Goal: Task Accomplishment & Management: Manage account settings

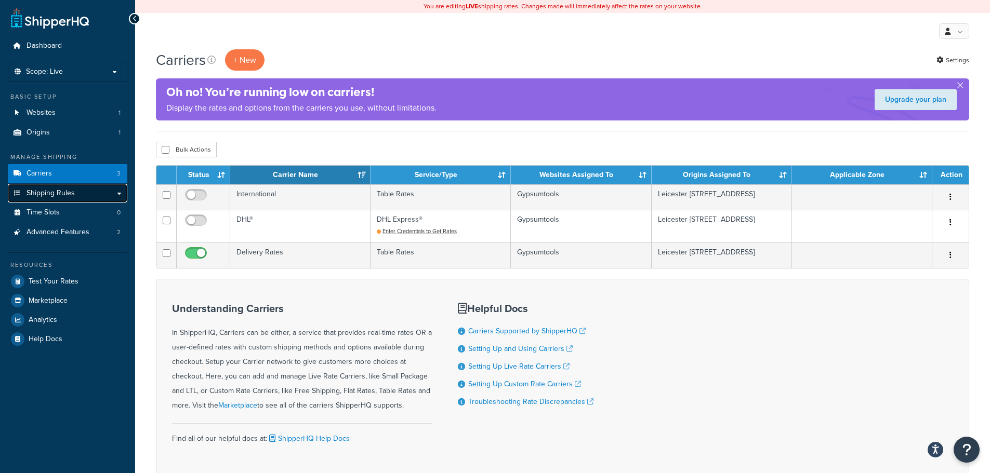
click at [77, 192] on link "Shipping Rules" at bounding box center [67, 193] width 119 height 19
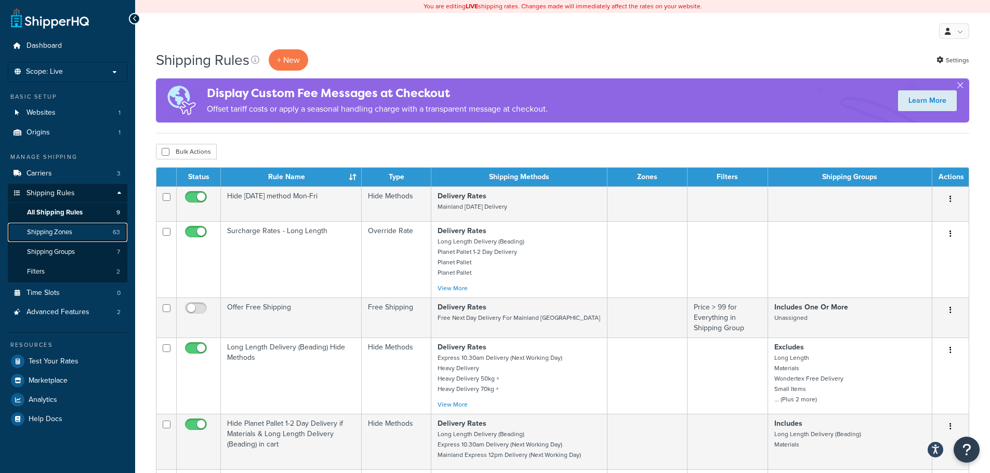
click at [55, 232] on span "Shipping Zones" at bounding box center [49, 232] width 45 height 9
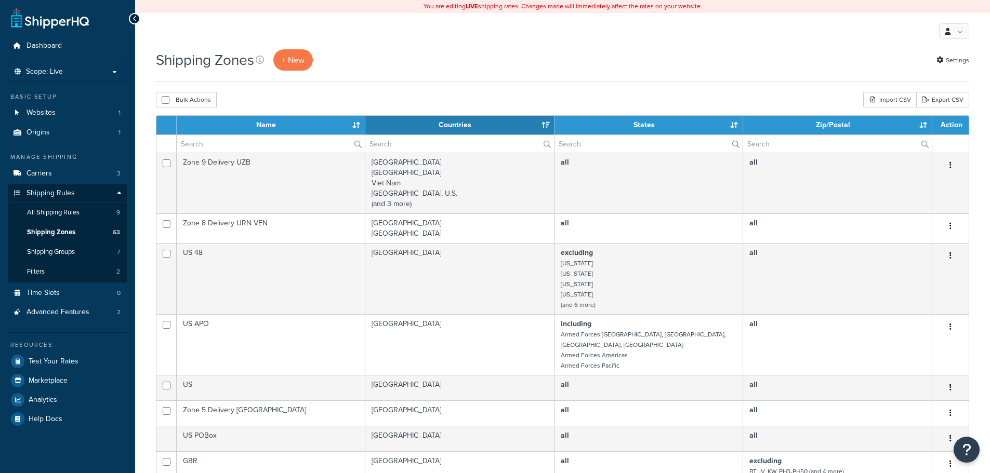
select select "15"
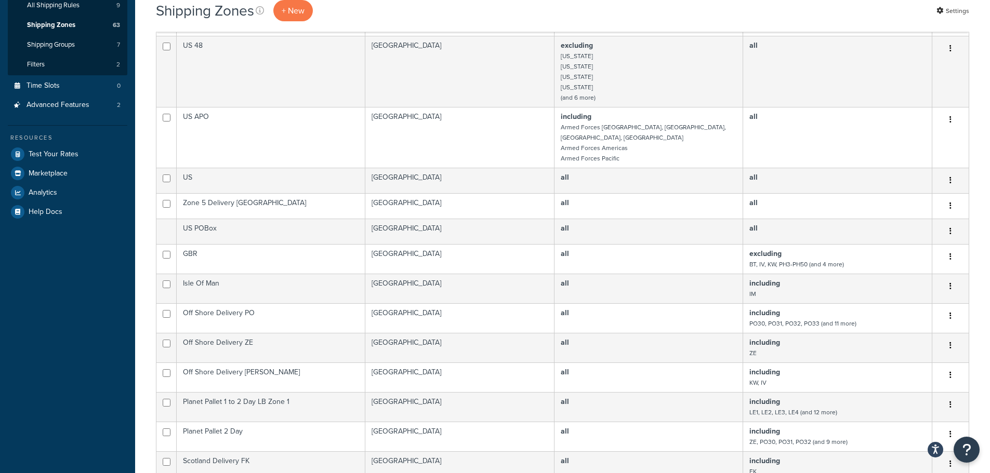
scroll to position [208, 0]
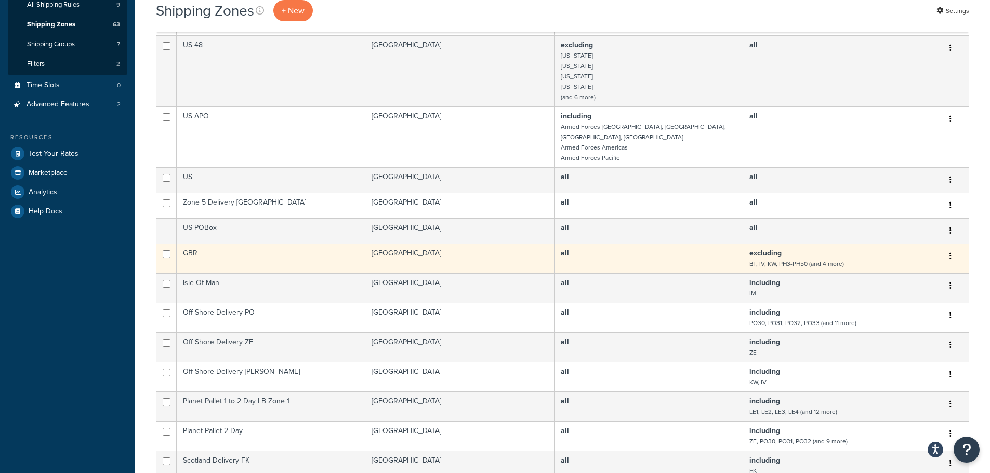
click at [268, 252] on td "GBR" at bounding box center [271, 259] width 189 height 30
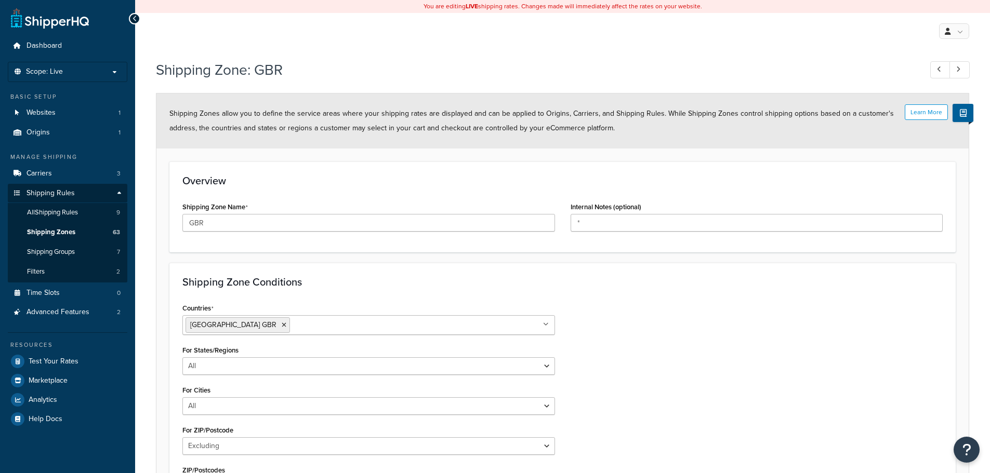
select select "excluding"
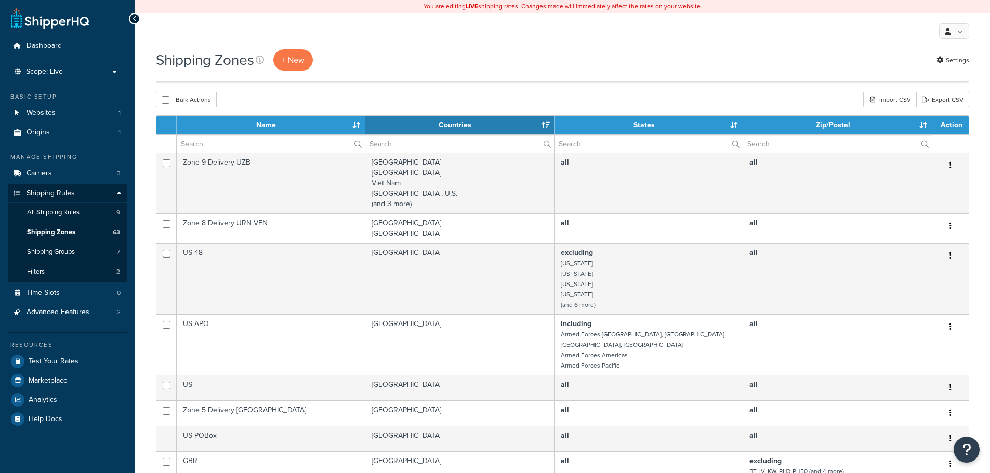
select select "15"
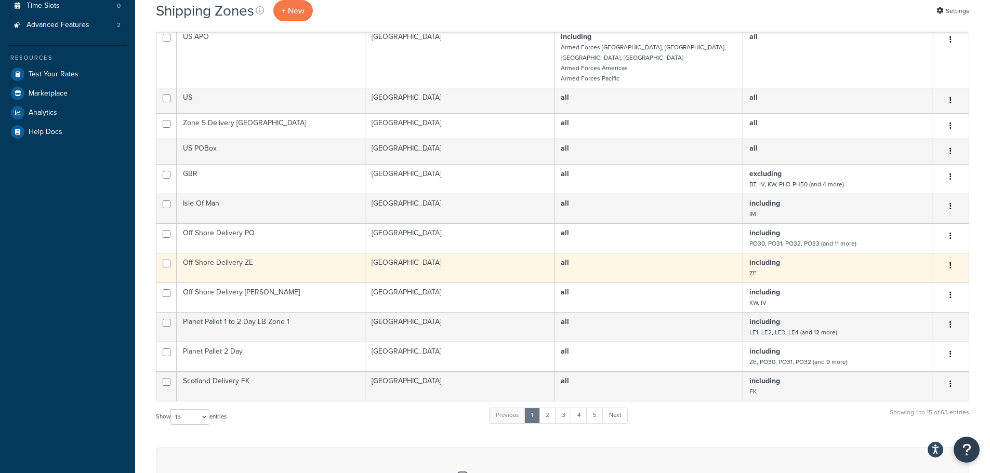
scroll to position [312, 0]
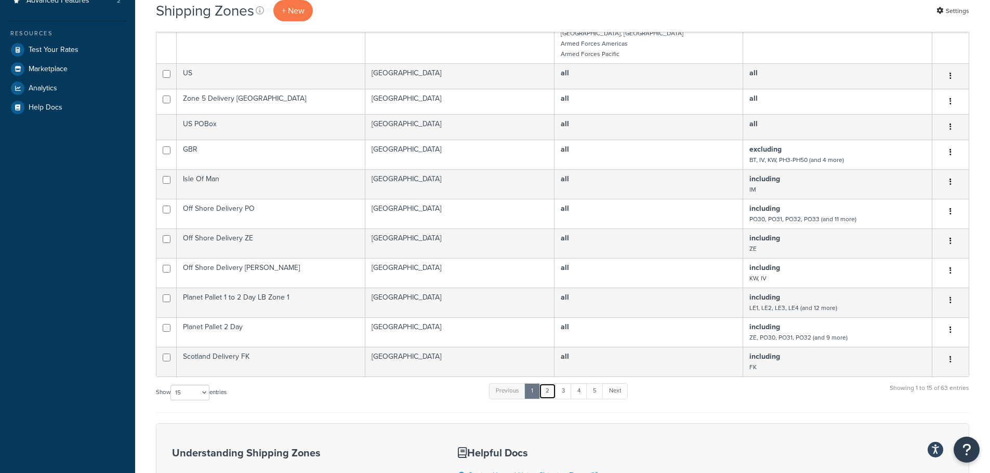
click at [554, 383] on link "2" at bounding box center [547, 391] width 17 height 16
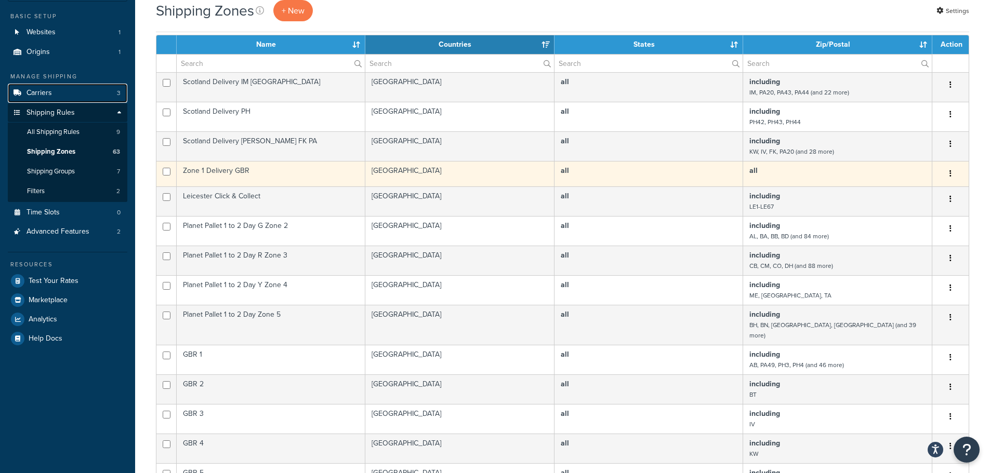
scroll to position [0, 0]
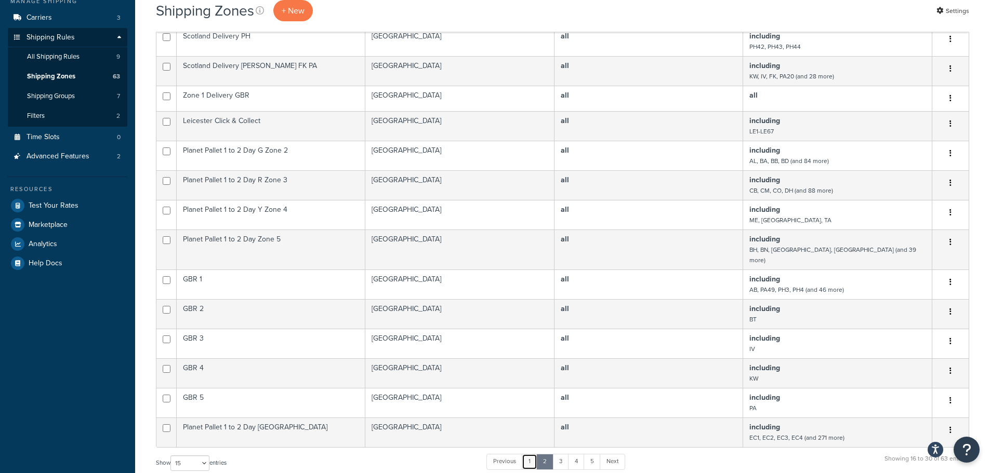
click at [532, 454] on link "1" at bounding box center [530, 462] width 16 height 16
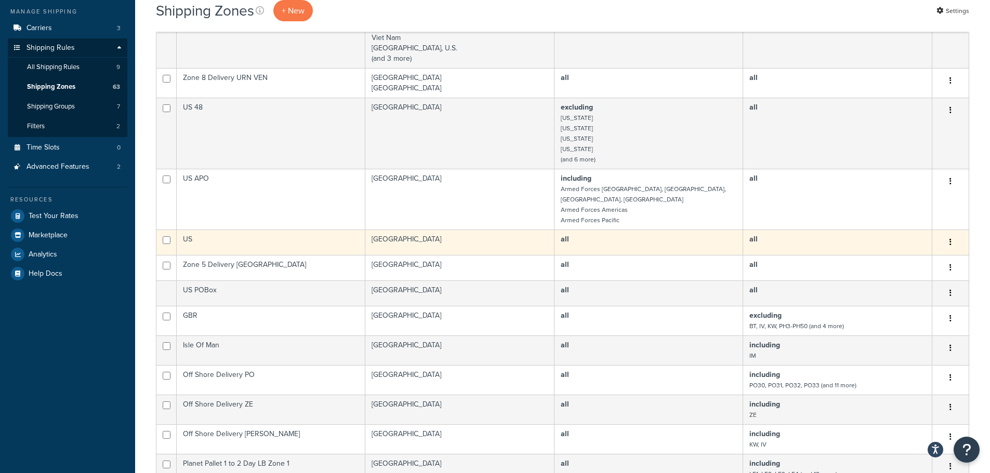
scroll to position [145, 0]
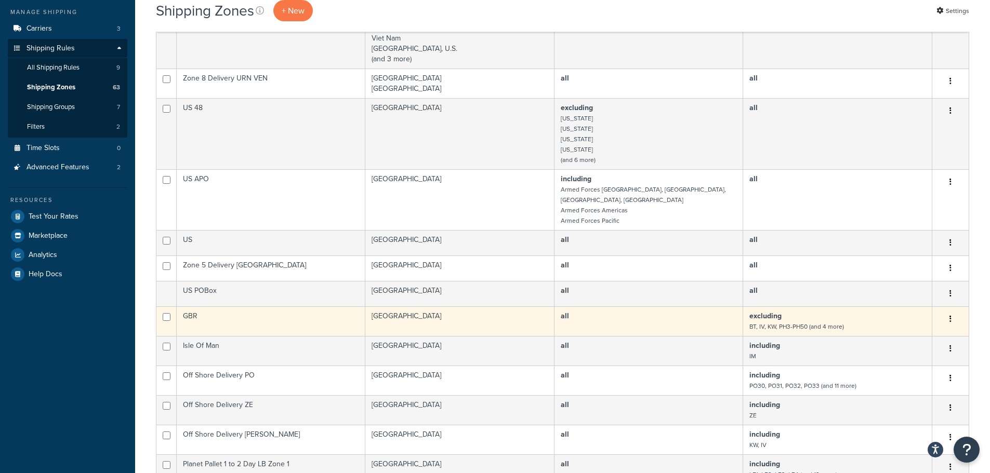
click at [281, 317] on td "GBR" at bounding box center [271, 322] width 189 height 30
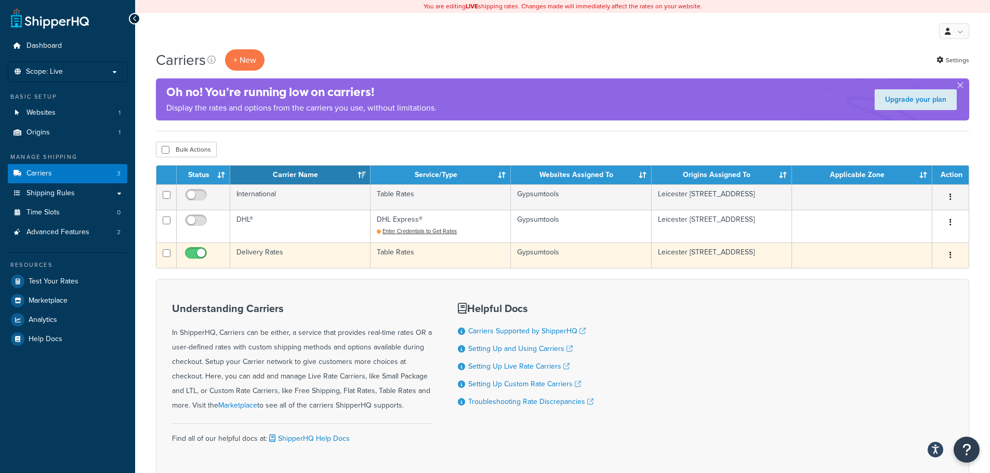
click at [356, 258] on td "Delivery Rates" at bounding box center [300, 255] width 140 height 25
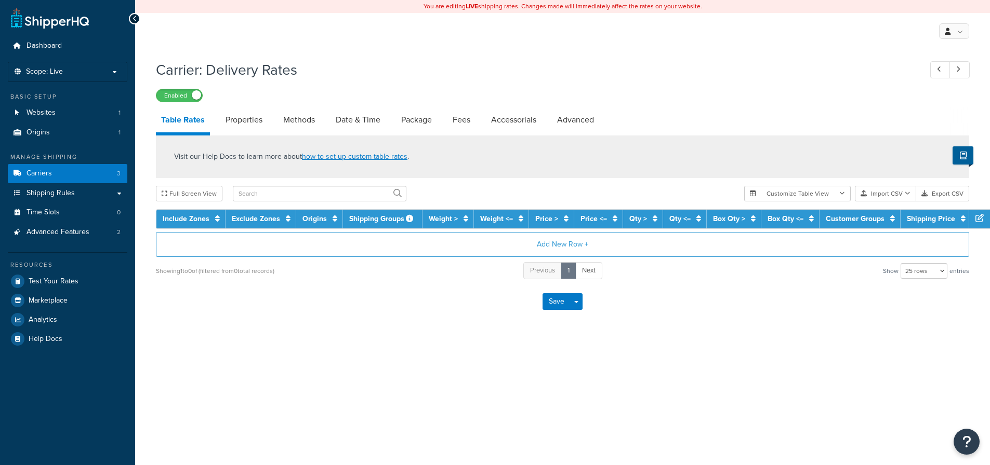
select select "25"
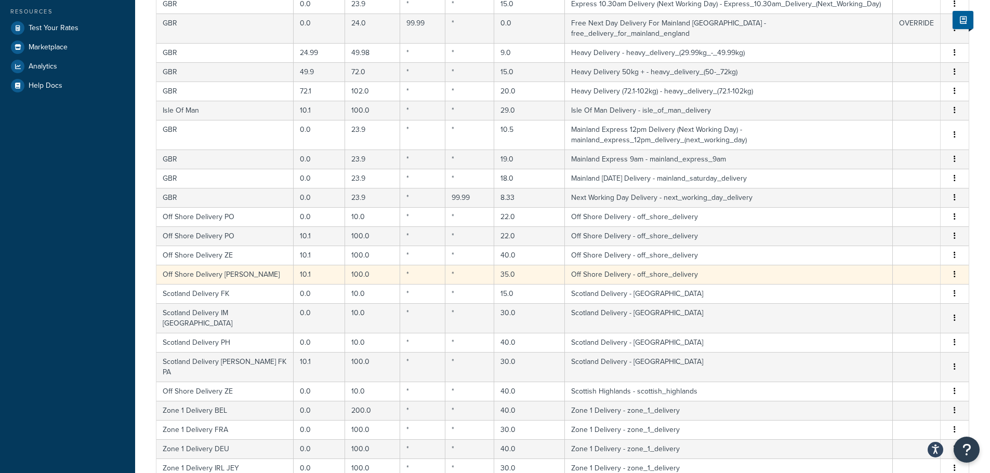
scroll to position [260, 0]
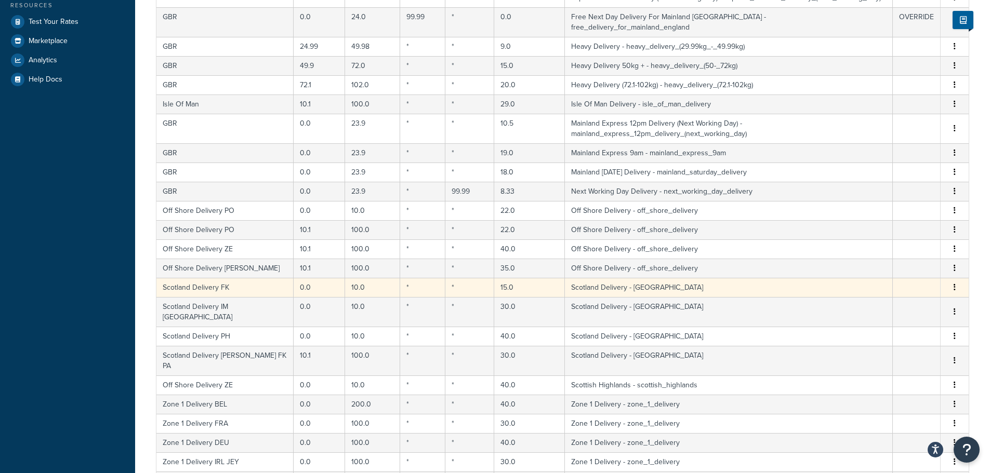
click at [958, 282] on span "Edit Duplicate Delete" at bounding box center [955, 287] width 16 height 11
click at [954, 284] on icon "button" at bounding box center [954, 287] width 2 height 7
click at [893, 301] on div "Delete" at bounding box center [901, 300] width 74 height 21
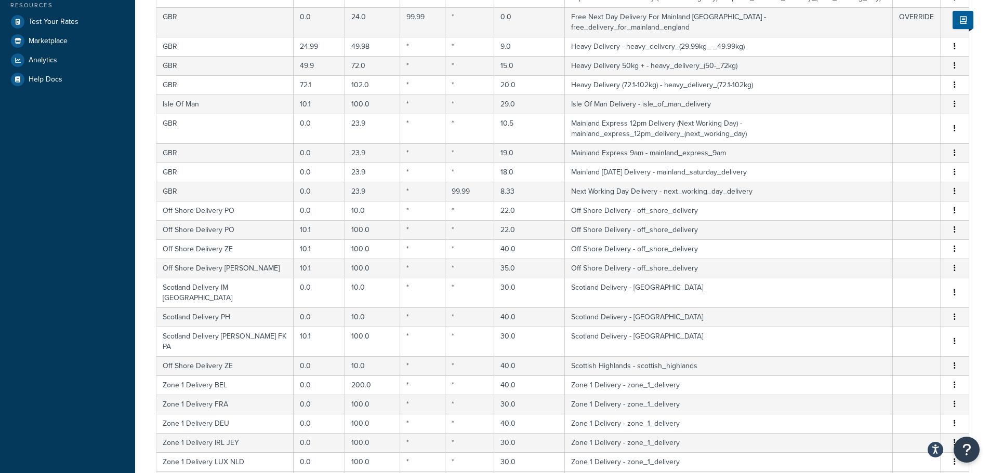
drag, startPoint x: 261, startPoint y: 316, endPoint x: 54, endPoint y: 320, distance: 207.3
click at [54, 320] on div "Dashboard Scope: Live Basic Setup Websites 1 Origins 1 Manage Shipping Carriers…" at bounding box center [67, 188] width 135 height 897
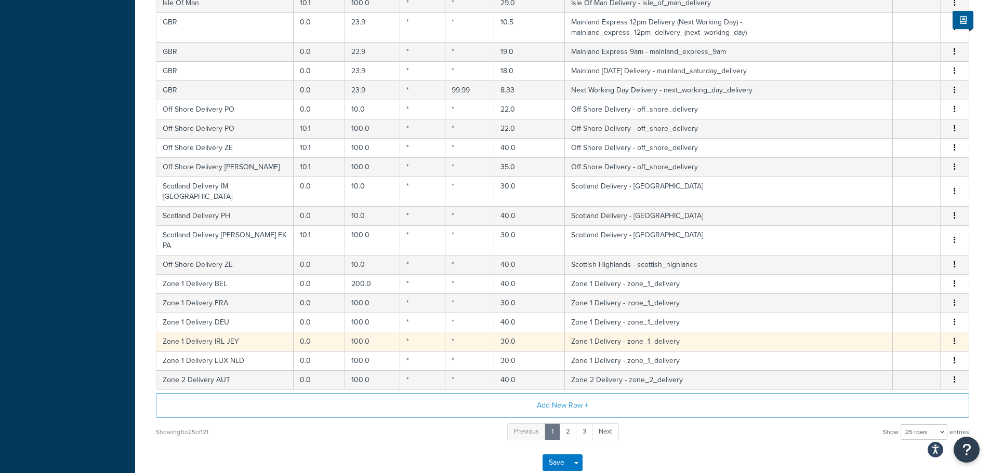
scroll to position [364, 0]
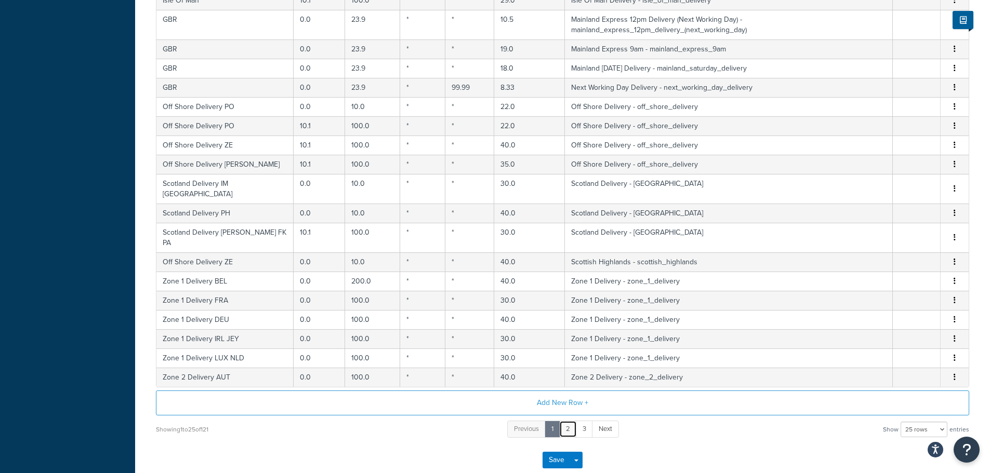
click at [567, 421] on link "2" at bounding box center [568, 429] width 18 height 17
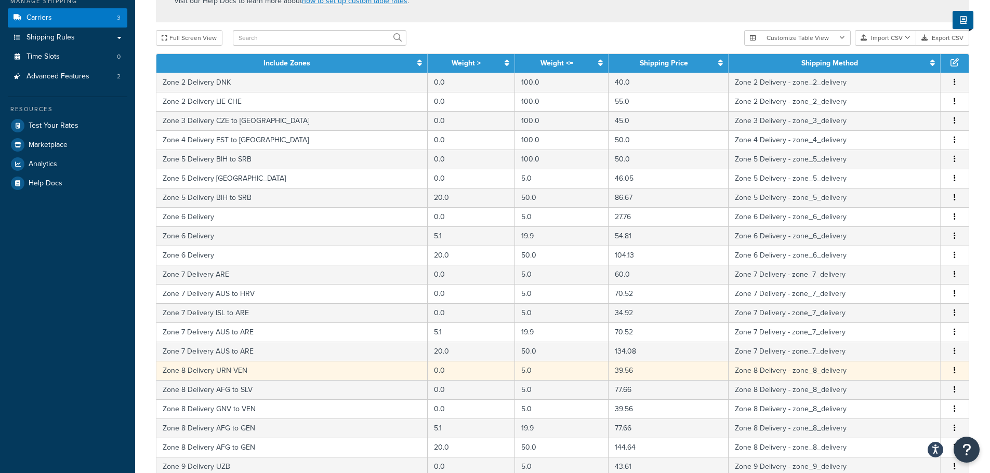
scroll to position [384, 0]
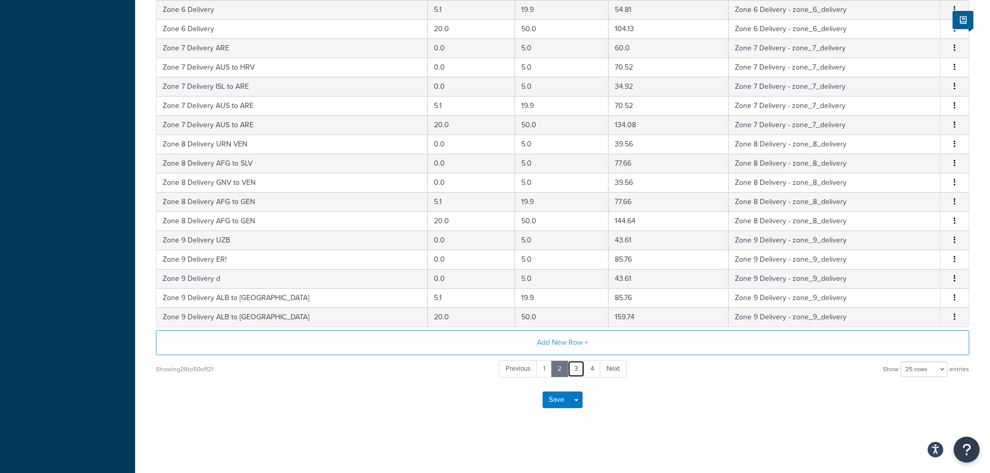
click at [580, 368] on link "3" at bounding box center [575, 369] width 17 height 17
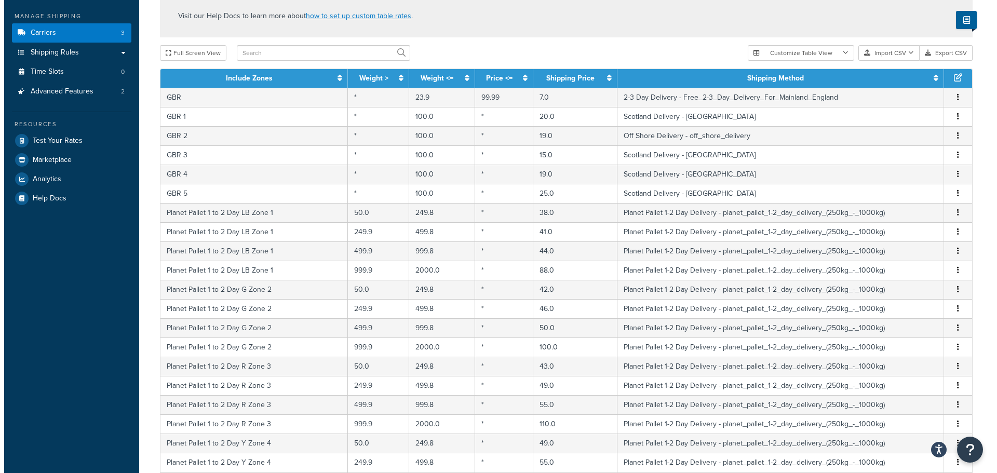
scroll to position [124, 0]
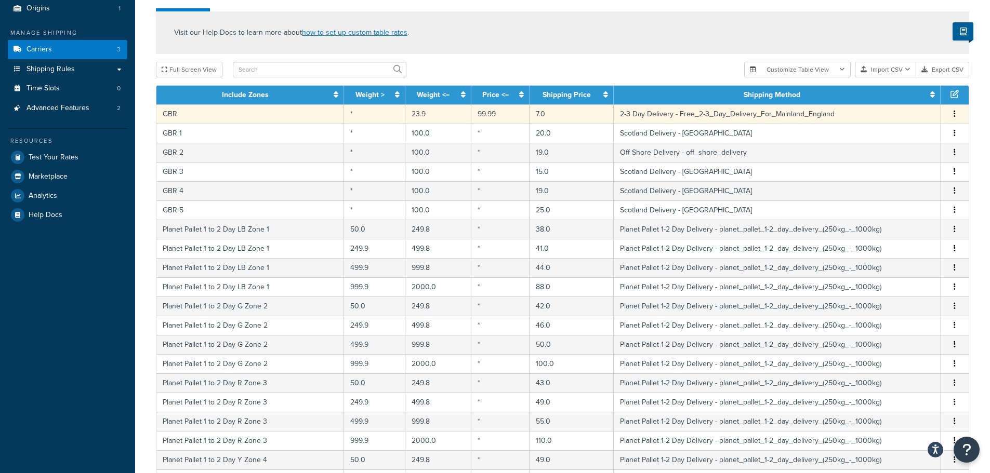
click at [407, 117] on td "23.9" at bounding box center [437, 113] width 65 height 19
select select "80577"
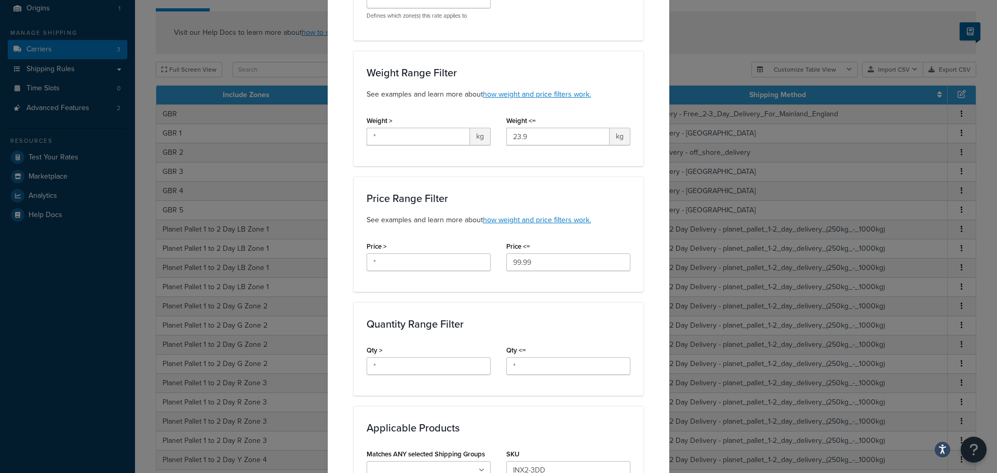
scroll to position [156, 0]
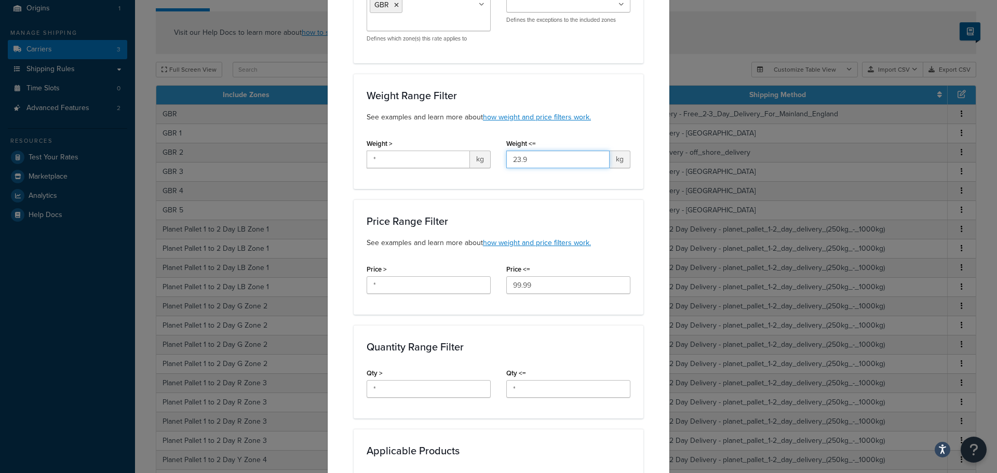
drag, startPoint x: 540, startPoint y: 158, endPoint x: 447, endPoint y: 168, distance: 93.0
click at [465, 168] on div "Weight > * kg Weight <= 23.9 kg" at bounding box center [498, 156] width 279 height 40
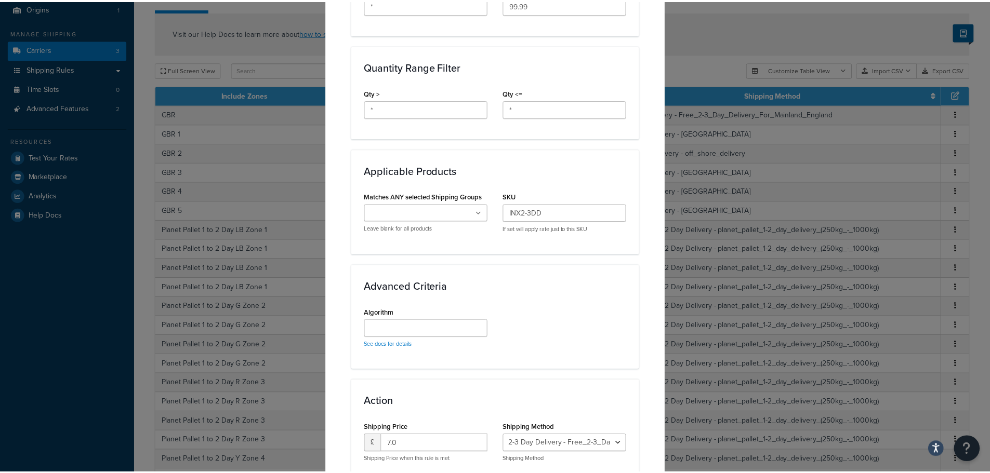
scroll to position [525, 0]
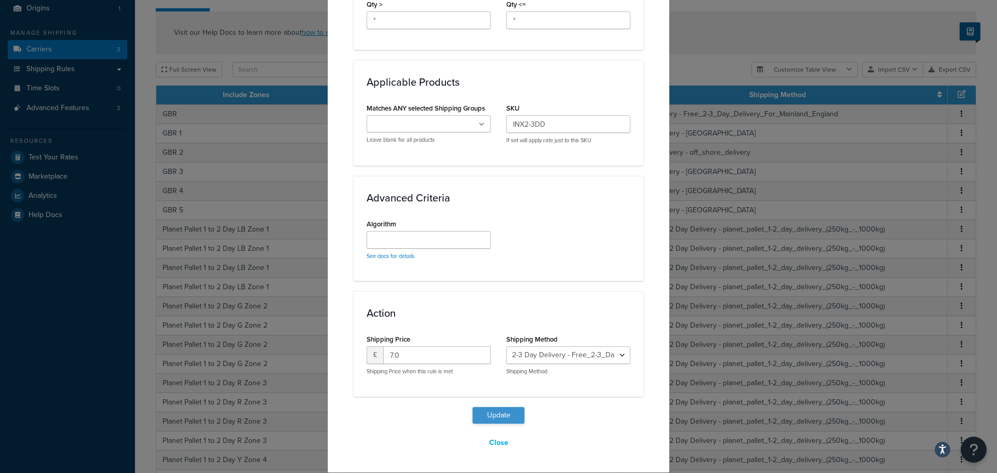
type input "29.59"
click at [501, 415] on button "Update" at bounding box center [499, 415] width 52 height 17
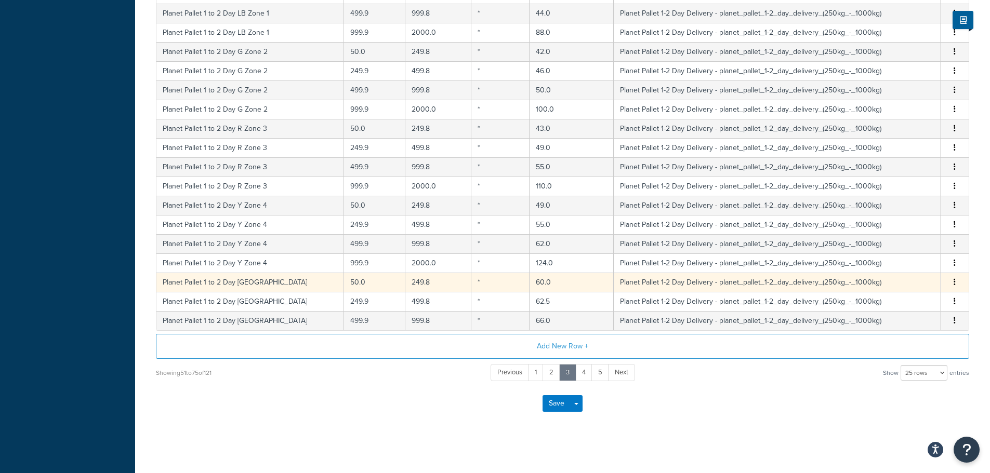
scroll to position [441, 0]
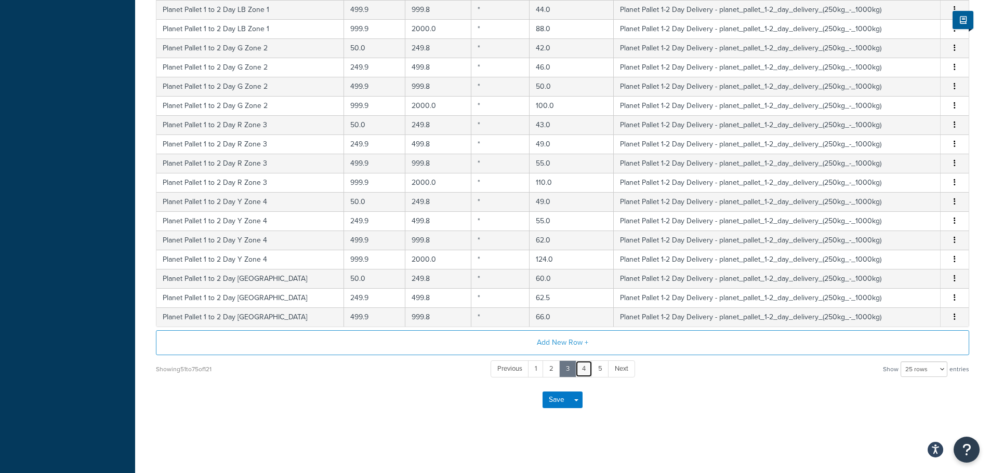
click at [591, 375] on link "4" at bounding box center [583, 369] width 17 height 17
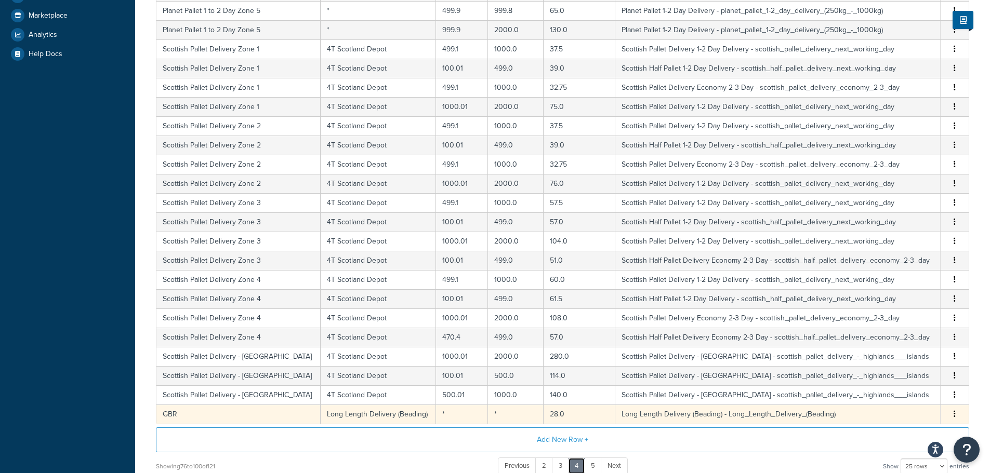
scroll to position [337, 0]
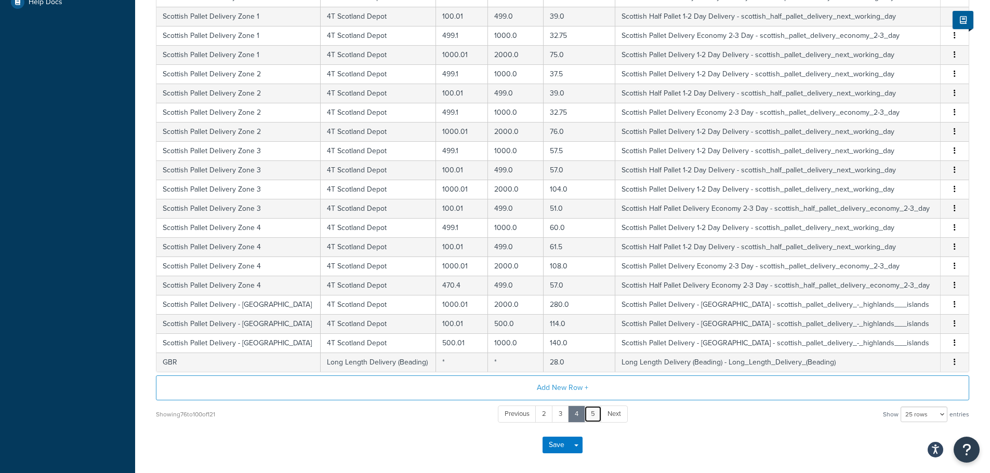
click at [591, 418] on link "5" at bounding box center [593, 414] width 18 height 17
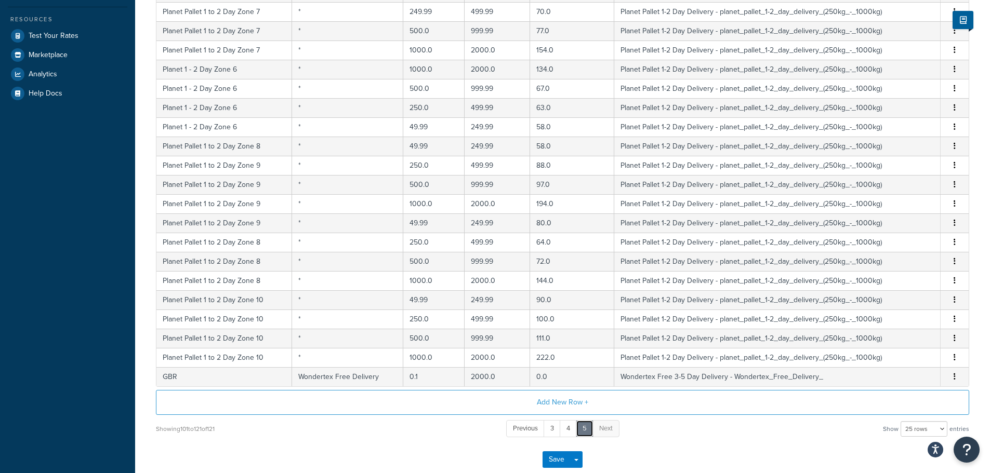
scroll to position [307, 0]
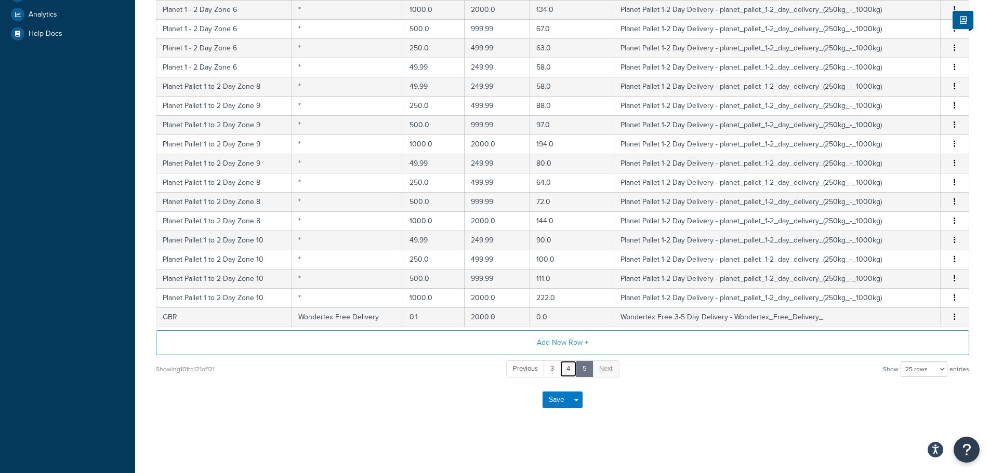
click at [571, 369] on link "4" at bounding box center [568, 369] width 17 height 17
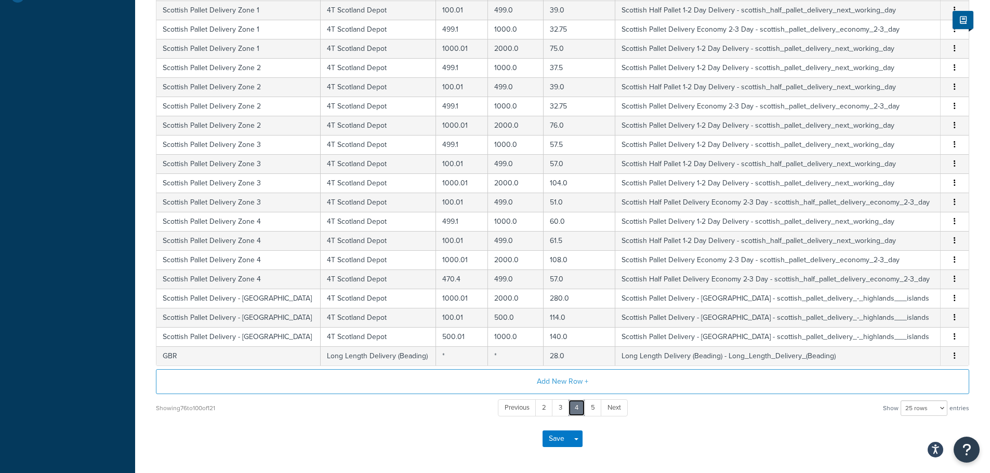
scroll to position [384, 0]
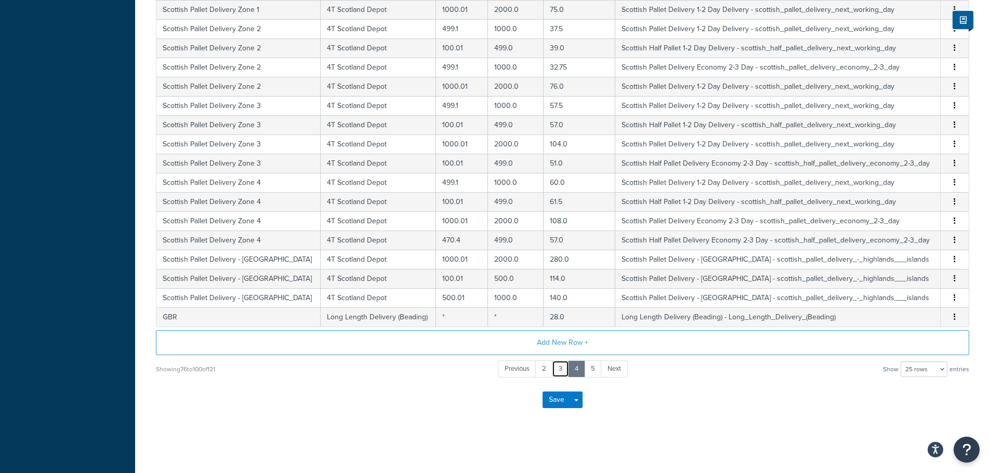
click at [561, 373] on link "3" at bounding box center [560, 369] width 17 height 17
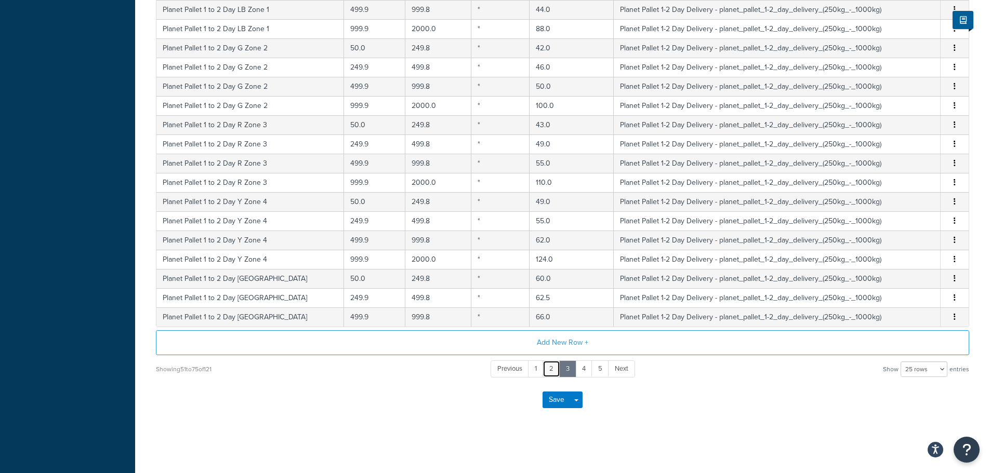
click at [551, 376] on link "2" at bounding box center [551, 369] width 18 height 17
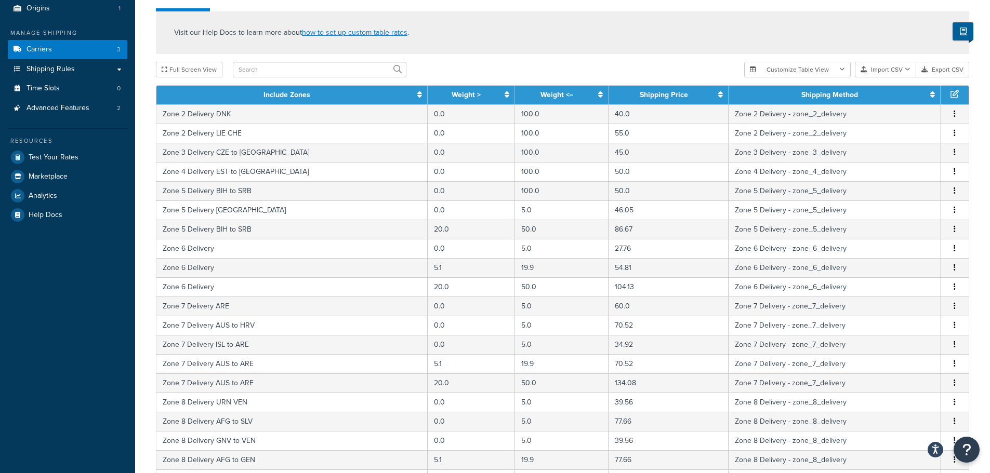
scroll to position [332, 0]
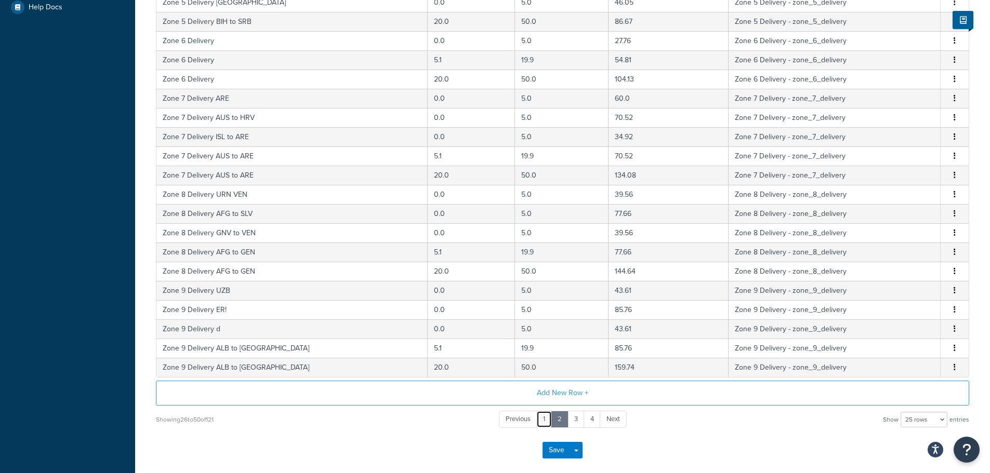
click at [542, 421] on link "1" at bounding box center [544, 419] width 16 height 17
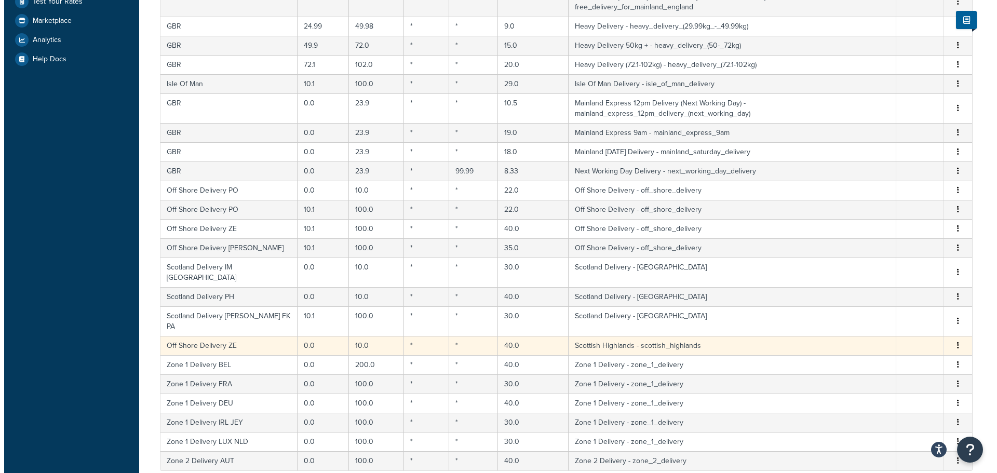
scroll to position [176, 0]
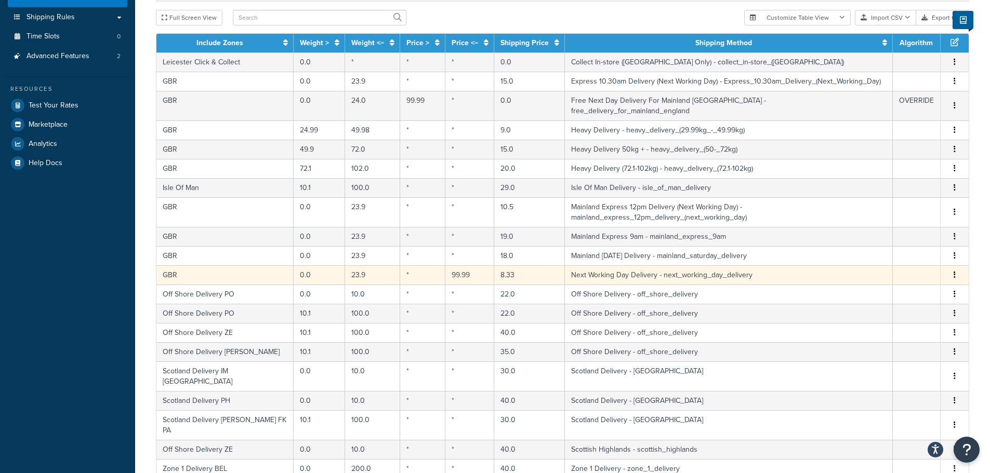
click at [345, 268] on td "23.9" at bounding box center [372, 274] width 55 height 19
select select "61819"
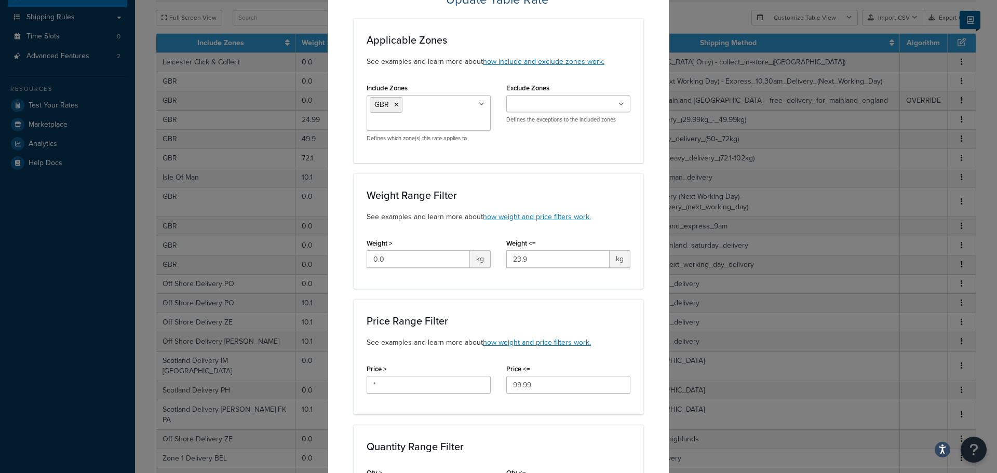
scroll to position [156, 0]
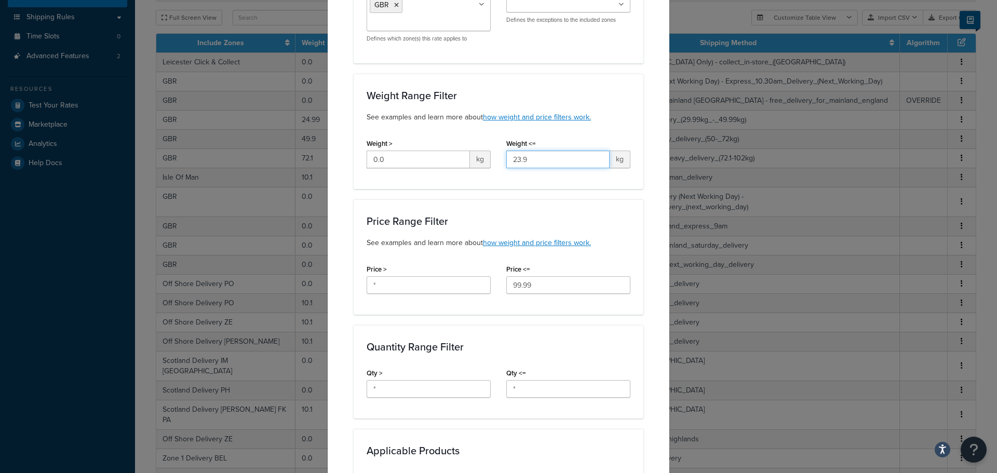
drag, startPoint x: 541, startPoint y: 157, endPoint x: 421, endPoint y: 147, distance: 120.4
click at [441, 149] on div "Weight > 0.0 kg Weight <= 23.9 kg" at bounding box center [498, 156] width 279 height 40
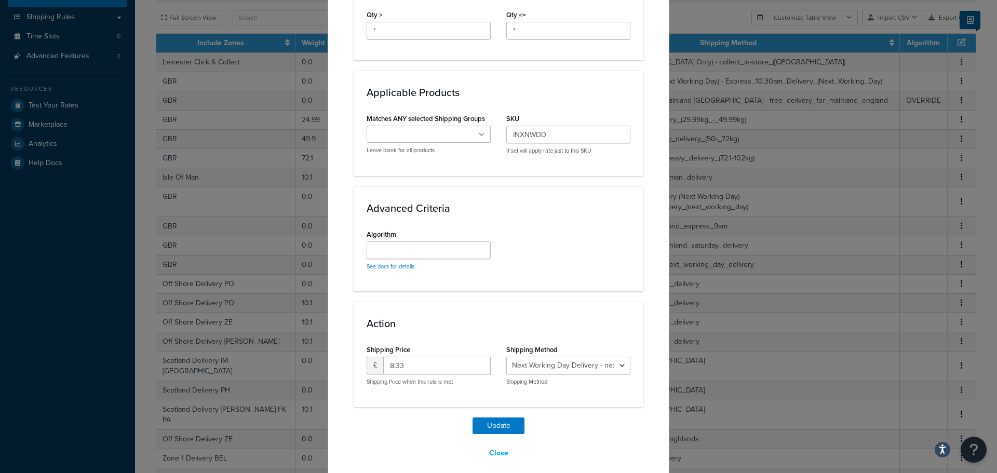
scroll to position [525, 0]
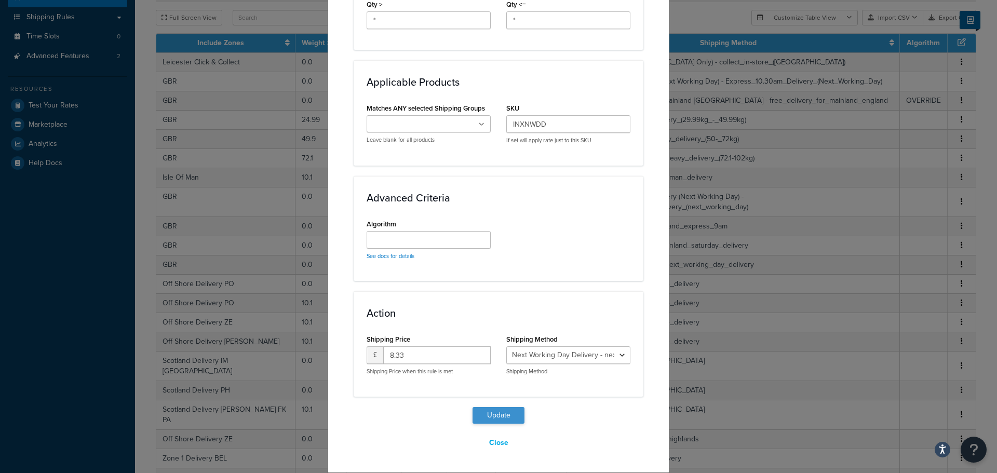
type input "29.59"
click at [497, 414] on button "Update" at bounding box center [499, 415] width 52 height 17
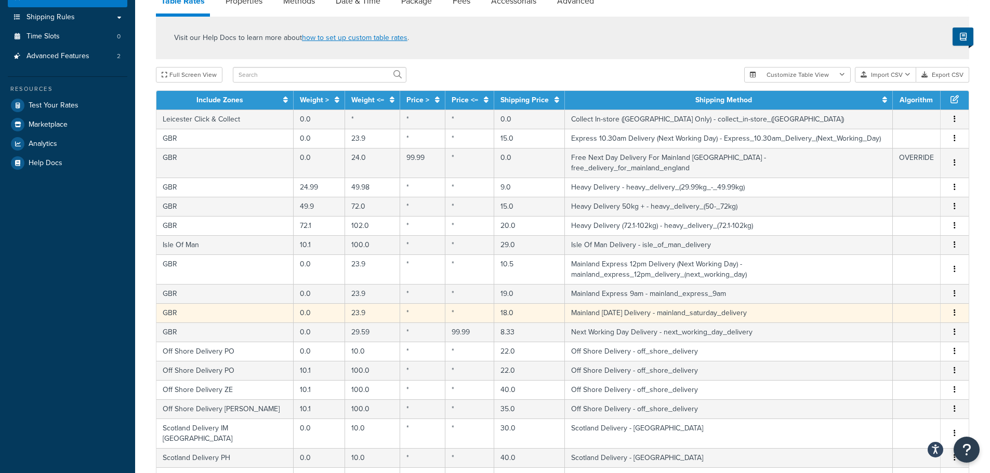
click at [345, 303] on td "23.9" at bounding box center [372, 312] width 55 height 19
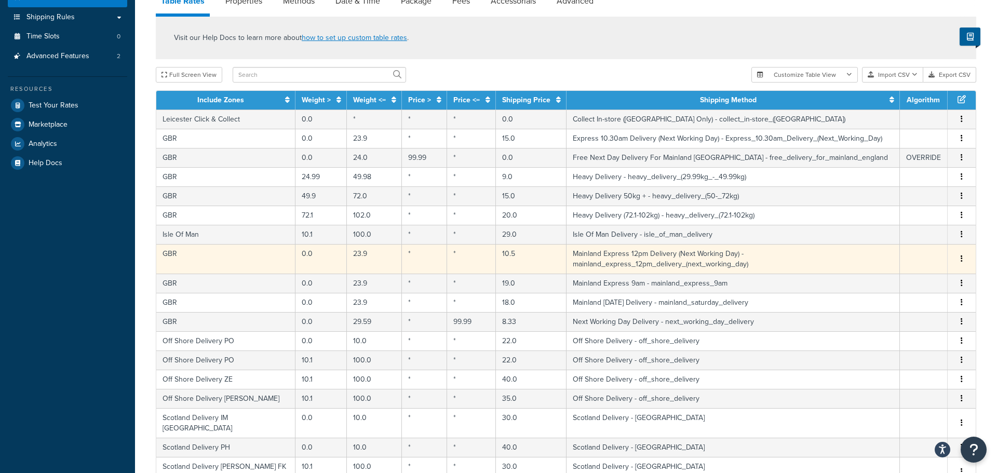
select select "62105"
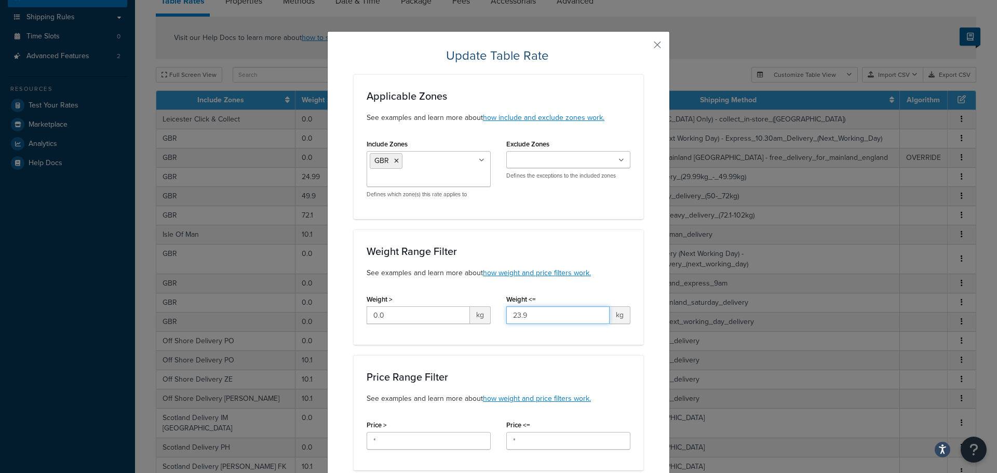
drag, startPoint x: 515, startPoint y: 321, endPoint x: 394, endPoint y: 322, distance: 121.6
click at [394, 322] on div "Weight > 0.0 kg Weight <= 23.9 kg" at bounding box center [498, 312] width 279 height 40
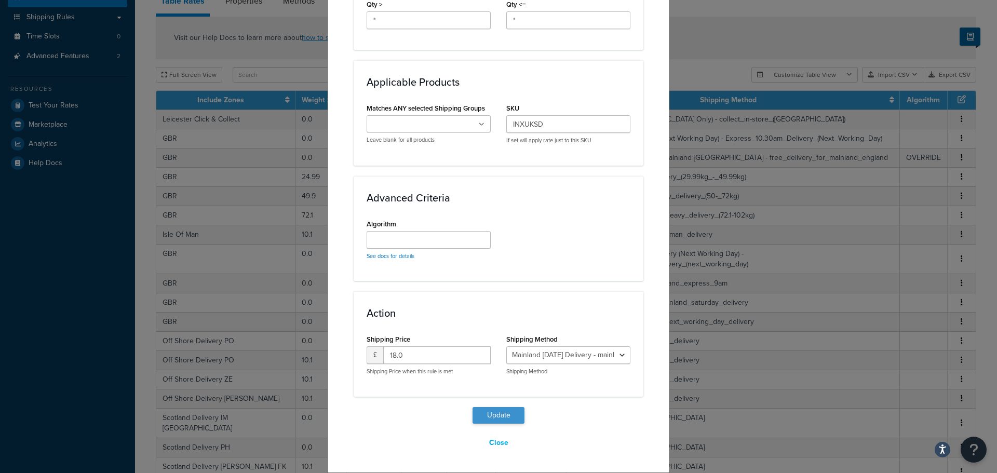
type input "29.59"
click at [502, 414] on button "Update" at bounding box center [499, 415] width 52 height 17
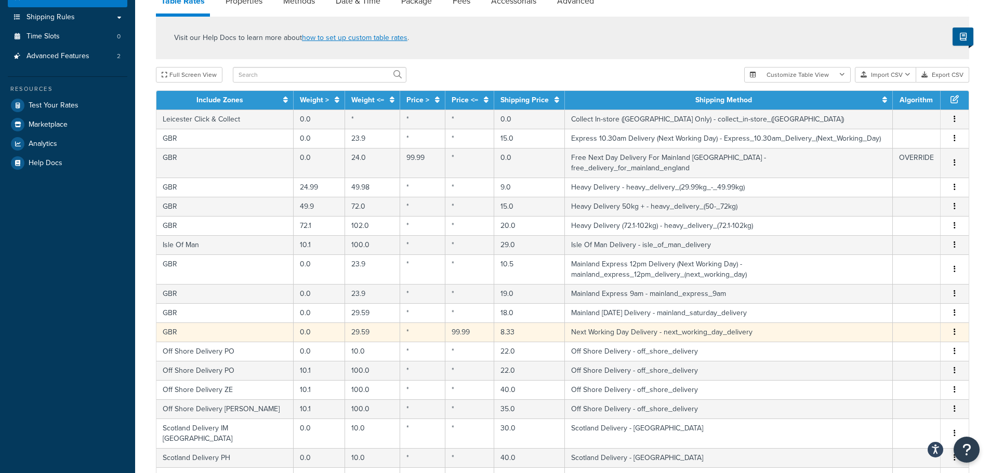
click at [345, 323] on td "29.59" at bounding box center [372, 332] width 55 height 19
select select "61819"
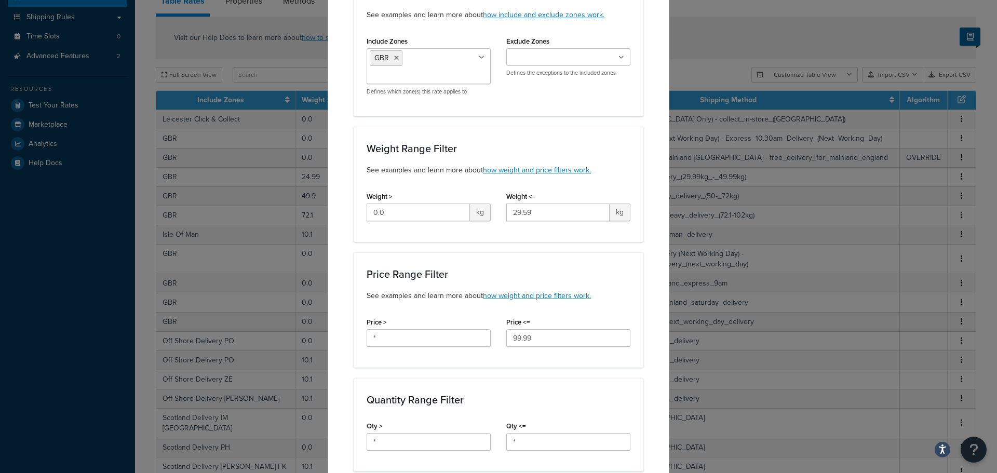
scroll to position [104, 0]
drag, startPoint x: 544, startPoint y: 213, endPoint x: 476, endPoint y: 214, distance: 68.1
click at [487, 214] on div "Weight > 0.0 kg Weight <= 29.59 kg" at bounding box center [498, 208] width 279 height 40
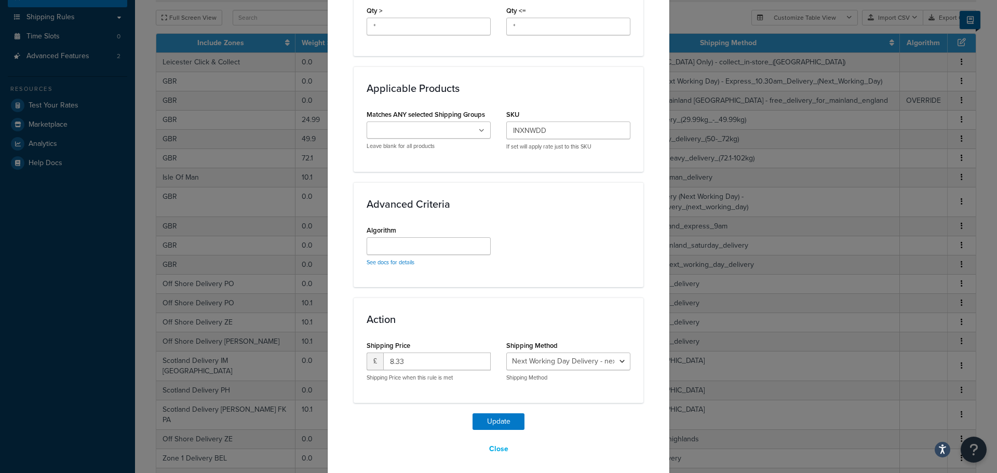
scroll to position [519, 0]
type input "24"
click at [496, 421] on button "Update" at bounding box center [499, 420] width 52 height 17
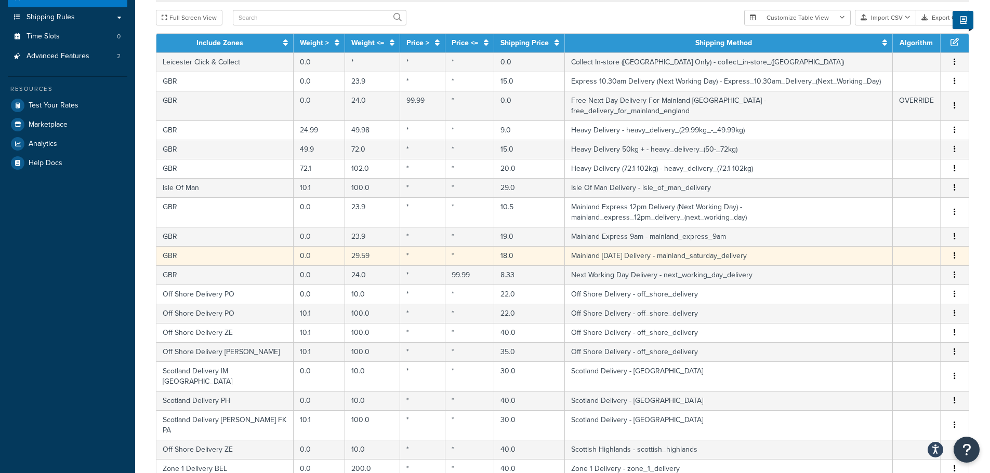
click at [359, 306] on tbody "Leicester Click & Collect 0.0 * * * 0.0 Collect In-store (Leicester Only) - col…" at bounding box center [562, 313] width 812 height 522
click at [352, 246] on td "29.59" at bounding box center [372, 255] width 55 height 19
select select "62105"
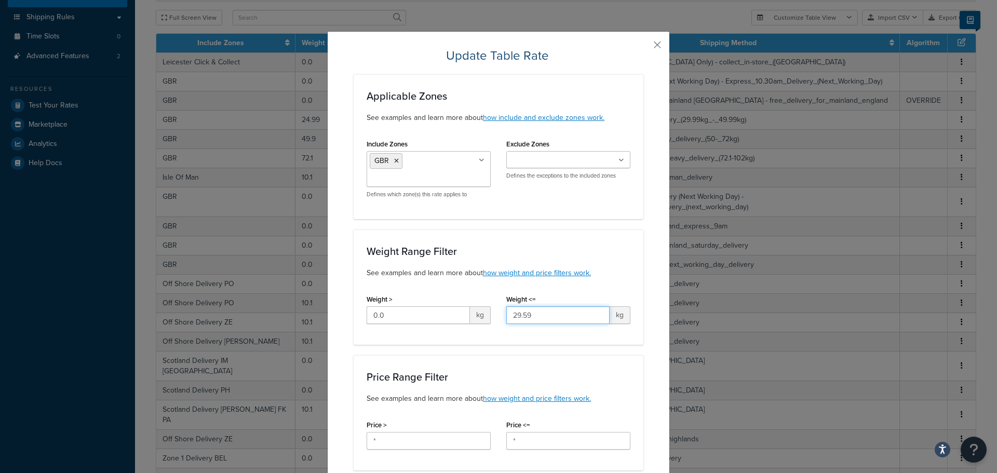
click at [425, 318] on div "Weight > 0.0 kg Weight <= 29.59 kg" at bounding box center [498, 312] width 279 height 40
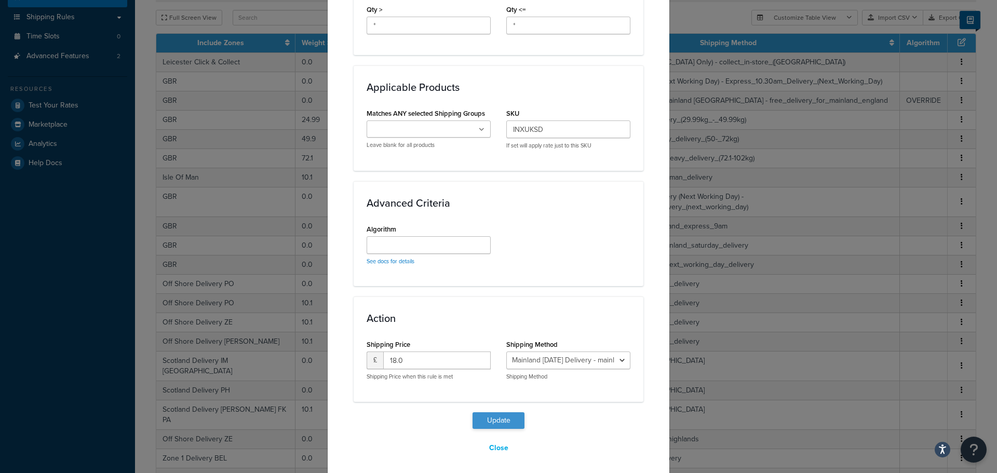
type input "23.9"
click at [489, 417] on button "Update" at bounding box center [499, 420] width 52 height 17
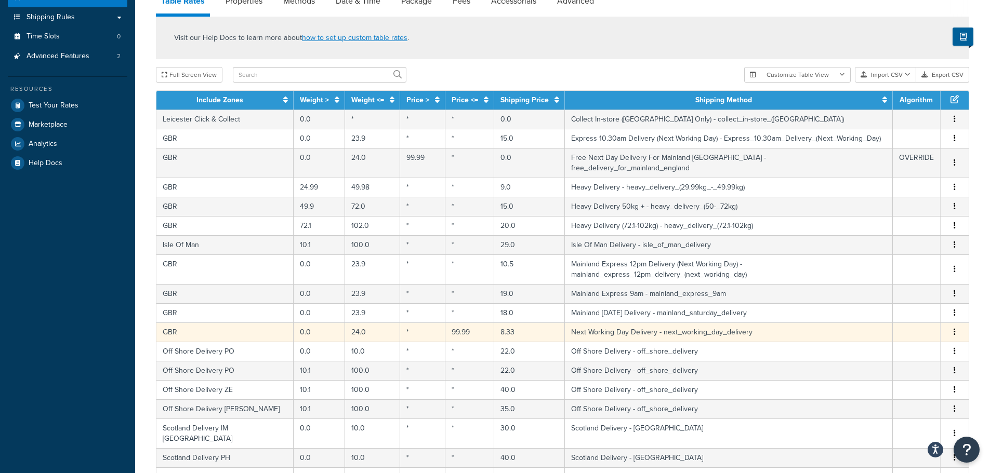
click at [346, 323] on td "24.0" at bounding box center [372, 332] width 55 height 19
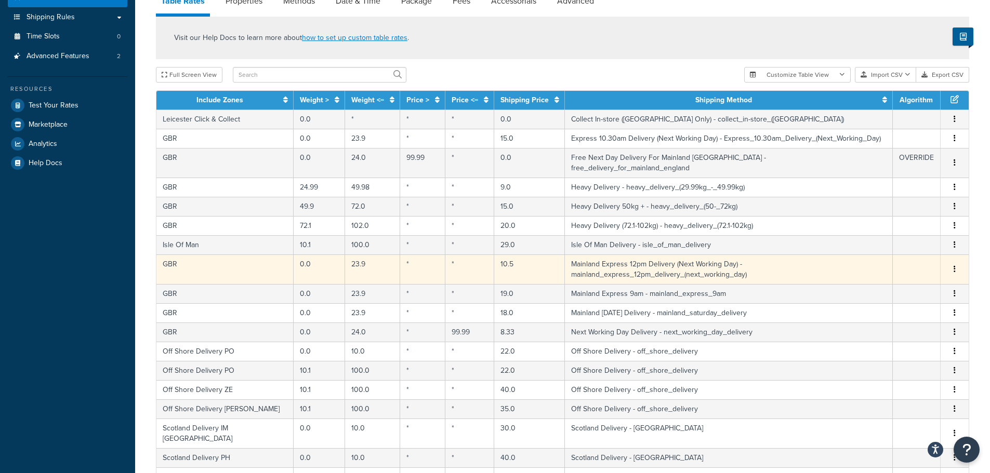
select select "61819"
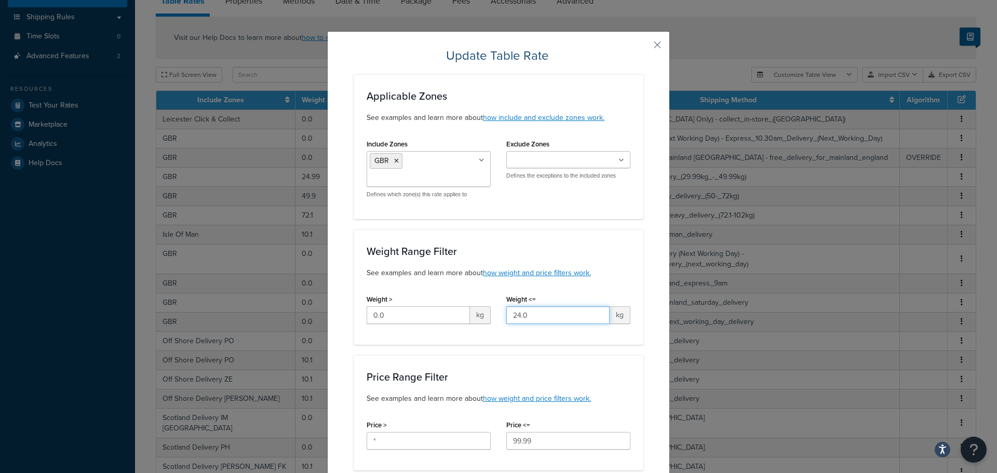
drag, startPoint x: 536, startPoint y: 317, endPoint x: 443, endPoint y: 317, distance: 93.0
click at [459, 317] on div "Weight > 0.0 kg Weight <= 24.0 kg" at bounding box center [498, 312] width 279 height 40
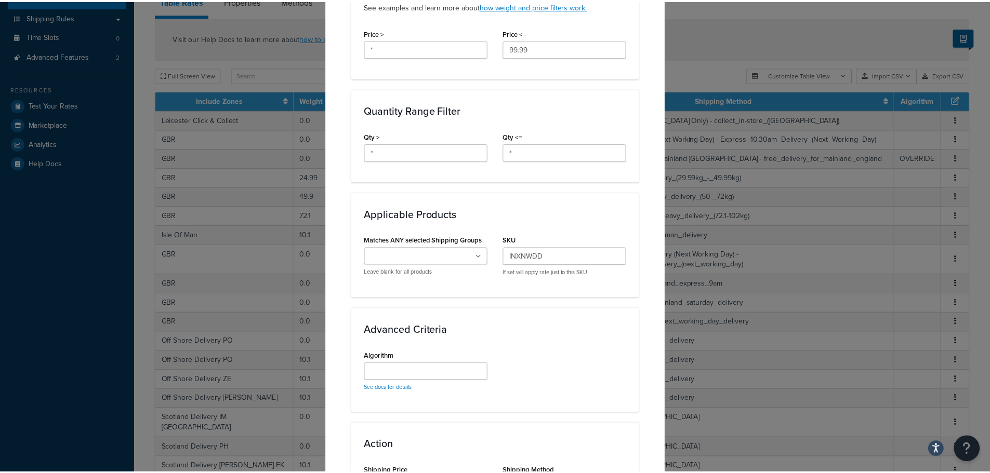
scroll to position [525, 0]
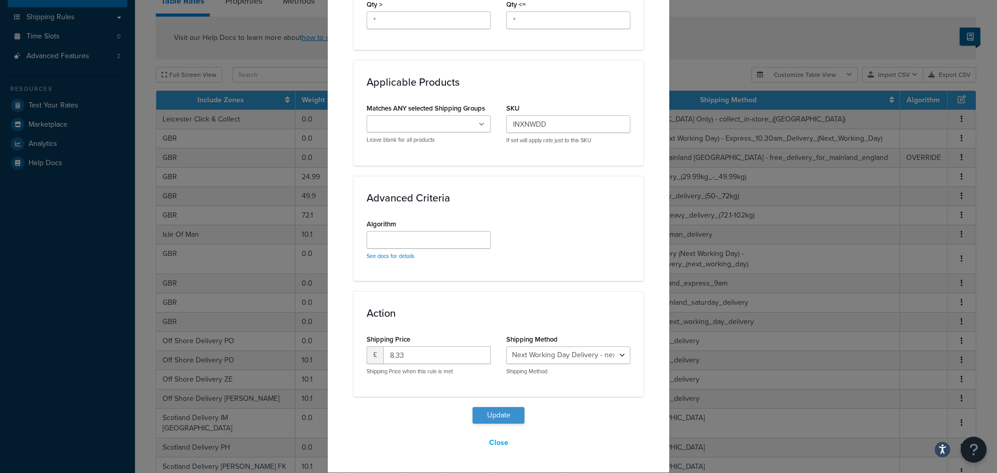
type input "23.9"
click at [495, 411] on button "Update" at bounding box center [499, 415] width 52 height 17
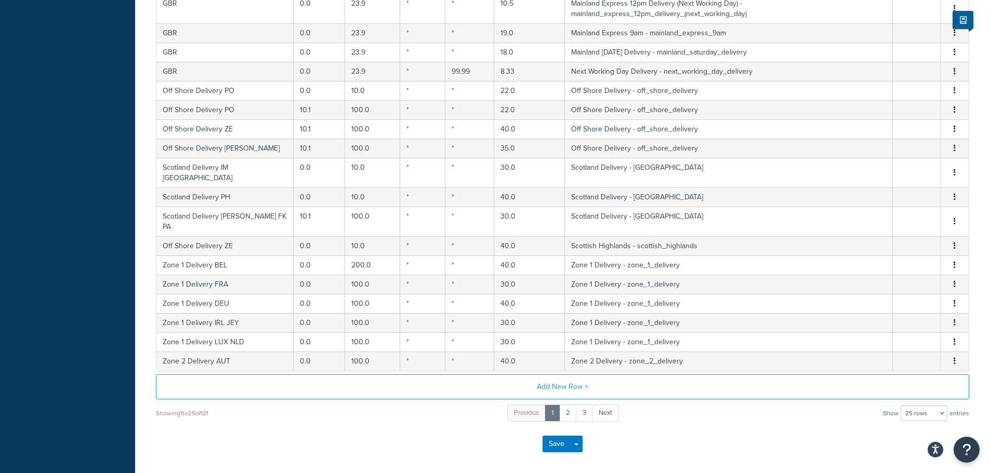
scroll to position [514, 0]
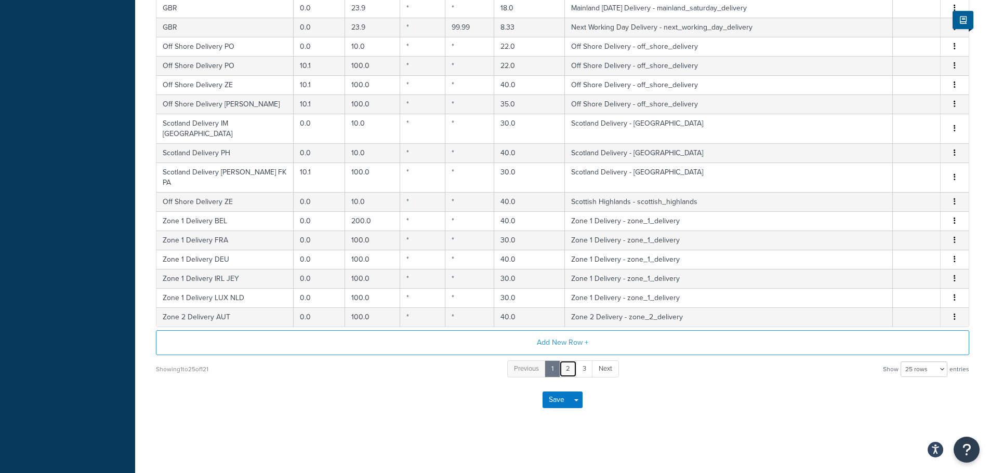
click at [563, 368] on link "2" at bounding box center [568, 369] width 18 height 17
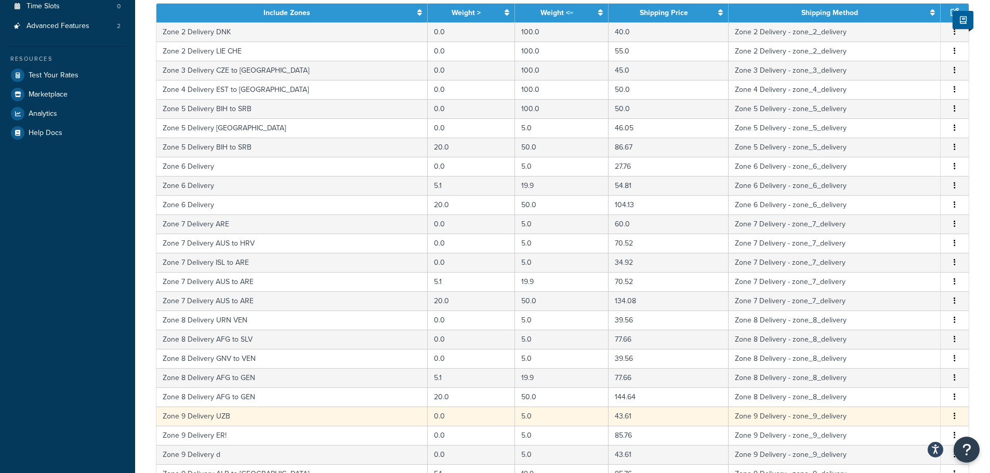
scroll to position [332, 0]
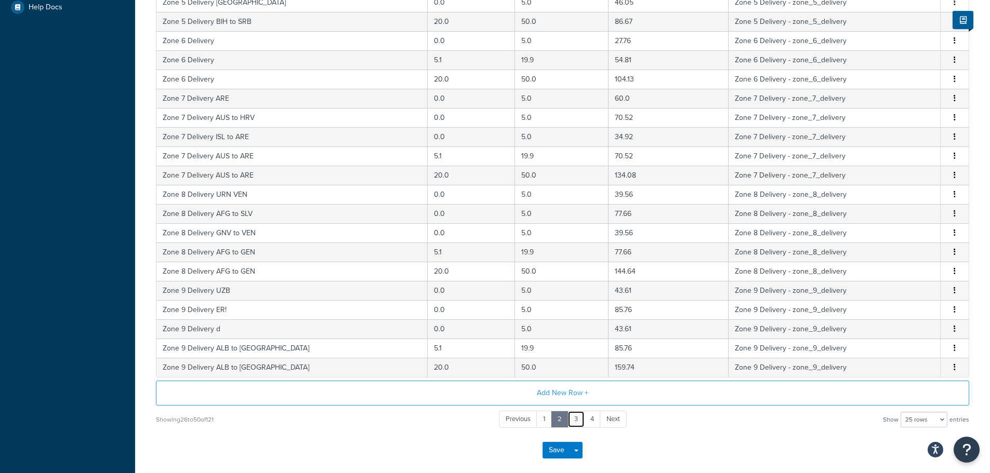
click at [573, 424] on link "3" at bounding box center [575, 419] width 17 height 17
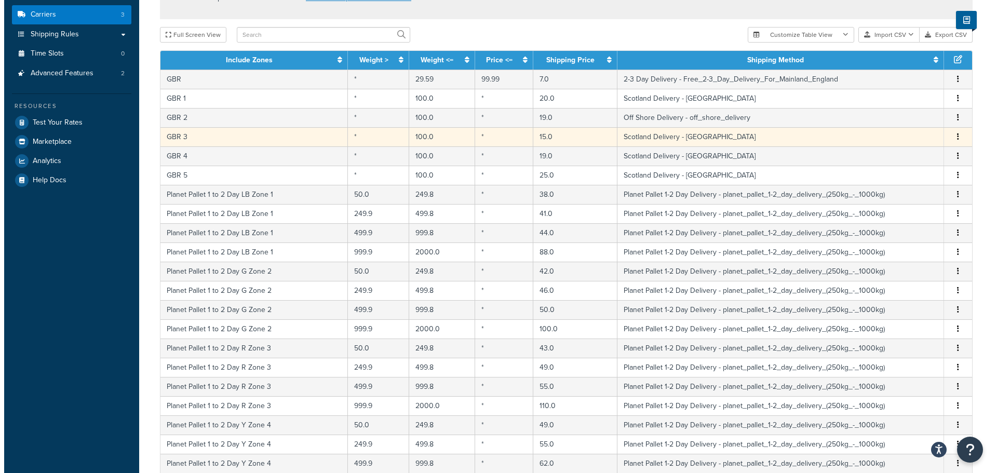
scroll to position [124, 0]
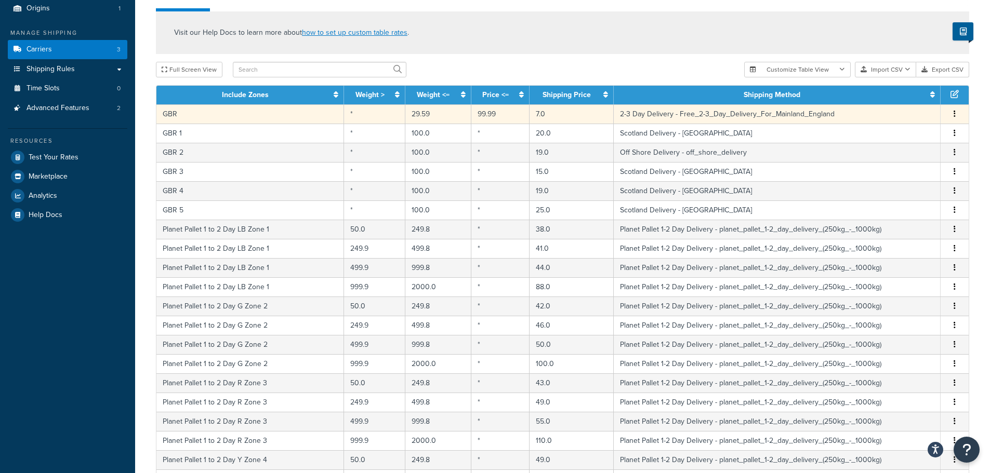
click at [344, 112] on td "*" at bounding box center [374, 113] width 61 height 19
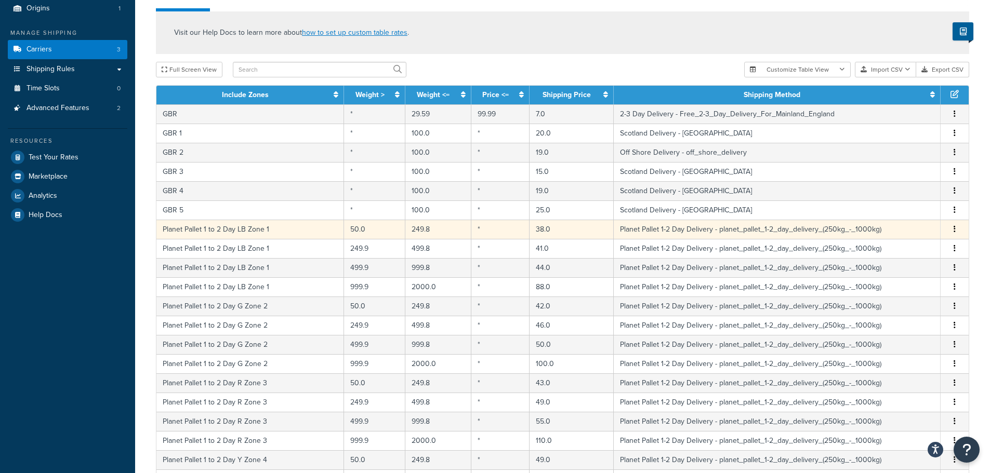
select select "80577"
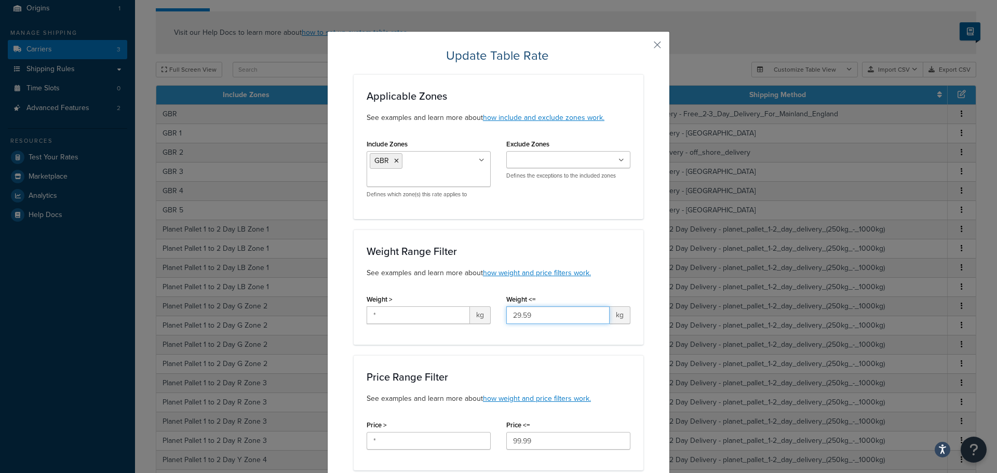
drag, startPoint x: 553, startPoint y: 319, endPoint x: 453, endPoint y: 316, distance: 99.8
click at [476, 316] on div "Weight > * kg Weight <= 29.59 kg" at bounding box center [498, 312] width 279 height 40
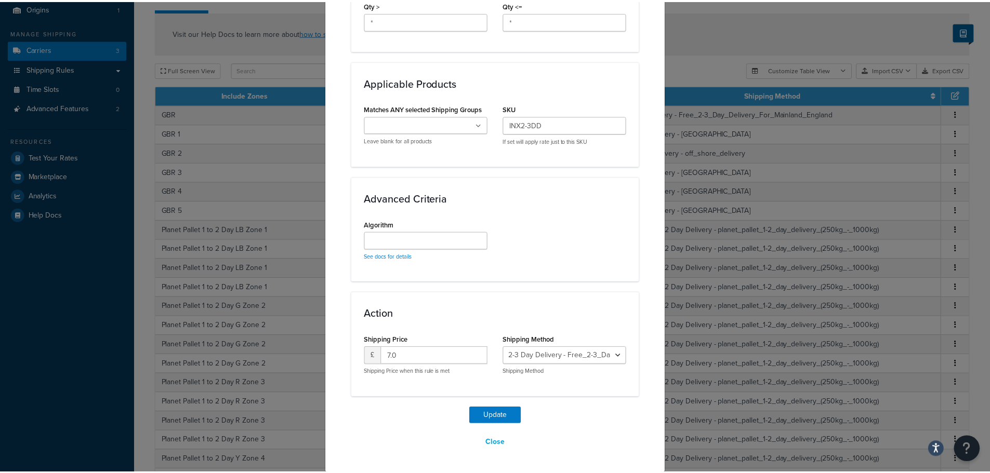
scroll to position [525, 0]
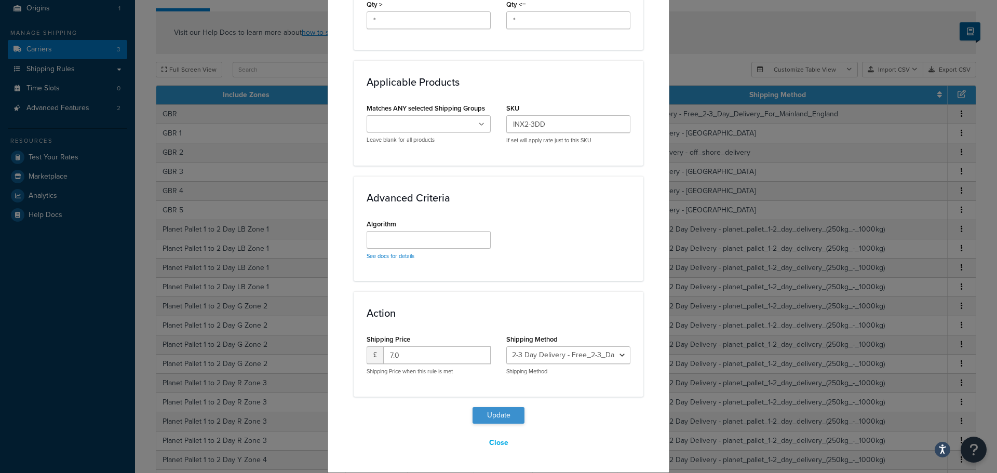
type input "23.9"
click at [507, 409] on button "Update" at bounding box center [499, 415] width 52 height 17
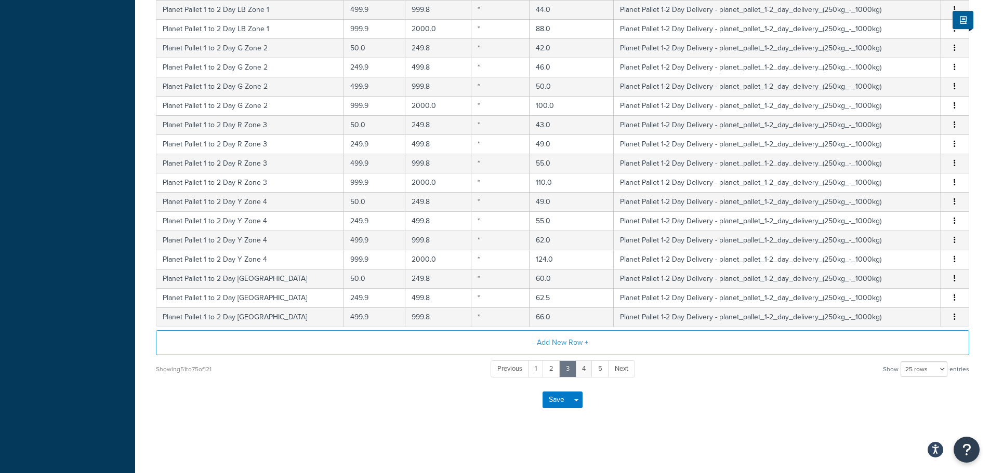
scroll to position [441, 0]
click at [583, 371] on link "4" at bounding box center [583, 369] width 17 height 17
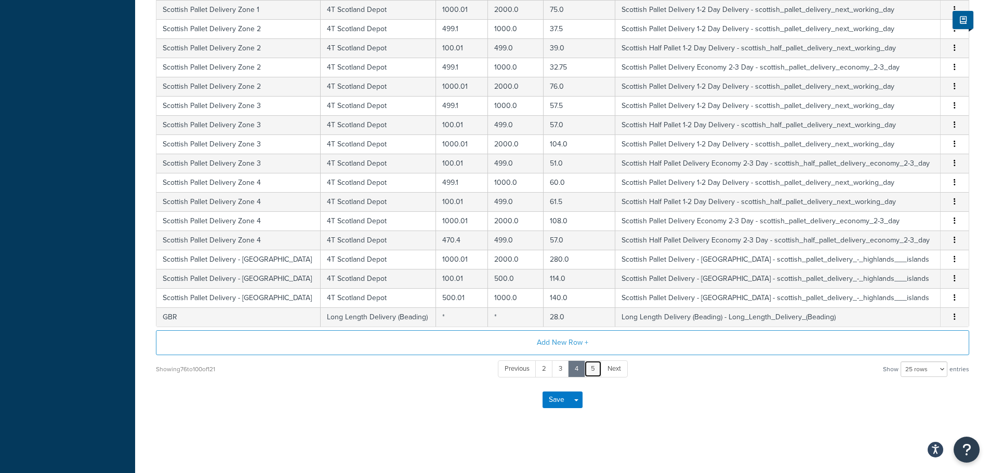
click at [593, 369] on link "5" at bounding box center [593, 369] width 18 height 17
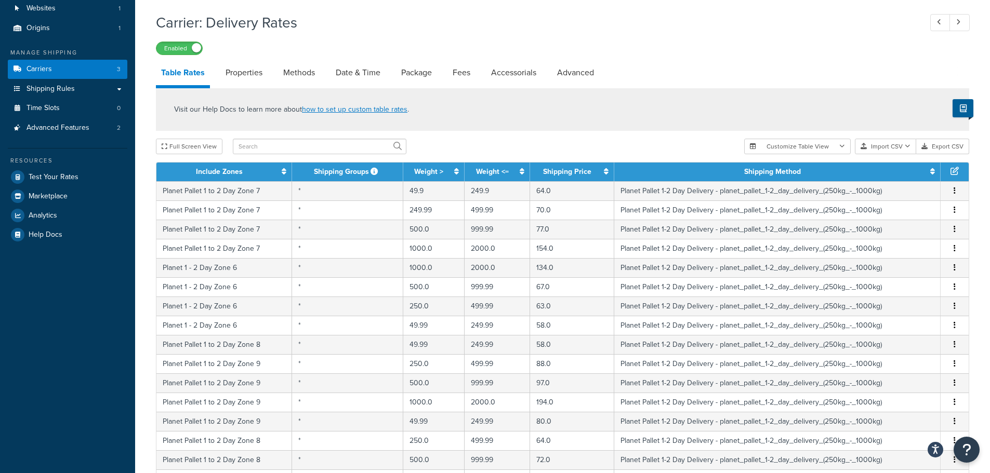
scroll to position [364, 0]
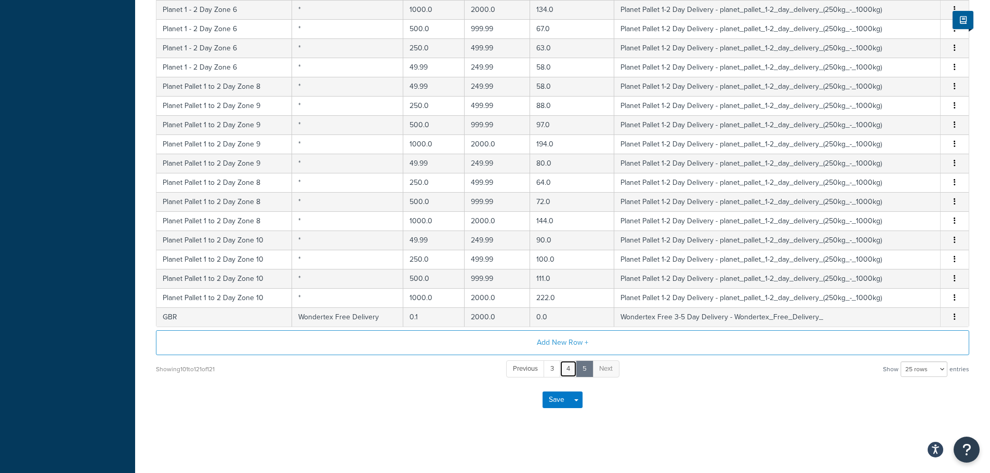
click at [572, 367] on link "4" at bounding box center [568, 369] width 17 height 17
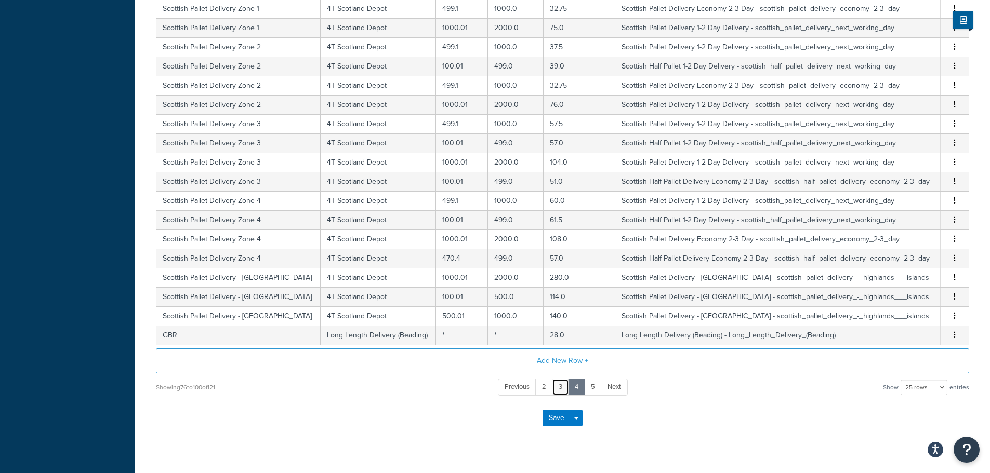
click at [558, 389] on link "3" at bounding box center [560, 387] width 17 height 17
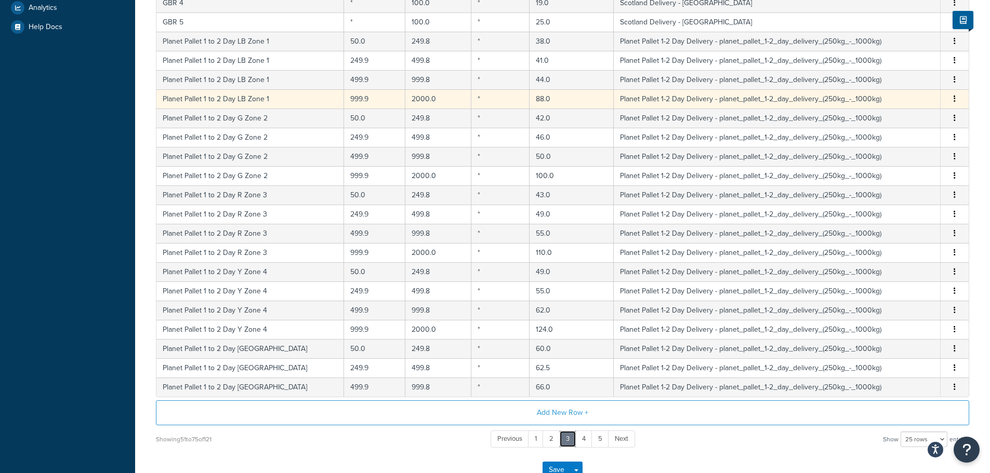
scroll to position [384, 0]
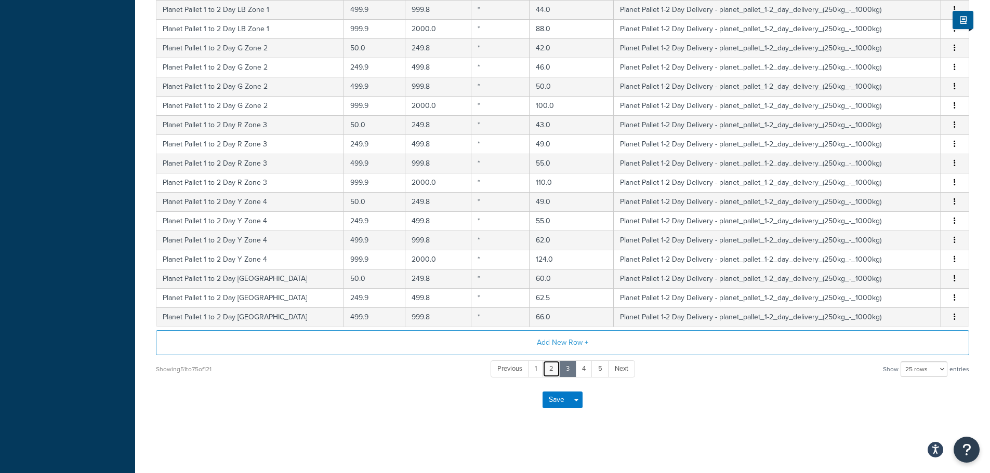
click at [555, 370] on link "2" at bounding box center [551, 369] width 18 height 17
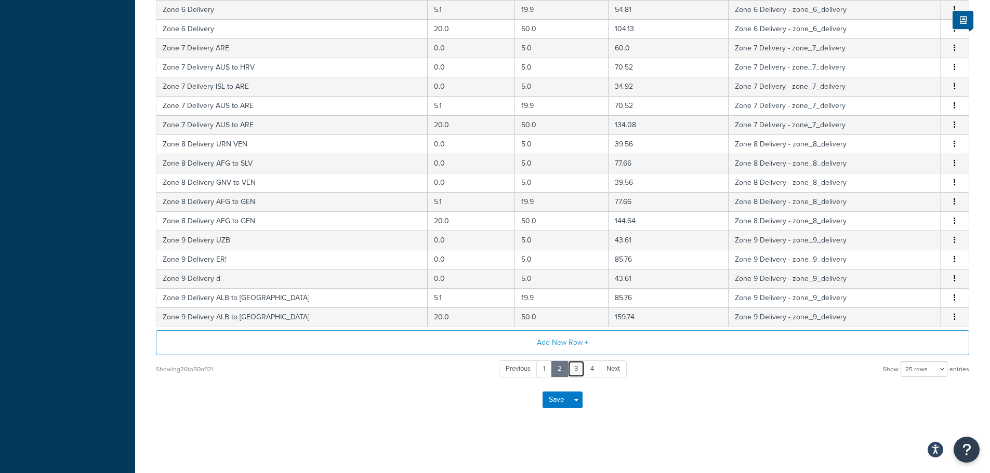
click at [579, 368] on link "3" at bounding box center [575, 369] width 17 height 17
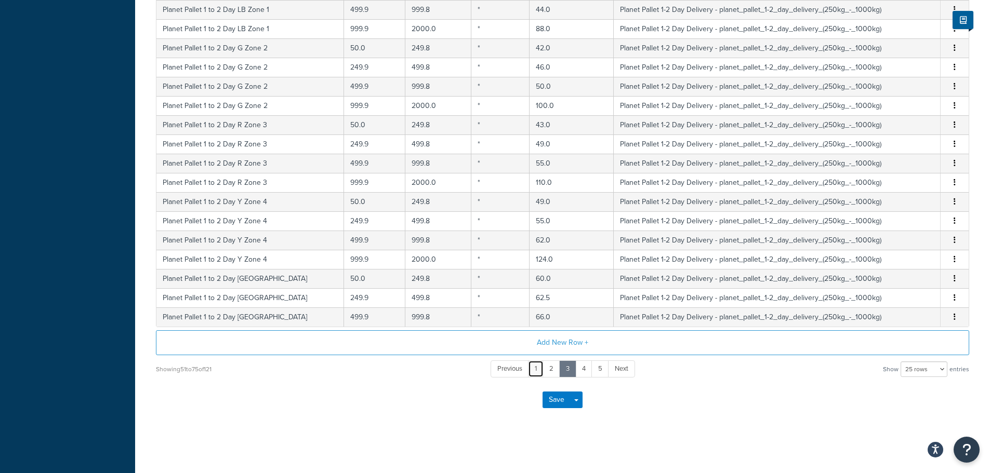
click at [539, 366] on link "1" at bounding box center [536, 369] width 16 height 17
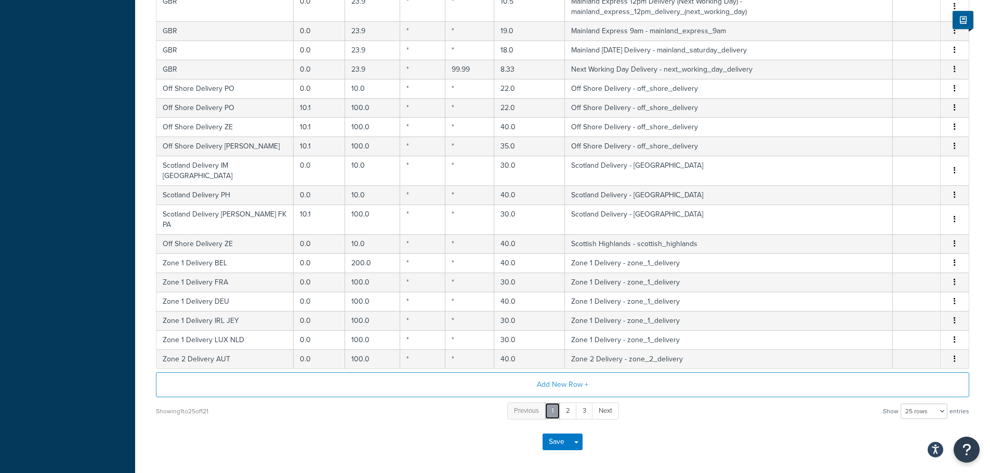
scroll to position [405, 0]
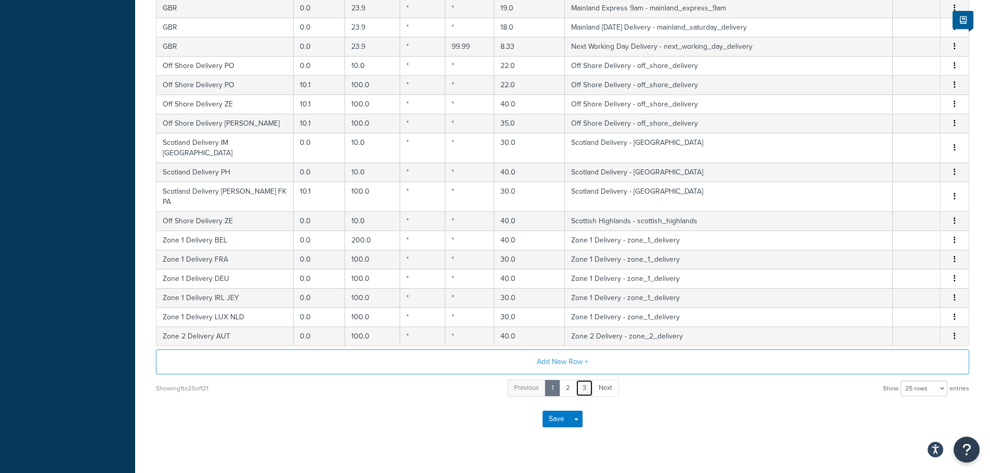
click at [583, 380] on link "3" at bounding box center [584, 388] width 17 height 17
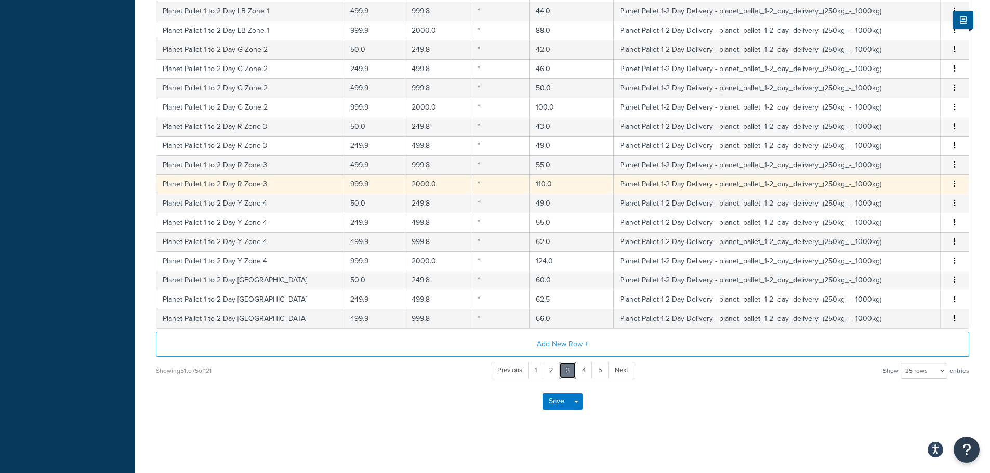
scroll to position [384, 0]
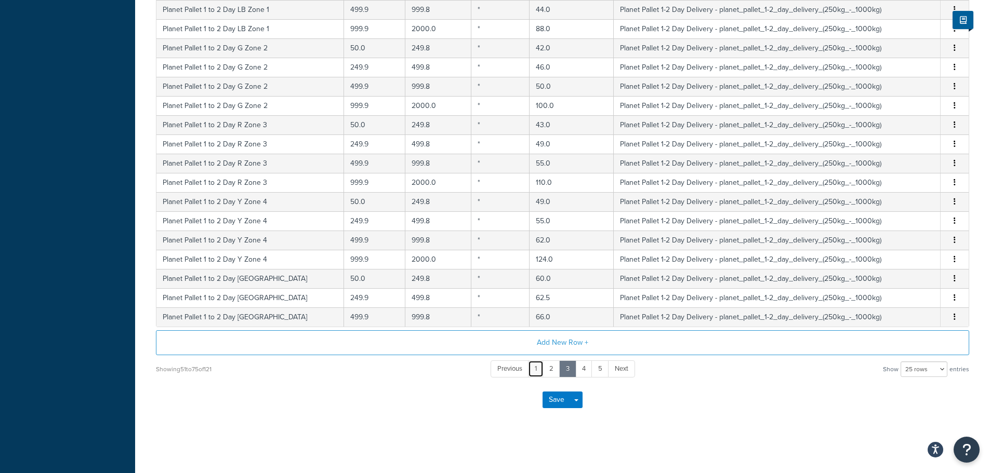
click at [537, 374] on link "1" at bounding box center [536, 369] width 16 height 17
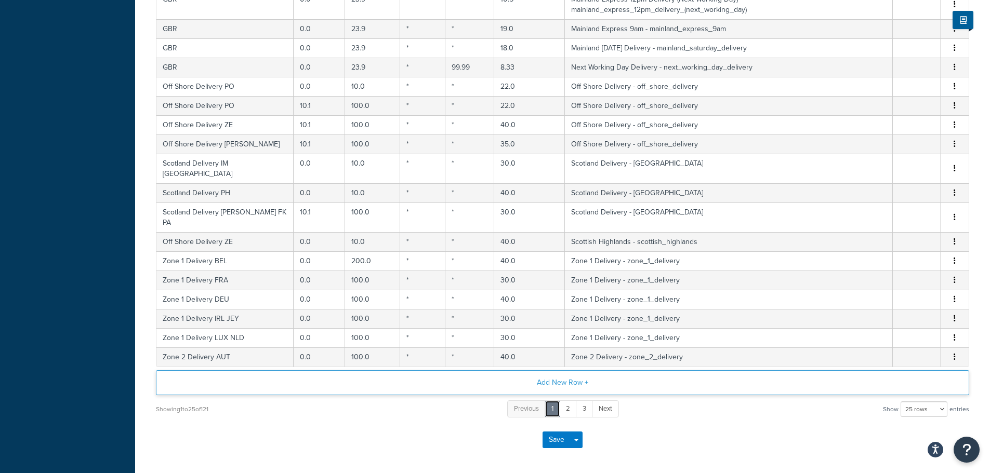
scroll to position [405, 0]
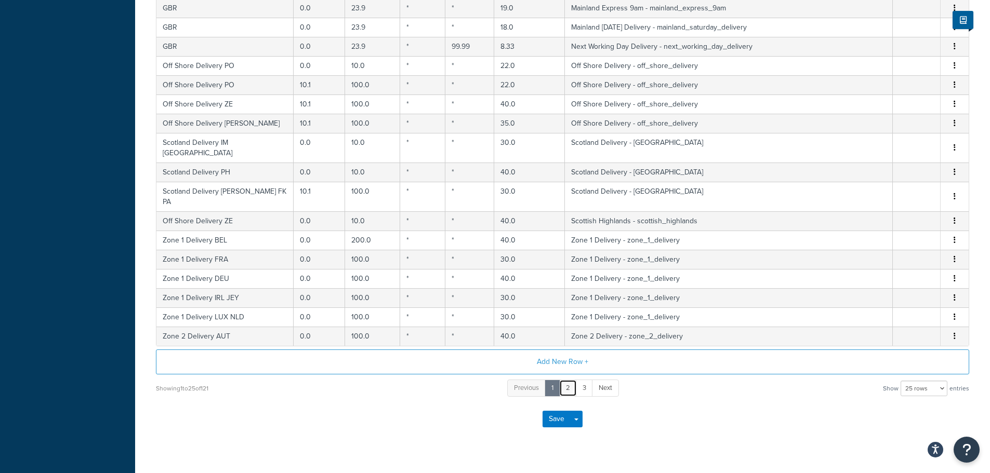
click at [567, 380] on link "2" at bounding box center [568, 388] width 18 height 17
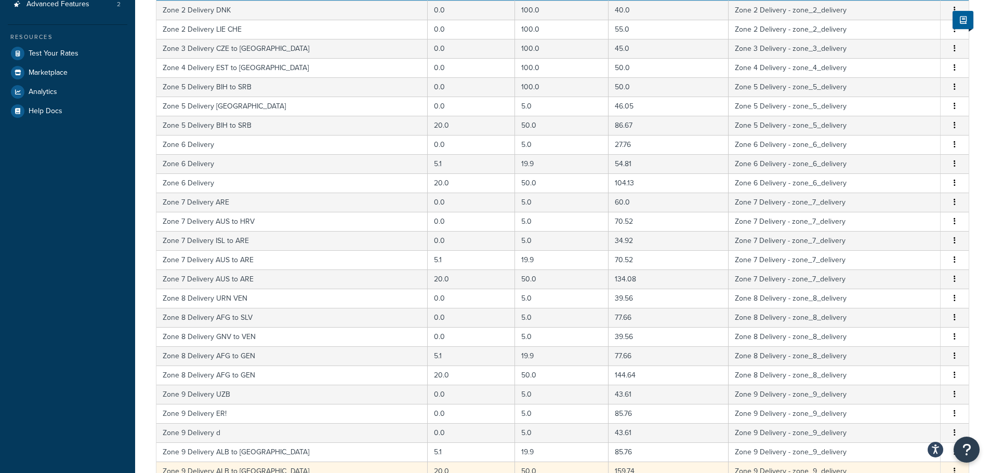
scroll to position [332, 0]
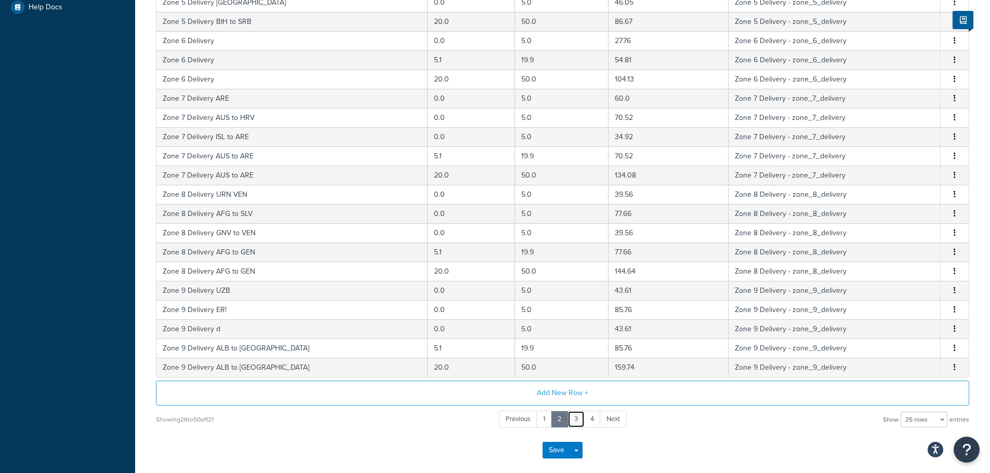
click at [579, 422] on link "3" at bounding box center [575, 419] width 17 height 17
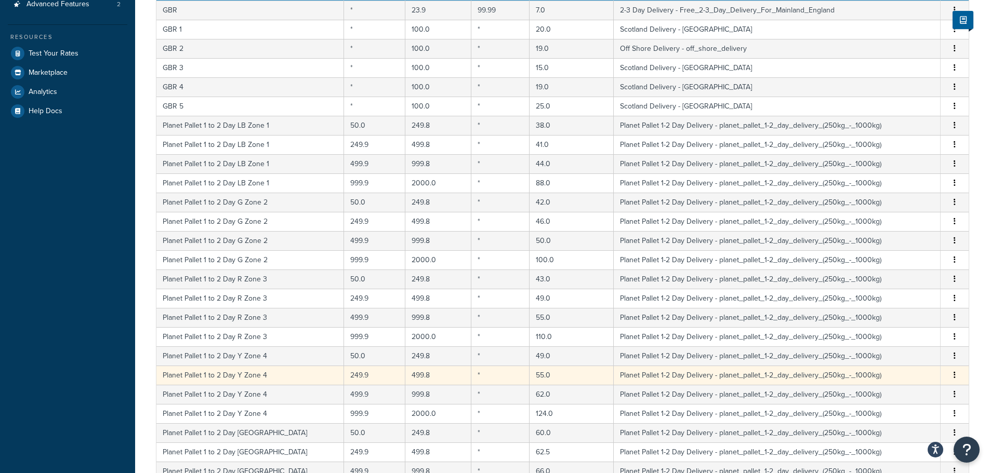
scroll to position [176, 0]
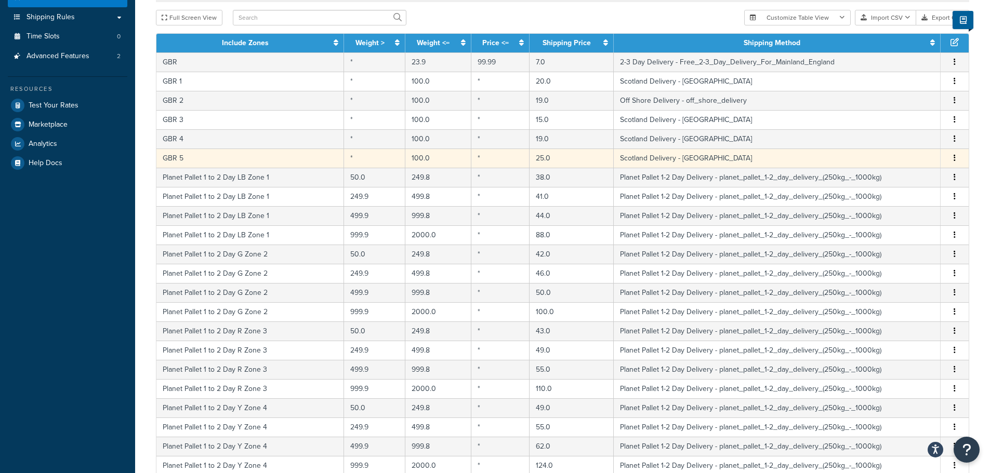
click at [956, 160] on button "button" at bounding box center [954, 158] width 8 height 11
click at [907, 179] on div "Delete" at bounding box center [901, 181] width 74 height 21
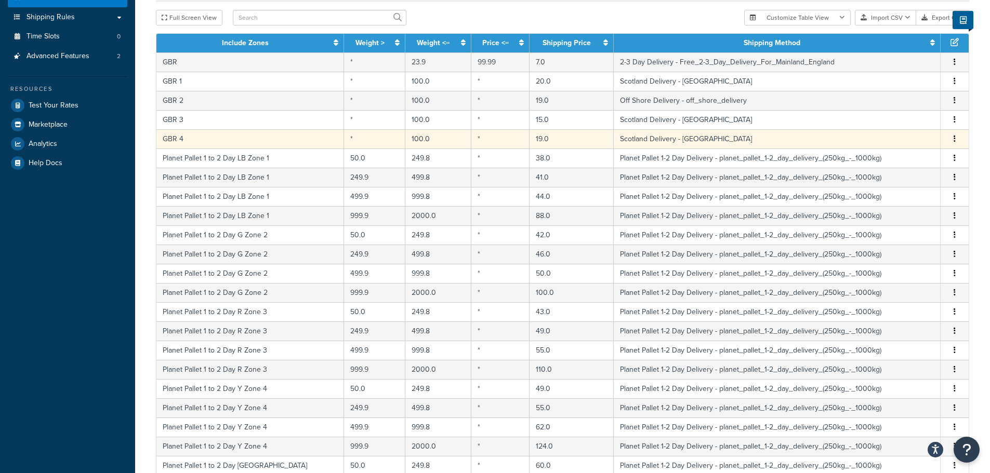
click at [953, 138] on button "button" at bounding box center [954, 139] width 8 height 11
click at [910, 158] on div "Delete" at bounding box center [901, 162] width 74 height 21
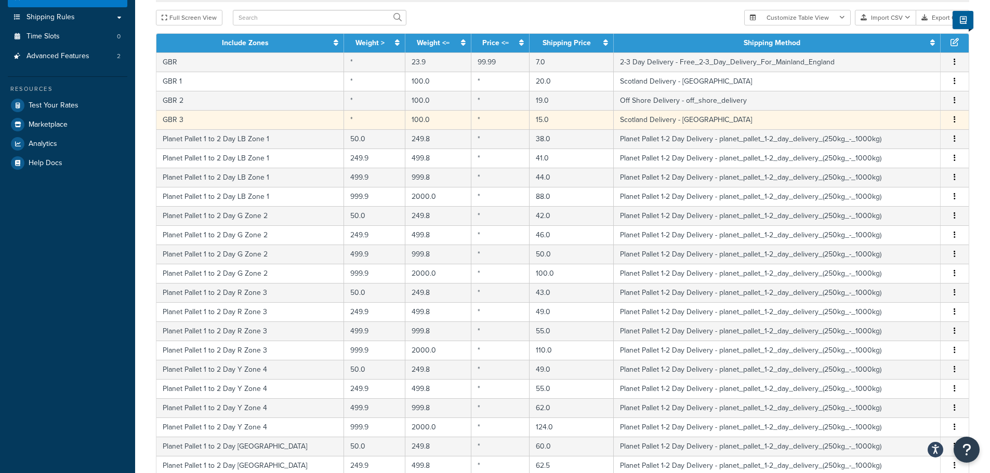
click at [954, 120] on icon "button" at bounding box center [954, 119] width 2 height 7
click at [904, 142] on div "Delete" at bounding box center [901, 142] width 74 height 21
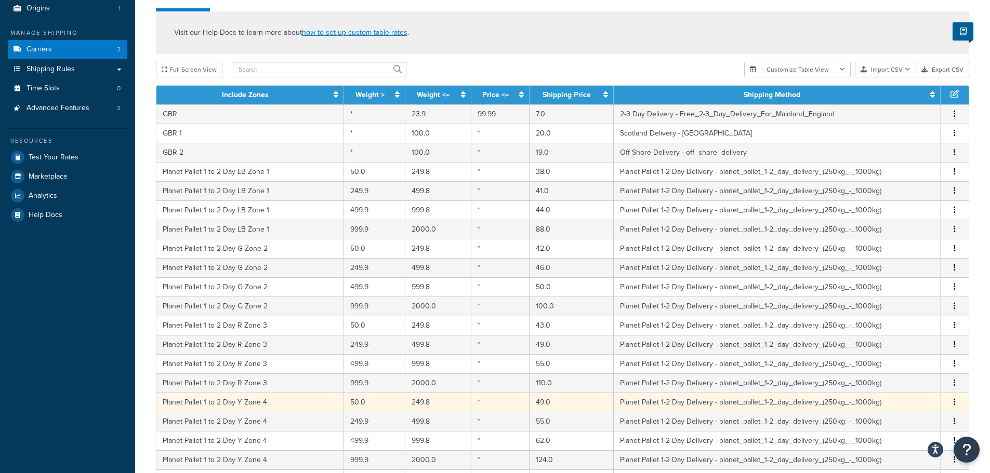
scroll to position [384, 0]
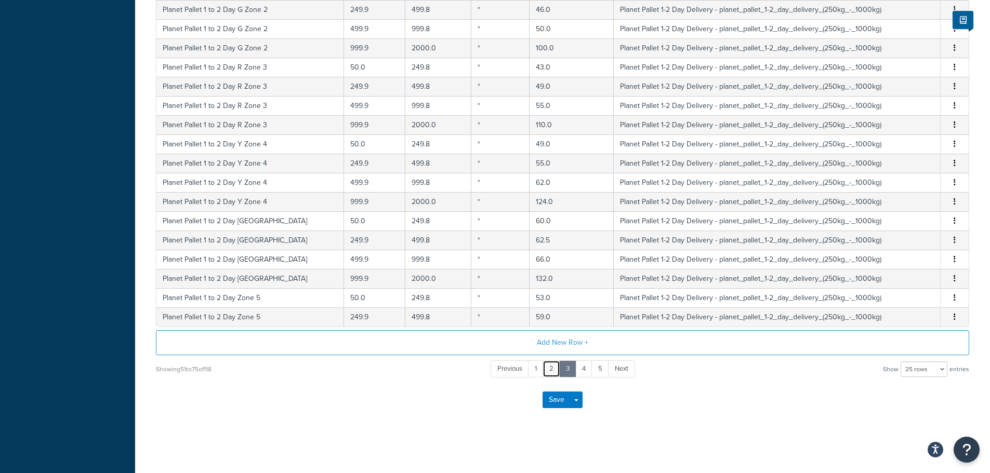
click at [553, 367] on link "2" at bounding box center [551, 369] width 18 height 17
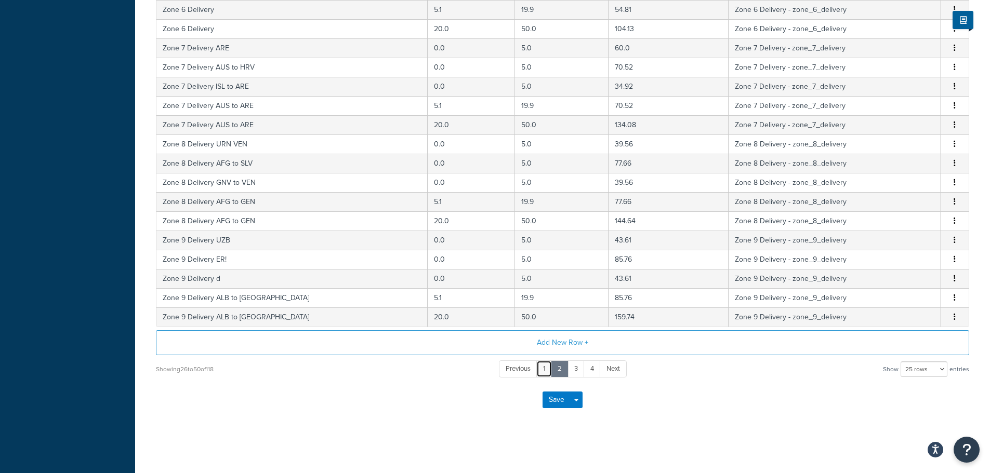
click at [547, 371] on link "1" at bounding box center [544, 369] width 16 height 17
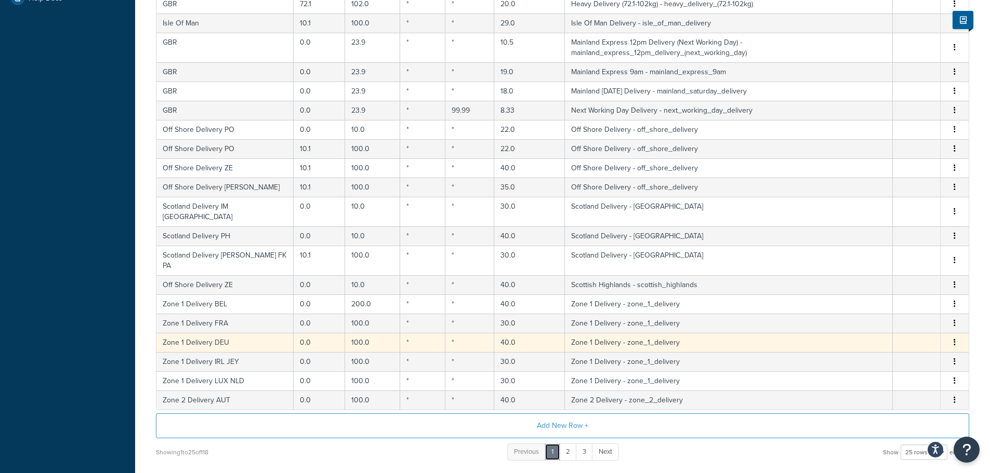
scroll to position [280, 0]
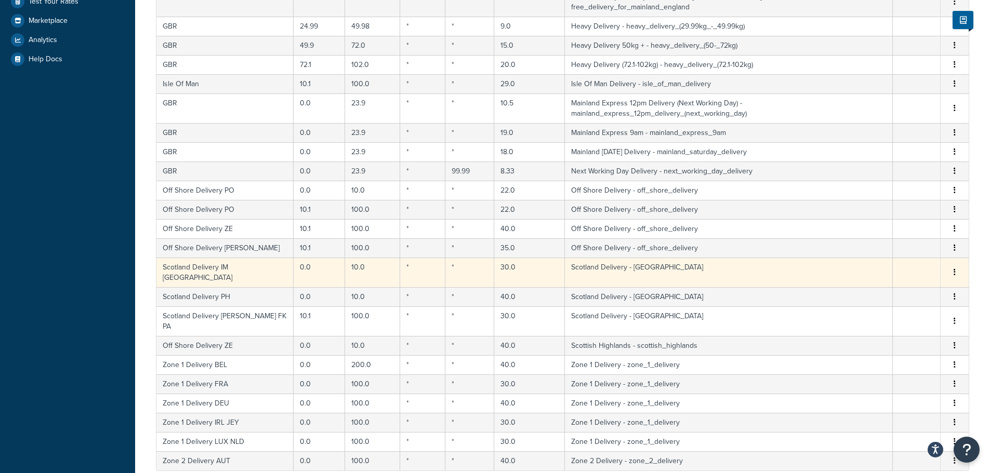
click at [955, 269] on icon "button" at bounding box center [954, 272] width 2 height 7
click at [897, 282] on div "Delete" at bounding box center [901, 280] width 74 height 21
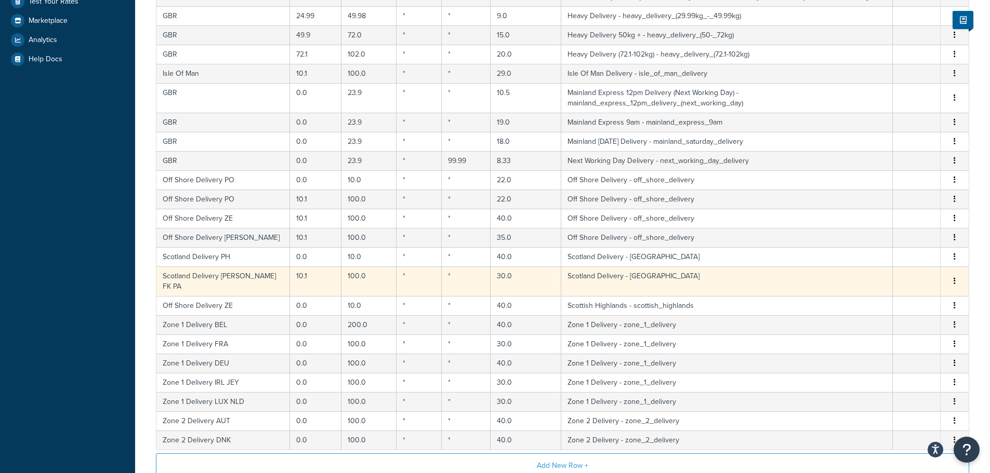
click at [956, 285] on button "button" at bounding box center [954, 281] width 8 height 11
click at [902, 301] on div "Delete" at bounding box center [901, 304] width 74 height 21
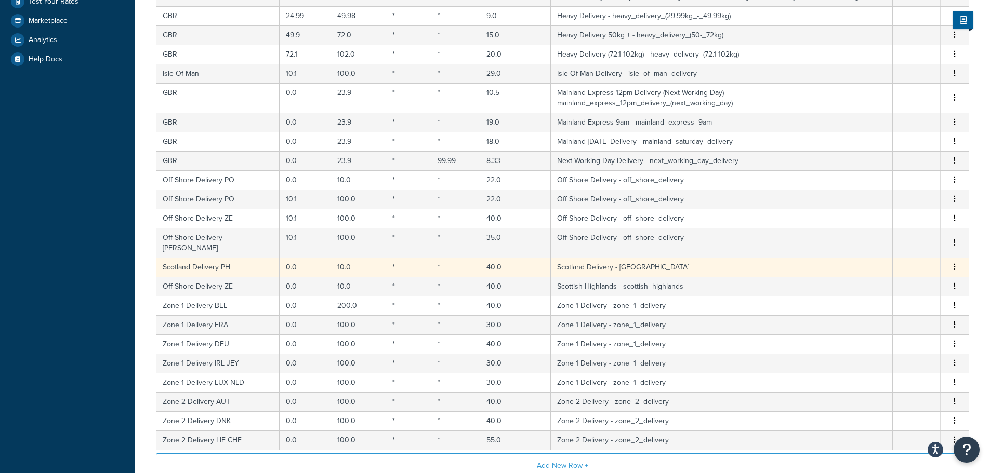
click at [954, 263] on icon "button" at bounding box center [954, 266] width 2 height 7
click at [888, 269] on div "Delete" at bounding box center [901, 269] width 74 height 21
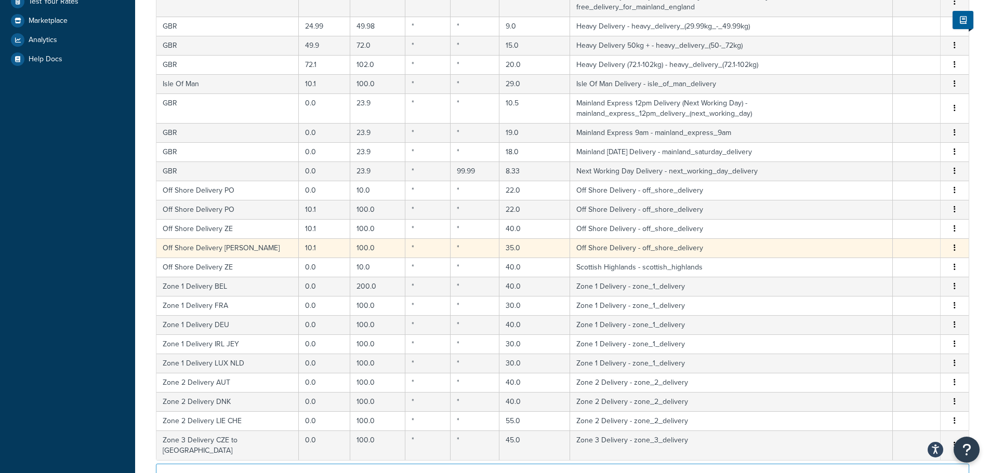
click at [954, 244] on icon "button" at bounding box center [954, 247] width 2 height 7
click at [899, 254] on div "Delete" at bounding box center [901, 250] width 74 height 21
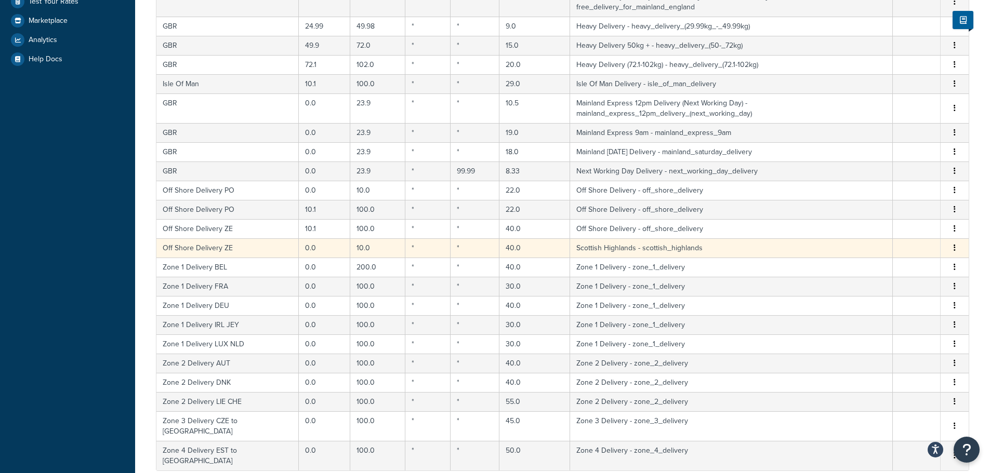
click at [953, 244] on icon "button" at bounding box center [954, 247] width 2 height 7
click at [900, 252] on div "Delete" at bounding box center [901, 250] width 74 height 21
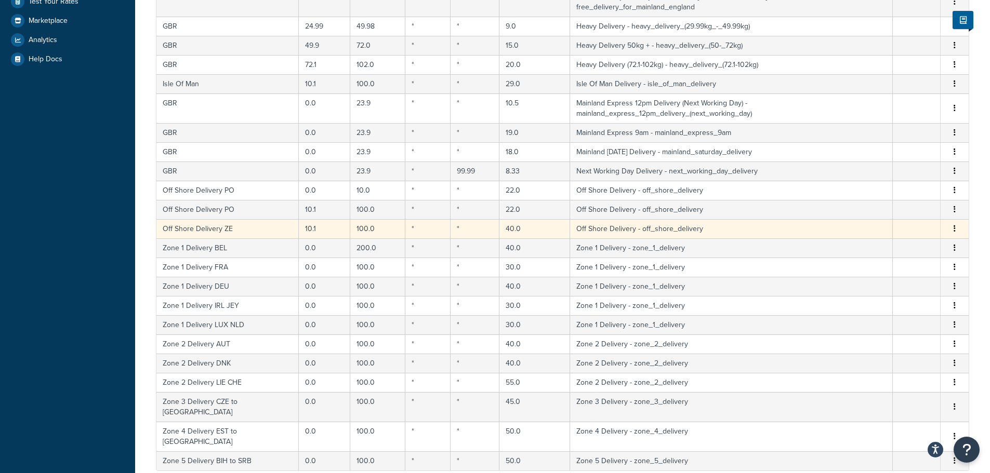
click at [955, 225] on icon "button" at bounding box center [954, 228] width 2 height 7
click at [912, 234] on div "Delete" at bounding box center [901, 231] width 74 height 21
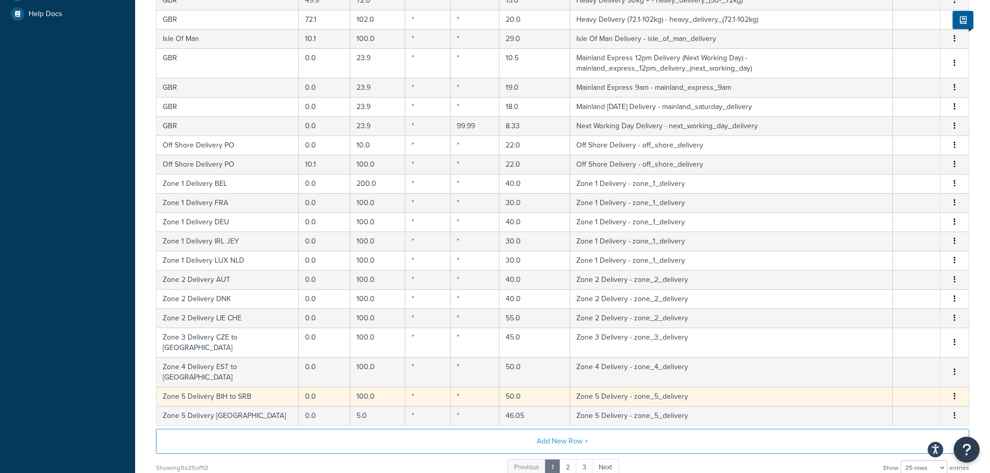
scroll to position [332, 0]
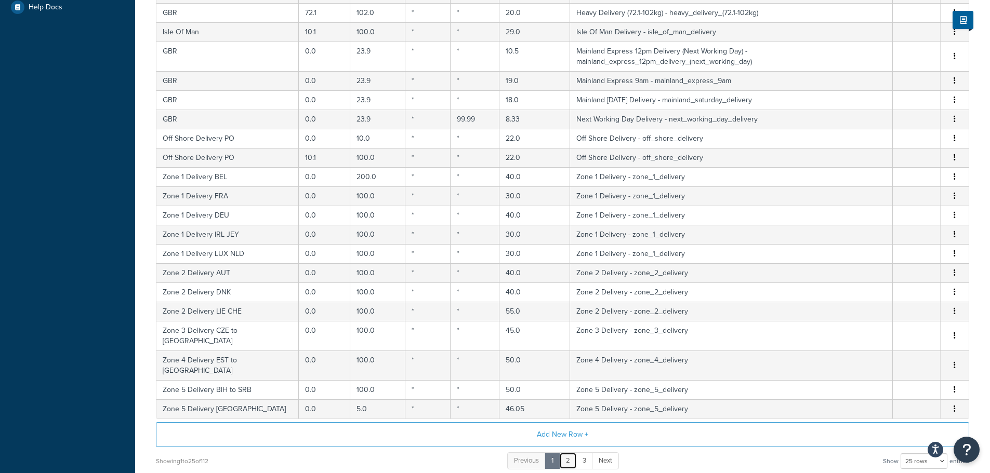
click at [573, 452] on link "2" at bounding box center [568, 460] width 18 height 17
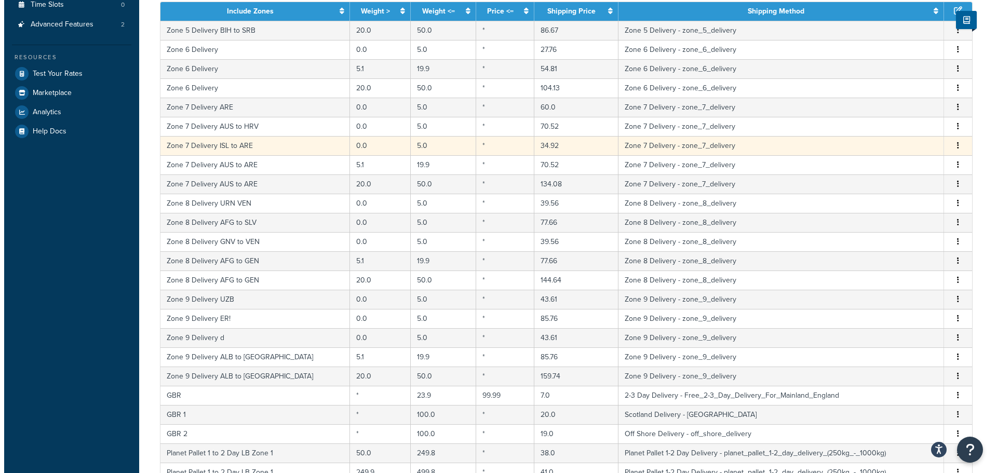
scroll to position [312, 0]
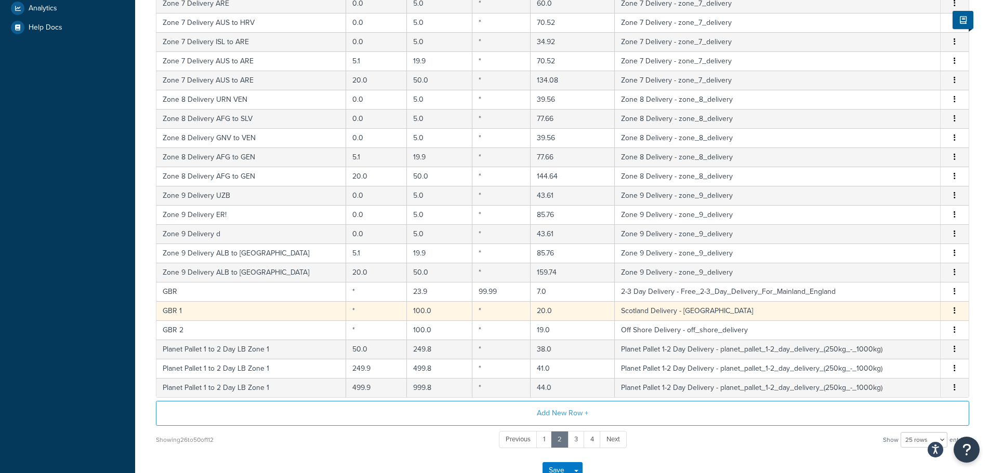
click at [530, 311] on td "20.0" at bounding box center [572, 310] width 84 height 19
select select "61822"
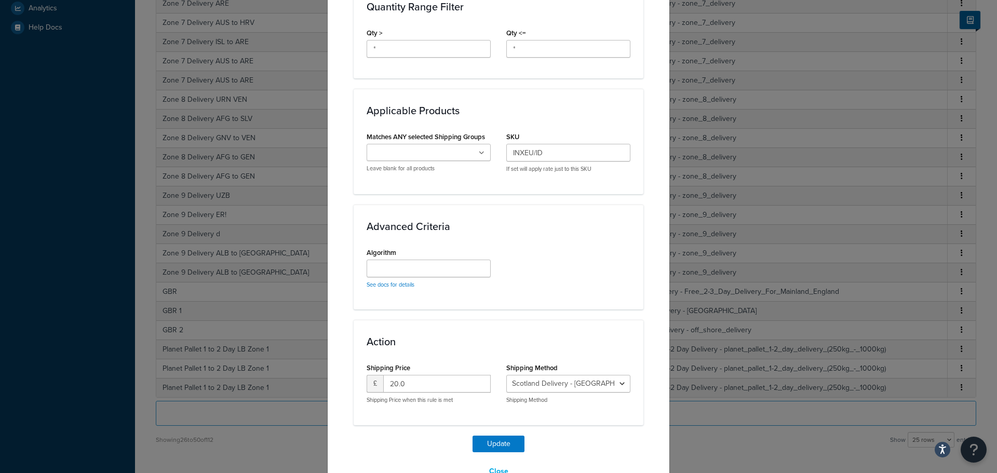
scroll to position [525, 0]
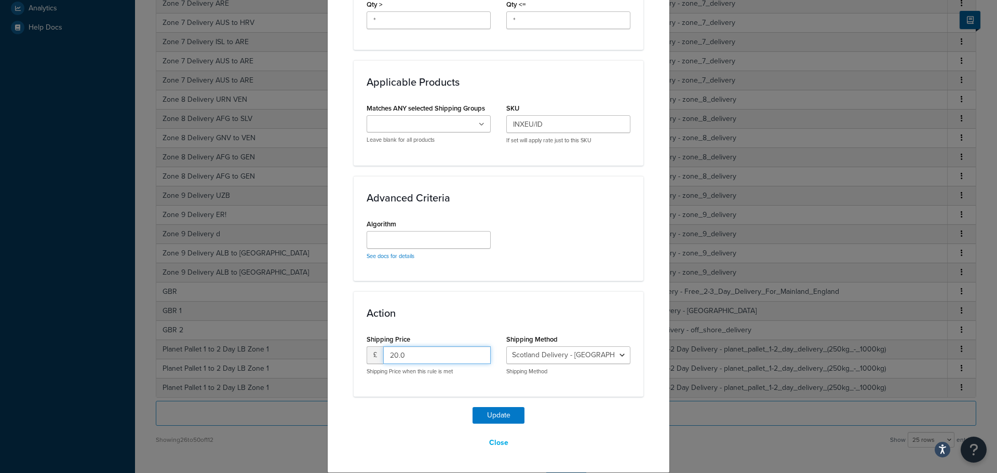
drag, startPoint x: 412, startPoint y: 361, endPoint x: 314, endPoint y: 364, distance: 98.8
click at [314, 364] on div "Update Table Rate Applicable Zones See examples and learn more about how includ…" at bounding box center [498, 236] width 997 height 473
type input "18"
click at [514, 413] on button "Update" at bounding box center [499, 415] width 52 height 17
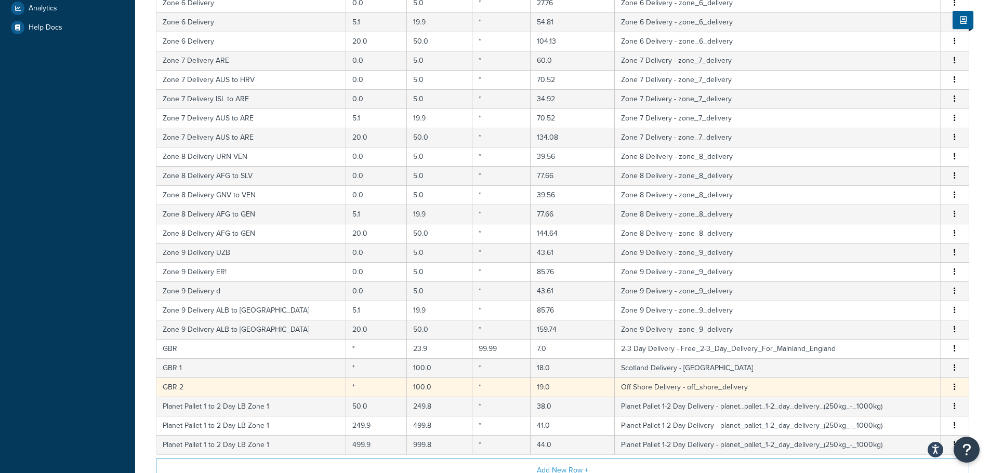
click at [530, 391] on td "19.0" at bounding box center [572, 387] width 84 height 19
select select "61820"
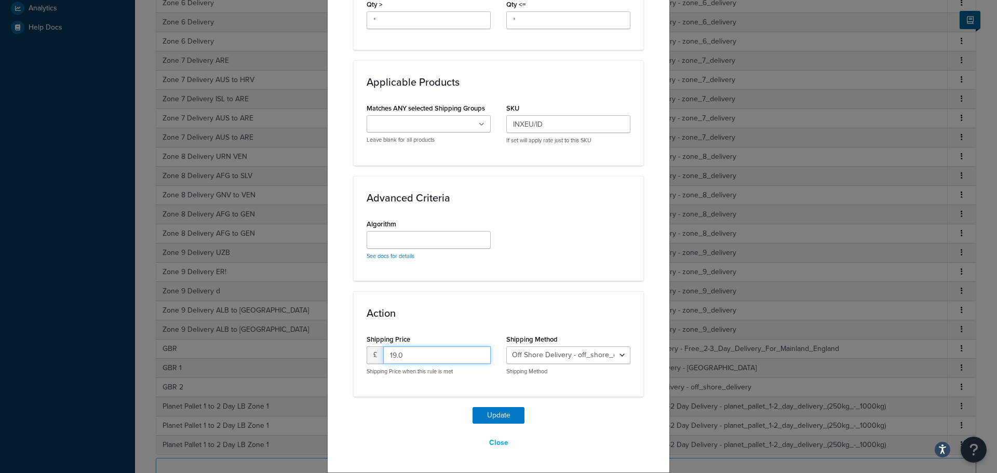
drag, startPoint x: 431, startPoint y: 356, endPoint x: 334, endPoint y: 358, distance: 97.2
type input "21"
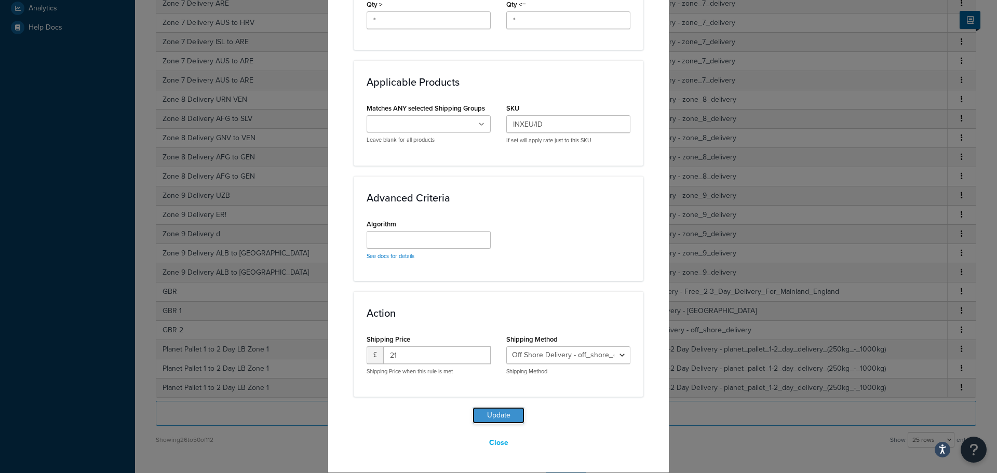
click at [502, 417] on button "Update" at bounding box center [499, 415] width 52 height 17
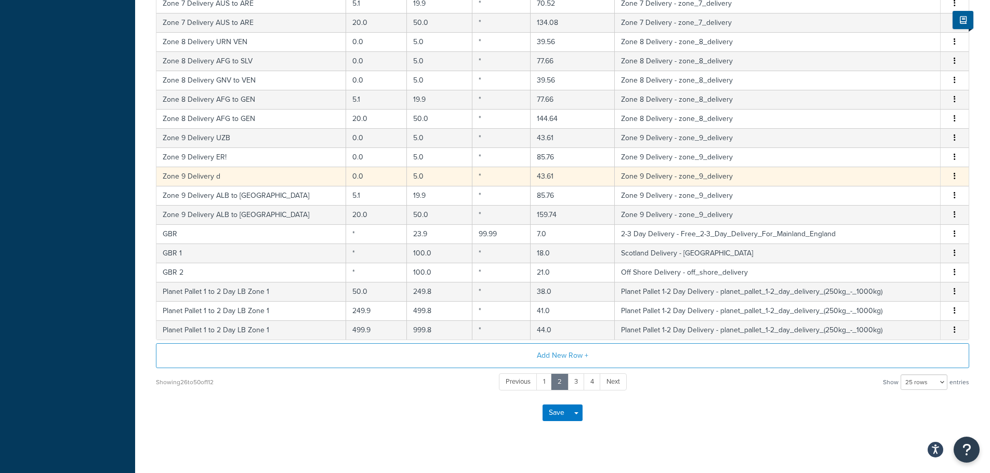
scroll to position [384, 0]
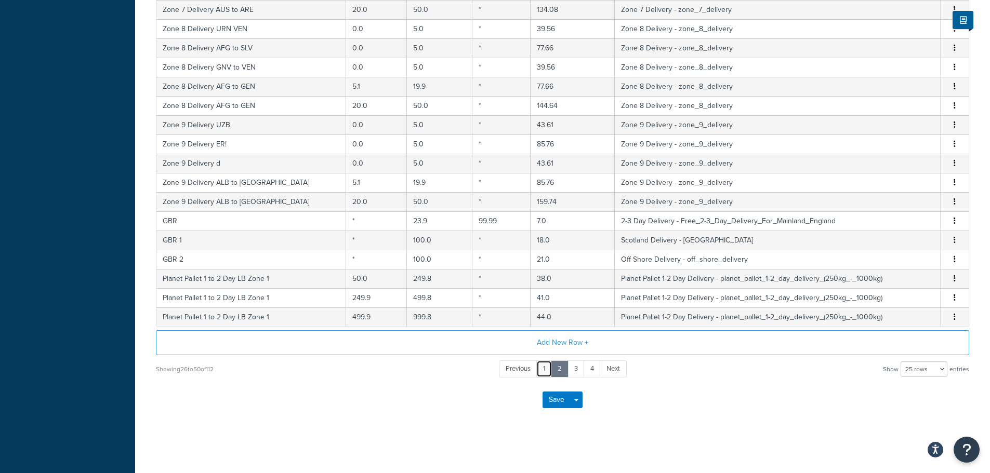
click at [543, 375] on link "1" at bounding box center [544, 369] width 16 height 17
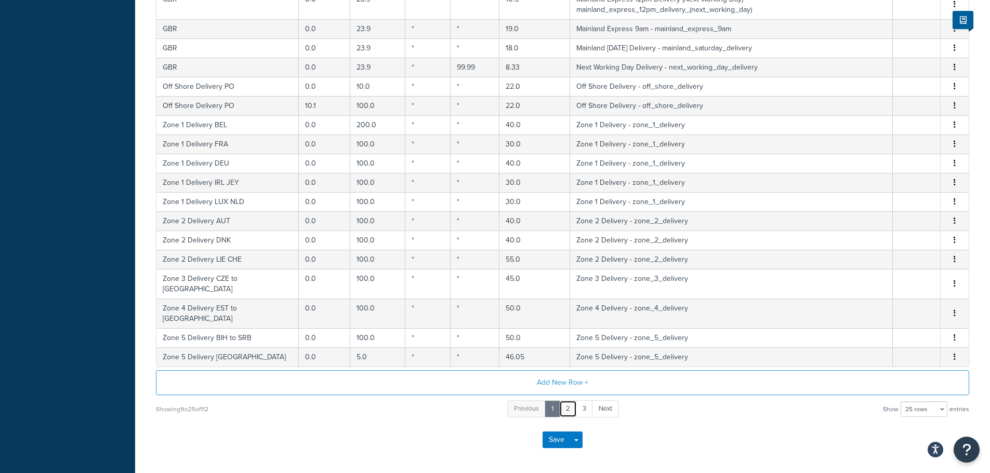
click at [571, 401] on link "2" at bounding box center [568, 409] width 18 height 17
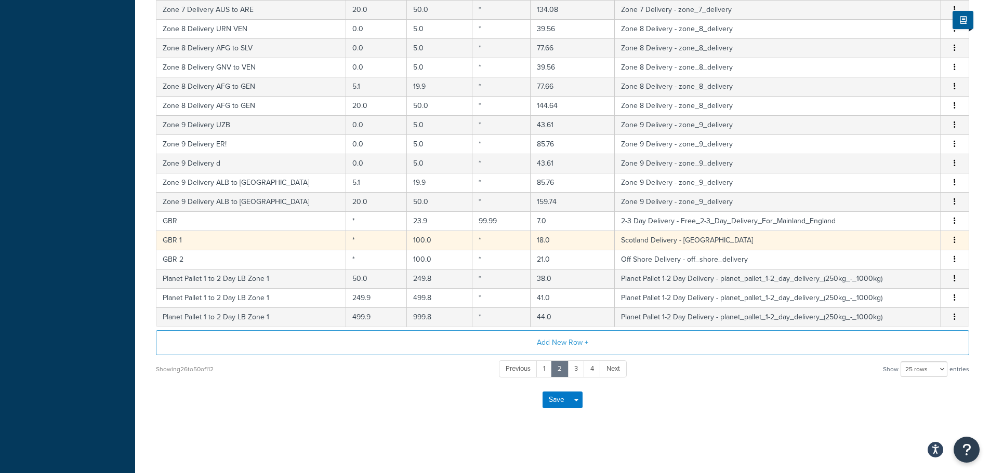
click at [415, 236] on td "100.0" at bounding box center [439, 240] width 65 height 19
select select "61822"
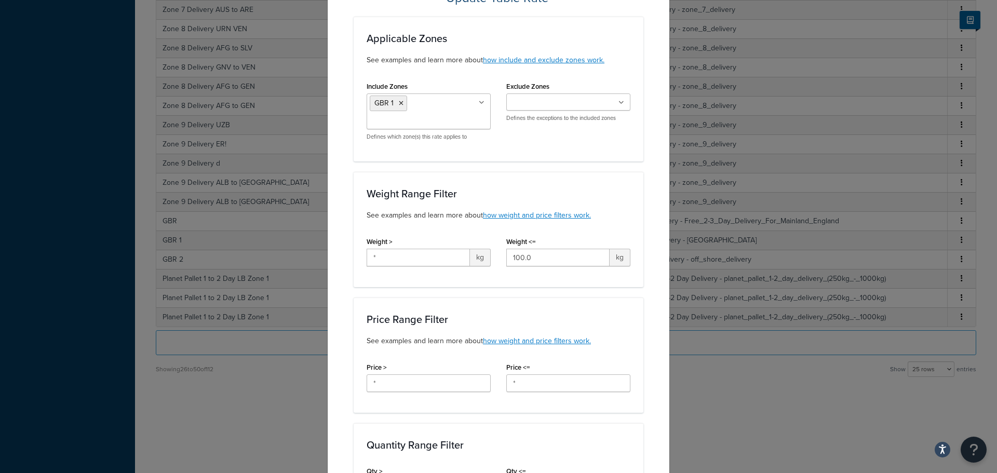
scroll to position [57, 0]
drag, startPoint x: 536, startPoint y: 261, endPoint x: 435, endPoint y: 255, distance: 101.0
click at [467, 260] on div "Weight > * kg Weight <= 100.0 kg" at bounding box center [498, 255] width 279 height 40
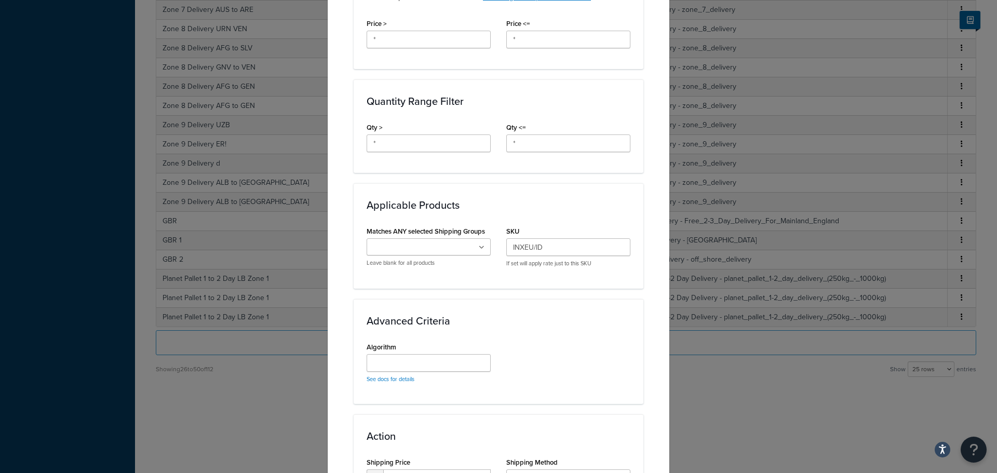
scroll to position [525, 0]
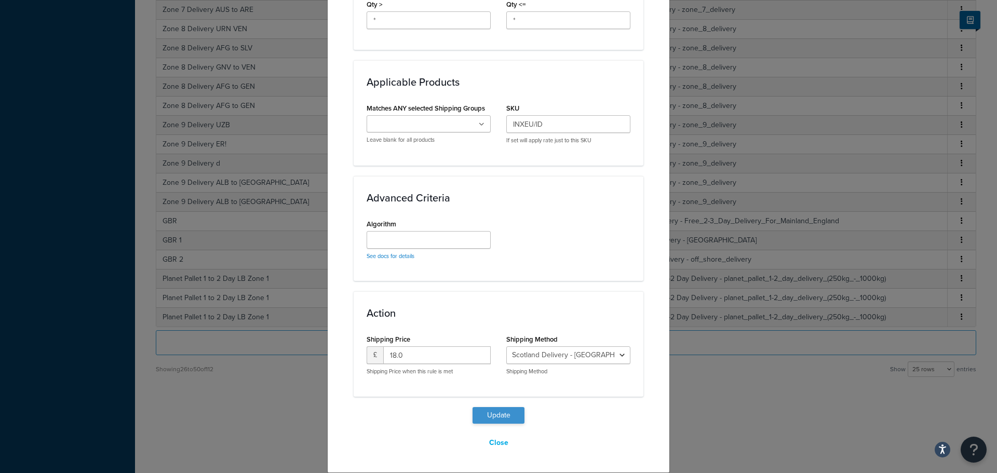
type input "25"
click at [483, 417] on button "Update" at bounding box center [499, 415] width 52 height 17
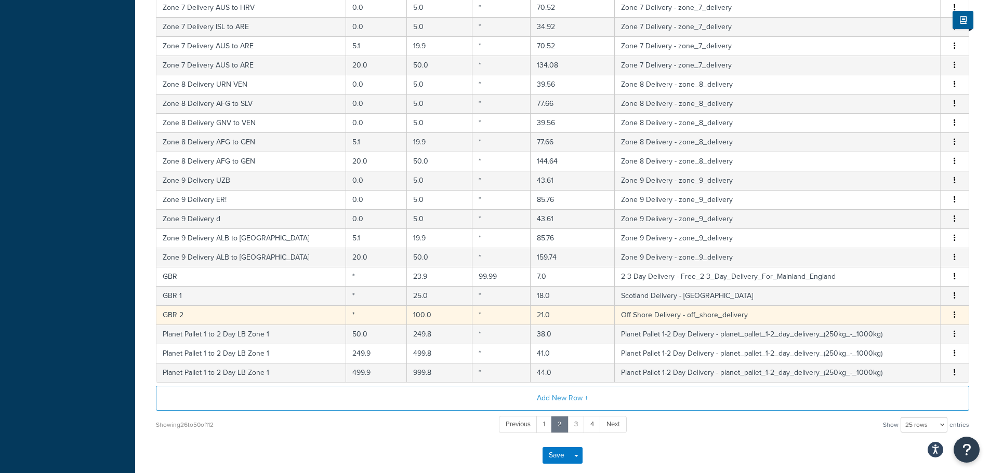
click at [407, 316] on td "100.0" at bounding box center [439, 314] width 65 height 19
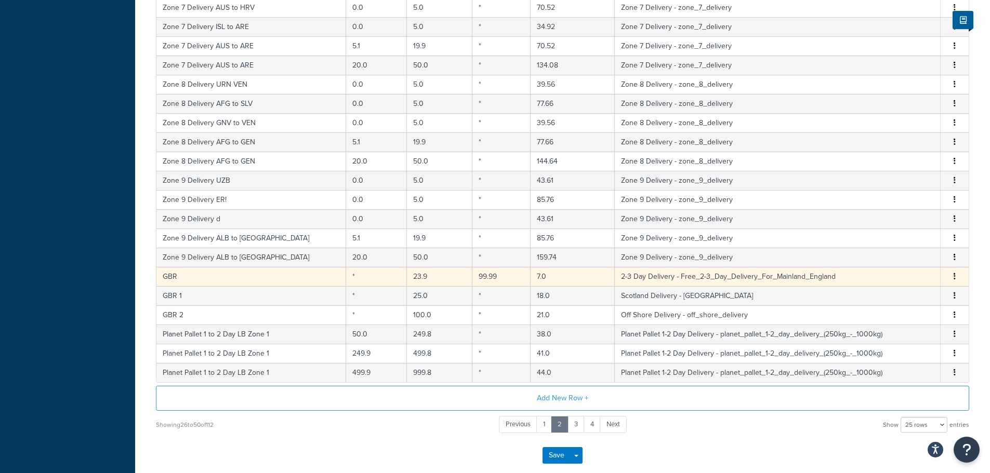
select select "61820"
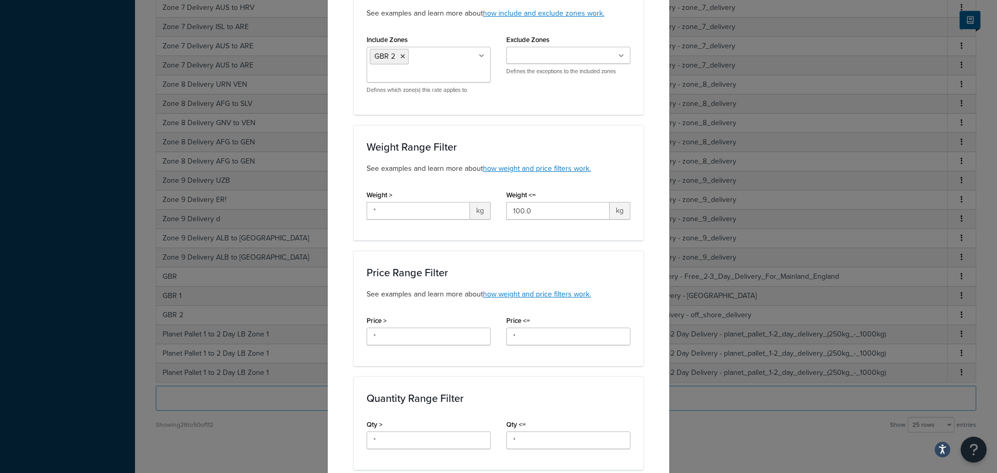
scroll to position [104, 0]
drag, startPoint x: 539, startPoint y: 210, endPoint x: 427, endPoint y: 219, distance: 112.0
click at [435, 219] on div "Weight > * kg Weight <= 100.0 kg" at bounding box center [498, 208] width 279 height 40
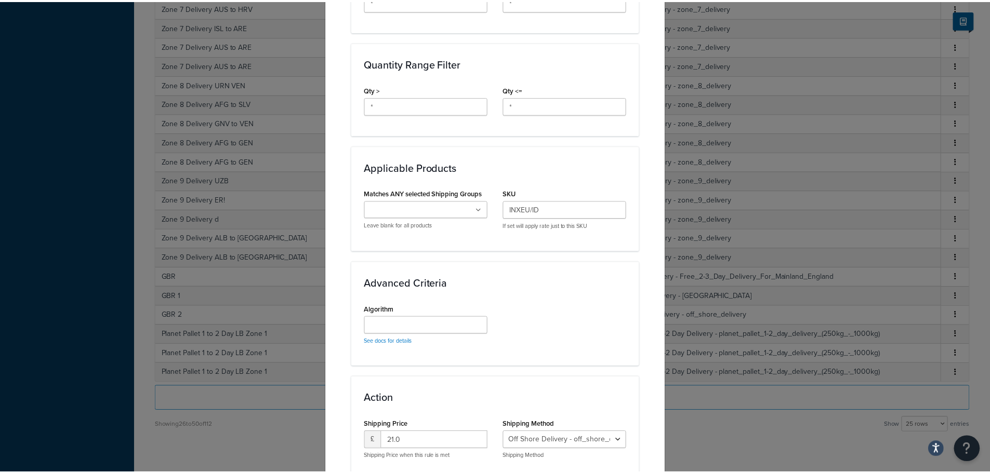
scroll to position [525, 0]
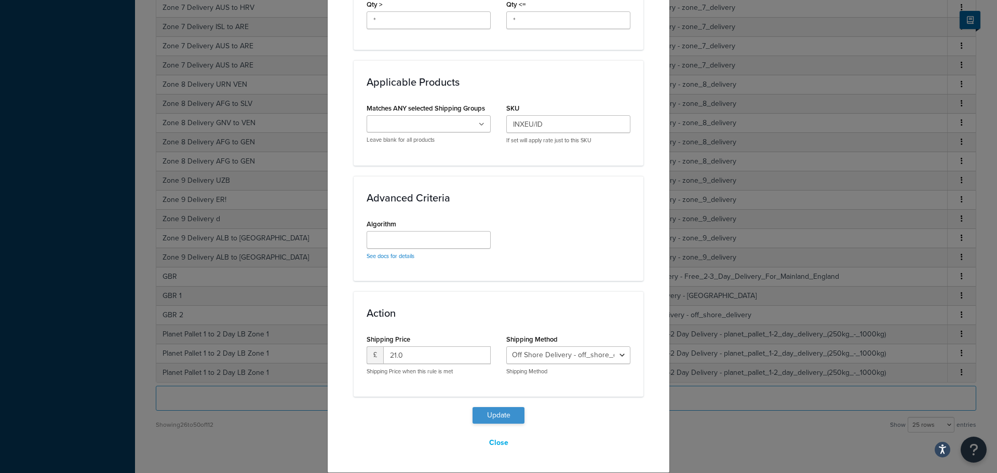
type input "25"
click at [502, 413] on button "Update" at bounding box center [499, 415] width 52 height 17
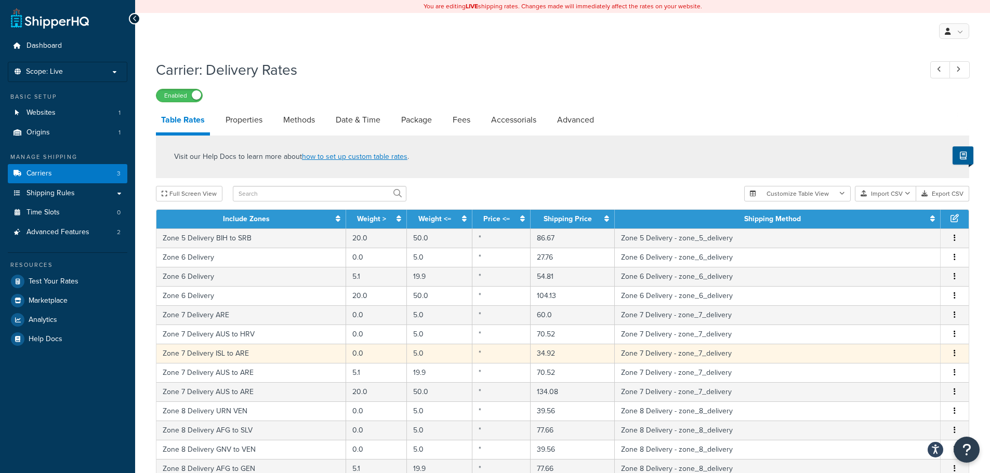
scroll to position [312, 0]
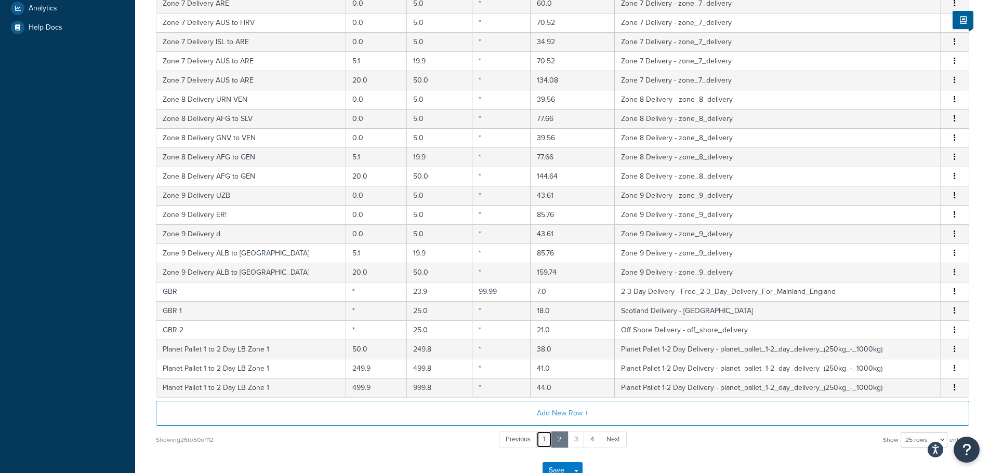
click at [546, 443] on link "1" at bounding box center [544, 439] width 16 height 17
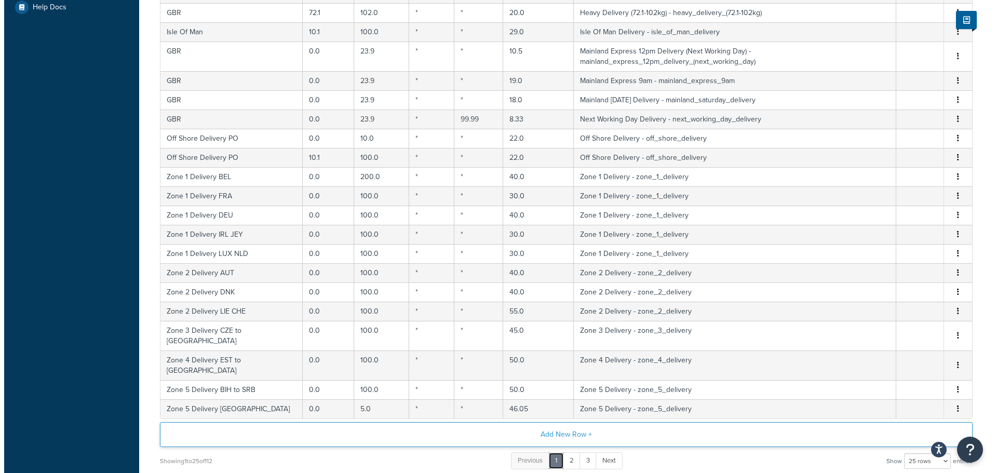
scroll to position [384, 0]
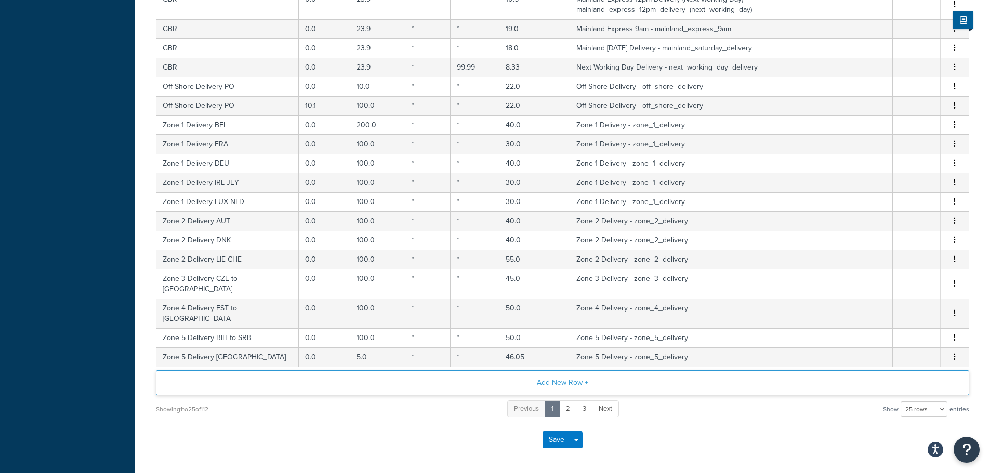
click at [551, 370] on button "Add New Row +" at bounding box center [562, 382] width 813 height 25
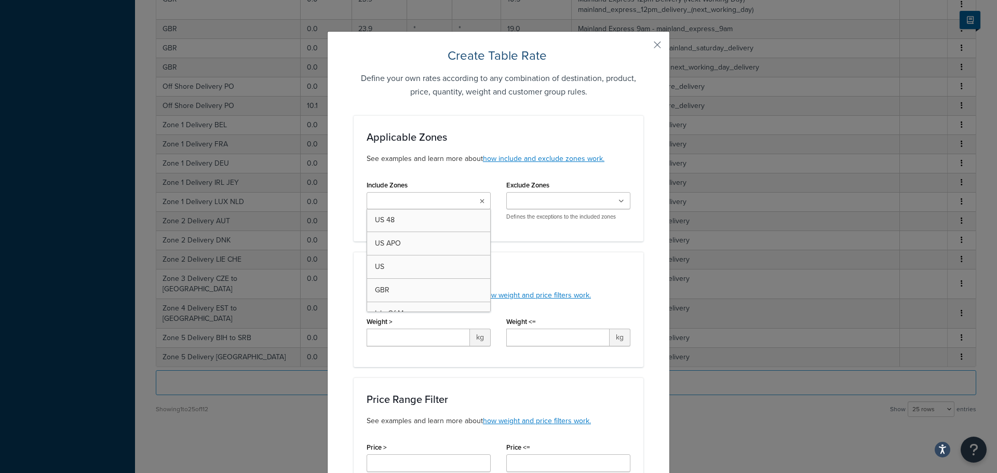
click at [480, 204] on icon at bounding box center [482, 201] width 5 height 6
click at [405, 199] on input "Include Zones" at bounding box center [416, 201] width 92 height 11
type input "ZE"
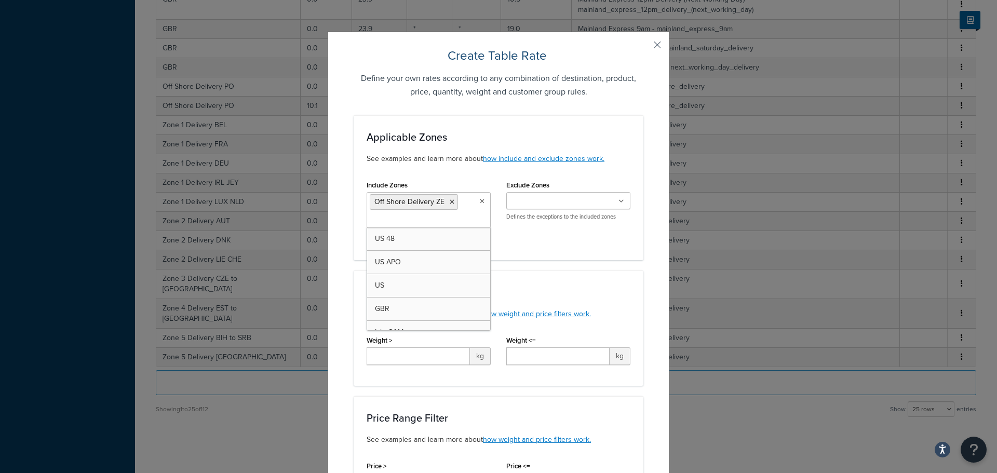
click at [587, 237] on div "Include Zones Off Shore Delivery ZE US 48 US APO US GBR Isle Of Man Off Shore D…" at bounding box center [498, 213] width 279 height 70
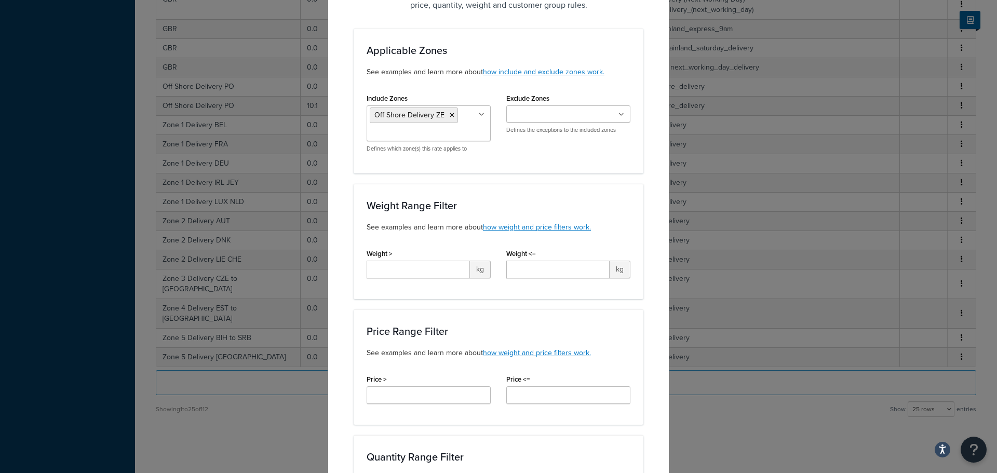
scroll to position [104, 0]
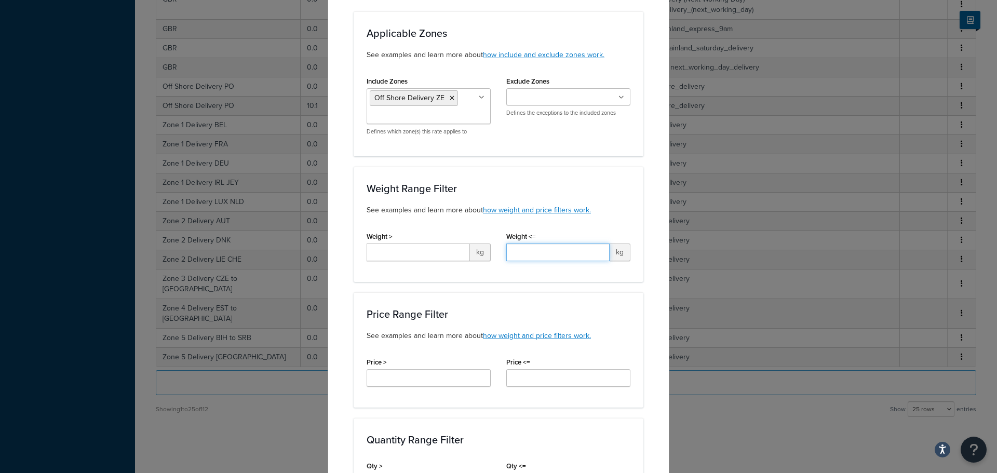
click at [538, 244] on input "Weight <=" at bounding box center [558, 253] width 103 height 18
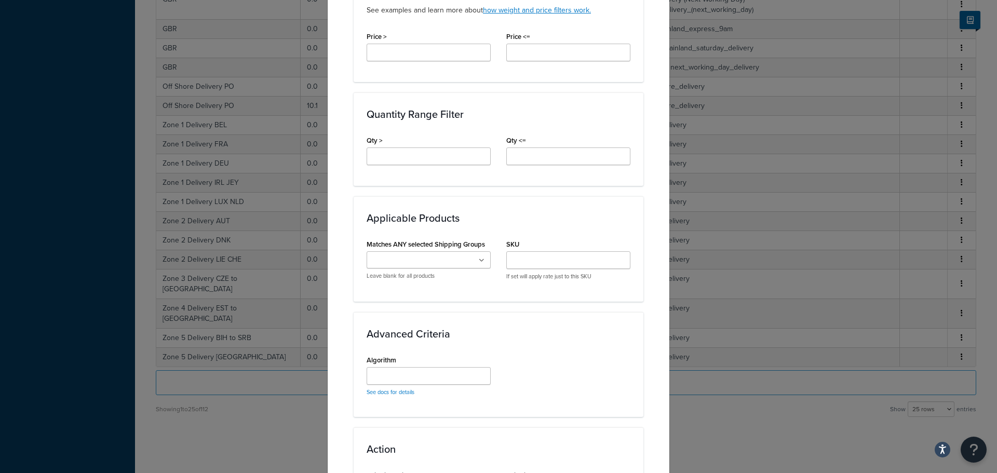
scroll to position [519, 0]
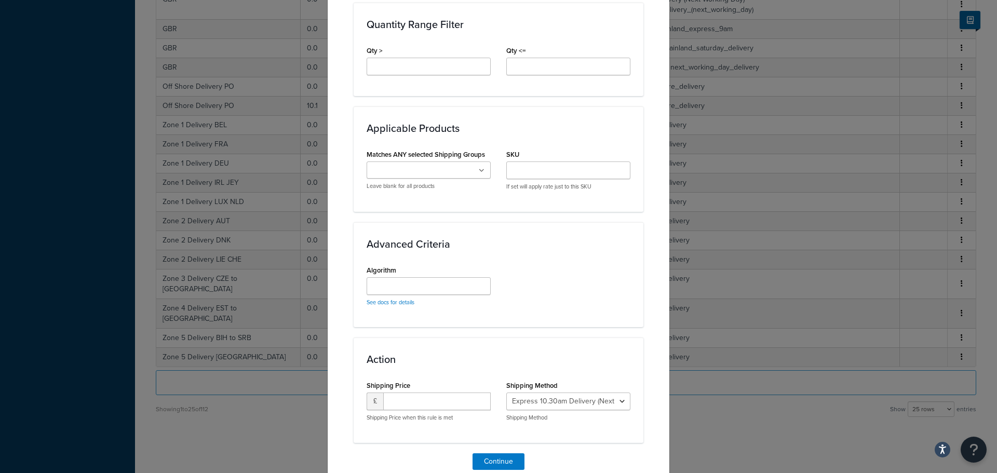
type input "25"
click at [530, 399] on select "Express 10.30am Delivery (Next Working Day) - Express_10.30am_Delivery_(Next_Wo…" at bounding box center [569, 402] width 124 height 18
select select "61820"
click at [507, 393] on select "Express 10.30am Delivery (Next Working Day) - Express_10.30am_Delivery_(Next_Wo…" at bounding box center [569, 402] width 124 height 18
click at [406, 397] on input "number" at bounding box center [437, 402] width 108 height 18
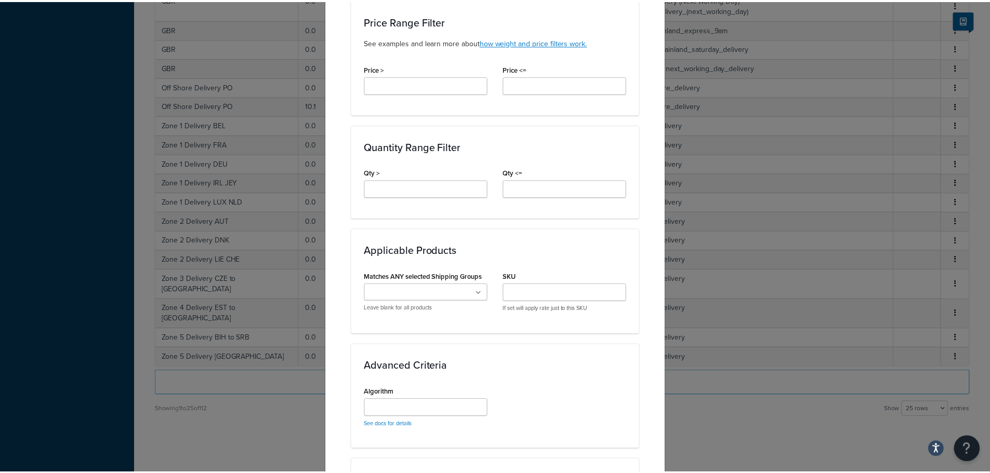
scroll to position [566, 0]
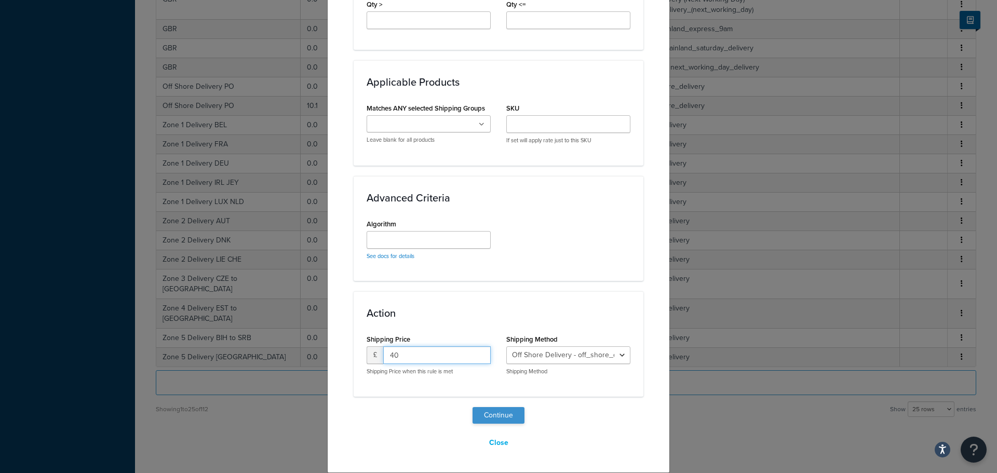
type input "40"
click at [504, 421] on button "Continue" at bounding box center [499, 415] width 52 height 17
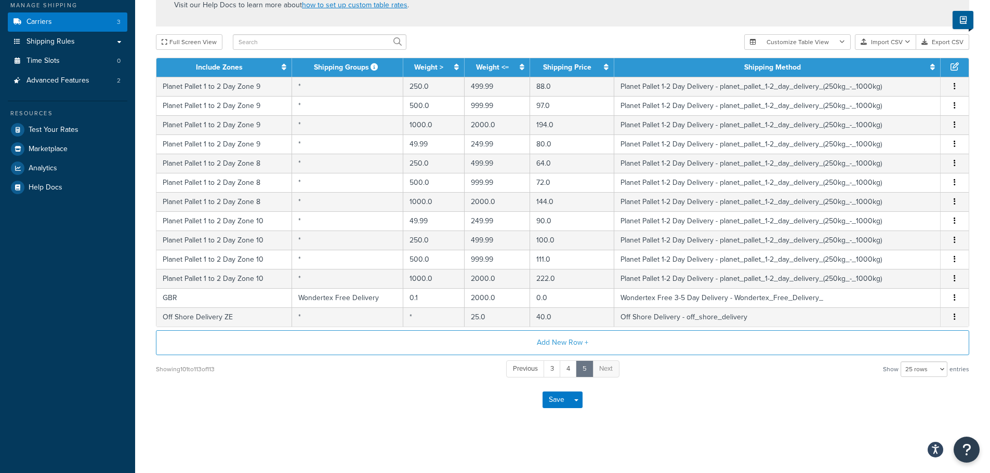
scroll to position [153, 0]
click at [552, 369] on link "3" at bounding box center [551, 369] width 17 height 17
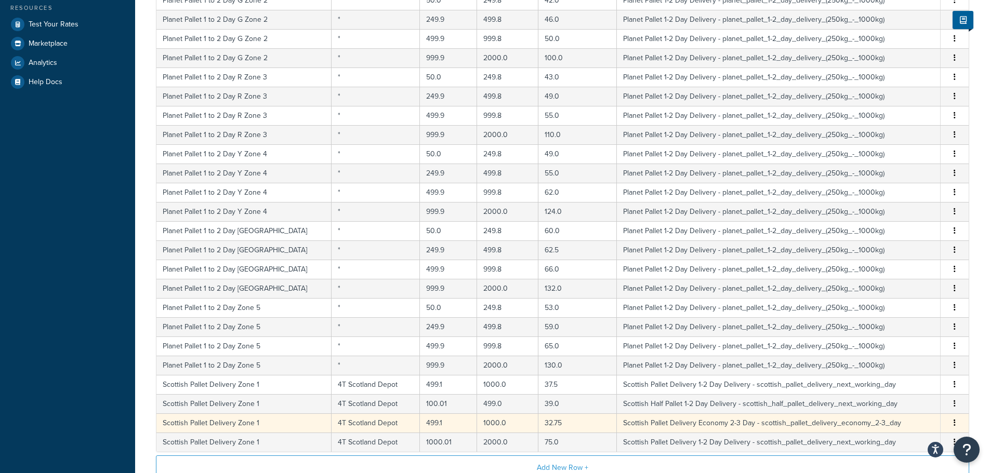
scroll to position [361, 0]
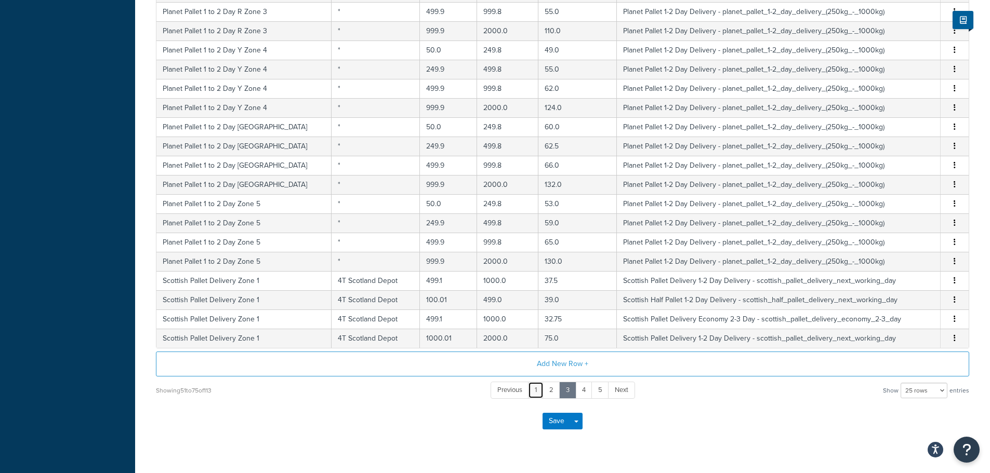
click at [541, 391] on link "1" at bounding box center [536, 390] width 16 height 17
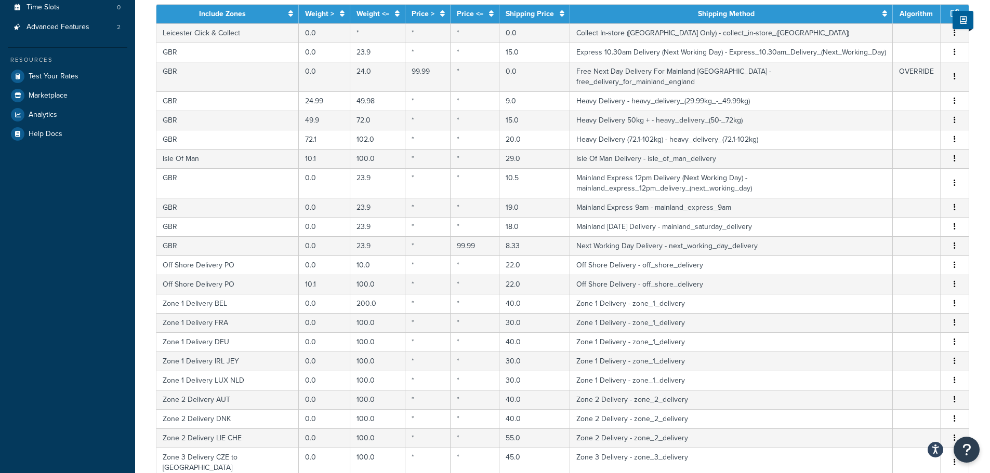
scroll to position [384, 0]
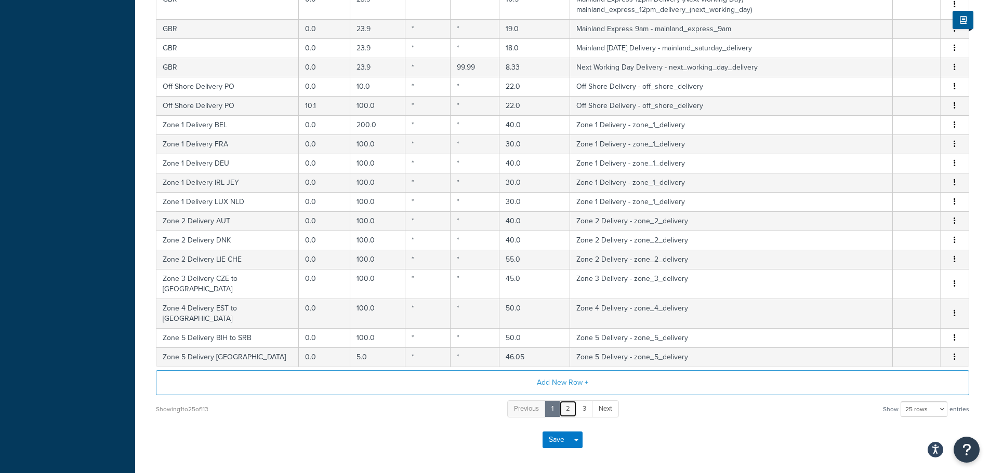
click at [566, 401] on link "2" at bounding box center [568, 409] width 18 height 17
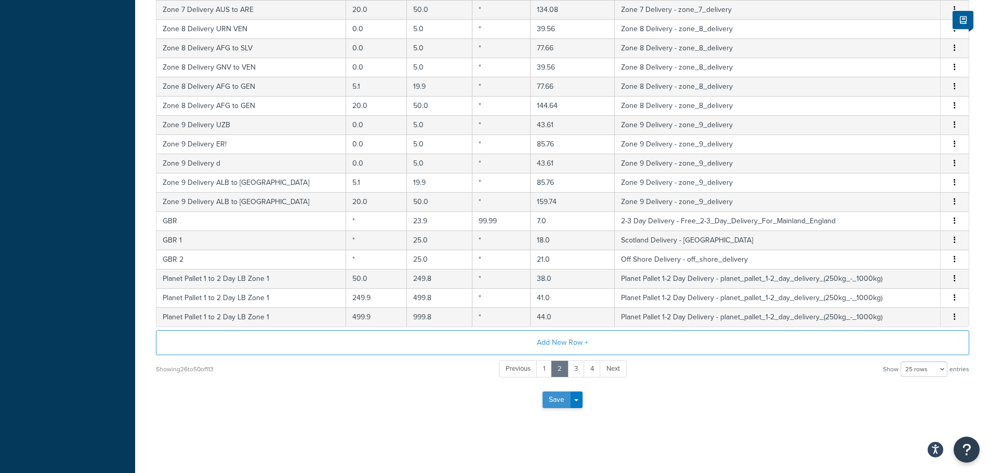
click at [556, 397] on button "Save" at bounding box center [556, 400] width 28 height 17
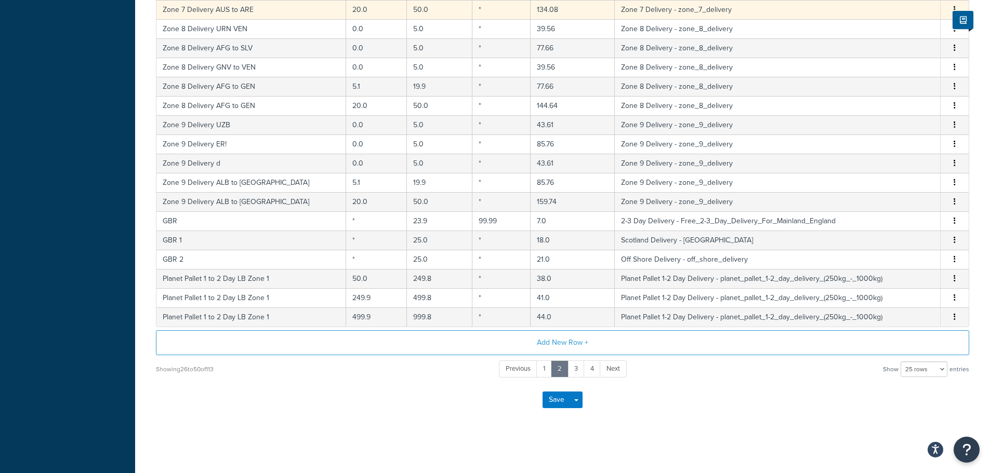
scroll to position [0, 0]
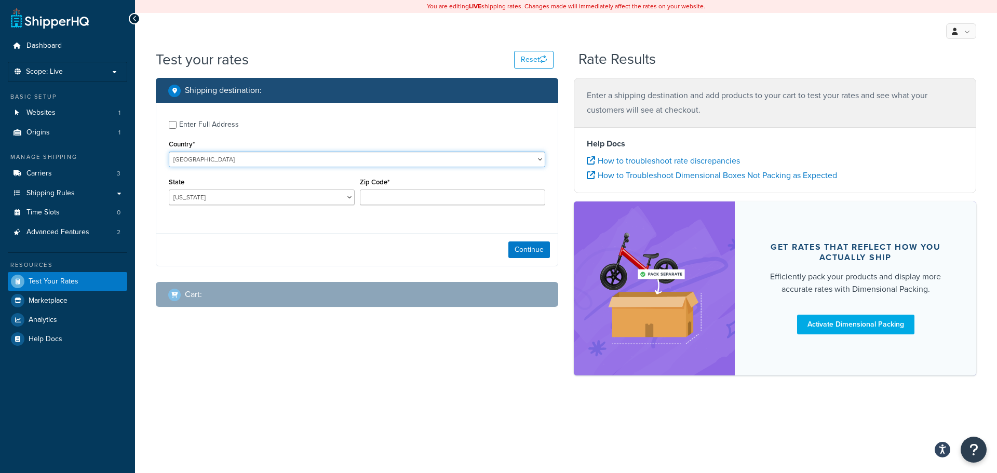
click at [242, 153] on select "United States United Kingdom Afghanistan Åland Islands Albania Algeria American…" at bounding box center [357, 160] width 377 height 16
select select "GB"
click at [169, 152] on select "United States United Kingdom Afghanistan Åland Islands Albania Algeria American…" at bounding box center [357, 160] width 377 height 16
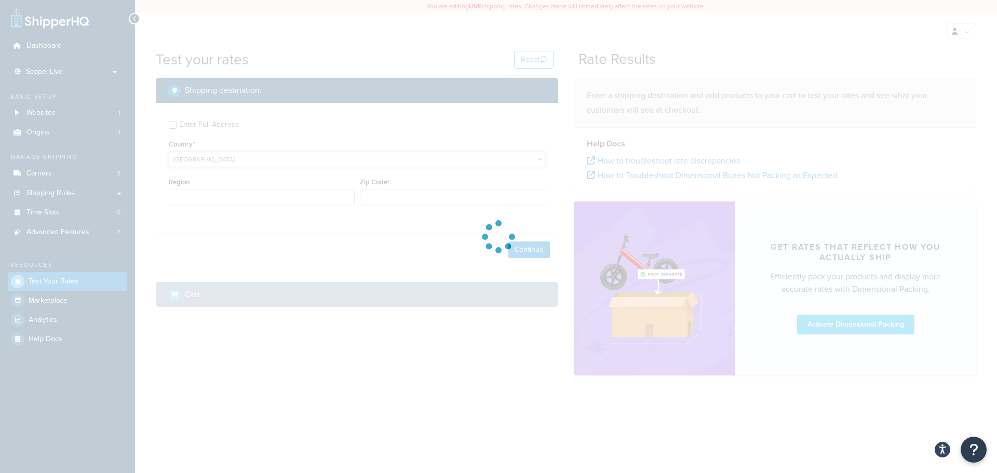
type input "AL"
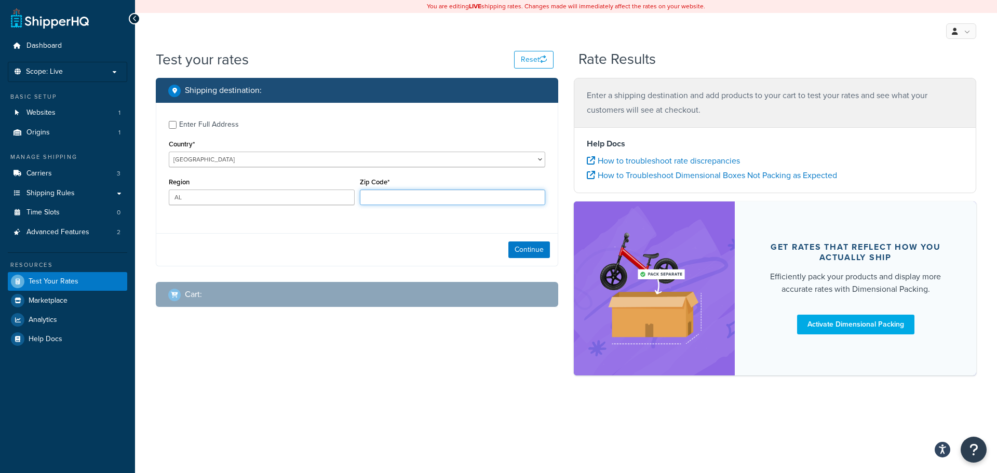
click at [400, 204] on input "Zip Code*" at bounding box center [453, 198] width 186 height 16
type input "FK"
type input "FK7 2AL"
click at [534, 251] on button "Continue" at bounding box center [530, 250] width 42 height 17
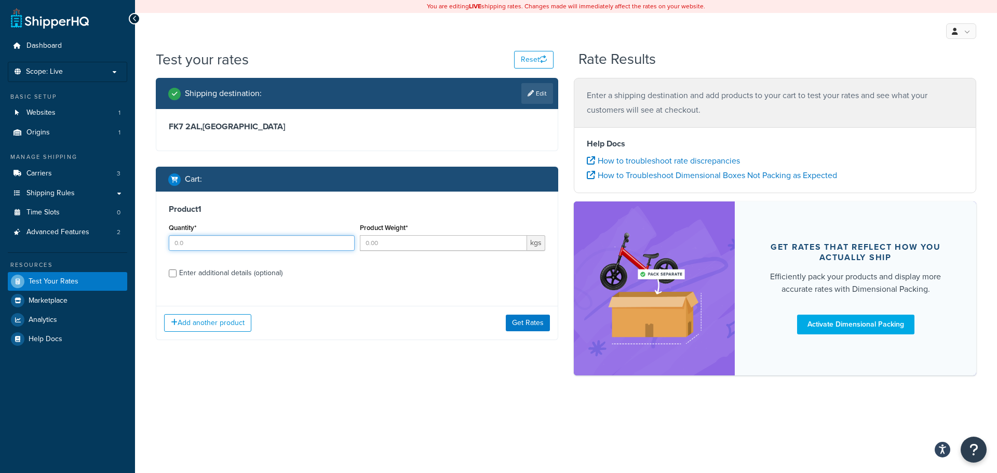
click at [219, 247] on input "Quantity*" at bounding box center [262, 243] width 186 height 16
type input "1"
click at [192, 271] on div "Enter additional details (optional)" at bounding box center [230, 273] width 103 height 15
click at [177, 271] on input "Enter additional details (optional)" at bounding box center [173, 274] width 8 height 8
checkbox input "true"
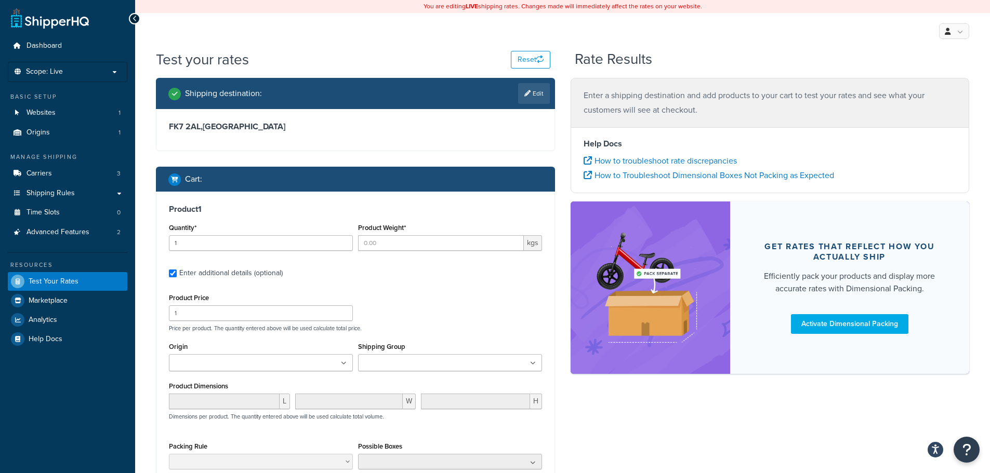
click at [417, 369] on input "Shipping Group" at bounding box center [407, 363] width 92 height 11
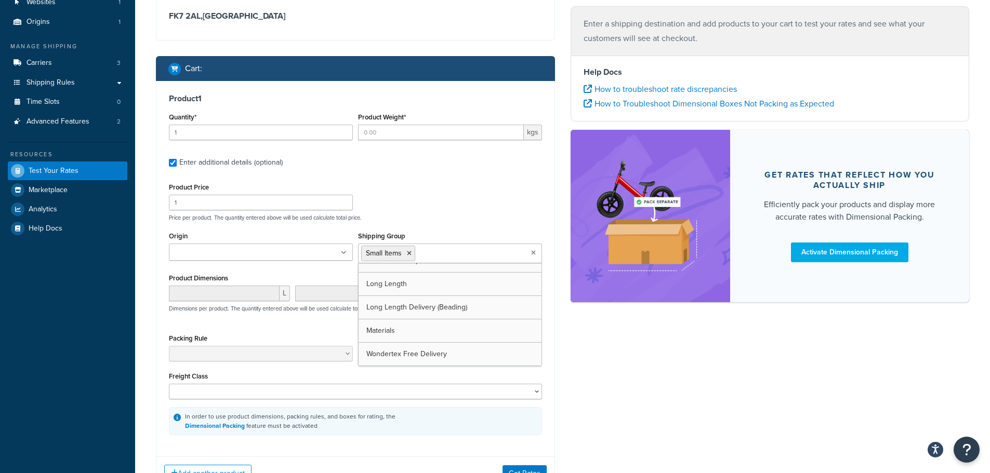
scroll to position [195, 0]
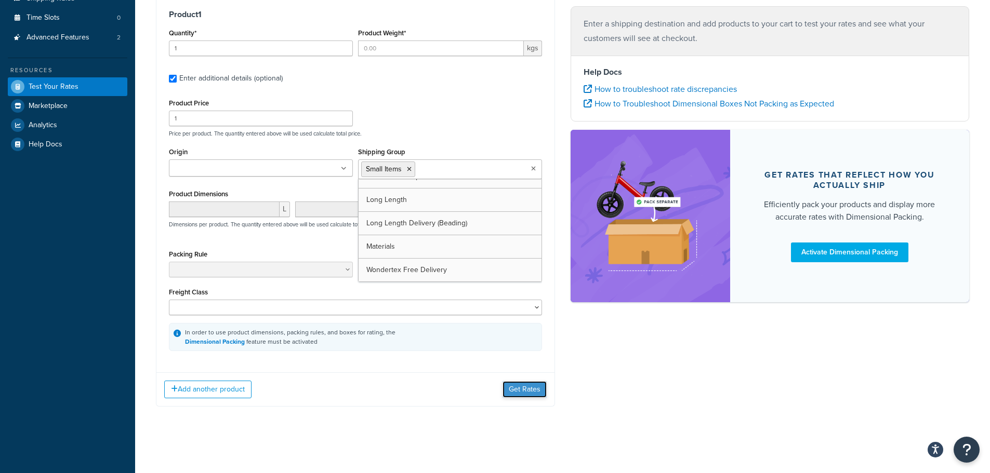
click at [525, 392] on button "Get Rates" at bounding box center [524, 389] width 44 height 17
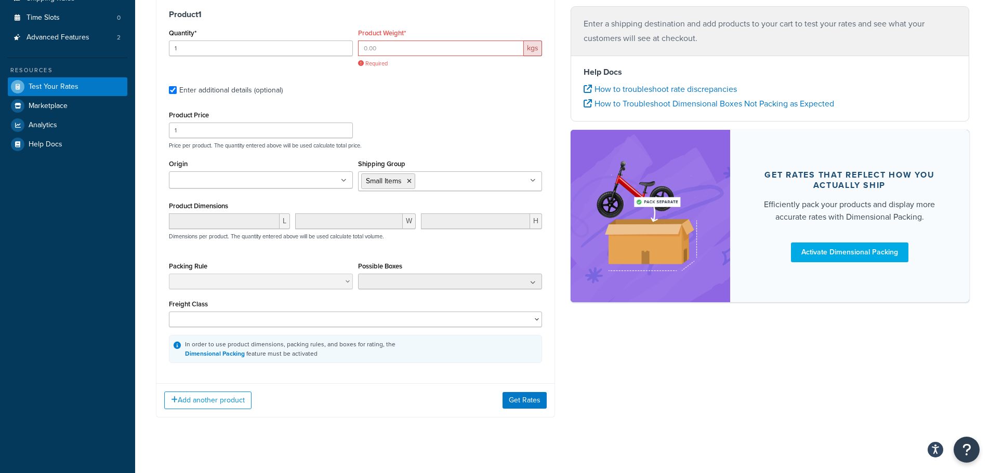
click at [378, 39] on div "Product Weight* kgs Required" at bounding box center [450, 47] width 184 height 42
click at [382, 47] on input "Product Weight*" at bounding box center [441, 49] width 166 height 16
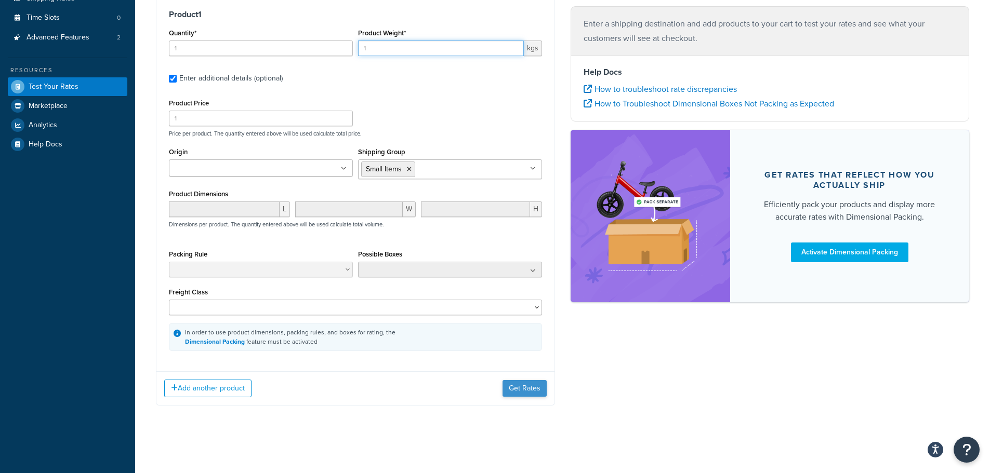
type input "1"
click at [527, 389] on button "Get Rates" at bounding box center [524, 388] width 44 height 17
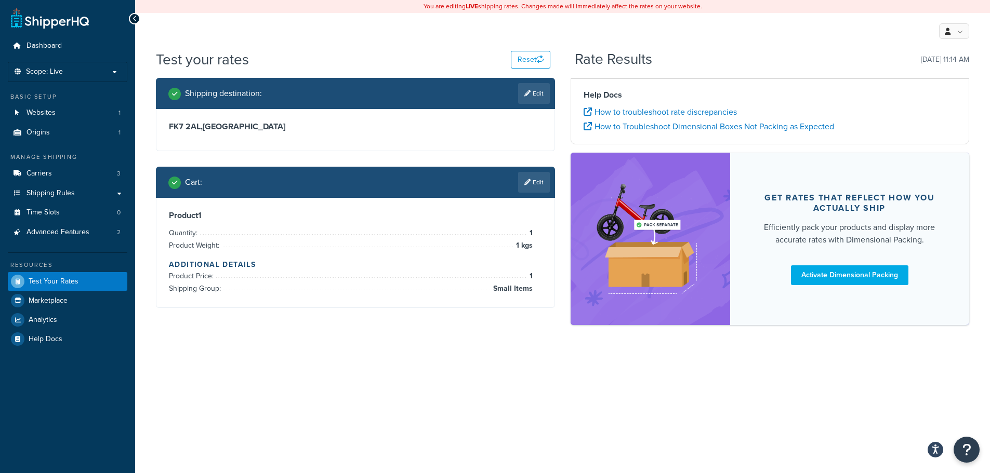
scroll to position [0, 0]
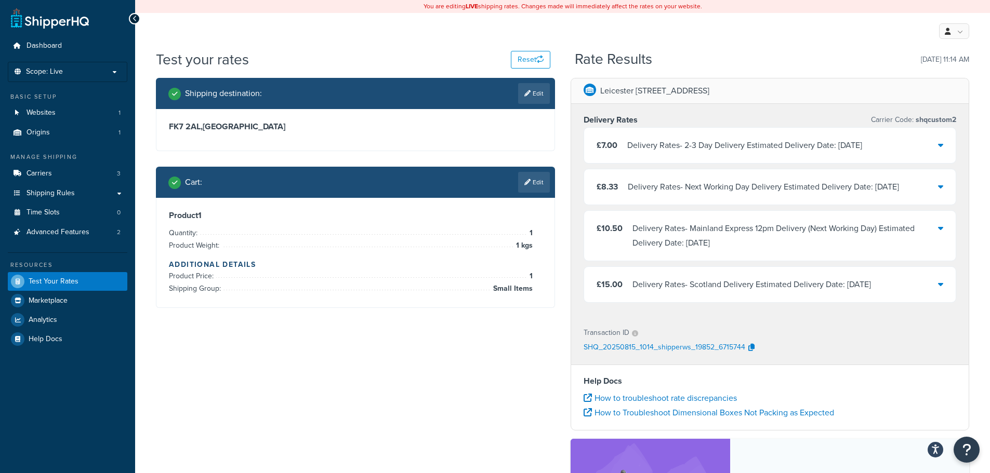
drag, startPoint x: 502, startPoint y: 314, endPoint x: 390, endPoint y: 352, distance: 117.8
click at [390, 352] on div "Shipping destination : Edit FK7 2AL , United Kingdom Cart : Edit Product 1 Quan…" at bounding box center [562, 349] width 829 height 543
click at [532, 181] on link "Edit" at bounding box center [534, 182] width 32 height 21
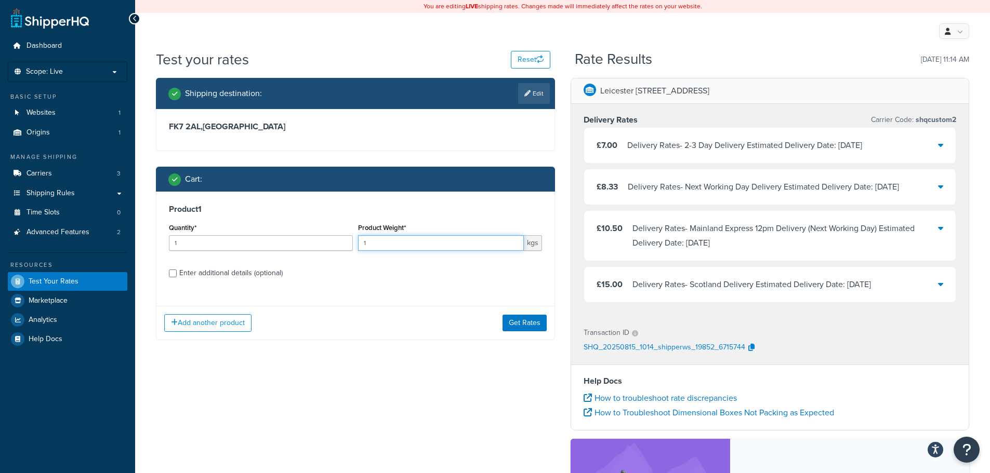
drag, startPoint x: 403, startPoint y: 244, endPoint x: 347, endPoint y: 241, distance: 56.2
click at [358, 242] on input "1" at bounding box center [441, 243] width 166 height 16
type input "2"
click at [532, 325] on button "Get Rates" at bounding box center [524, 323] width 44 height 17
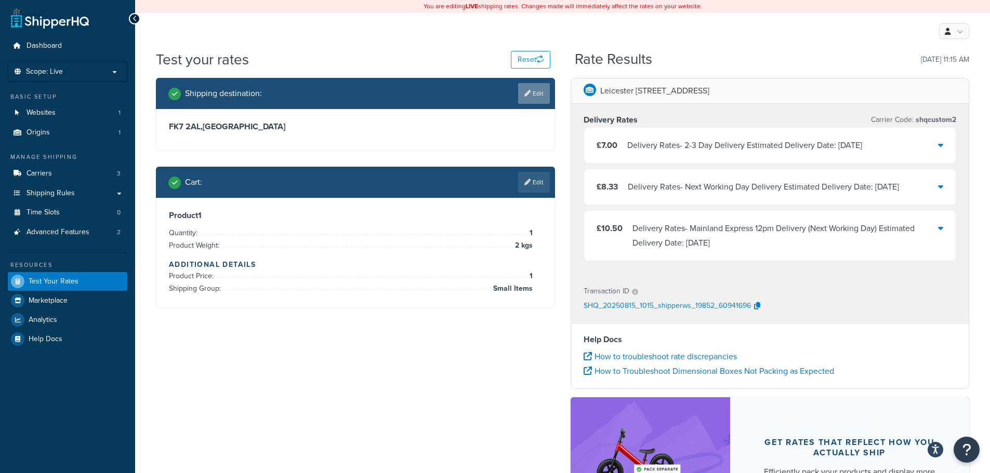
click at [532, 93] on link "Edit" at bounding box center [534, 93] width 32 height 21
select select "GB"
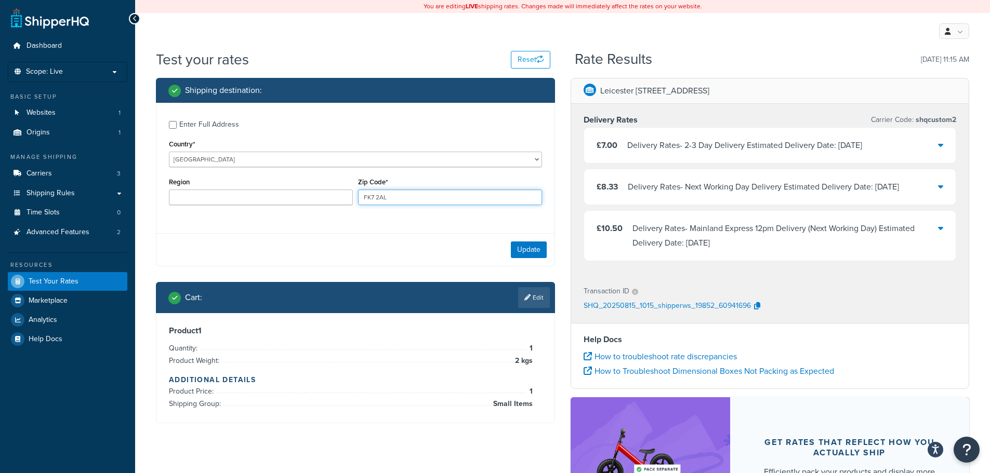
drag, startPoint x: 384, startPoint y: 196, endPoint x: 234, endPoint y: 189, distance: 150.8
click at [244, 189] on div "Region Zip Code* FK7 2AL" at bounding box center [355, 194] width 378 height 38
type input "AB21 5EX"
click at [538, 252] on button "Update" at bounding box center [529, 250] width 36 height 17
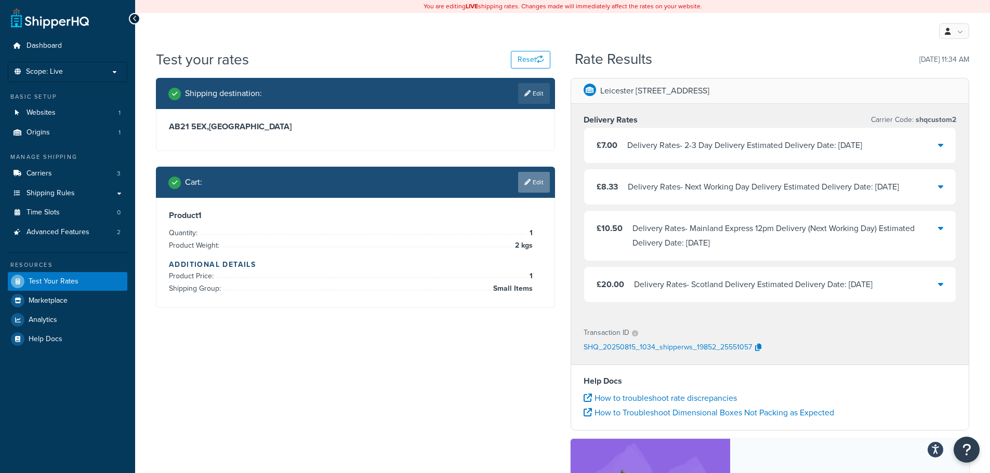
click at [532, 184] on link "Edit" at bounding box center [534, 182] width 32 height 21
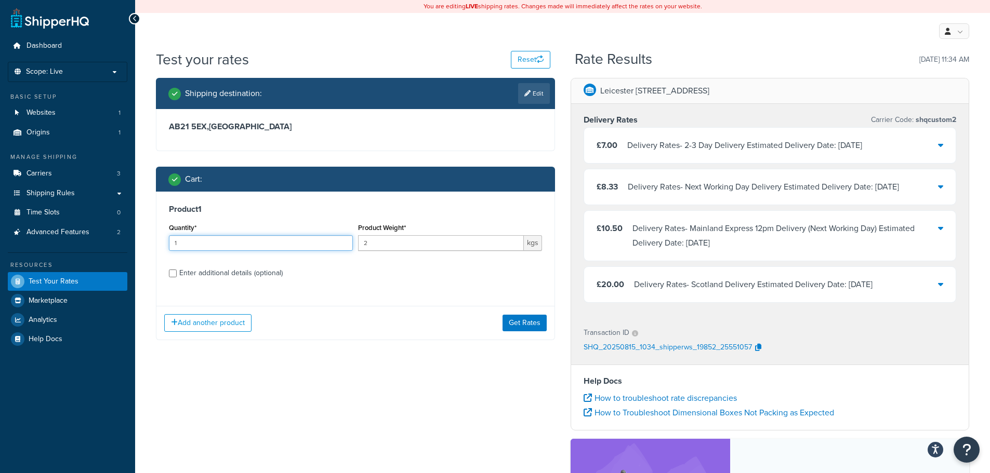
drag, startPoint x: 308, startPoint y: 244, endPoint x: 176, endPoint y: 239, distance: 132.6
click at [194, 241] on input "1" at bounding box center [261, 243] width 184 height 16
type input "2"
click at [517, 321] on button "Get Rates" at bounding box center [524, 323] width 44 height 17
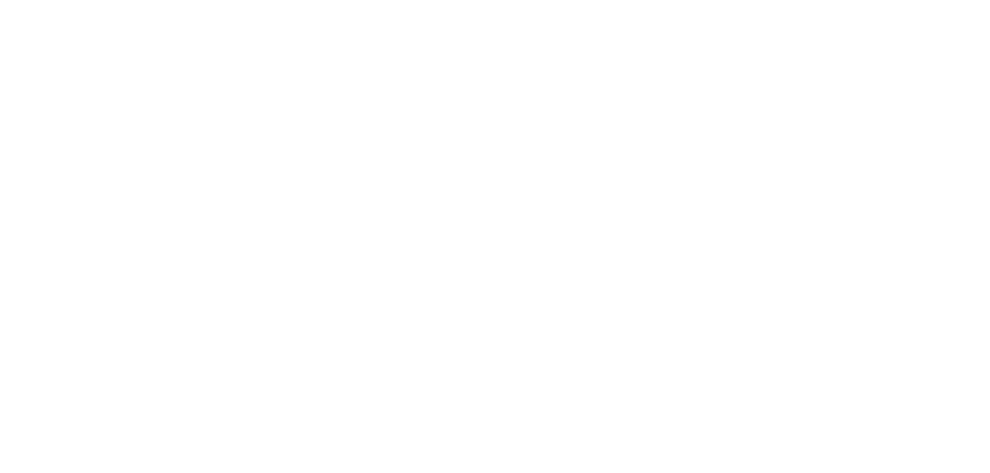
select select "excluding"
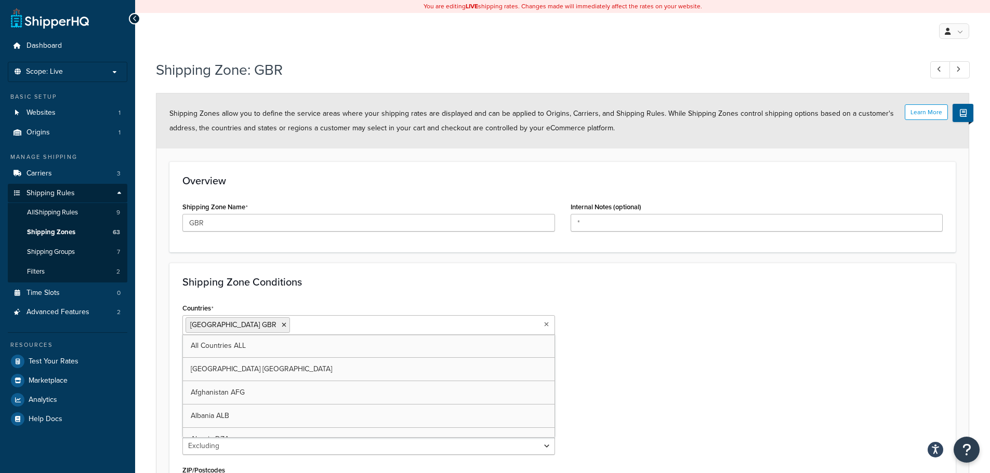
click at [445, 322] on ul "[GEOGRAPHIC_DATA] GBR" at bounding box center [368, 325] width 372 height 20
click at [615, 318] on div "Countries [GEOGRAPHIC_DATA] [GEOGRAPHIC_DATA] All Countries ALL [GEOGRAPHIC_DAT…" at bounding box center [563, 418] width 776 height 234
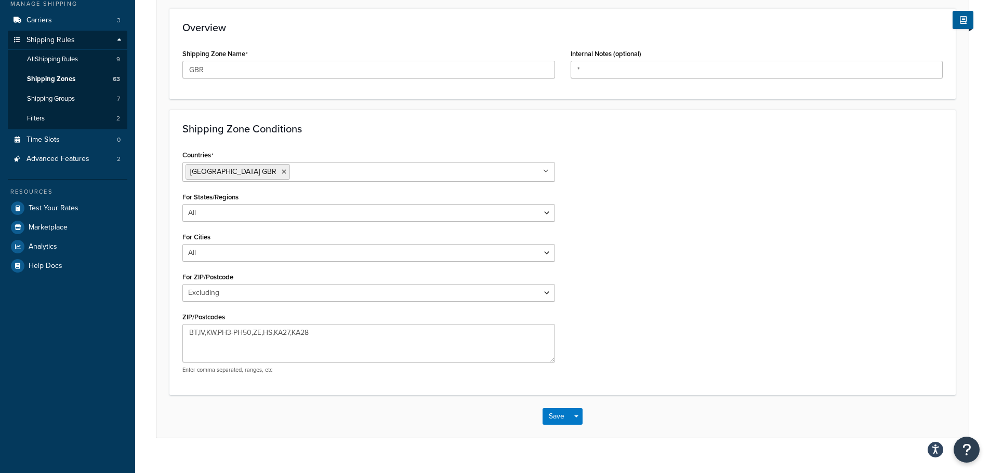
scroll to position [170, 0]
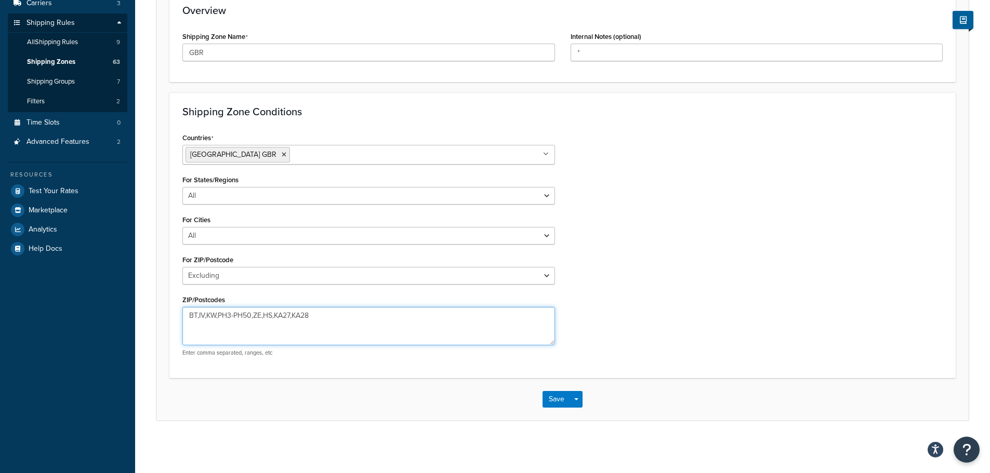
click at [311, 317] on textarea "BT,IV,KW,PH3-PH50,ZE,HS,KA27,KA28" at bounding box center [368, 326] width 372 height 38
drag, startPoint x: 331, startPoint y: 314, endPoint x: 133, endPoint y: 307, distance: 198.6
click at [133, 307] on div "Dashboard Scope: Live Basic Setup Websites 1 Origins 1 Manage Shipping Carriers…" at bounding box center [495, 152] width 990 height 644
paste textarea "􀀤􀀥􀀖􀀔􀀃􀀐 􀀤􀀥􀀖􀀛"
type textarea "􀀤􀀥􀀖􀀔􀀃􀀐 􀀤􀀥􀀖􀀛"
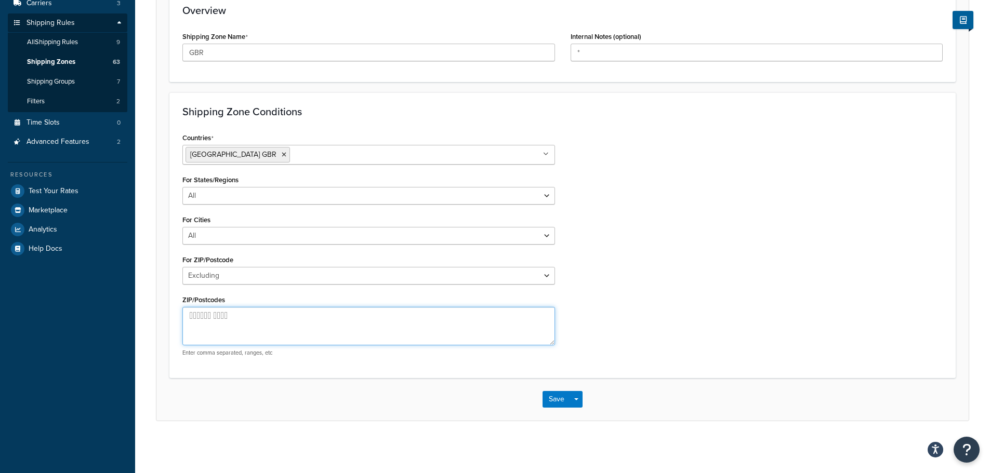
click at [247, 316] on textarea "􀀤􀀥􀀖􀀔􀀃􀀐 􀀤􀀥􀀖􀀛" at bounding box center [368, 326] width 372 height 38
drag, startPoint x: 247, startPoint y: 316, endPoint x: 43, endPoint y: 302, distance: 205.2
click at [61, 304] on div "Dashboard Scope: Live Basic Setup Websites 1 Origins 1 Manage Shipping Carriers…" at bounding box center [495, 152] width 990 height 644
type textarea "AB31-AB38, AB40-AB56, IV1-IV32"
click at [971, 447] on button "Open Resource Center" at bounding box center [966, 450] width 29 height 29
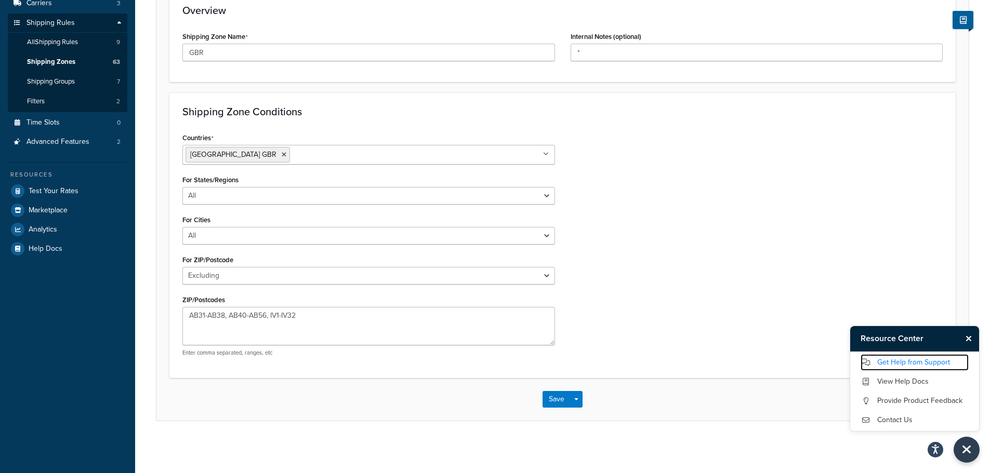
click at [913, 359] on link "Get Help from Support" at bounding box center [914, 362] width 108 height 17
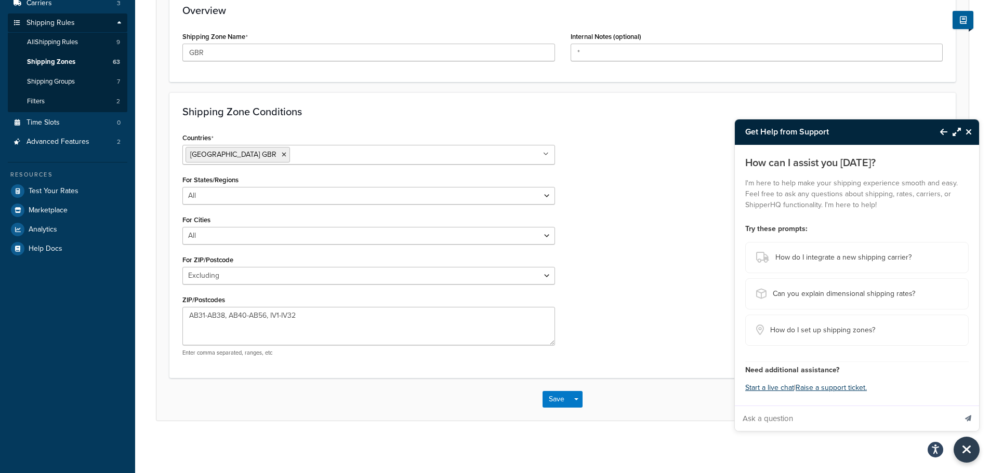
click at [801, 420] on input "Ask a question" at bounding box center [845, 418] width 221 height 25
type input "C"
type input "When entering postcodes in shipping zone conditions can I put AB30-AB40 for exa…"
click at [957, 406] on button "Send message" at bounding box center [968, 418] width 22 height 25
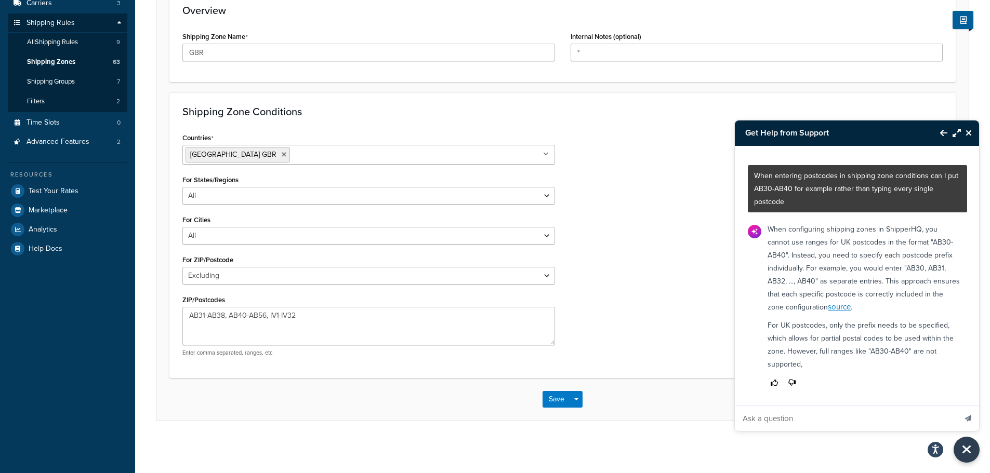
scroll to position [2, 0]
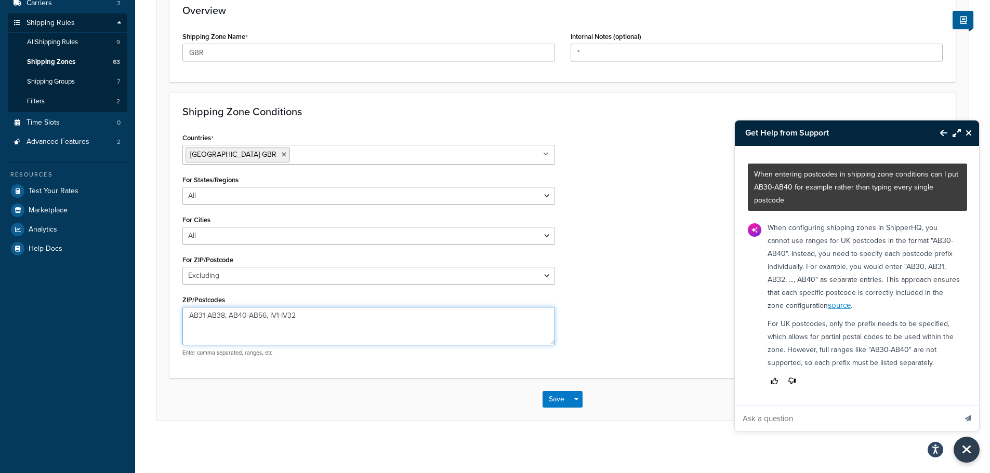
click at [299, 318] on textarea "AB31-AB38, AB40-AB56, IV1-IV32" at bounding box center [368, 326] width 372 height 38
drag, startPoint x: 323, startPoint y: 318, endPoint x: 205, endPoint y: 316, distance: 117.4
click at [205, 316] on textarea "AB31-AB38, AB40-AB56, IV1-IV32" at bounding box center [368, 326] width 372 height 38
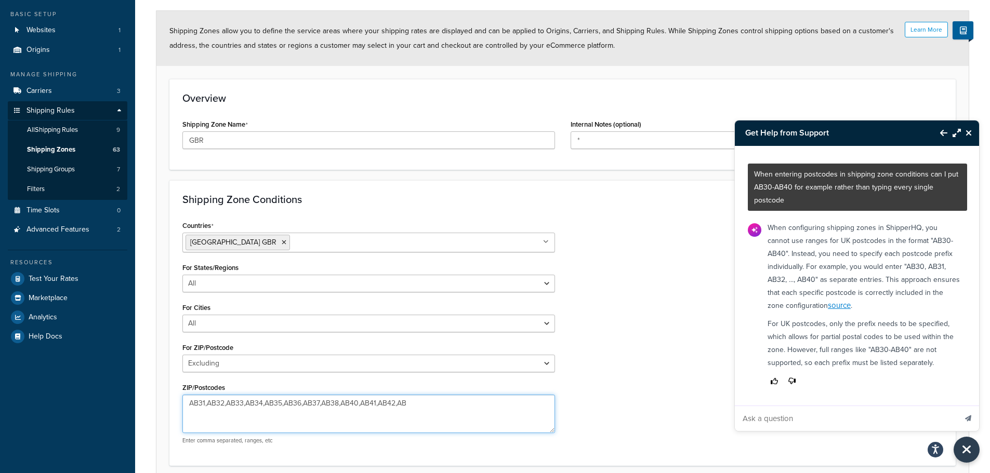
drag, startPoint x: 404, startPoint y: 404, endPoint x: 343, endPoint y: 408, distance: 61.4
click at [343, 408] on textarea "AB31,AB32,AB33,AB34,AB35,AB36,AB37,AB38,AB40,AB41,AB42,AB" at bounding box center [368, 414] width 372 height 38
paste textarea "43,AB44,AB45,AB46,AB47,AB48,AB49,AB50,AB51,AB52,AB53,AB54,AB55,AB56"
click at [315, 415] on textarea "AB31,AB32,AB33,AB34,AB35,AB36,AB37,AB38,AB40,AB41,AB42,AB43,AB44,AB45,AB46,AB47…" at bounding box center [368, 414] width 372 height 38
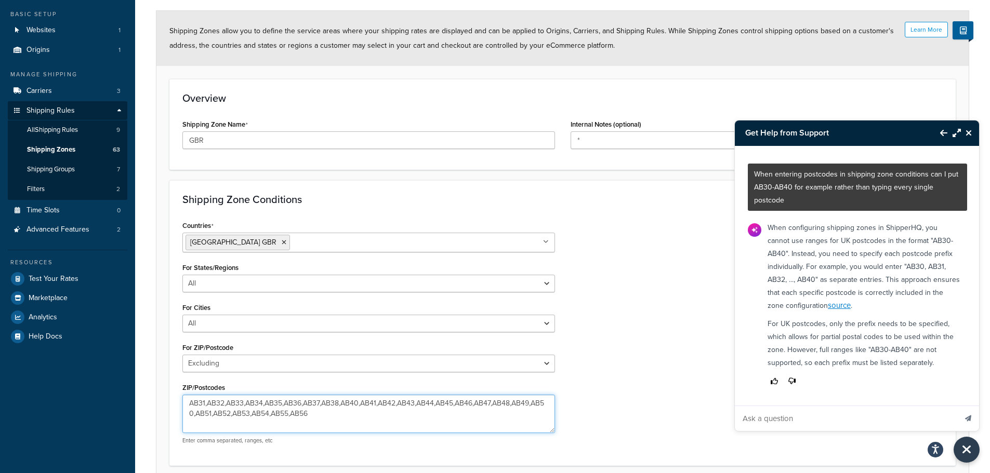
click at [321, 415] on textarea "AB31,AB32,AB33,AB34,AB35,AB36,AB37,AB38,AB40,AB41,AB42,AB43,AB44,AB45,AB46,AB47…" at bounding box center [368, 414] width 372 height 38
paste textarea "IV1,IV2,IV3,IV4,IV5,IV6,IV7,IV8,IV9,IV10,IV11,IV12,IV13,IV14,IV15,IV16,IV17,IV1…"
click at [370, 431] on textarea "AB31,AB32,AB33,AB34,AB35,AB36,AB37,AB38,AB40,AB41,AB42,AB43,AB44,AB45,AB46,AB47…" at bounding box center [368, 414] width 372 height 38
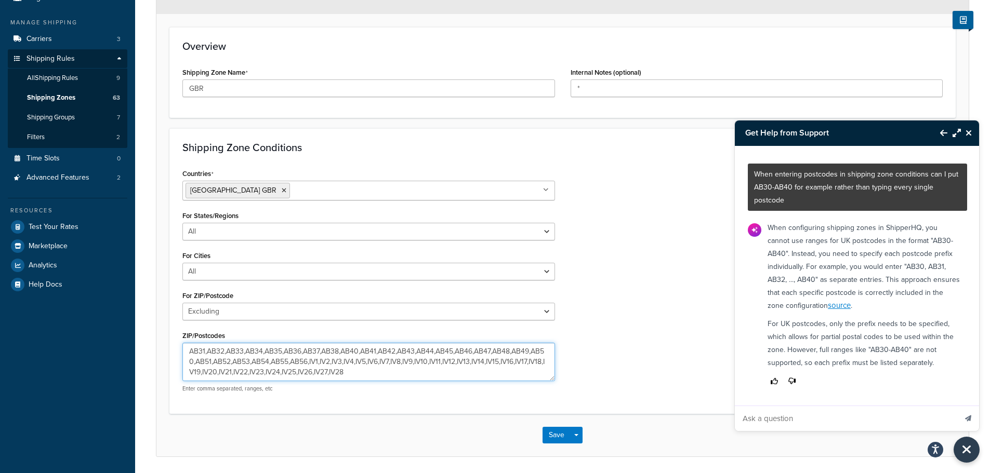
click at [370, 376] on textarea "AB31,AB32,AB33,AB34,AB35,AB36,AB37,AB38,AB40,AB41,AB42,AB43,AB44,AB45,AB46,AB47…" at bounding box center [368, 362] width 372 height 38
drag, startPoint x: 430, startPoint y: 373, endPoint x: 322, endPoint y: 364, distance: 107.9
click at [322, 364] on textarea "AB31,AB32,AB33,AB34,AB35,AB36,AB37,AB38,AB40,AB41,AB42,AB43,AB44,AB45,AB46,AB47…" at bounding box center [368, 362] width 372 height 38
paste textarea "PA21,PA22,PA23,PA24,PA25,PA26,PA27,PA28,PA29,PA30,PA31,PA32,PA33,PA34,PA35,PA36…"
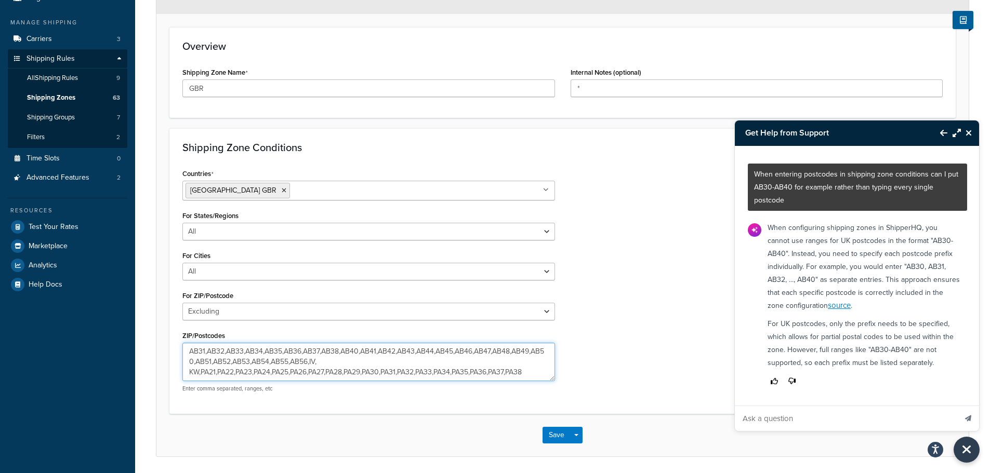
click at [332, 362] on textarea "AB31,AB32,AB33,AB34,AB35,AB36,AB37,AB38,AB40,AB41,AB42,AB43,AB44,AB45,AB46,AB47…" at bounding box center [368, 362] width 372 height 38
click at [332, 378] on textarea "AB31,AB32,AB33,AB34,AB35,AB36,AB37,AB38,AB40,AB41,AB42,AB43,AB44,AB45,AB46,AB47…" at bounding box center [368, 362] width 372 height 38
click at [312, 375] on textarea "AB31,AB32,AB33,AB34,AB35,AB36,AB37,AB38,AB40,AB41,AB42,AB43,AB44,AB45,AB46,AB47…" at bounding box center [368, 362] width 372 height 38
paste textarea "PH4,PH5,PH6,PH7,PH8,PH9,PH10,PH11,PH12,PH13,PH14,PH15,PH16,PH17,PH18,PH19,PH20,…"
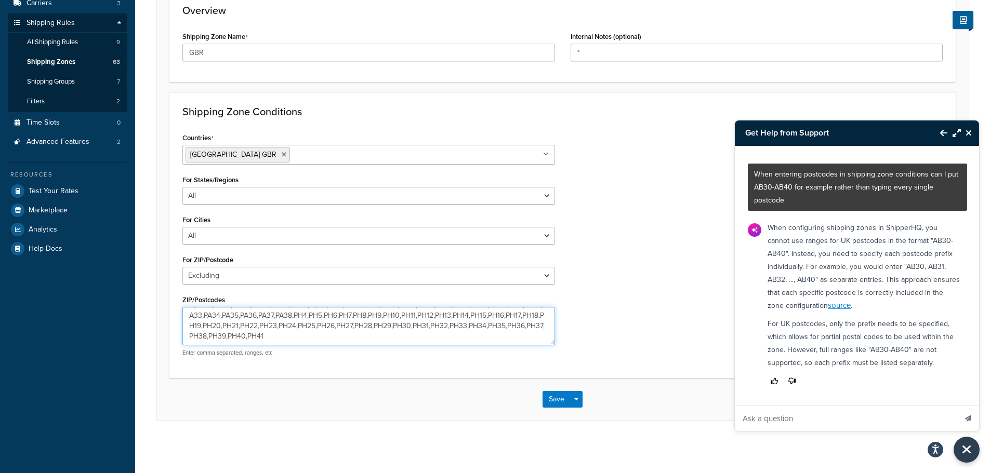
scroll to position [31, 0]
click at [310, 331] on textarea "AB31,AB32,AB33,AB34,AB35,AB36,AB37,AB38,AB40,AB41,AB42,AB43,AB44,AB45,AB46,AB47…" at bounding box center [368, 326] width 372 height 38
paste textarea "PA41,PA42,PA43,PA44,PA45,PA46,PA47,PA48,PA49,PA60,PA61,PA62,PA63,PA64,PA65,PA66…"
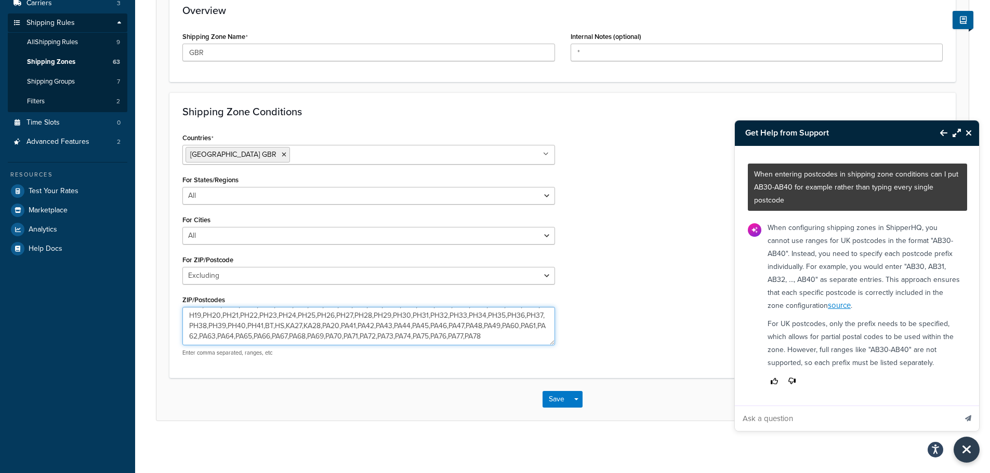
click at [538, 320] on textarea "AB31,AB32,AB33,AB34,AB35,AB36,AB37,AB38,AB40,AB41,AB42,AB43,AB44,AB45,AB46,AB47…" at bounding box center [368, 326] width 372 height 38
type textarea "AB31,AB32,AB33,AB34,AB35,AB36,AB37,AB38,AB40,AB41,AB42,AB43,AB44,AB45,AB46,AB47…"
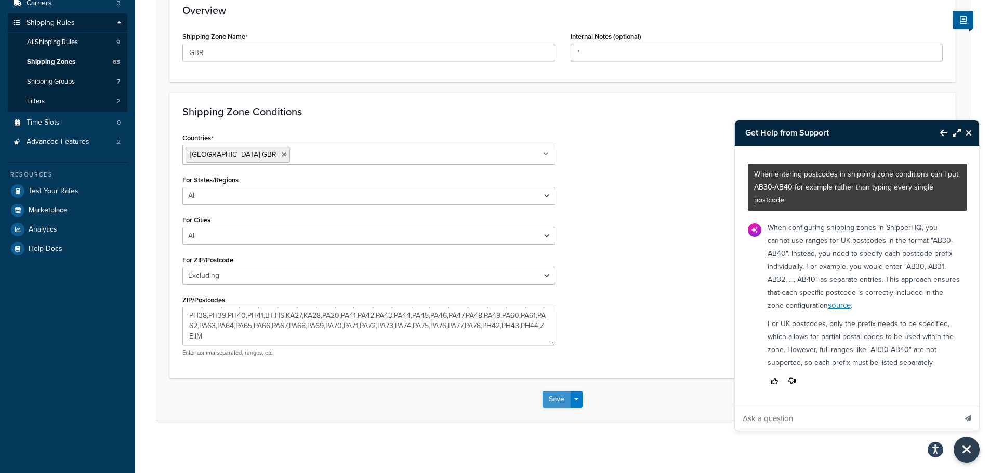
click at [556, 398] on button "Save" at bounding box center [556, 399] width 28 height 17
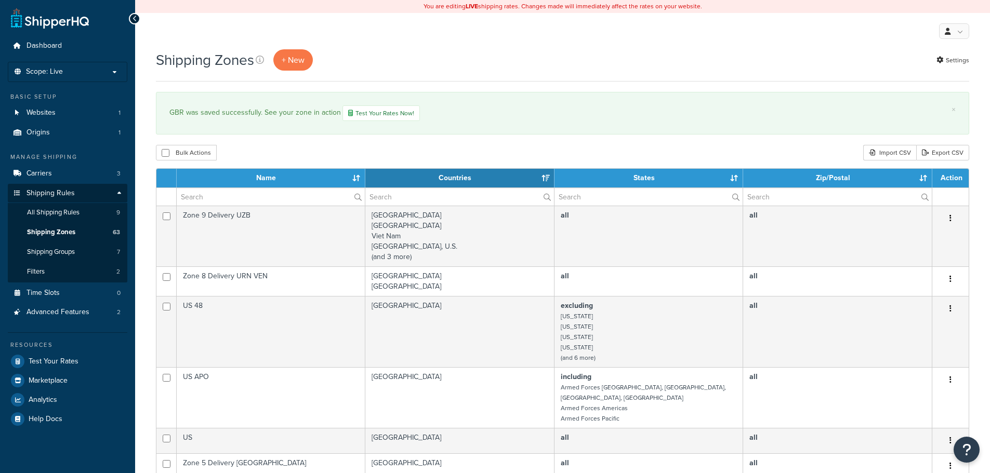
select select "15"
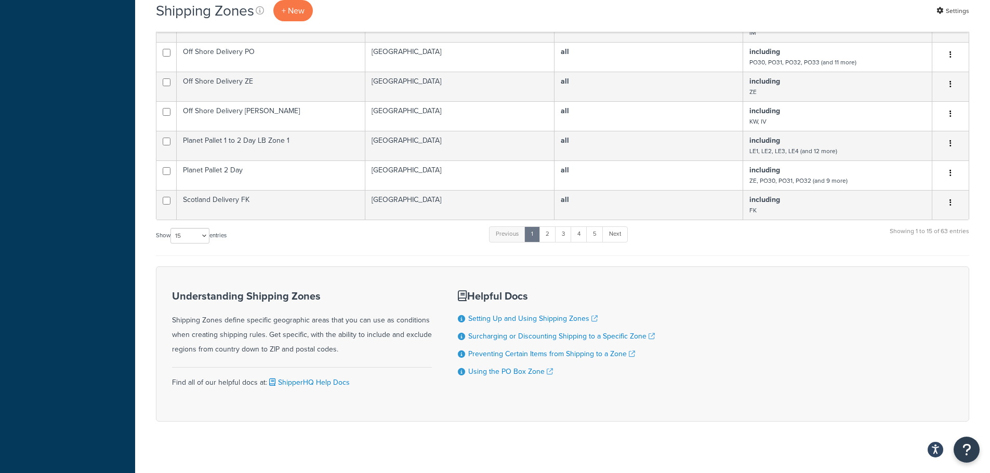
scroll to position [523, 0]
click at [547, 229] on link "2" at bounding box center [547, 233] width 17 height 16
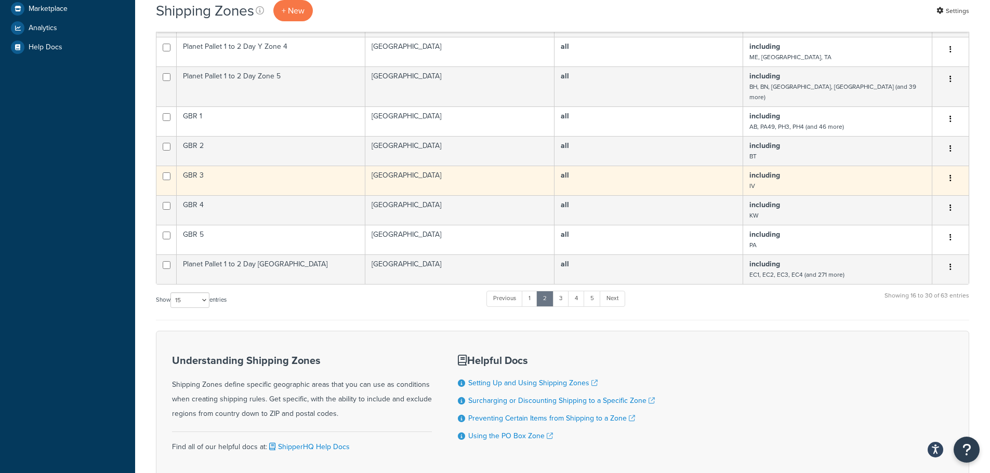
scroll to position [282, 0]
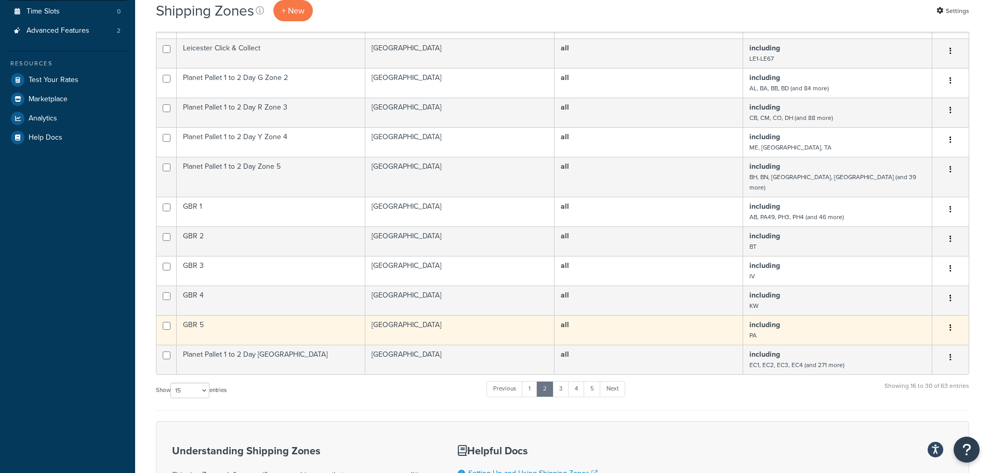
click at [950, 324] on icon "button" at bounding box center [950, 327] width 2 height 7
click at [889, 385] on link "Delete" at bounding box center [908, 381] width 82 height 21
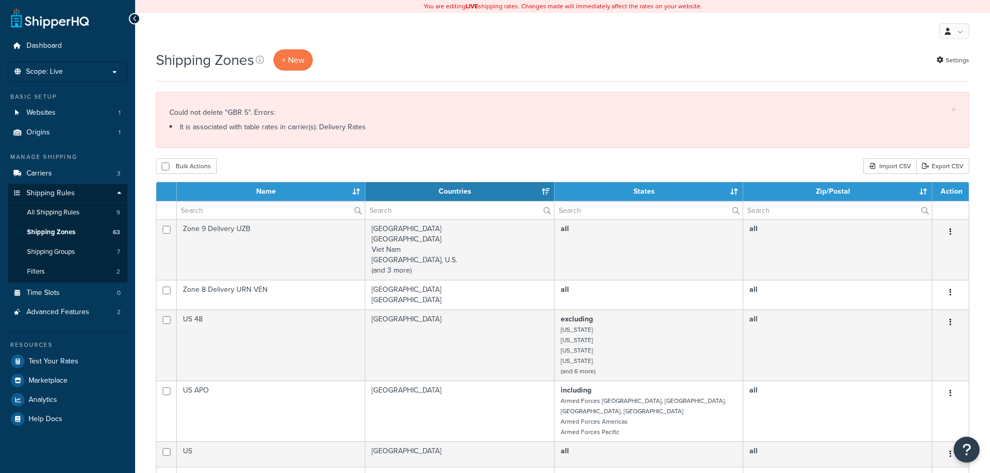
select select "15"
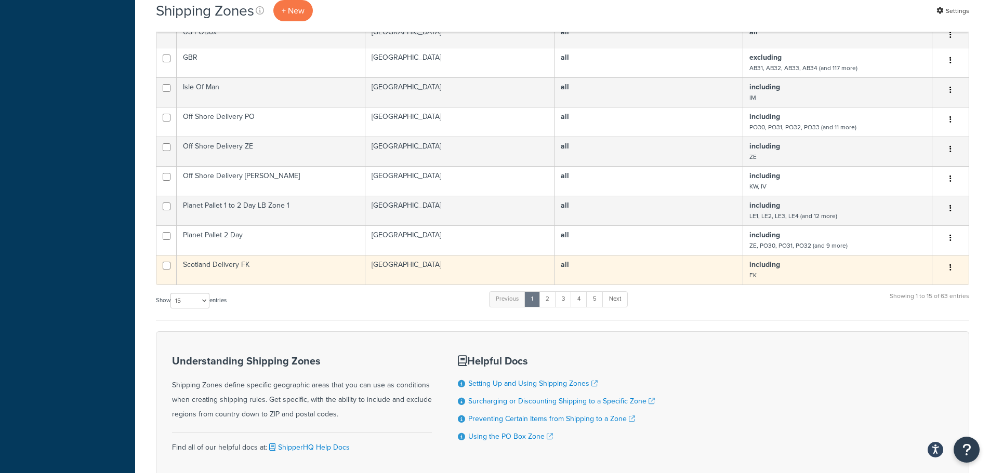
scroll to position [416, 0]
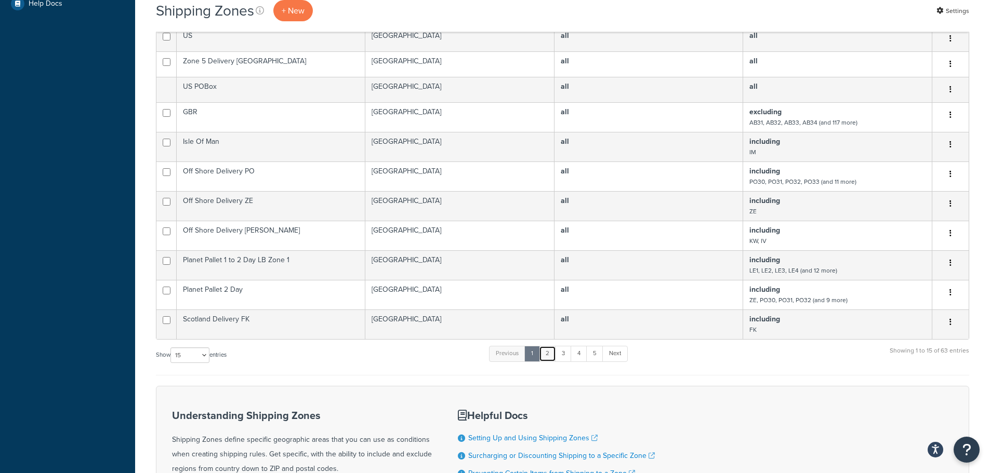
click at [549, 346] on link "2" at bounding box center [547, 354] width 17 height 16
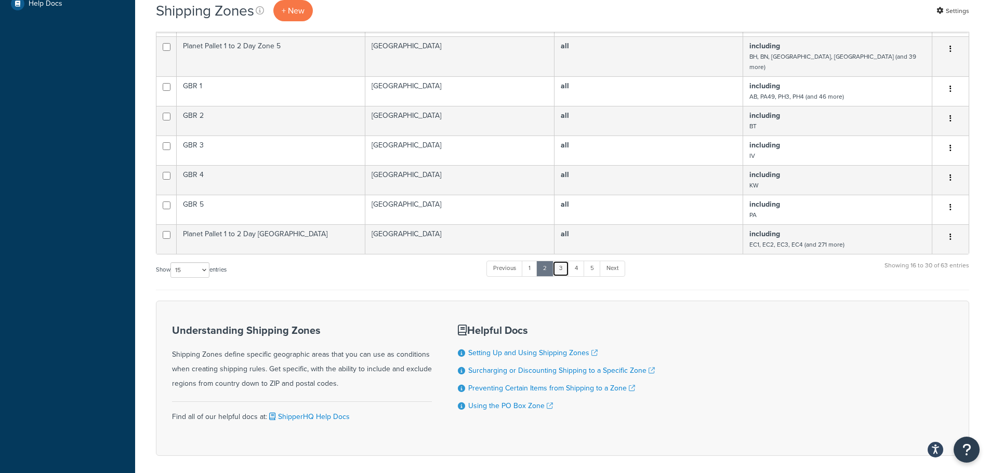
click at [564, 261] on link "3" at bounding box center [560, 269] width 17 height 16
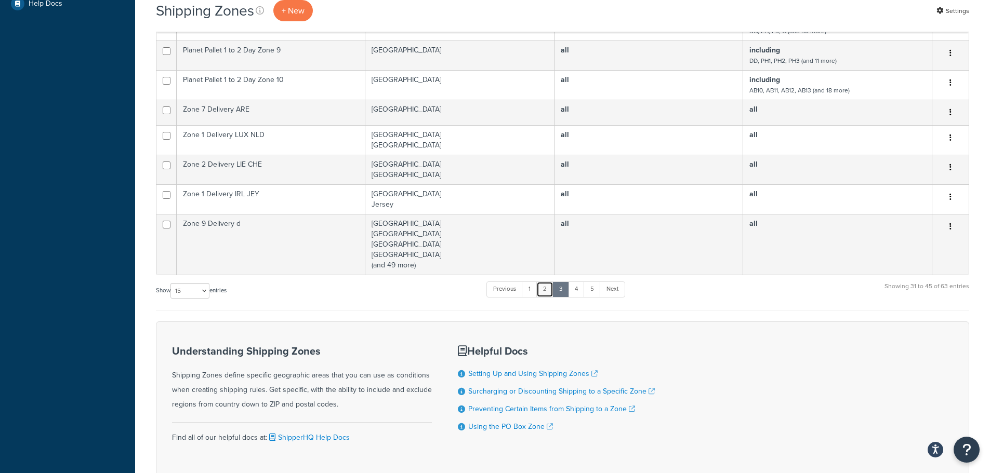
click at [551, 289] on link "2" at bounding box center [544, 290] width 17 height 16
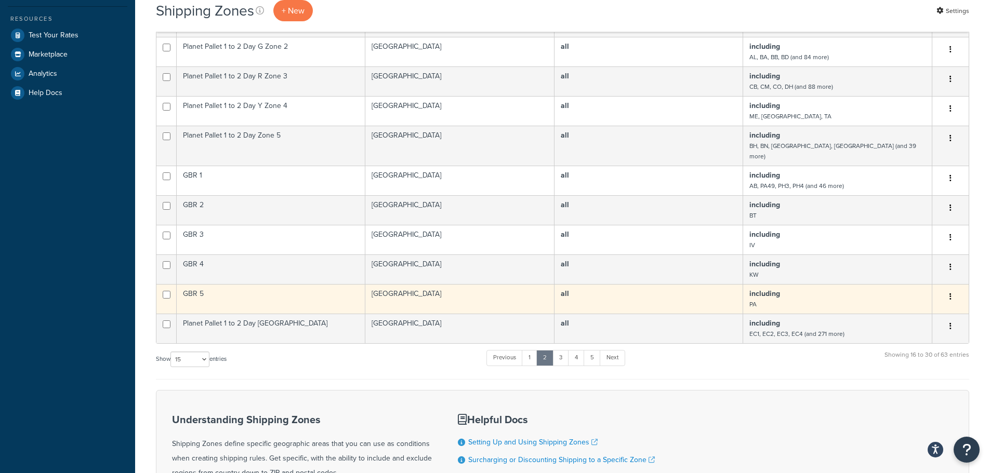
scroll to position [312, 0]
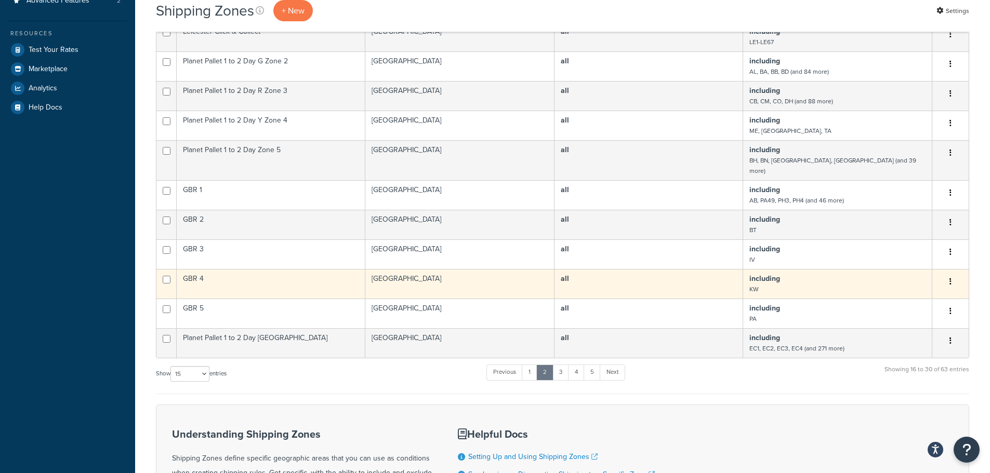
click at [951, 274] on button "button" at bounding box center [950, 282] width 15 height 17
click at [882, 335] on link "Delete" at bounding box center [908, 335] width 82 height 21
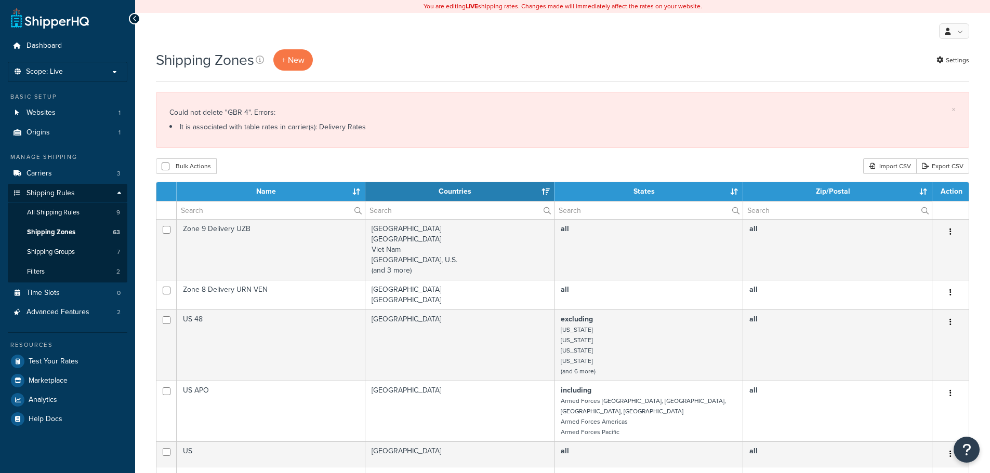
select select "15"
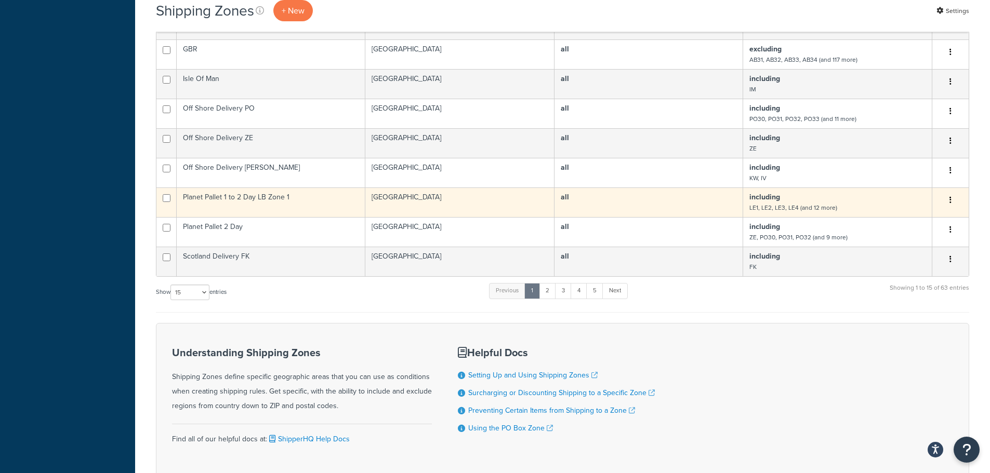
scroll to position [432, 0]
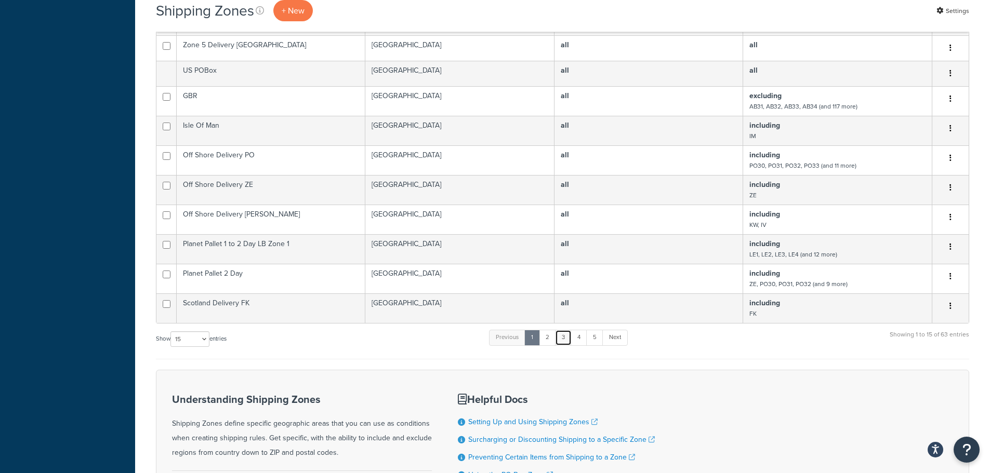
click at [568, 330] on link "3" at bounding box center [563, 338] width 17 height 16
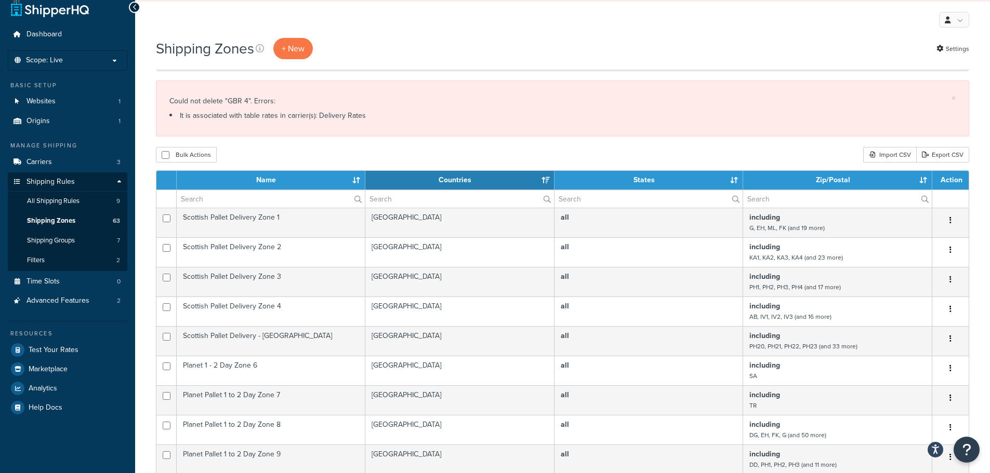
scroll to position [0, 0]
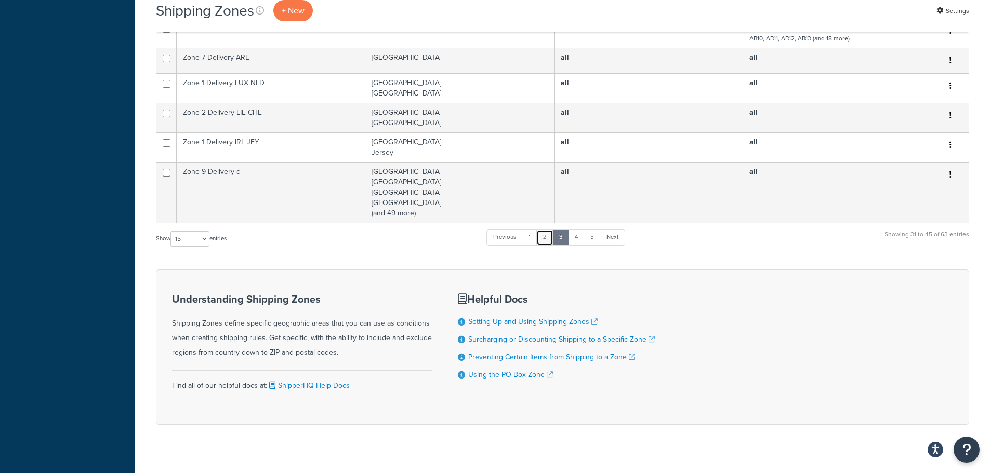
click at [547, 236] on link "2" at bounding box center [544, 238] width 17 height 16
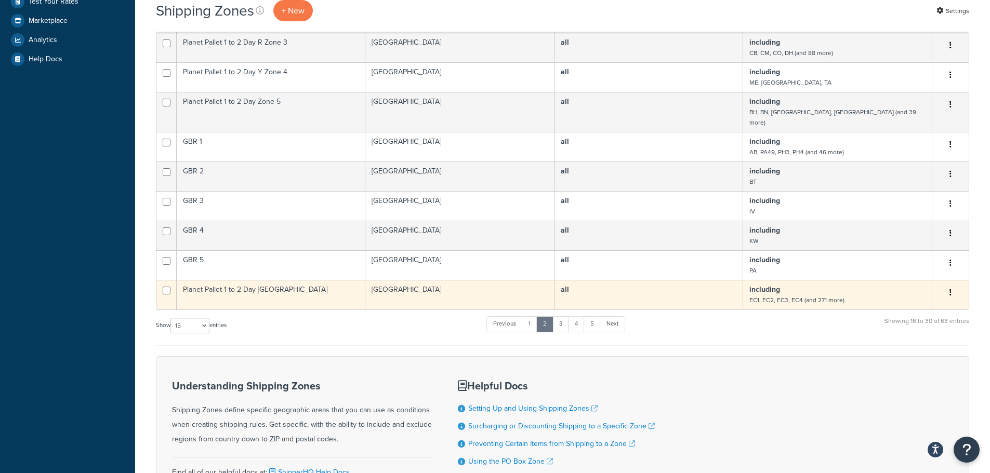
scroll to position [364, 0]
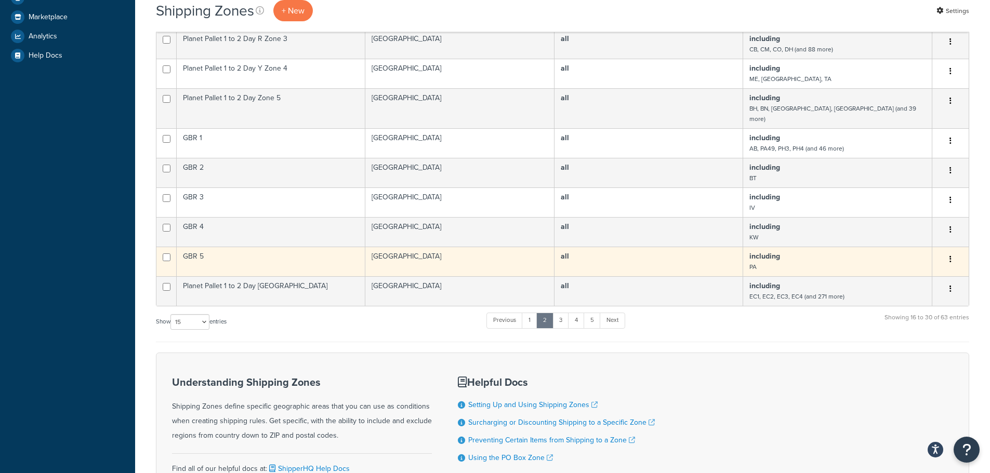
click at [950, 256] on icon "button" at bounding box center [950, 259] width 2 height 7
click at [904, 313] on link "Delete" at bounding box center [908, 312] width 82 height 21
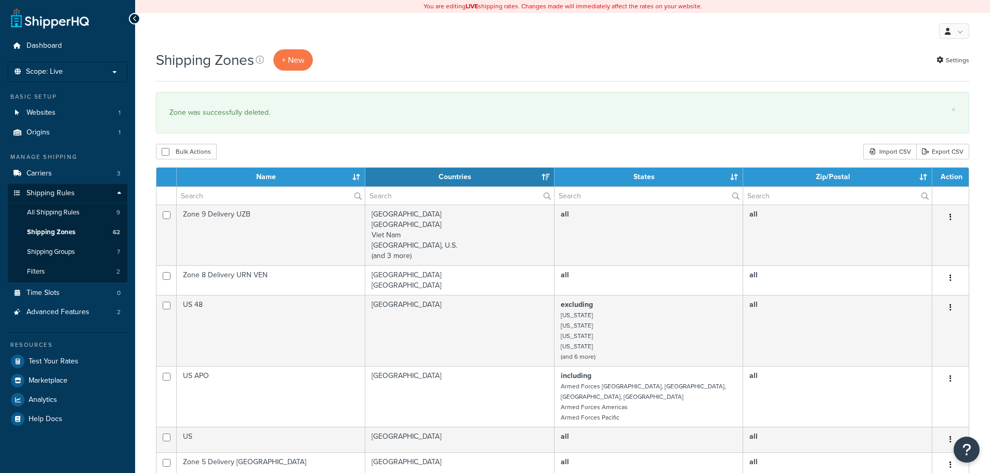
select select "15"
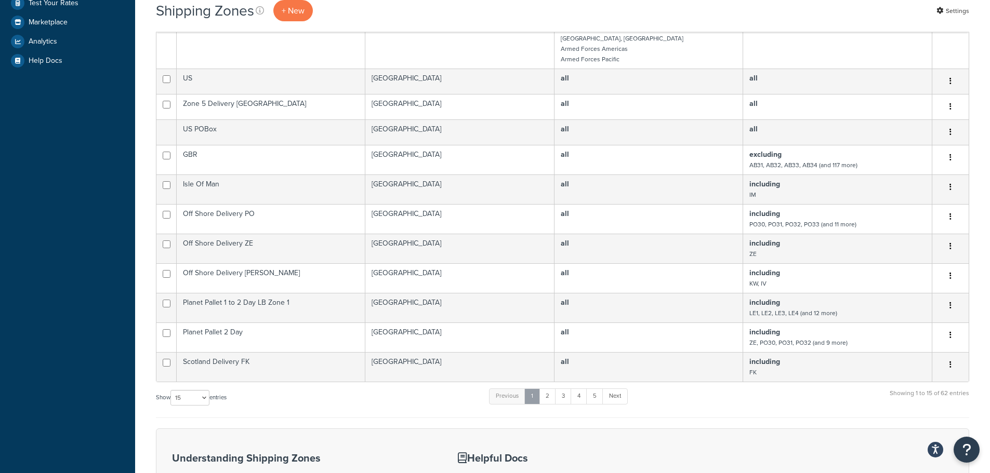
scroll to position [417, 0]
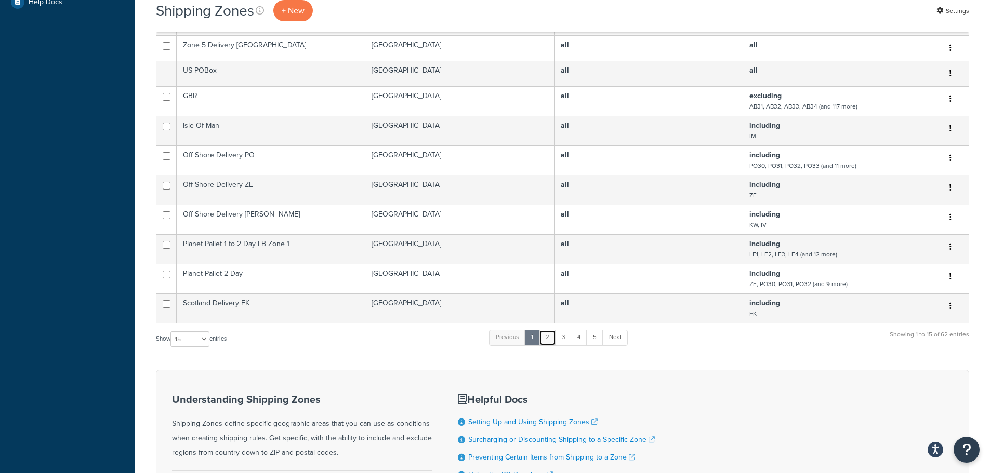
click at [550, 330] on link "2" at bounding box center [547, 338] width 17 height 16
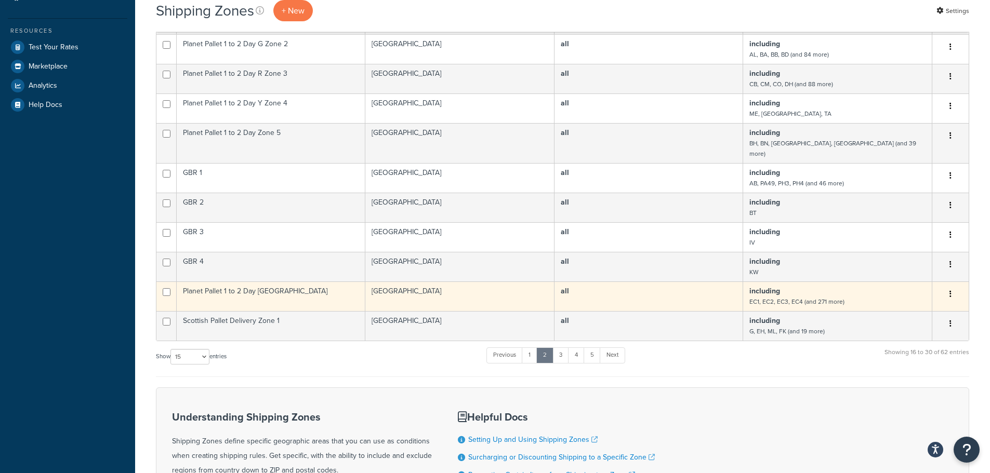
scroll to position [313, 0]
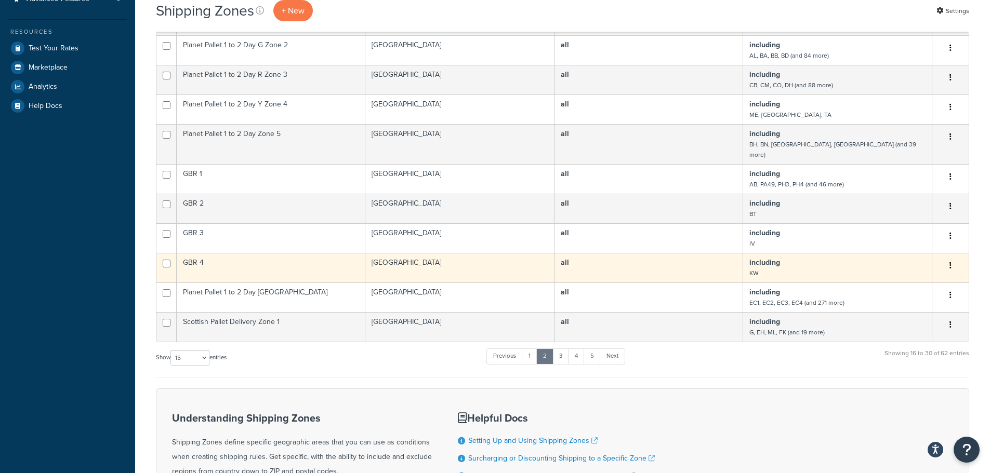
click at [950, 262] on icon "button" at bounding box center [950, 265] width 2 height 7
click at [896, 318] on link "Delete" at bounding box center [908, 319] width 82 height 21
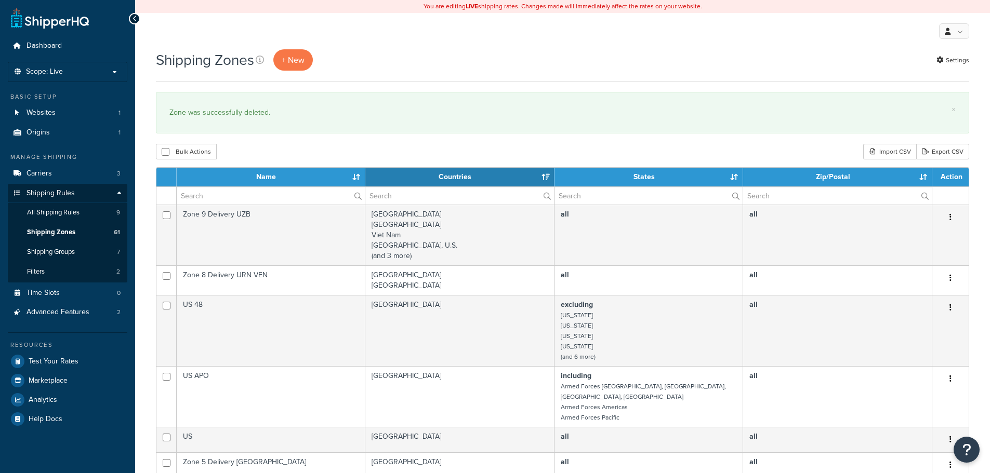
select select "15"
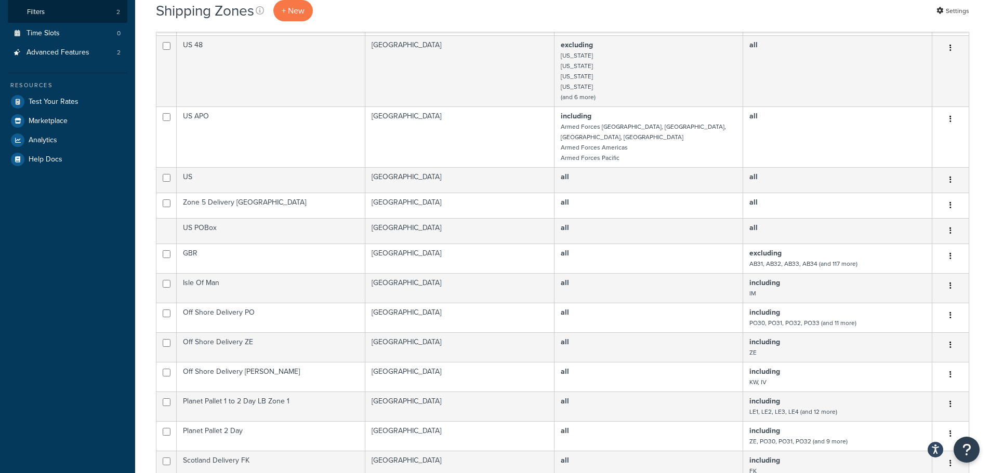
scroll to position [519, 0]
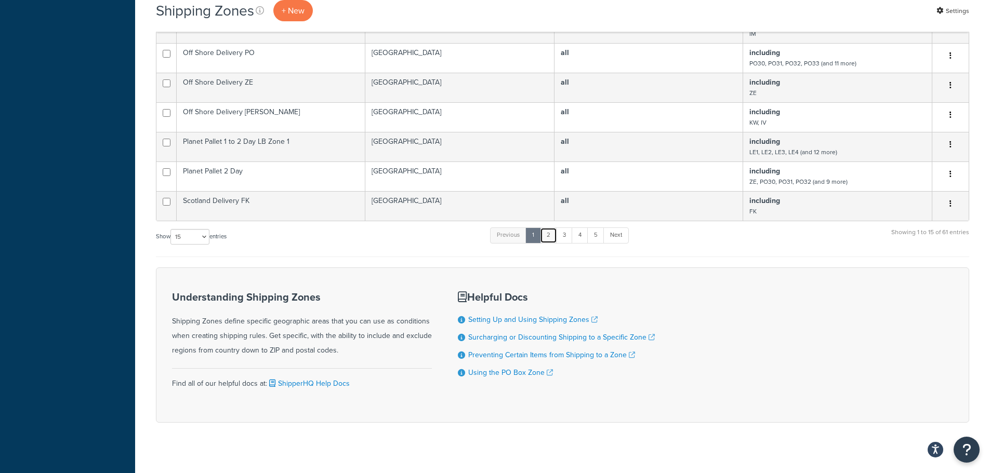
click at [547, 228] on link "2" at bounding box center [548, 236] width 17 height 16
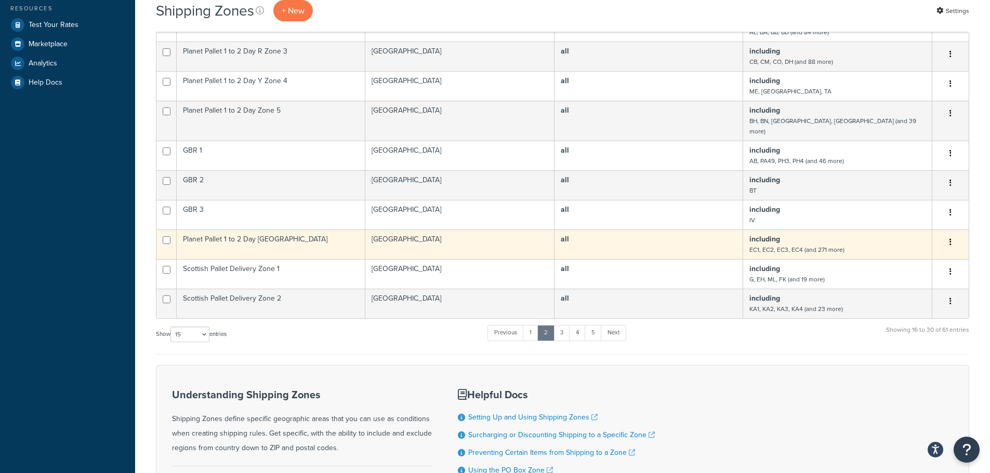
scroll to position [332, 0]
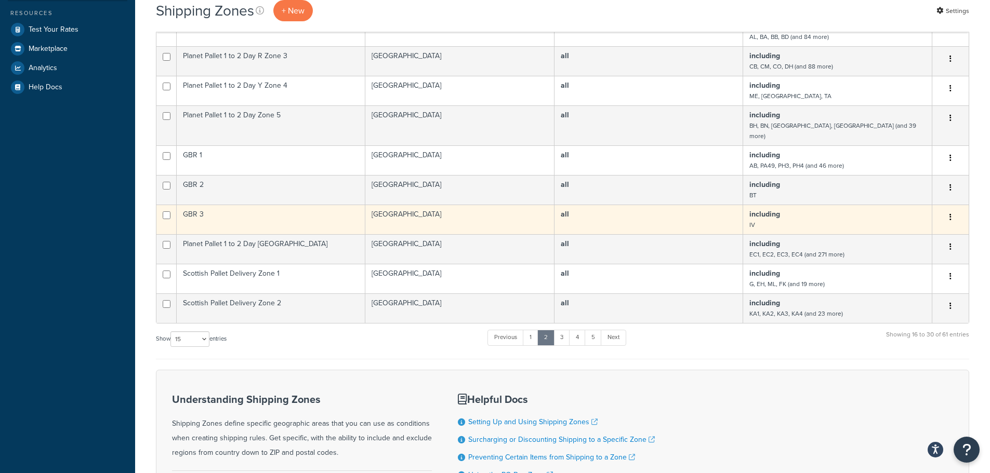
click at [951, 209] on button "button" at bounding box center [950, 217] width 15 height 17
click at [903, 272] on link "Delete" at bounding box center [908, 270] width 82 height 21
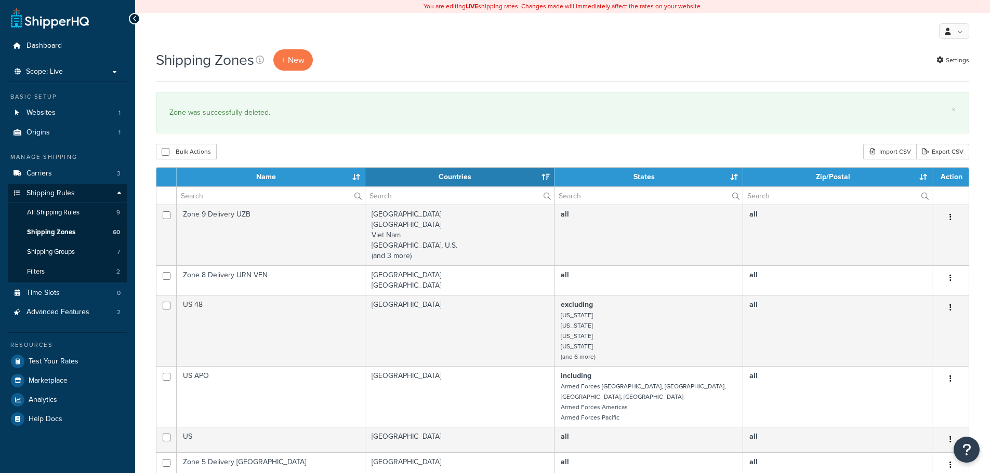
select select "15"
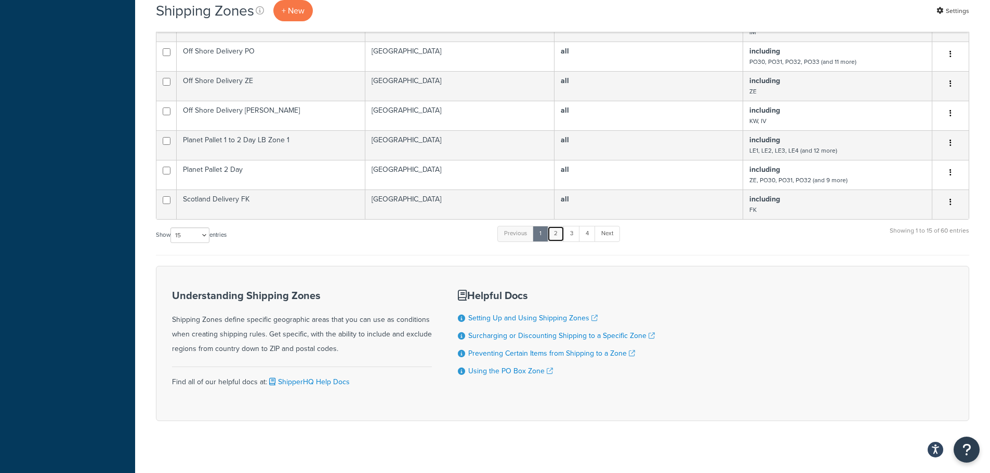
click at [556, 227] on link "2" at bounding box center [555, 234] width 17 height 16
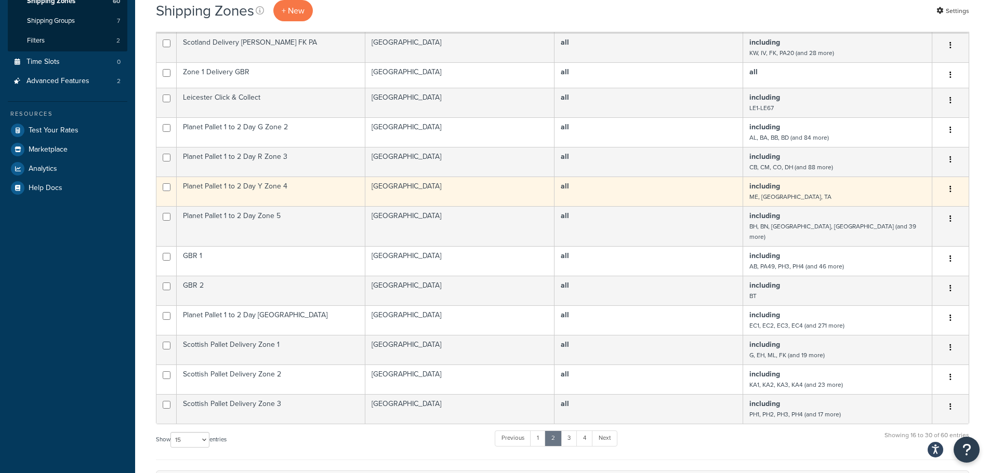
scroll to position [228, 0]
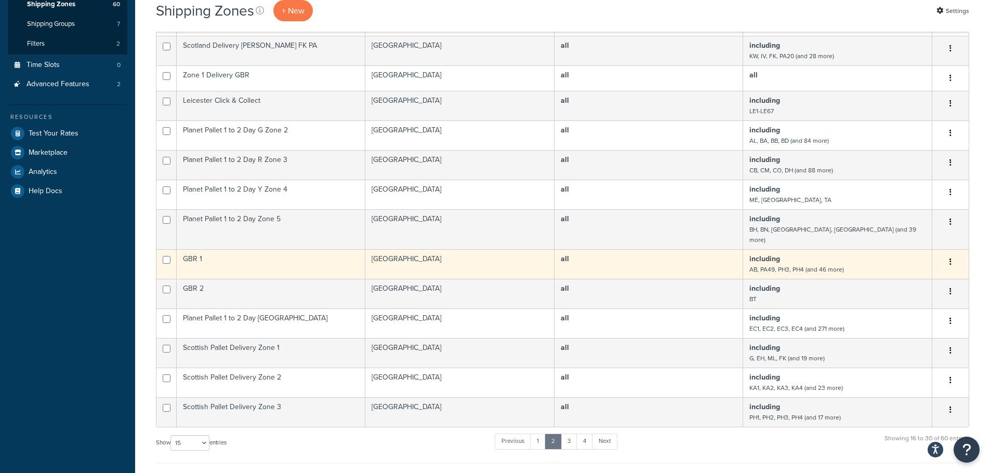
click at [297, 254] on td "GBR 1" at bounding box center [271, 264] width 189 height 30
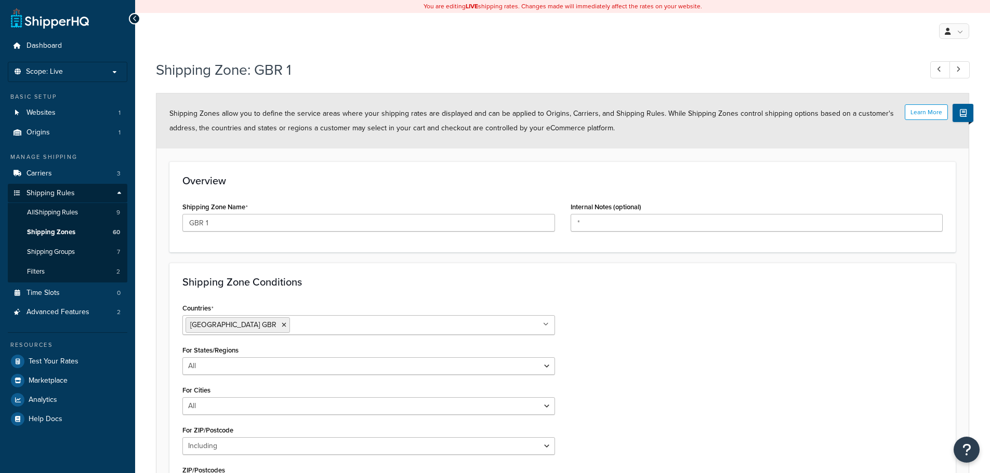
select select "including"
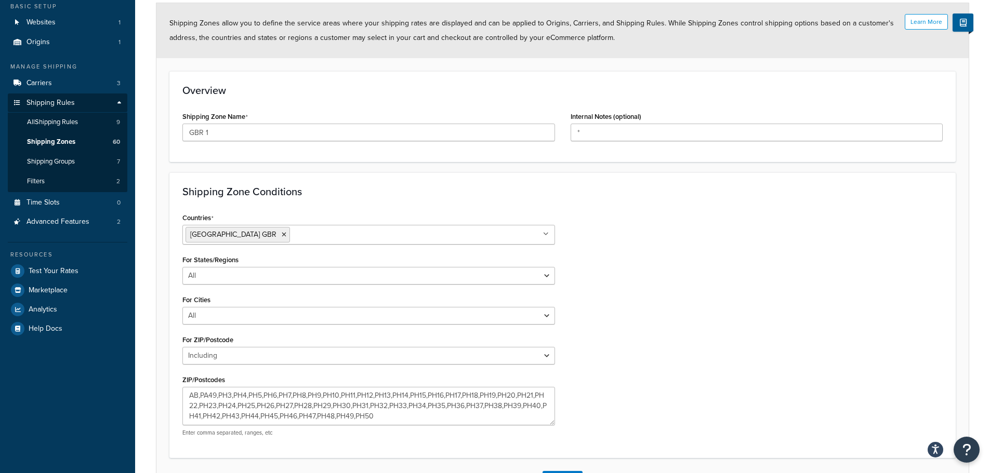
scroll to position [170, 0]
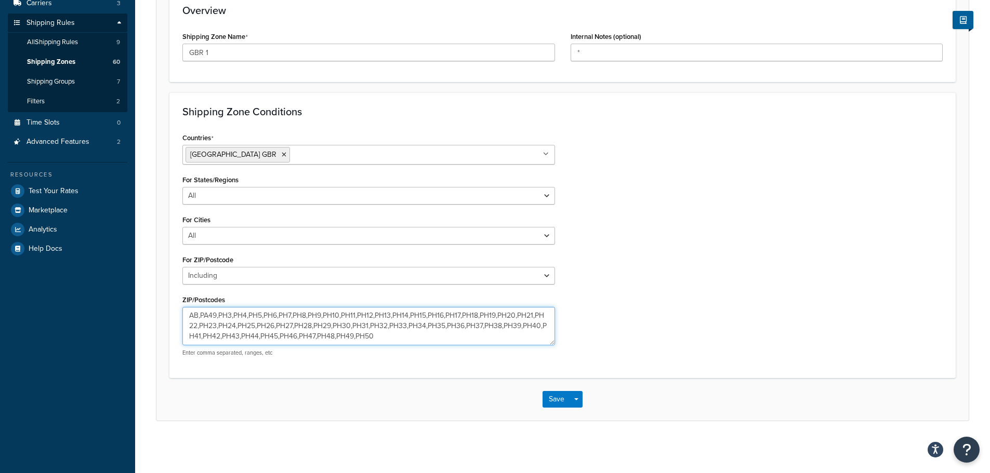
drag, startPoint x: 387, startPoint y: 340, endPoint x: 155, endPoint y: 248, distance: 249.1
click at [155, 248] on div "Shipping Zone: GBR 1 Learn More Shipping Zones allow you to define the service …" at bounding box center [562, 165] width 855 height 563
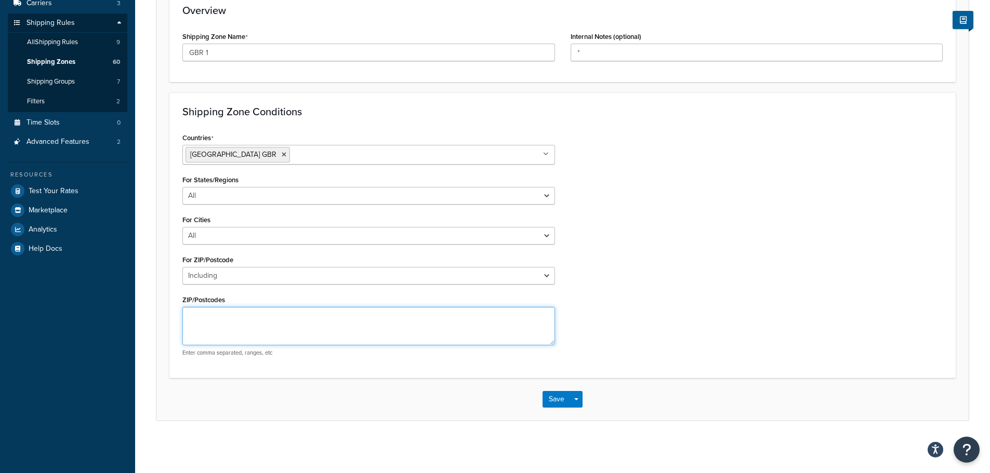
paste textarea "AB31,AB32,AB33,AB34,AB35,AB36,AB37,AB38"
click at [346, 313] on textarea "AB31,AB32,AB33,AB34,AB35,AB36,AB37,AB38" at bounding box center [368, 326] width 372 height 38
click at [356, 312] on textarea "AB31,AB32,AB33,AB34,AB35,AB36,AB37,AB38" at bounding box center [368, 326] width 372 height 38
paste textarea "AB40,AB41,AB42,AB43,AB44,AB45,AB46,AB47,AB48,AB49,AB50,AB51,AB52,AB53,AB54,AB55…"
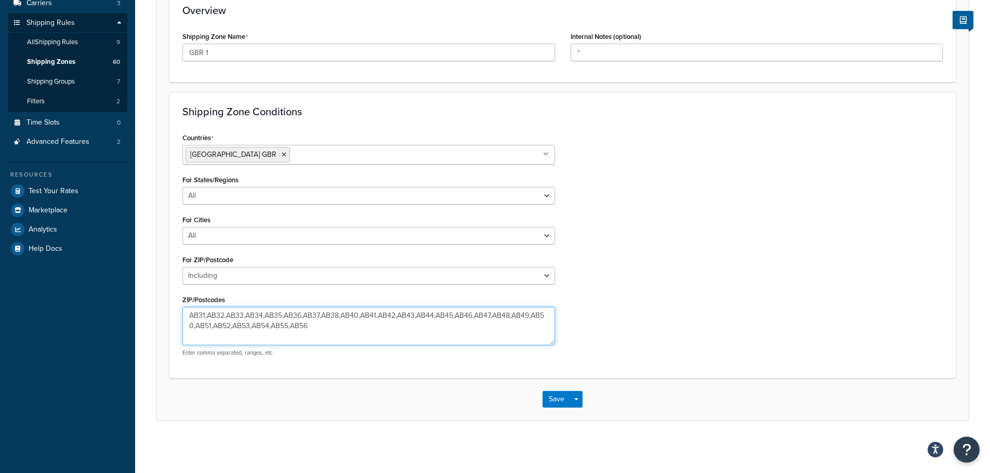
click at [335, 321] on textarea "AB31,AB32,AB33,AB34,AB35,AB36,AB37,AB38,AB40,AB41,AB42,AB43,AB44,AB45,AB46,AB47…" at bounding box center [368, 326] width 372 height 38
click at [329, 319] on textarea "AB31,AB32,AB33,AB34,AB35,AB36,AB37,AB38,AB40,AB41,AB42,AB43,AB44,AB45,AB46,AB47…" at bounding box center [368, 326] width 372 height 38
paste textarea "IV1,IV2,IV3,IV4,IV5,IV6,IV7,IV8,IV9,IV10,IV11,IV12,IV13,IV14,IV15,IV16,IV17,IV1…"
click at [367, 318] on textarea "AB31,AB32,AB33,AB34,AB35,AB36,AB37,AB38,AB40,AB41,AB42,AB43,AB44,AB45,AB46,AB47…" at bounding box center [368, 326] width 372 height 38
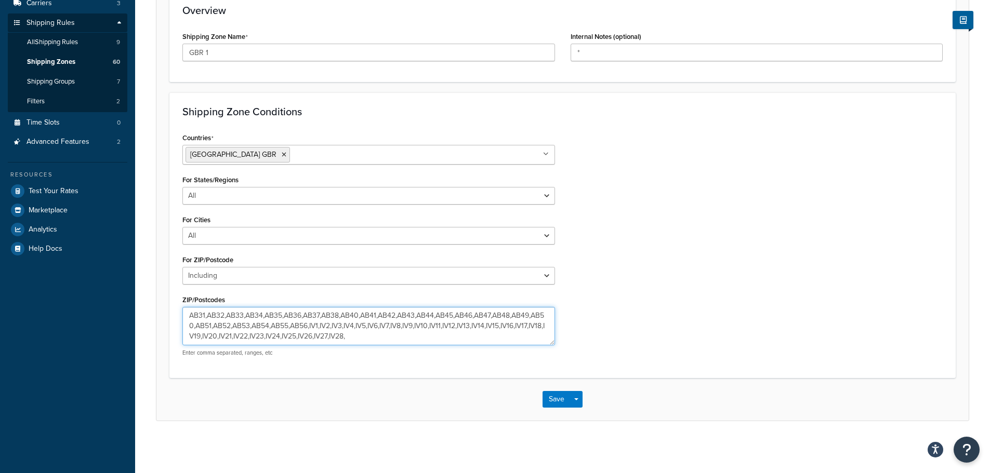
click at [373, 322] on textarea "AB31,AB32,AB33,AB34,AB35,AB36,AB37,AB38,AB40,AB41,AB42,AB43,AB44,AB45,AB46,AB47…" at bounding box center [368, 326] width 372 height 38
paste textarea "IV30,IV31,IV32,IV33,IV34,IV35,IV36,IV52,IV53,IV54,KW1,KW2,KW3,KW4,KW5,KW6,KW7,K…"
click at [450, 319] on textarea "AB31,AB32,AB33,AB34,AB35,AB36,AB37,AB38,AB40,AB41,AB42,AB43,AB44,AB45,AB46,AB47…" at bounding box center [368, 326] width 372 height 38
type textarea "AB31,AB32,AB33,AB34,AB35,AB36,AB37,AB38,AB40,AB41,AB42,AB43,AB44,AB45,AB46,AB47…"
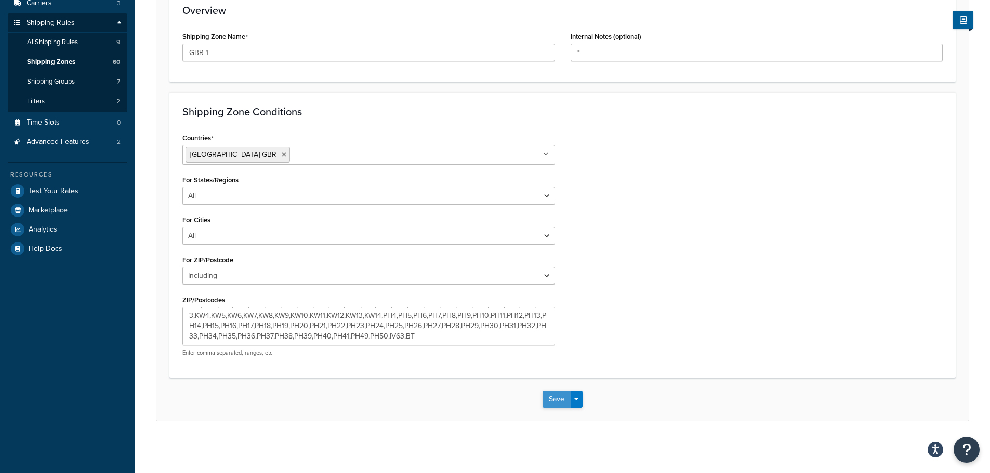
click at [556, 401] on button "Save" at bounding box center [556, 399] width 28 height 17
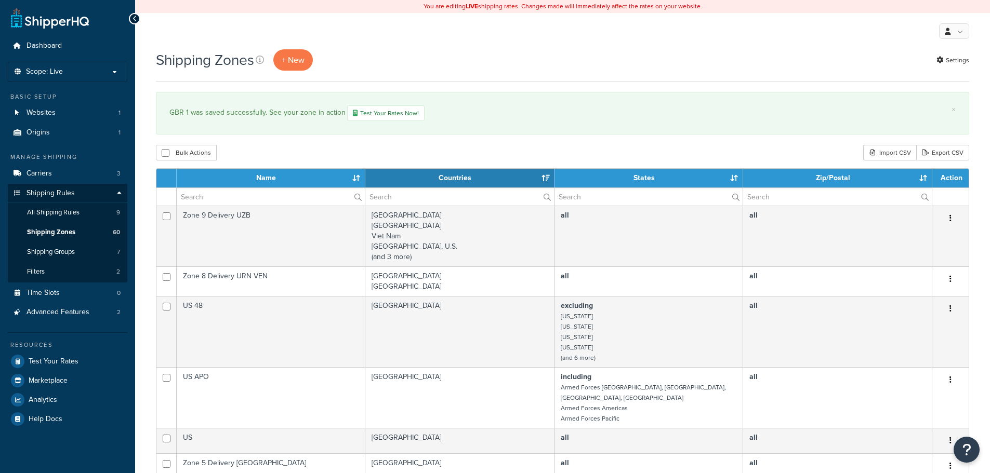
select select "15"
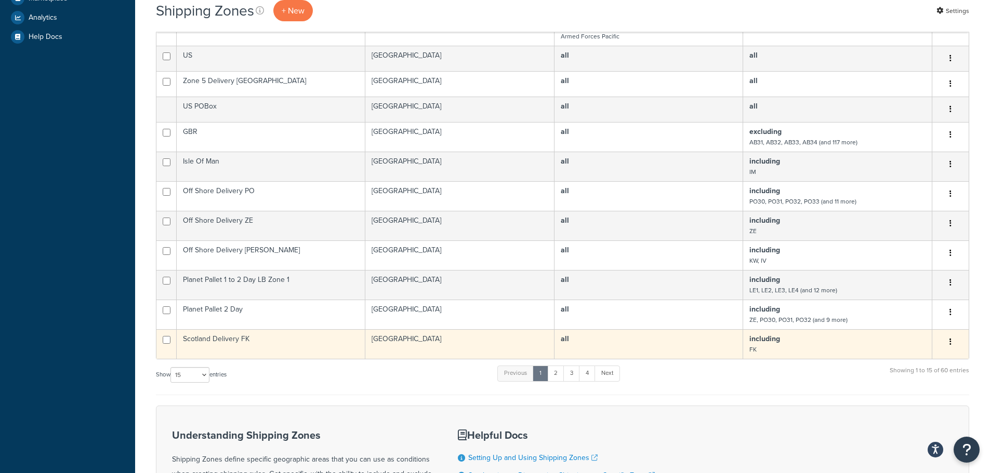
scroll to position [364, 0]
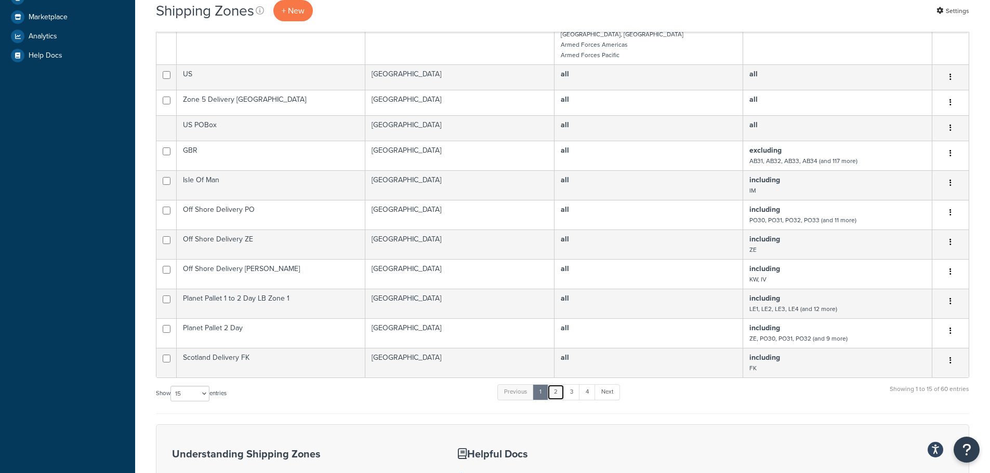
click at [561, 384] on link "2" at bounding box center [555, 392] width 17 height 16
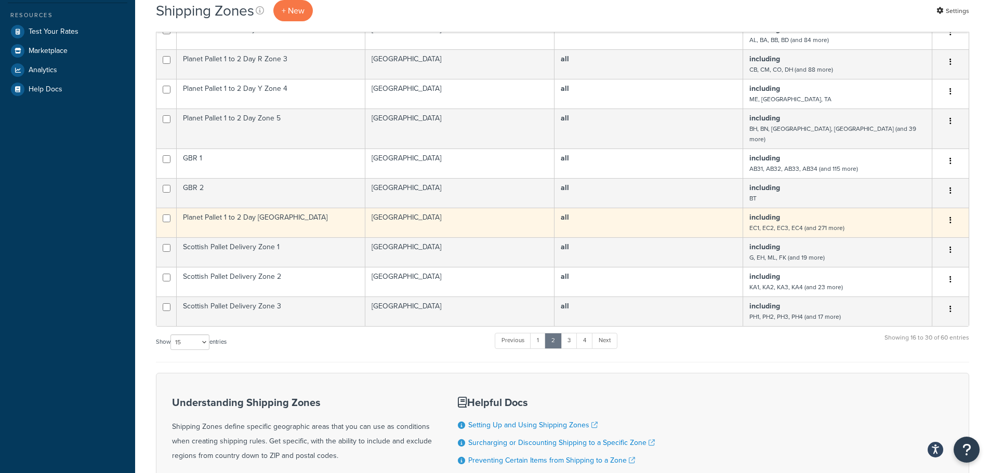
scroll to position [312, 0]
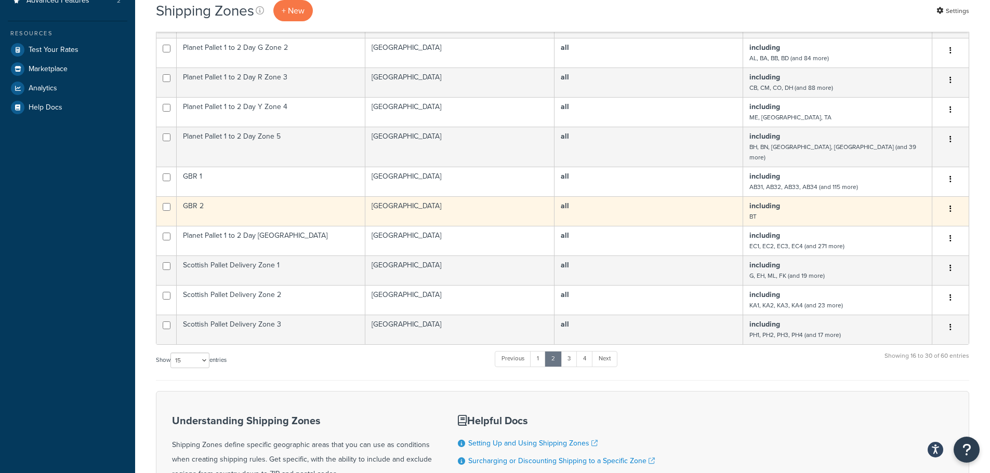
click at [775, 201] on b "including" at bounding box center [764, 206] width 31 height 11
click at [801, 202] on td "including BT" at bounding box center [837, 211] width 189 height 30
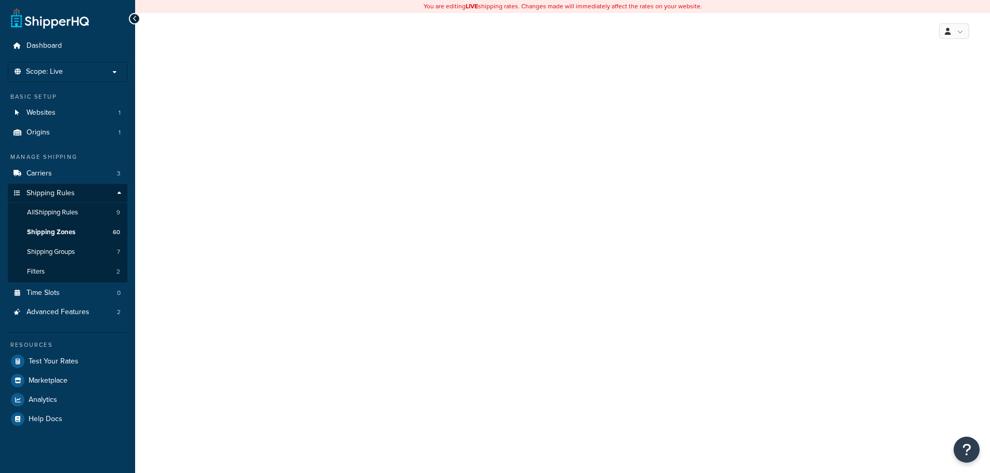
select select "including"
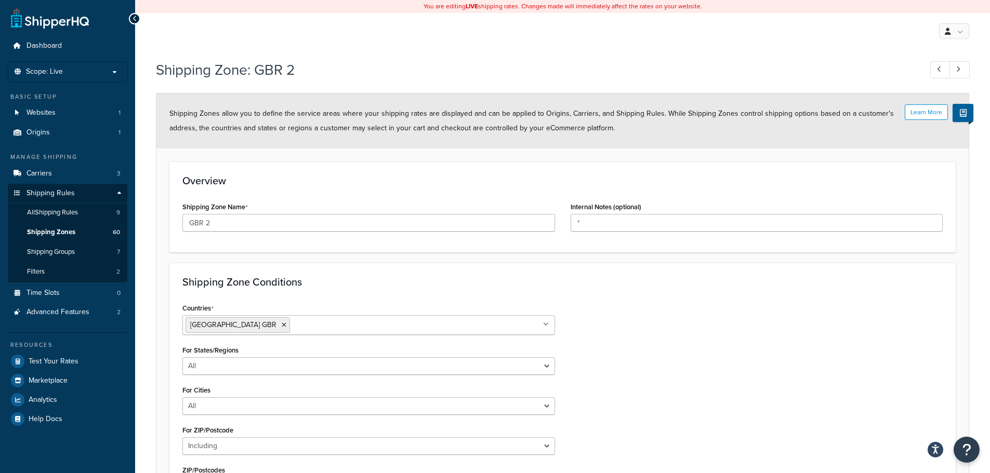
scroll to position [170, 0]
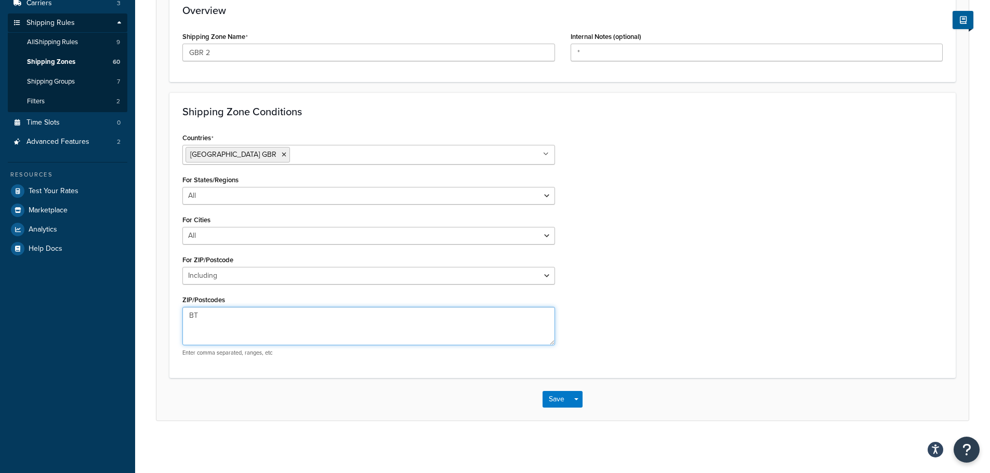
drag, startPoint x: 238, startPoint y: 316, endPoint x: 46, endPoint y: 305, distance: 192.5
click at [74, 308] on div "Dashboard Scope: Live Basic Setup Websites 1 Origins 1 Manage Shipping Carriers…" at bounding box center [495, 152] width 990 height 644
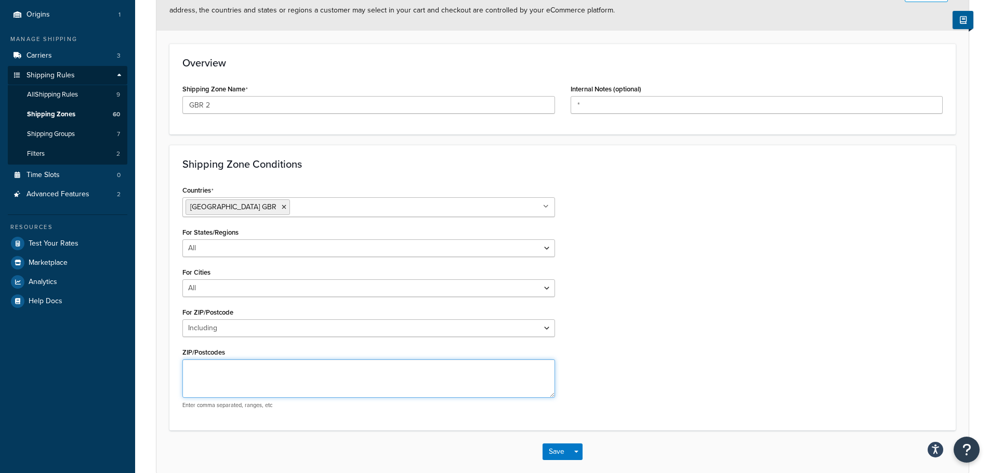
scroll to position [118, 0]
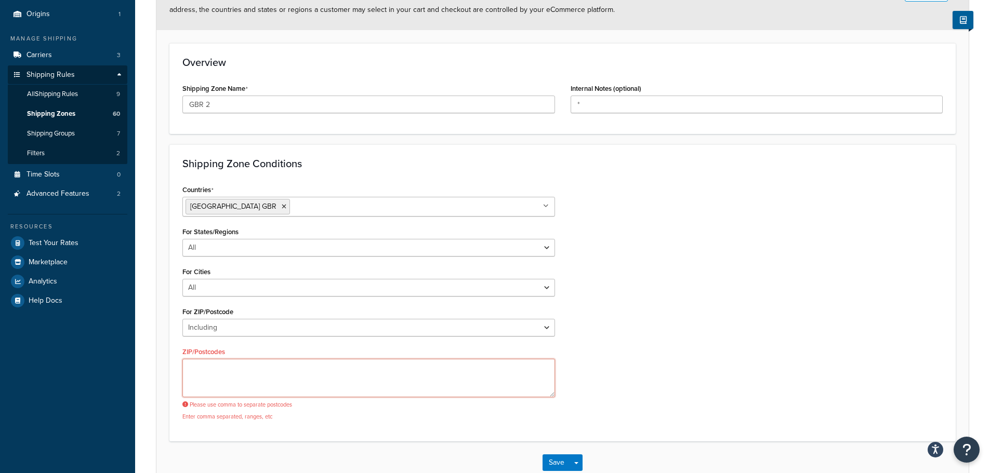
click at [213, 366] on textarea "ZIP/Postcodes" at bounding box center [368, 378] width 372 height 38
paste textarea "IV41,IV42,IV43,IV44,IV45,IV46,IV47,IV48,IV49,KA27,KA28,KW15,KW16,KW17,PA20,PA41…"
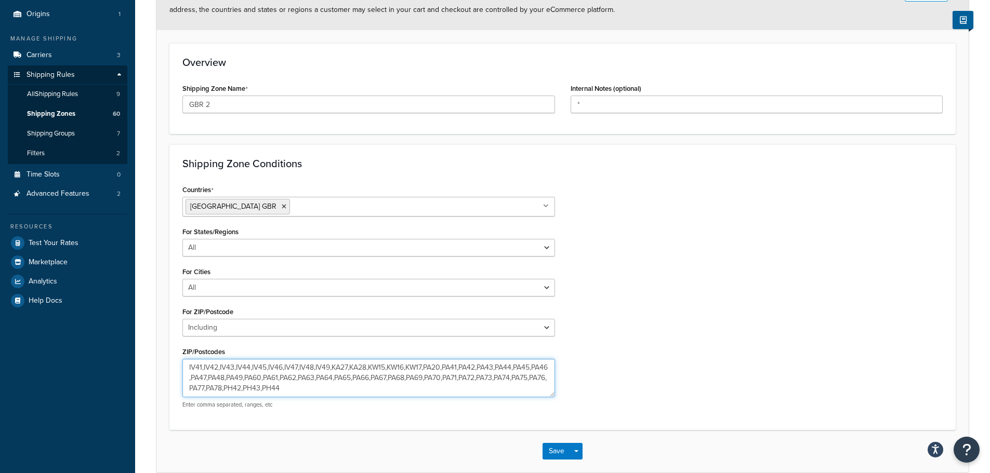
scroll to position [0, 0]
click at [317, 390] on textarea "IV41,IV42,IV43,IV44,IV45,IV46,IV47,IV48,IV49,KA27,KA28,KW15,KW16,KW17,PA20,PA41…" at bounding box center [368, 378] width 372 height 38
type textarea "IV41,IV42,IV43,IV44,IV45,IV46,IV47,IV48,IV49,KA27,KA28,KW15,KW16,KW17,PA20,PA41…"
click at [551, 451] on button "Save" at bounding box center [556, 451] width 28 height 17
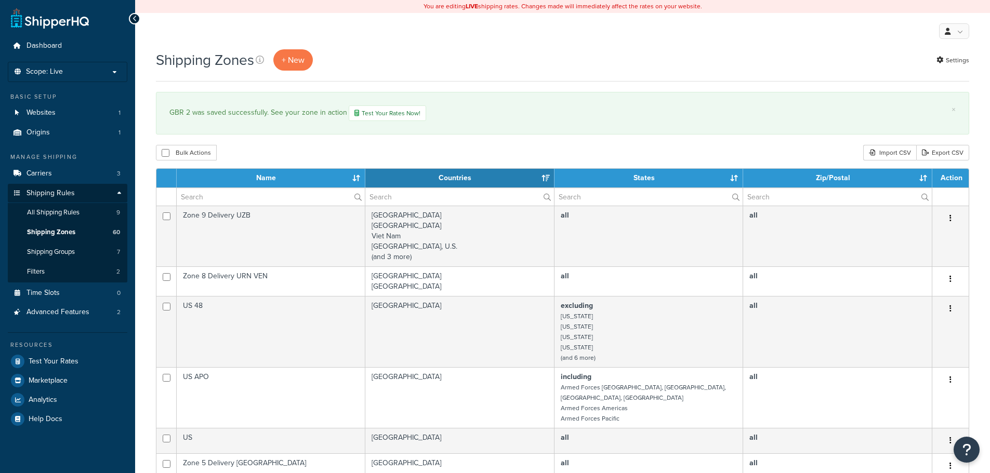
select select "15"
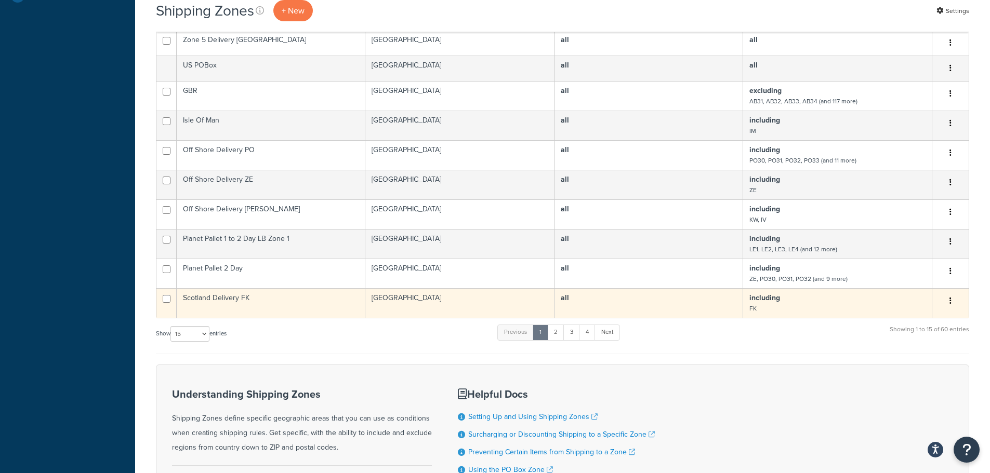
scroll to position [364, 0]
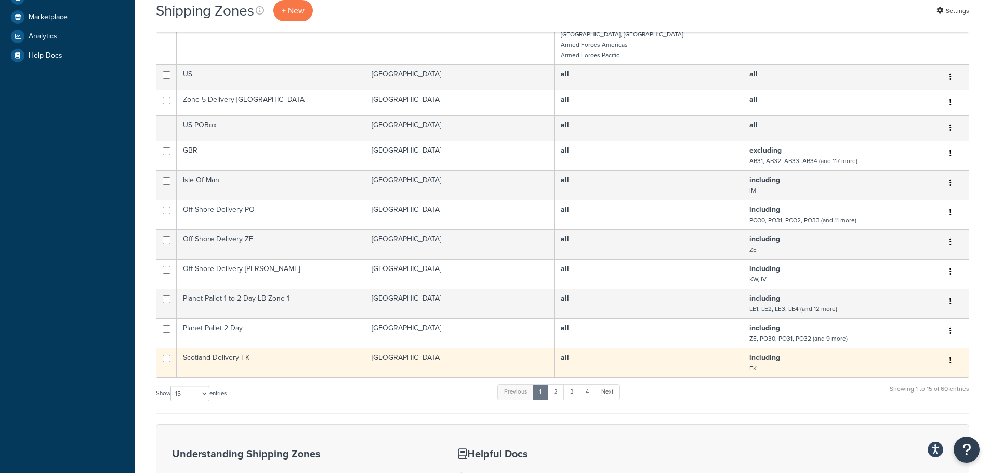
click at [950, 357] on icon "button" at bounding box center [950, 360] width 2 height 7
click at [903, 415] on link "Delete" at bounding box center [908, 414] width 82 height 21
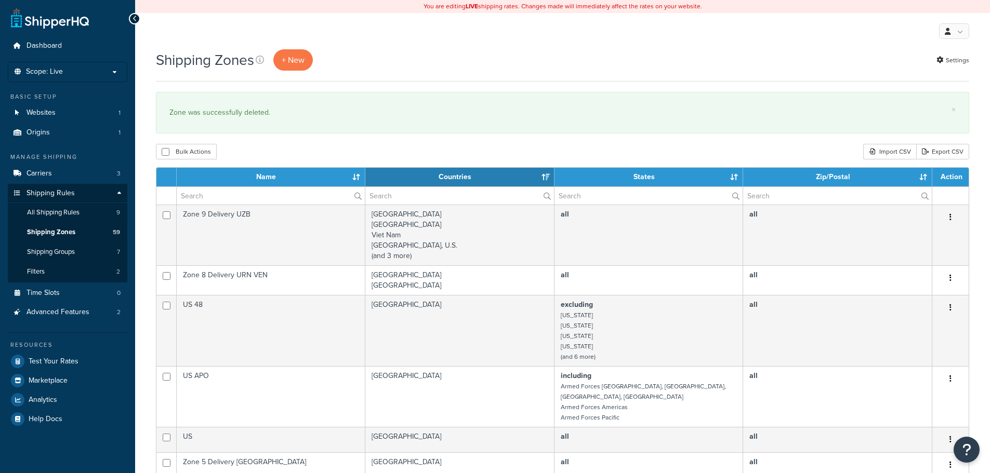
select select "15"
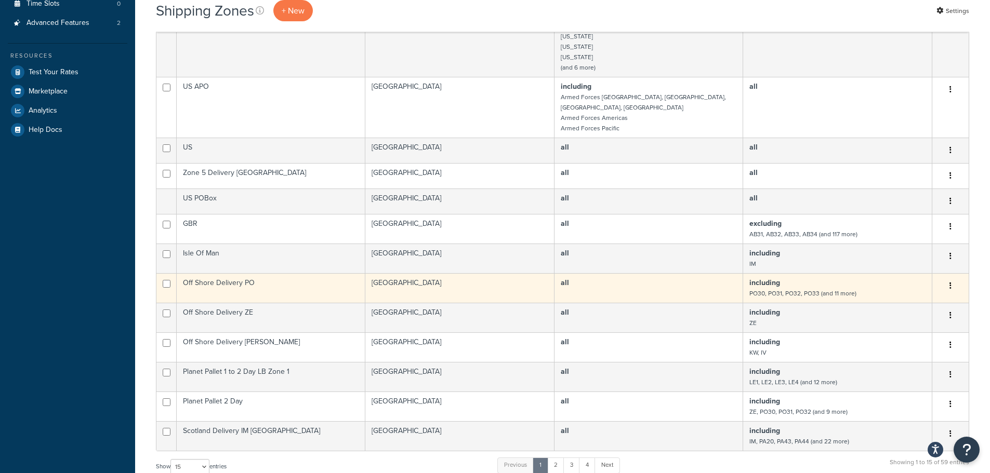
scroll to position [364, 0]
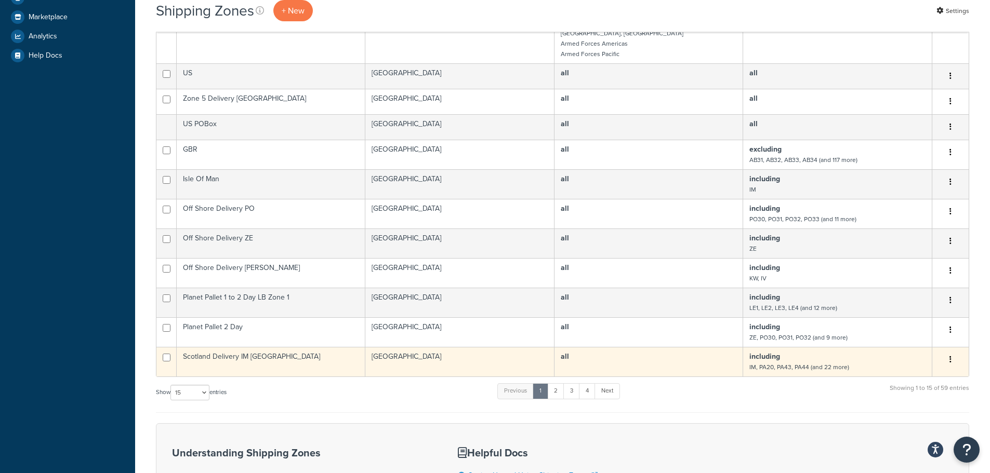
click at [952, 353] on button "button" at bounding box center [950, 360] width 15 height 17
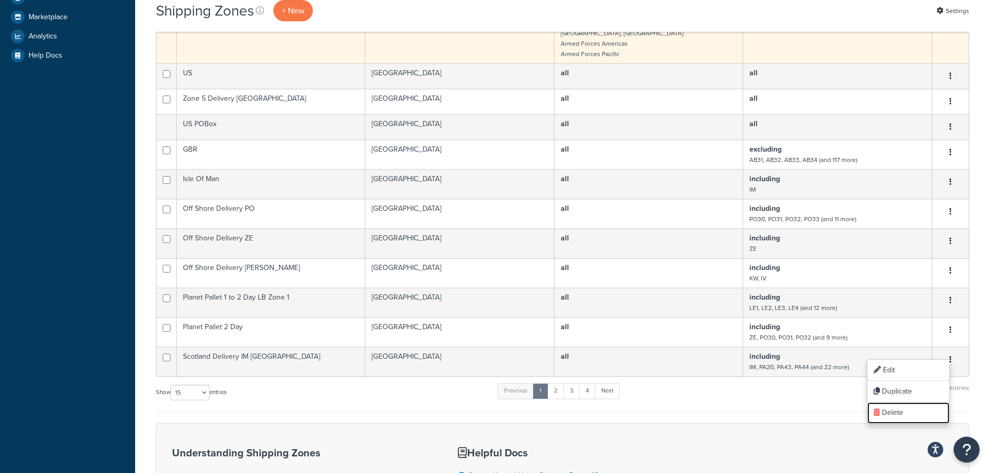
drag, startPoint x: 900, startPoint y: 415, endPoint x: 548, endPoint y: 33, distance: 519.5
click at [900, 415] on link "Delete" at bounding box center [908, 413] width 82 height 21
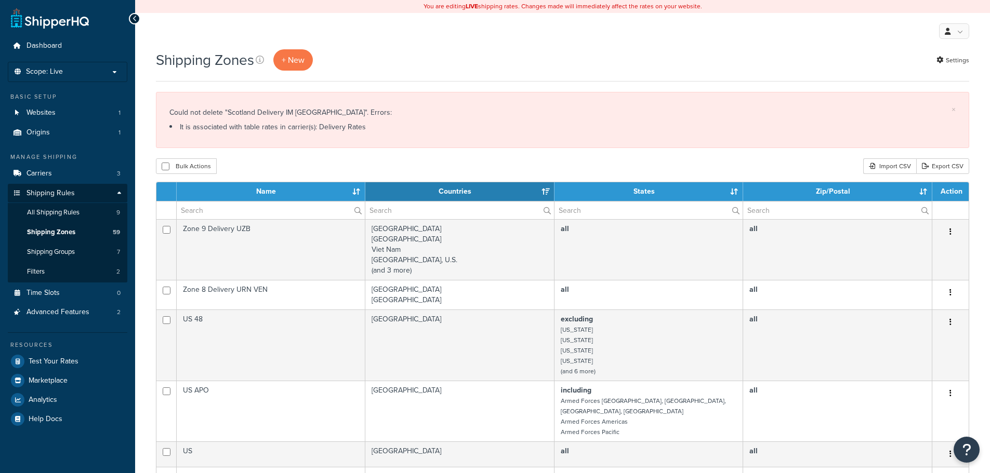
select select "15"
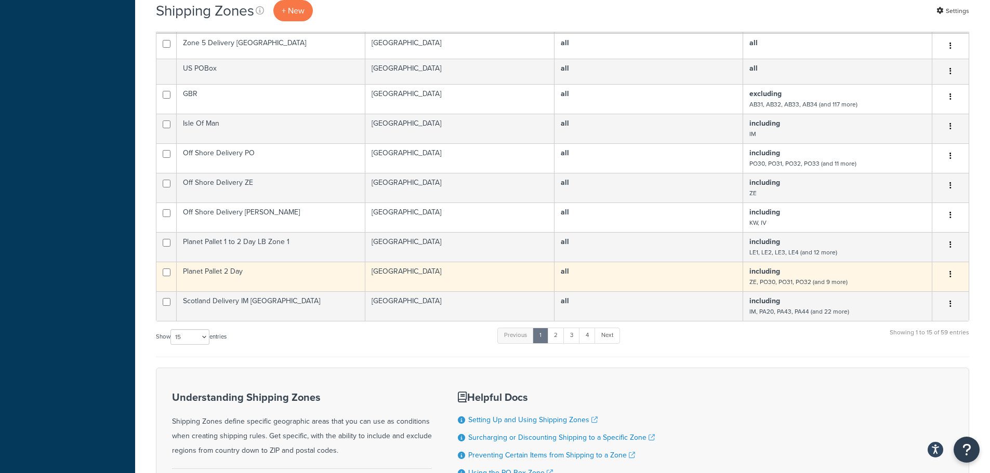
scroll to position [416, 0]
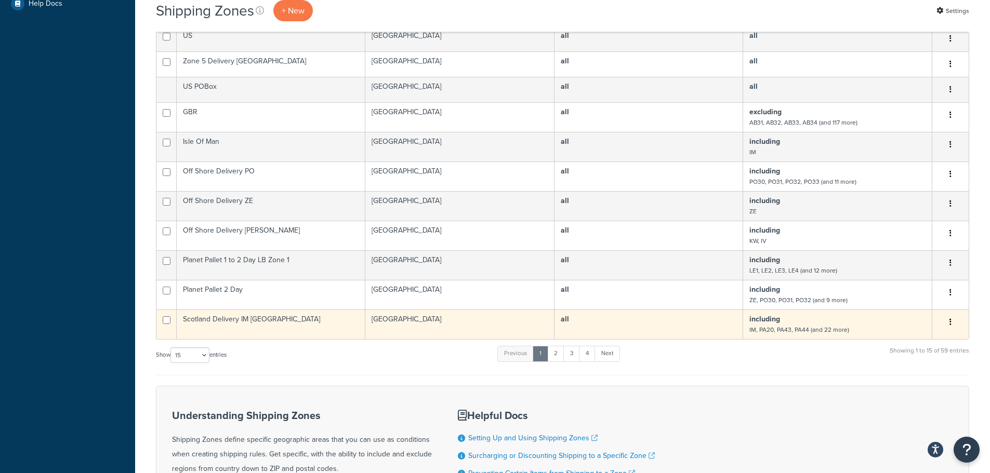
click at [951, 318] on icon "button" at bounding box center [950, 321] width 2 height 7
click at [915, 376] on link "Delete" at bounding box center [908, 375] width 82 height 21
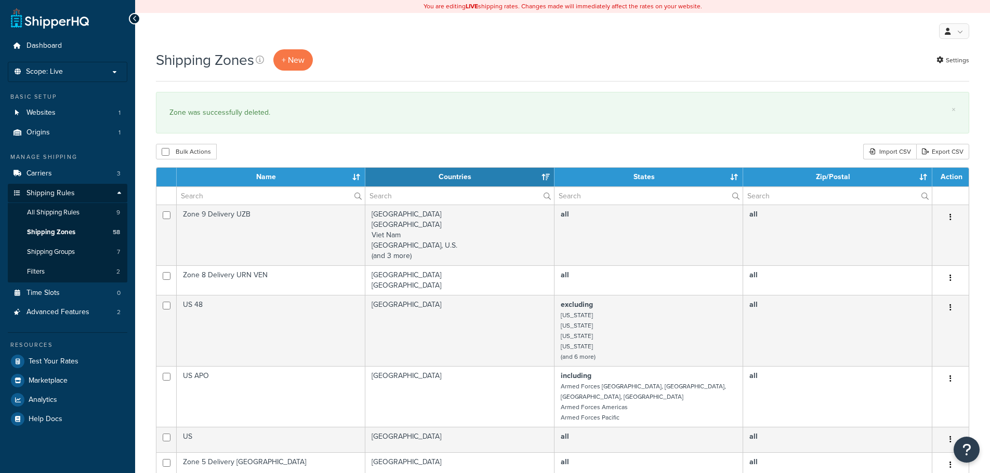
select select "15"
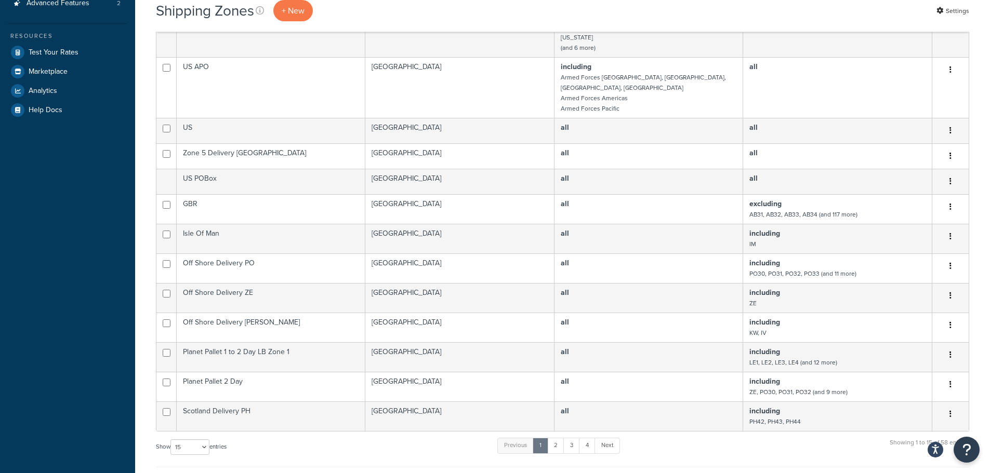
scroll to position [312, 0]
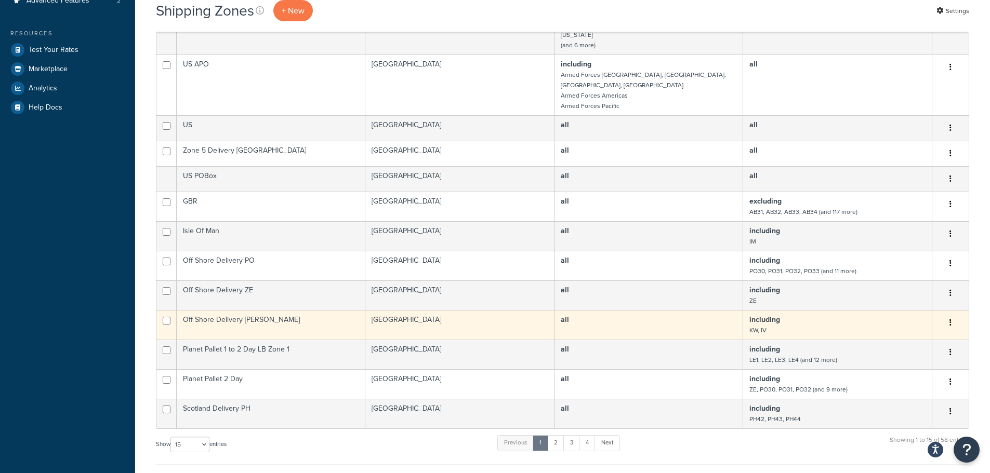
click at [951, 315] on button "button" at bounding box center [950, 323] width 15 height 17
click at [921, 374] on link "Delete" at bounding box center [908, 376] width 82 height 21
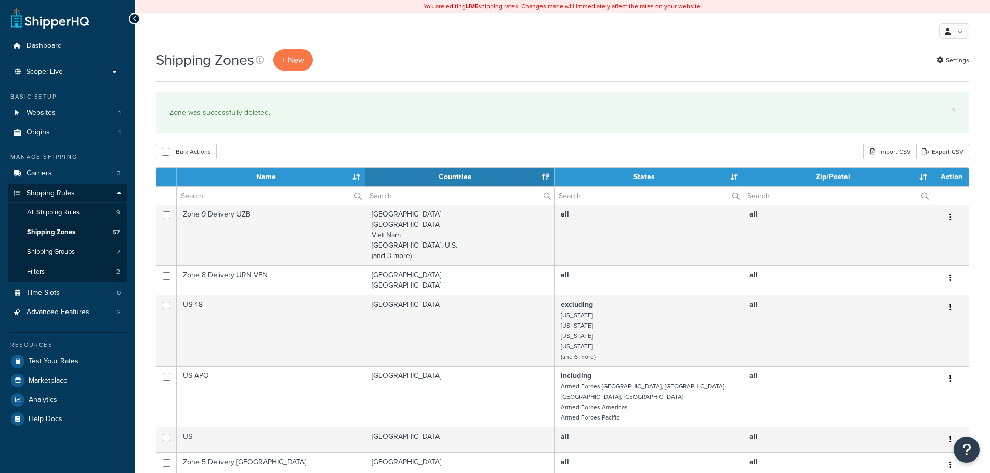
select select "15"
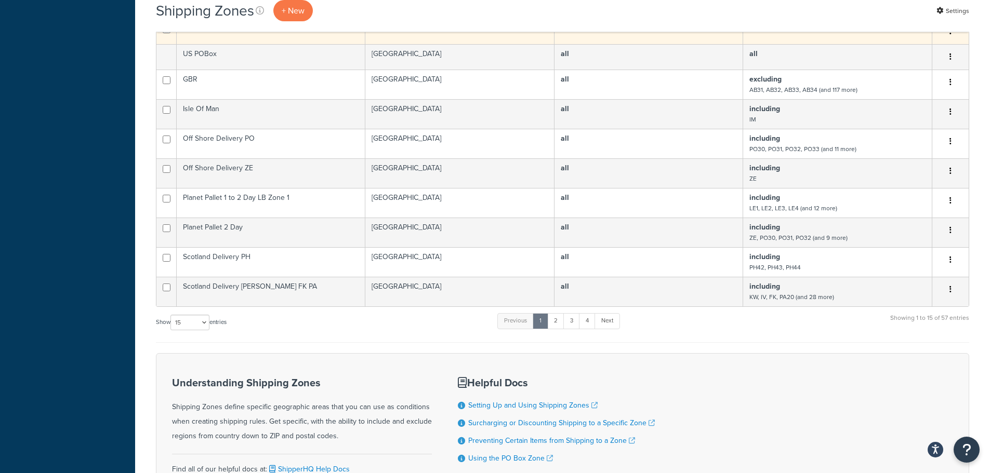
scroll to position [416, 0]
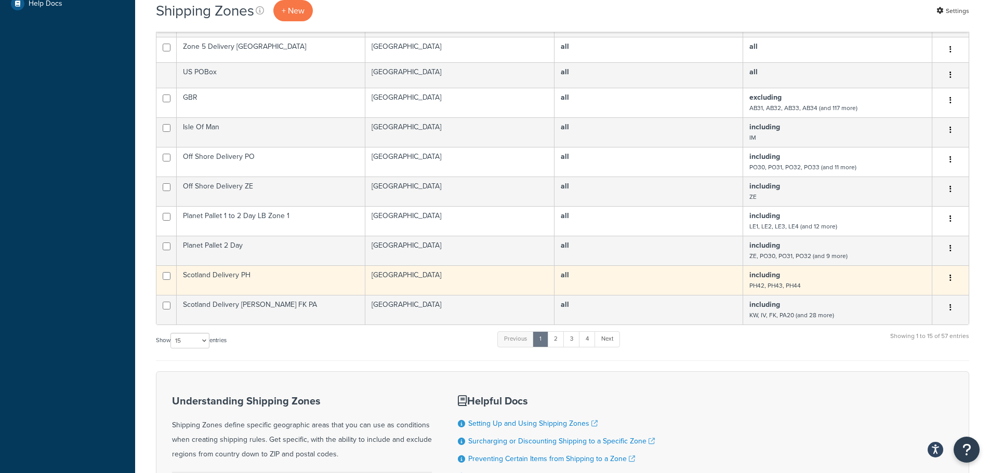
click at [950, 274] on icon "button" at bounding box center [950, 277] width 2 height 7
click at [902, 329] on link "Delete" at bounding box center [908, 331] width 82 height 21
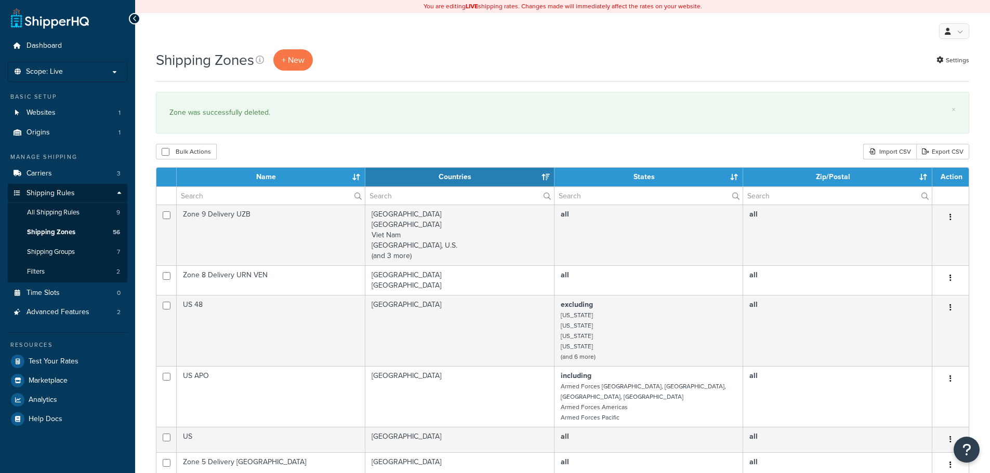
select select "15"
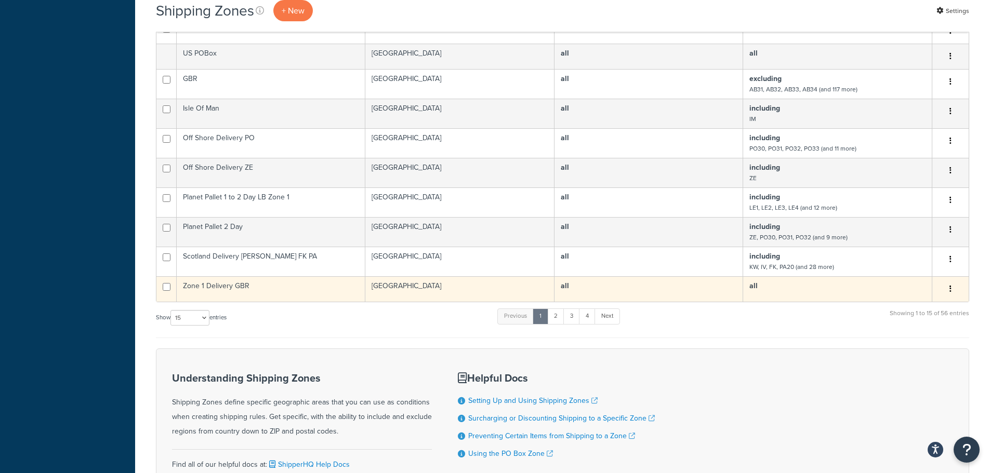
scroll to position [416, 0]
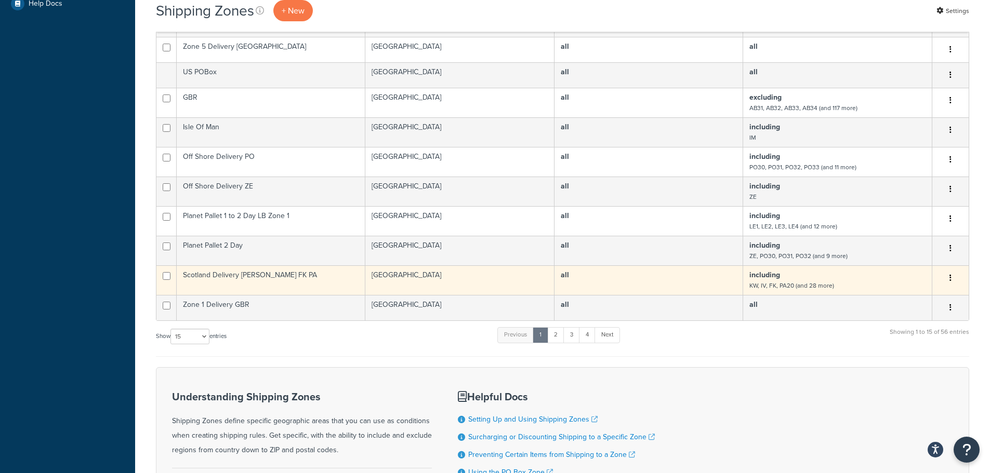
click at [949, 274] on icon "button" at bounding box center [950, 277] width 2 height 7
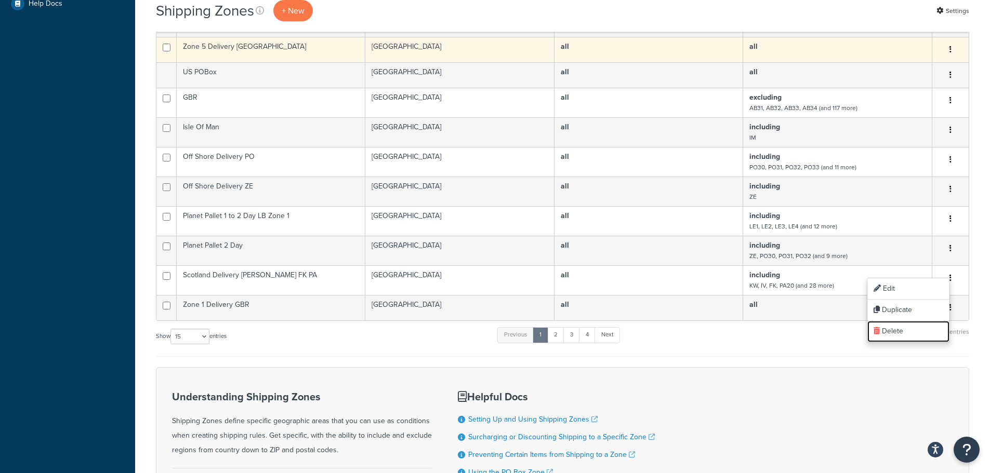
drag, startPoint x: 902, startPoint y: 329, endPoint x: 545, endPoint y: 35, distance: 462.1
click at [902, 329] on link "Delete" at bounding box center [908, 331] width 82 height 21
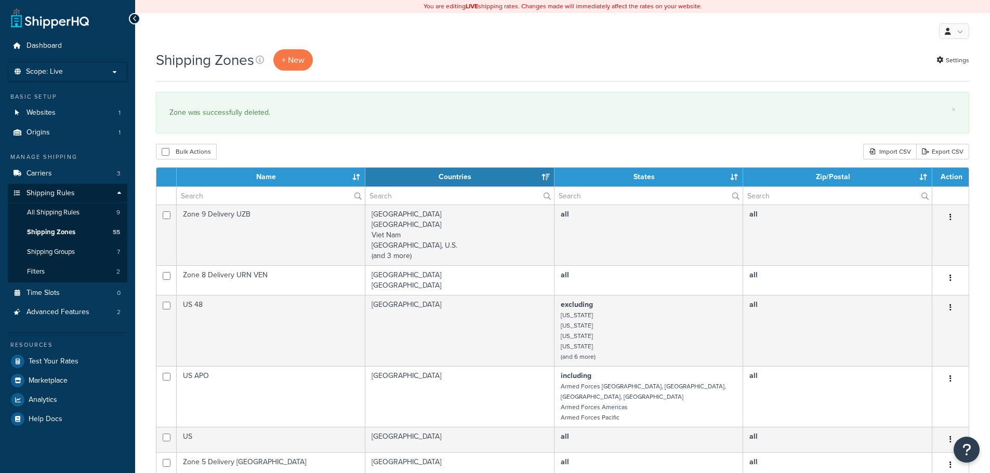
select select "15"
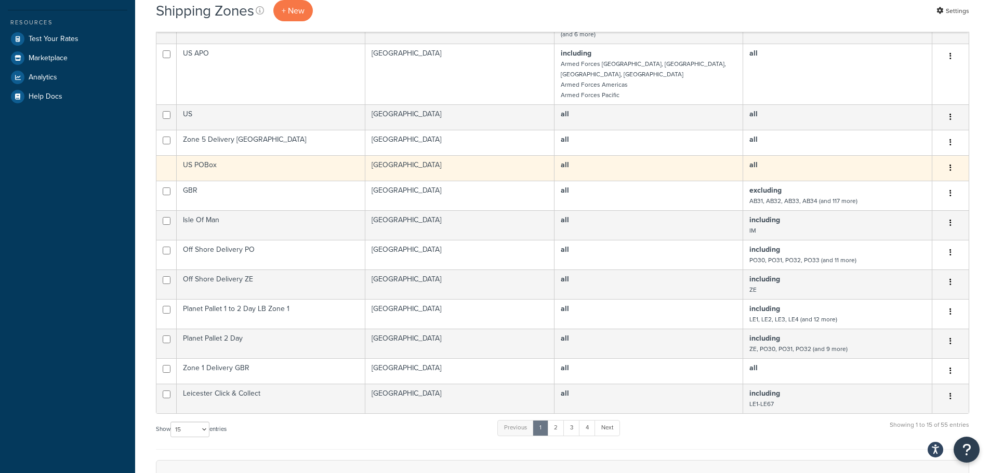
scroll to position [468, 0]
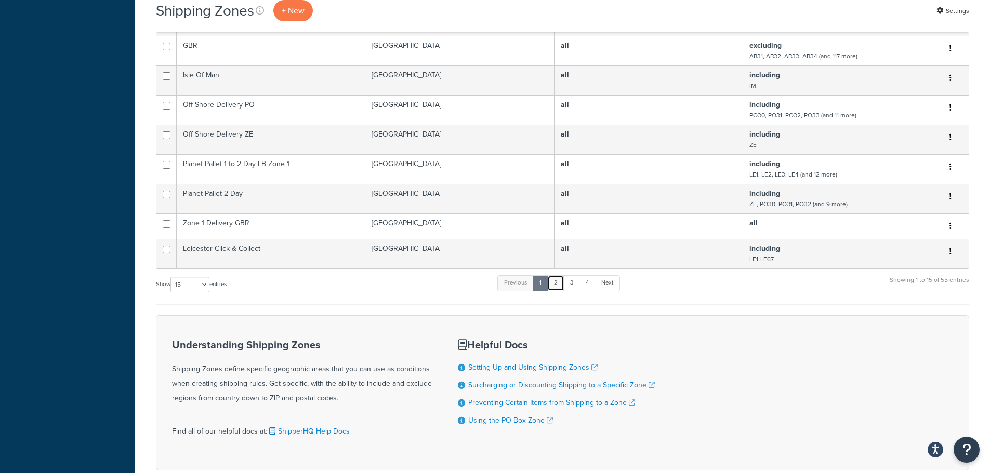
click at [559, 275] on link "2" at bounding box center [555, 283] width 17 height 16
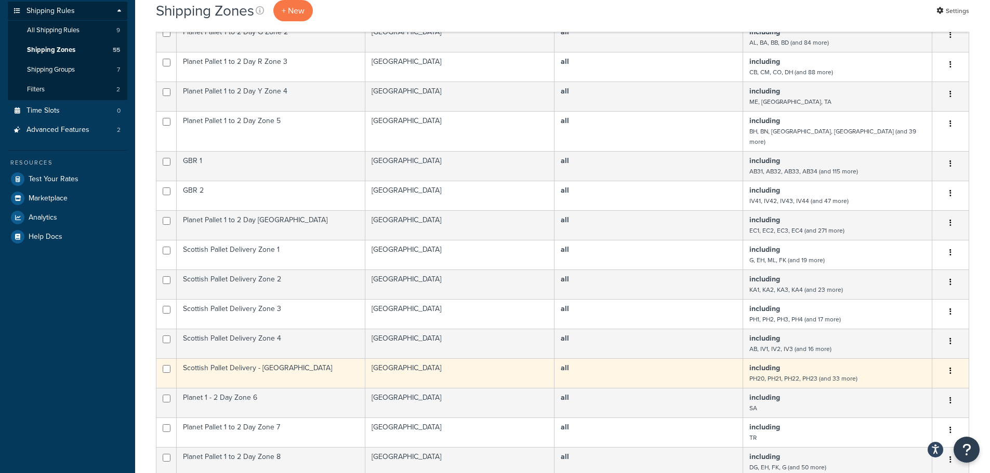
scroll to position [336, 0]
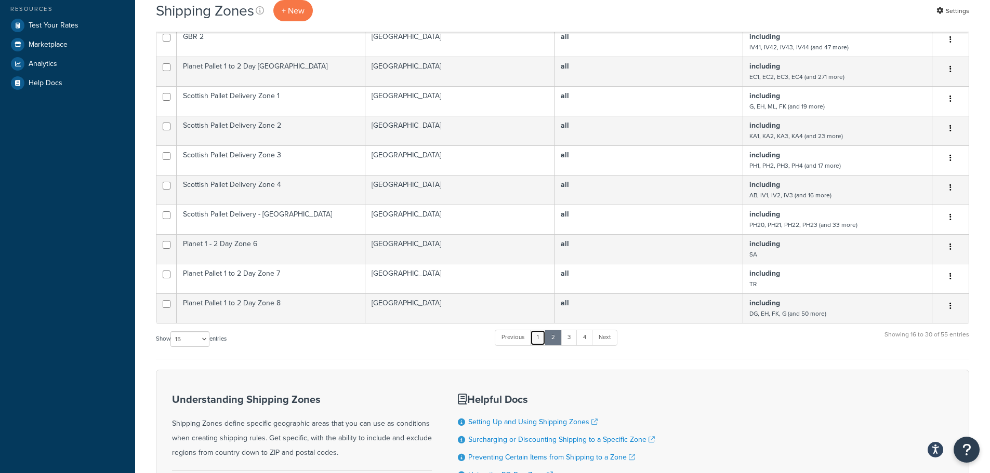
click at [540, 330] on link "1" at bounding box center [538, 338] width 16 height 16
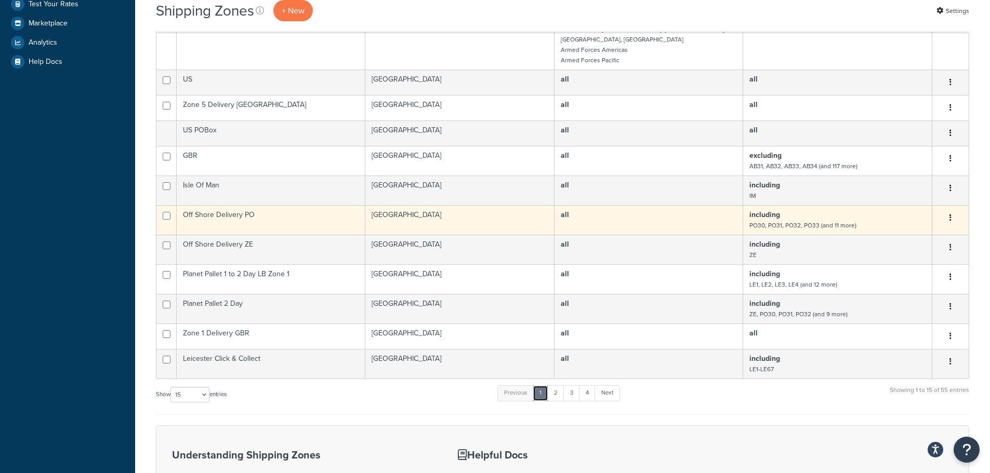
scroll to position [364, 0]
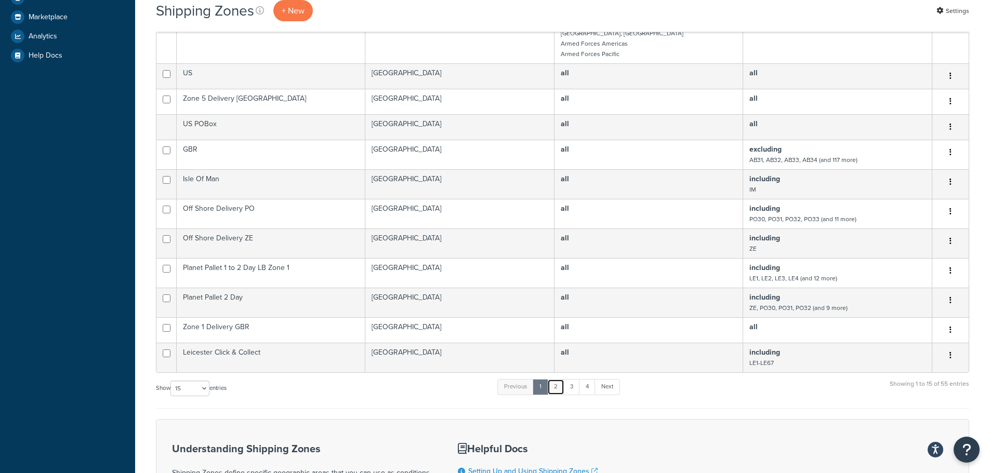
click at [553, 379] on link "2" at bounding box center [555, 387] width 17 height 16
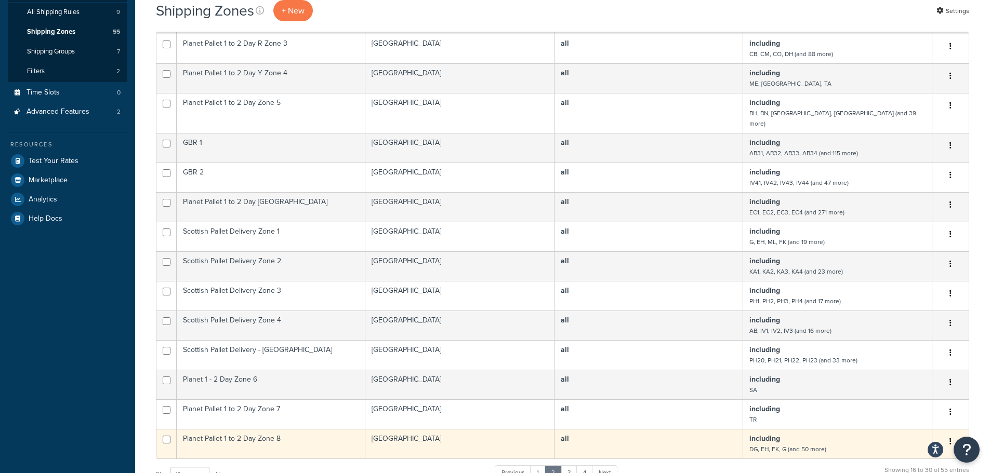
scroll to position [156, 0]
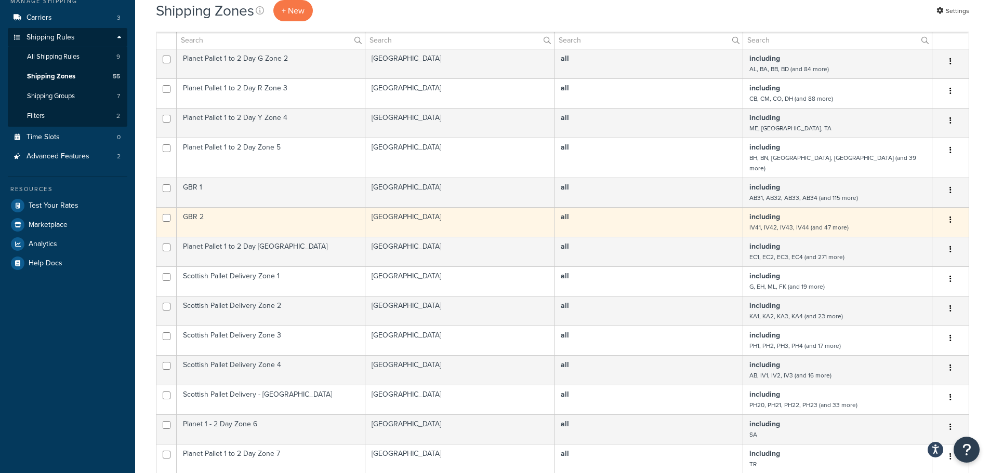
click at [342, 210] on td "GBR 2" at bounding box center [271, 222] width 189 height 30
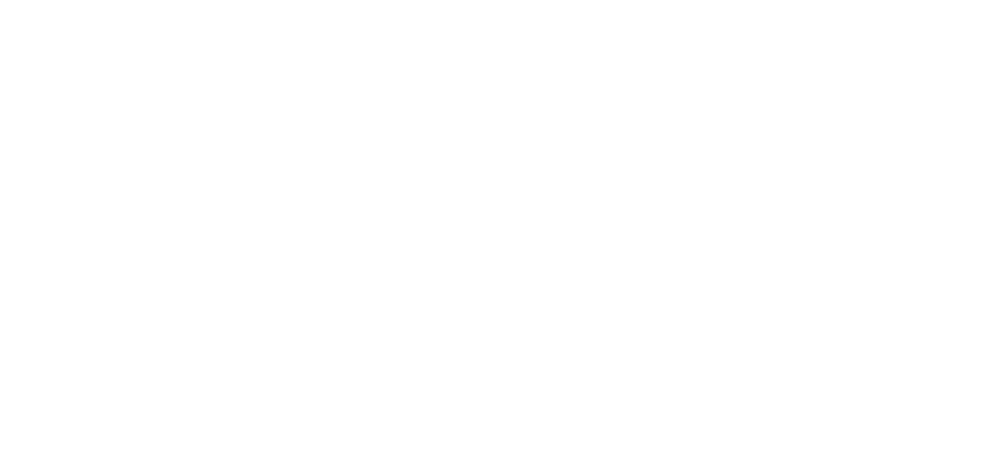
select select "including"
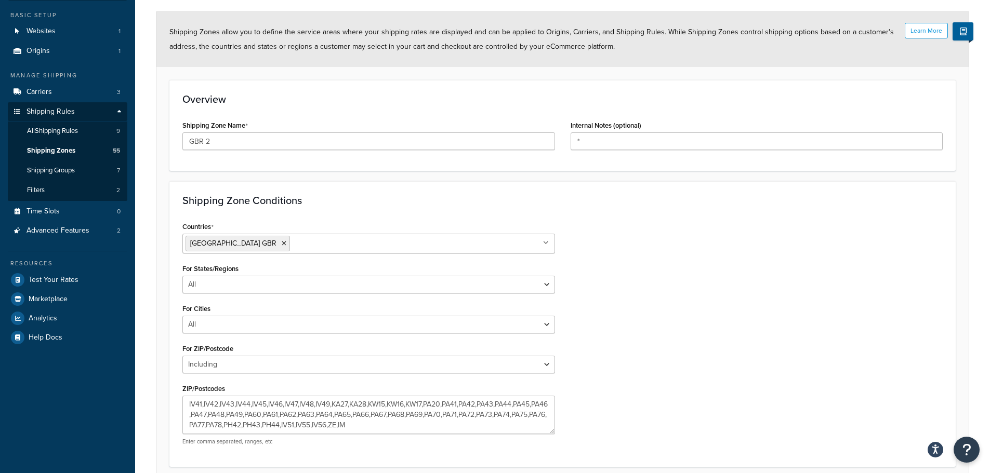
scroll to position [170, 0]
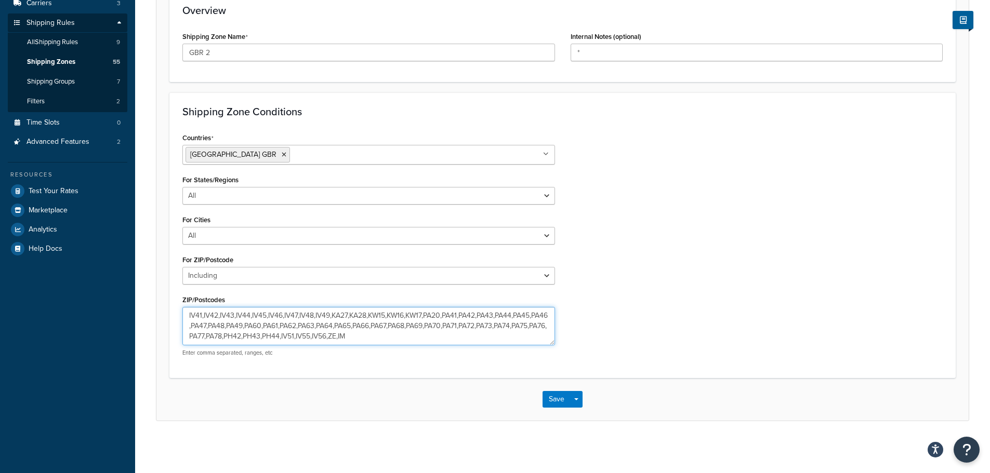
click at [355, 337] on textarea "IV41,IV42,IV43,IV44,IV45,IV46,IV47,IV48,IV49,KA27,KA28,KW15,KW16,KW17,PA20,PA41…" at bounding box center [368, 326] width 372 height 38
type textarea "IV41,IV42,IV43,IV44,IV45,IV46,IV47,IV48,IV49,KA27,KA28,KW15,KW16,KW17,PA20,PA41…"
click at [554, 404] on button "Save" at bounding box center [556, 399] width 28 height 17
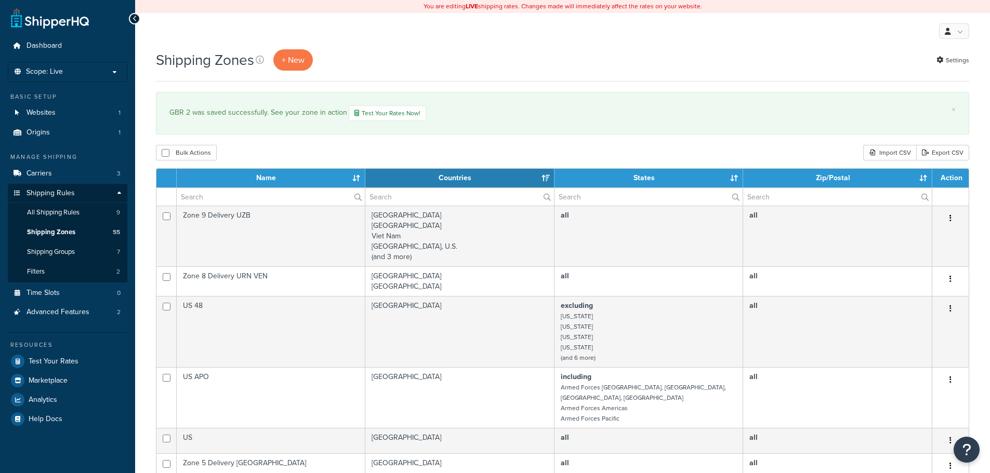
select select "15"
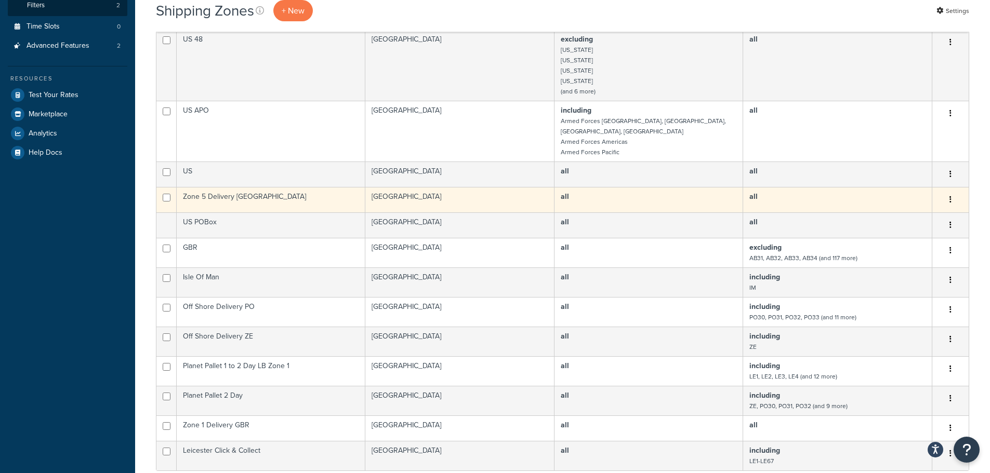
scroll to position [364, 0]
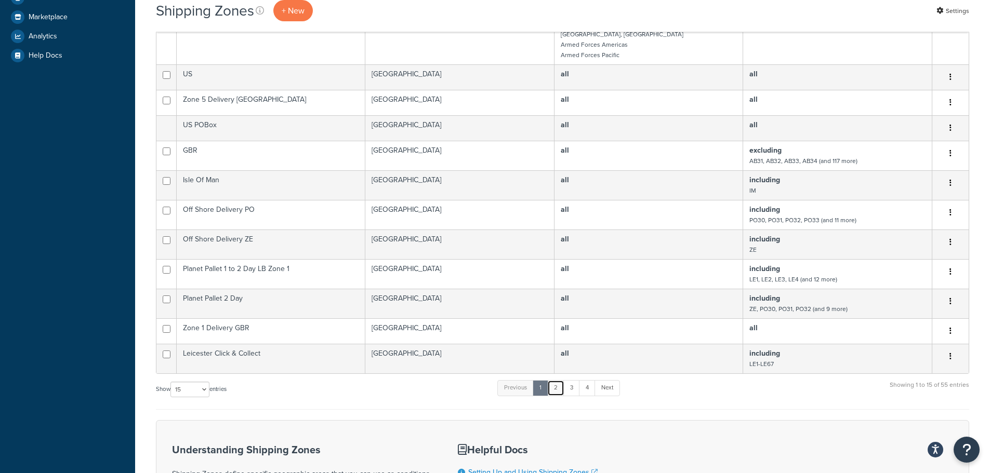
click at [559, 381] on link "2" at bounding box center [555, 388] width 17 height 16
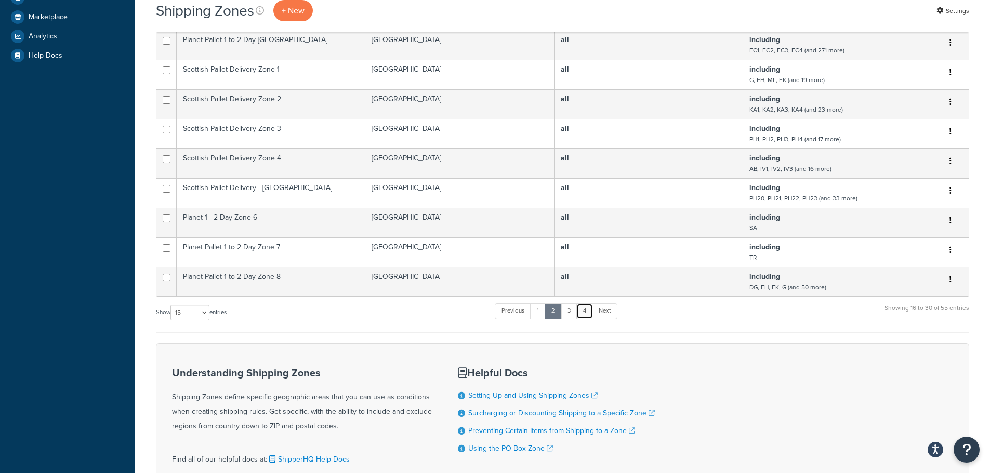
click at [587, 303] on link "4" at bounding box center [584, 311] width 17 height 16
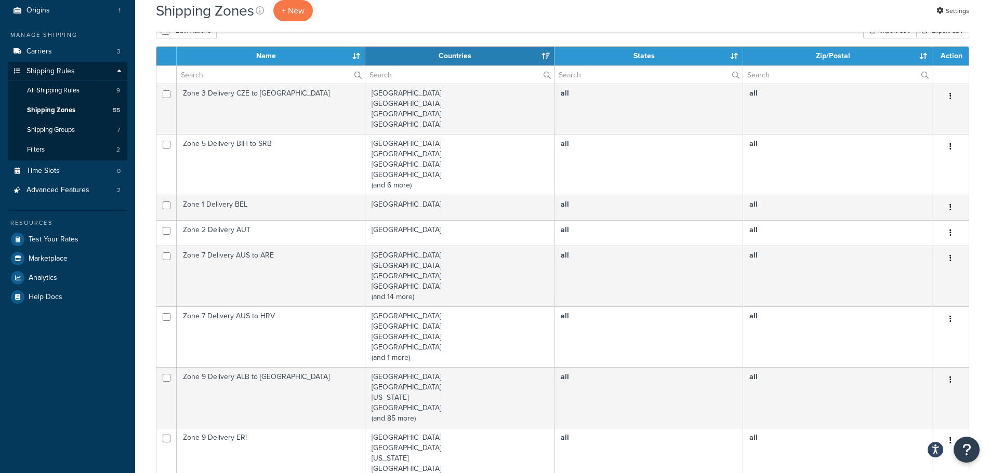
scroll to position [312, 0]
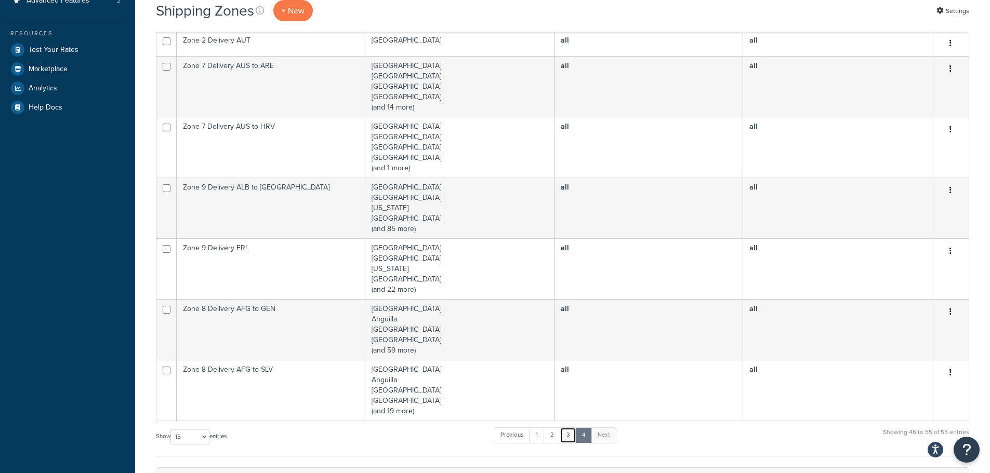
click at [565, 441] on link "3" at bounding box center [568, 436] width 17 height 16
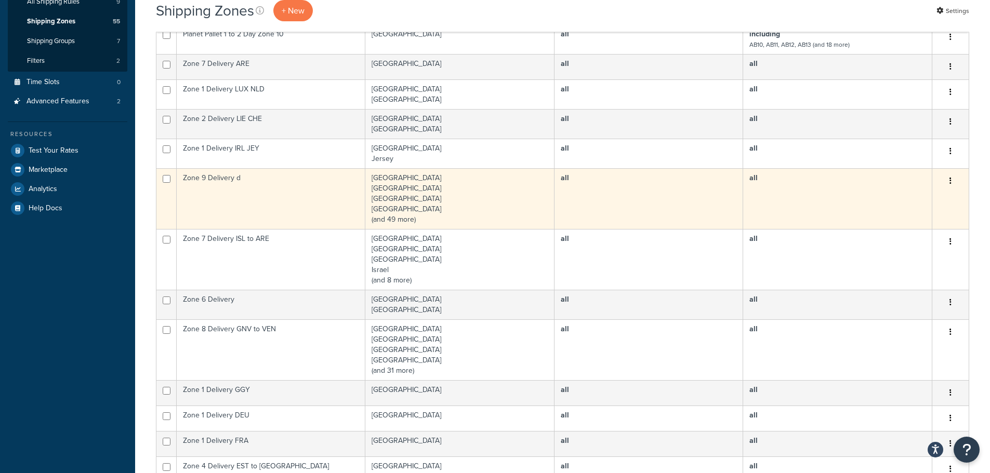
scroll to position [416, 0]
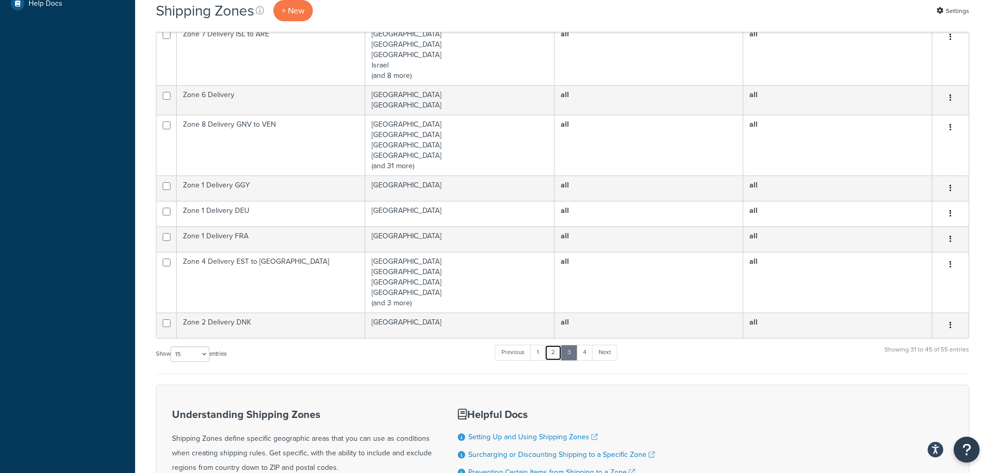
click at [554, 352] on link "2" at bounding box center [552, 353] width 17 height 16
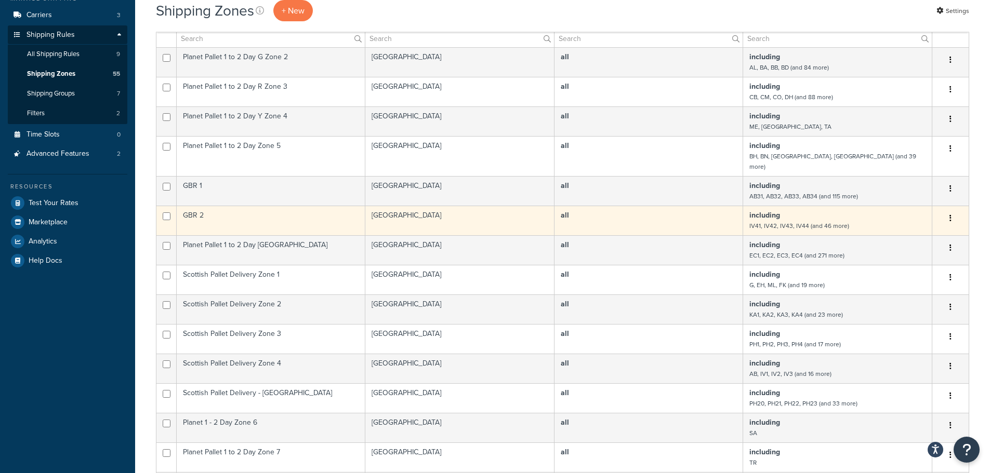
scroll to position [312, 0]
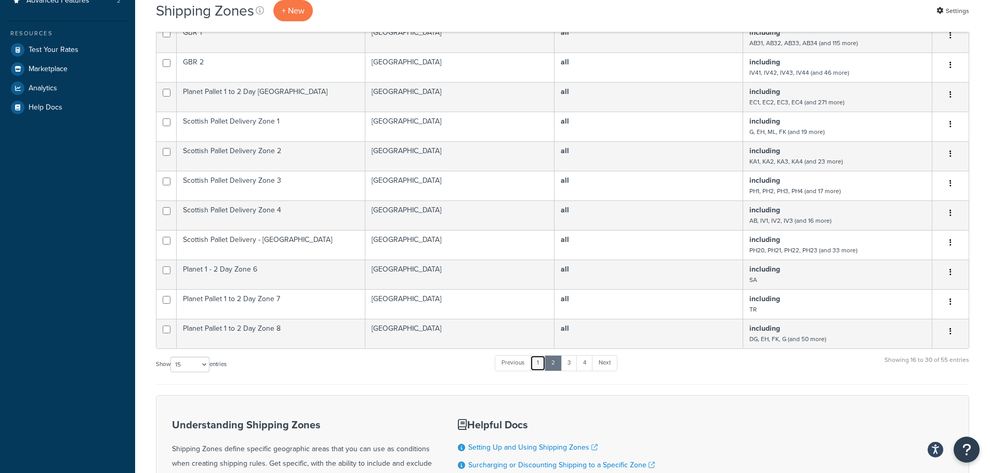
click at [542, 355] on link "1" at bounding box center [538, 363] width 16 height 16
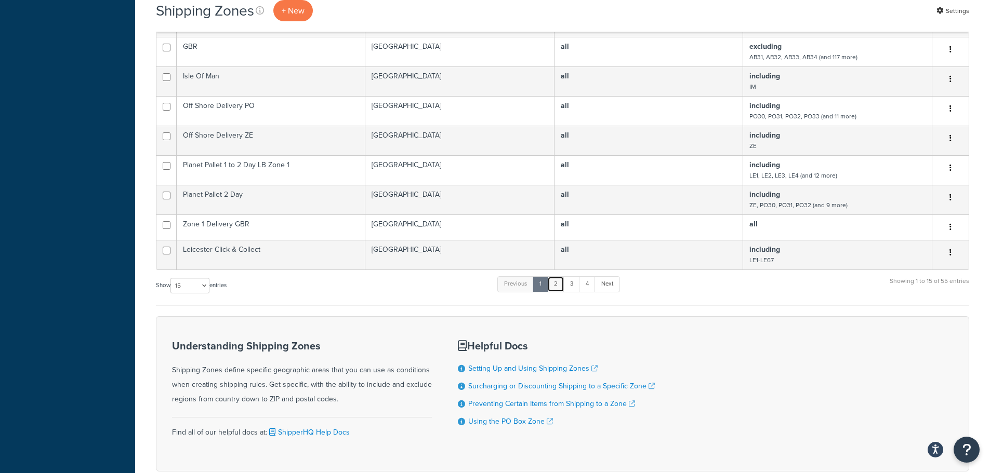
click at [561, 276] on link "2" at bounding box center [555, 284] width 17 height 16
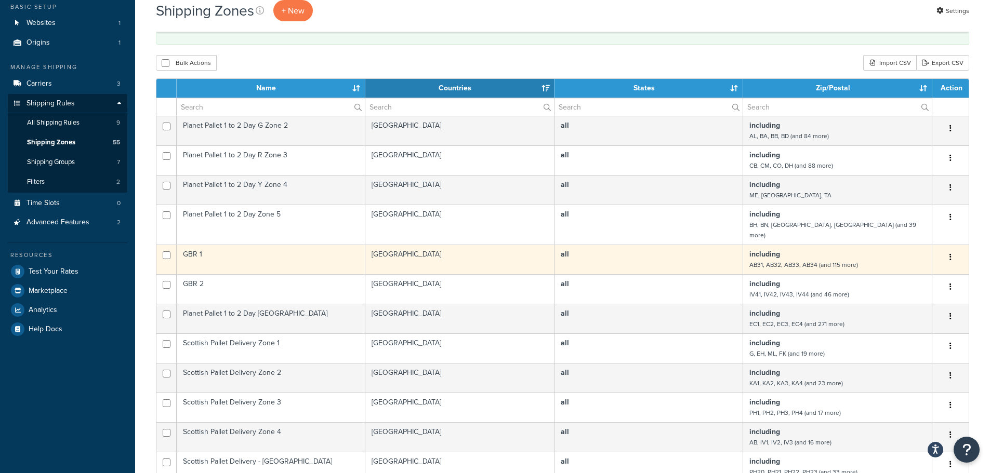
scroll to position [78, 0]
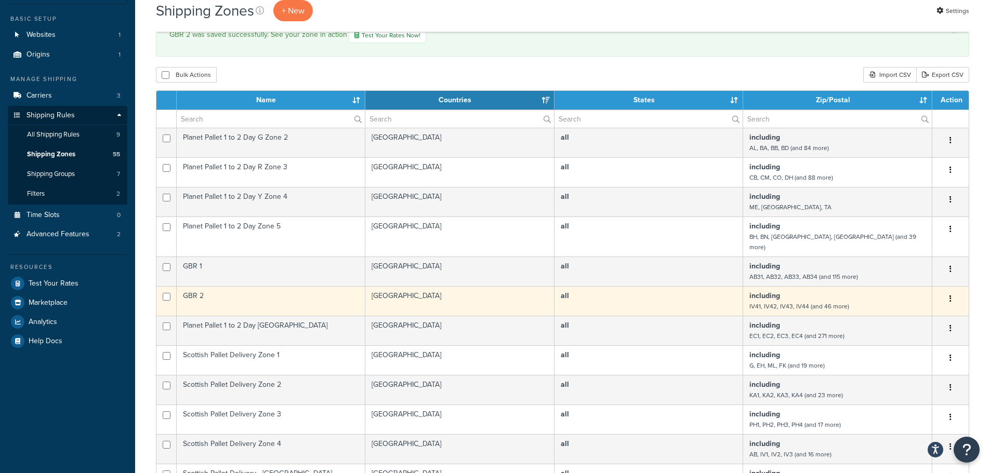
click at [343, 290] on td "GBR 2" at bounding box center [271, 301] width 189 height 30
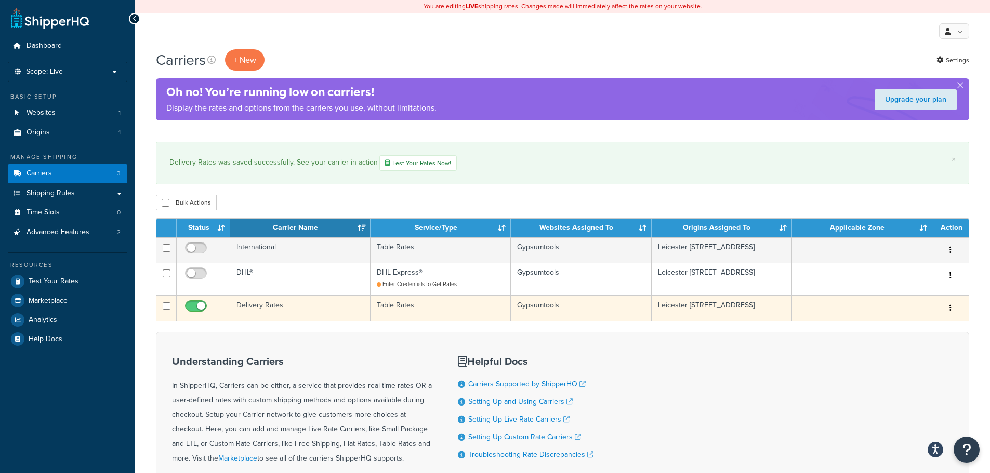
click at [402, 309] on td "Table Rates" at bounding box center [440, 308] width 140 height 25
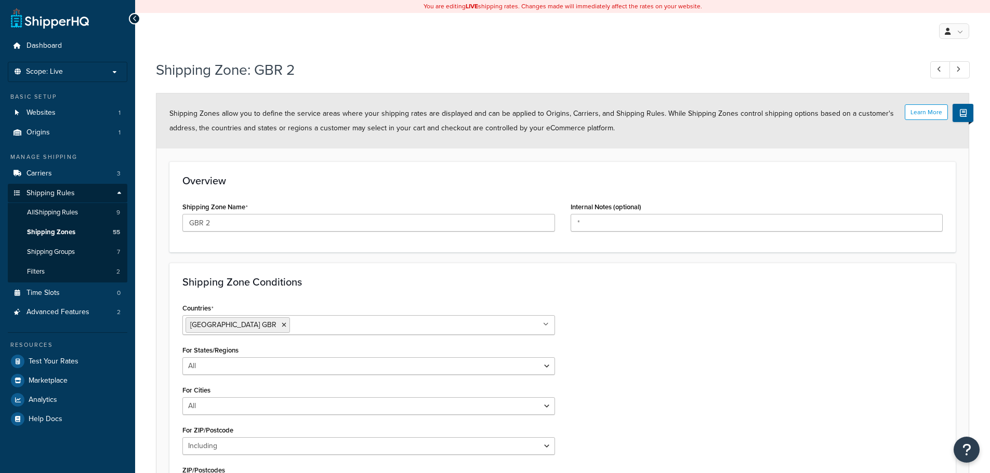
select select "including"
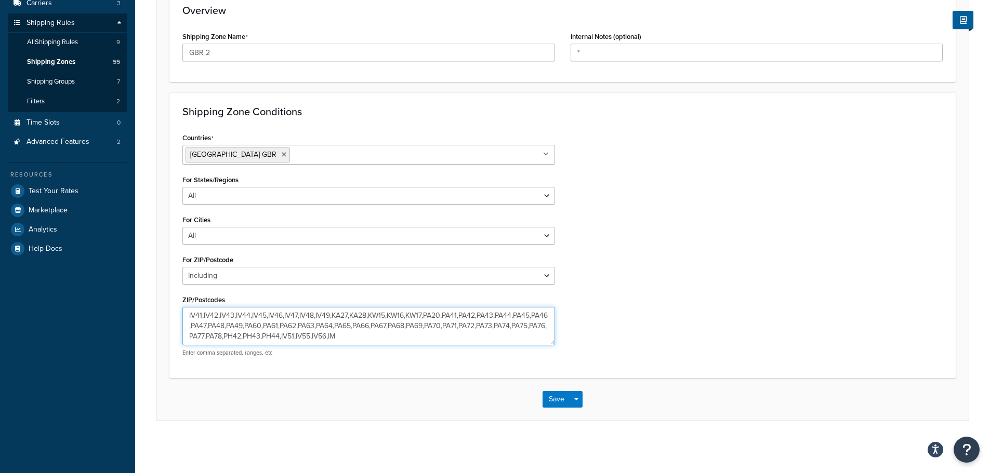
click at [358, 340] on textarea "IV41,IV42,IV43,IV44,IV45,IV46,IV47,IV48,IV49,KA27,KA28,KW15,KW16,KW17,PA20,PA41…" at bounding box center [368, 326] width 372 height 38
type textarea "IV41,IV42,IV43,IV44,IV45,IV46,IV47,IV48,IV49,KA27,KA28,KW15,KW16,KW17,PA20,PA41…"
click at [556, 407] on button "Save" at bounding box center [556, 399] width 28 height 17
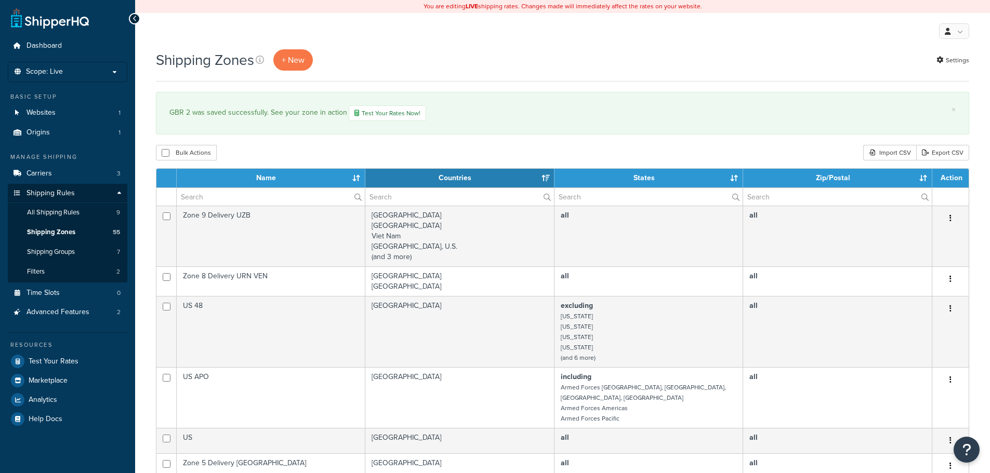
select select "15"
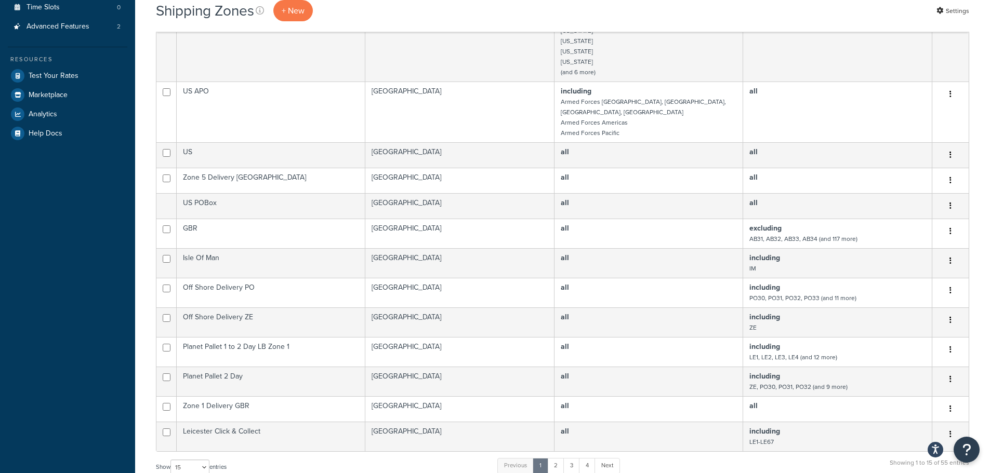
scroll to position [364, 0]
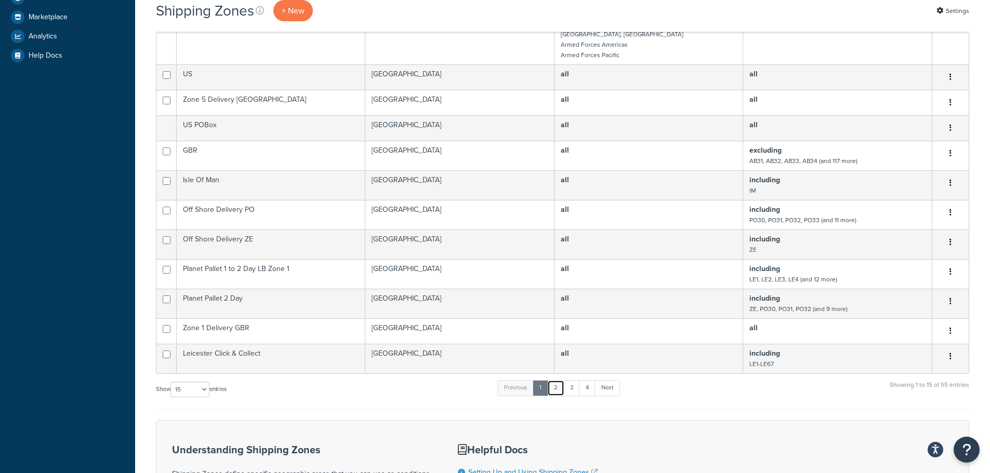
click at [556, 380] on link "2" at bounding box center [555, 388] width 17 height 16
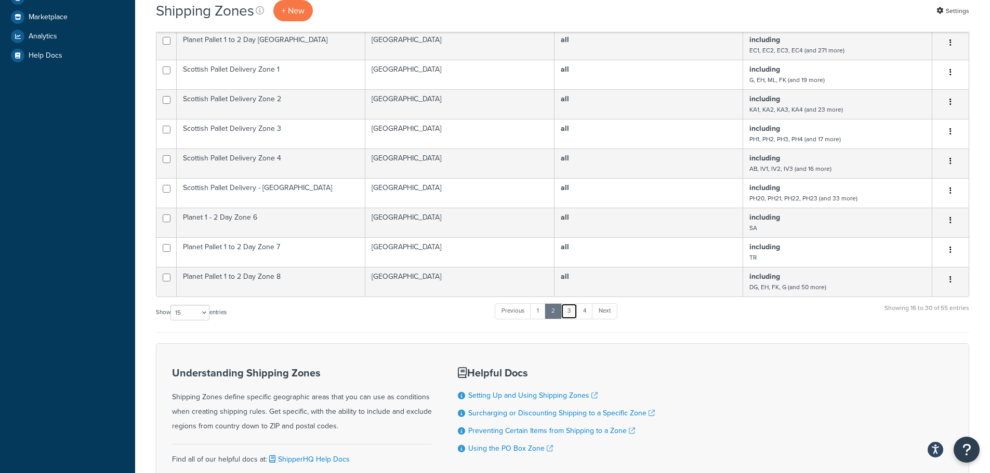
click at [568, 308] on link "3" at bounding box center [569, 311] width 17 height 16
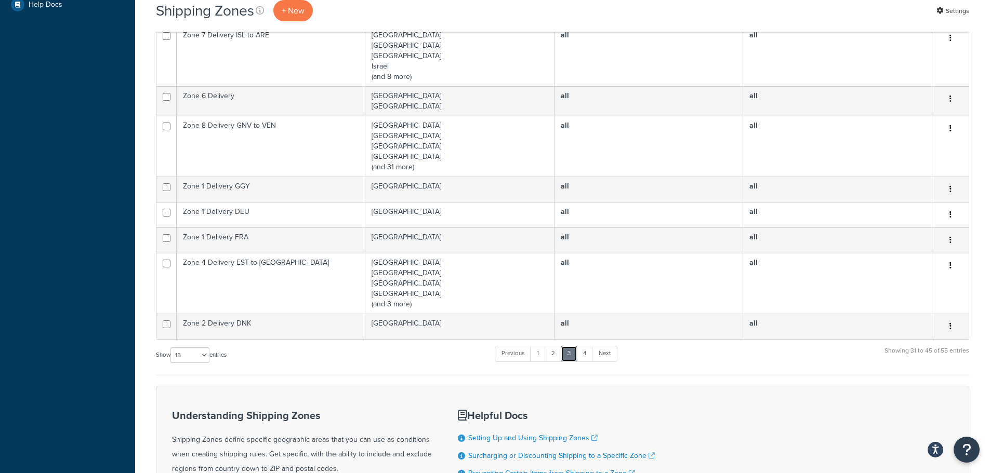
scroll to position [416, 0]
click at [544, 354] on link "1" at bounding box center [538, 353] width 16 height 16
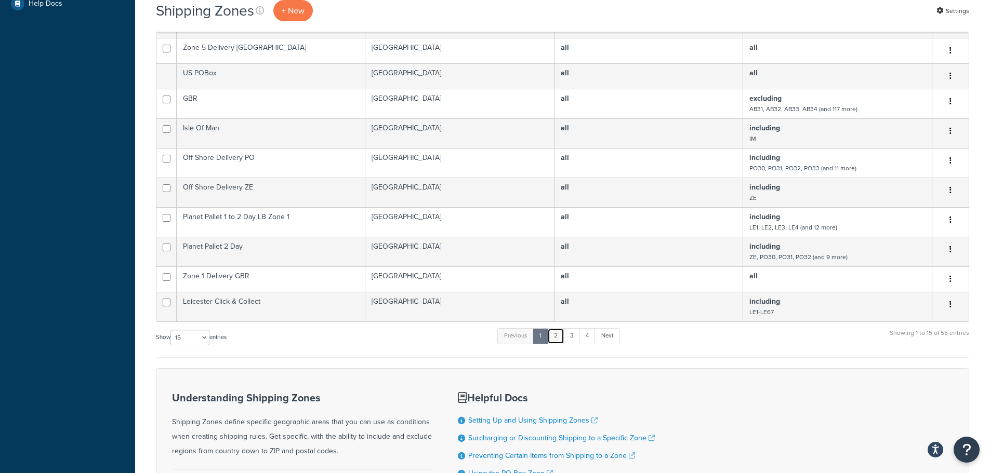
click at [561, 328] on link "2" at bounding box center [555, 336] width 17 height 16
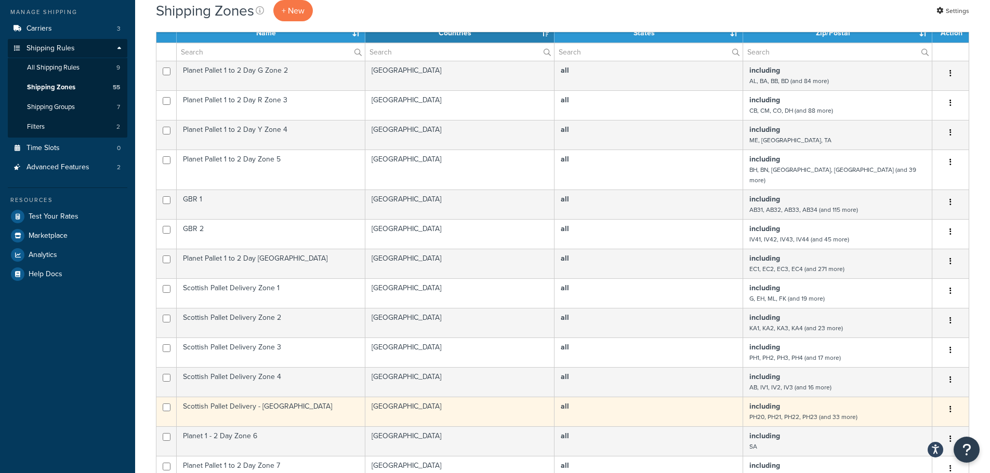
scroll to position [286, 0]
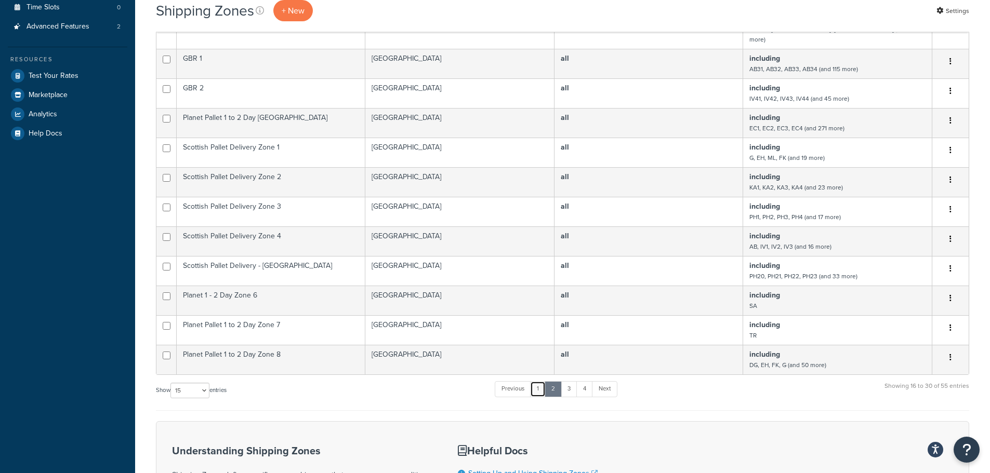
click at [542, 381] on link "1" at bounding box center [538, 389] width 16 height 16
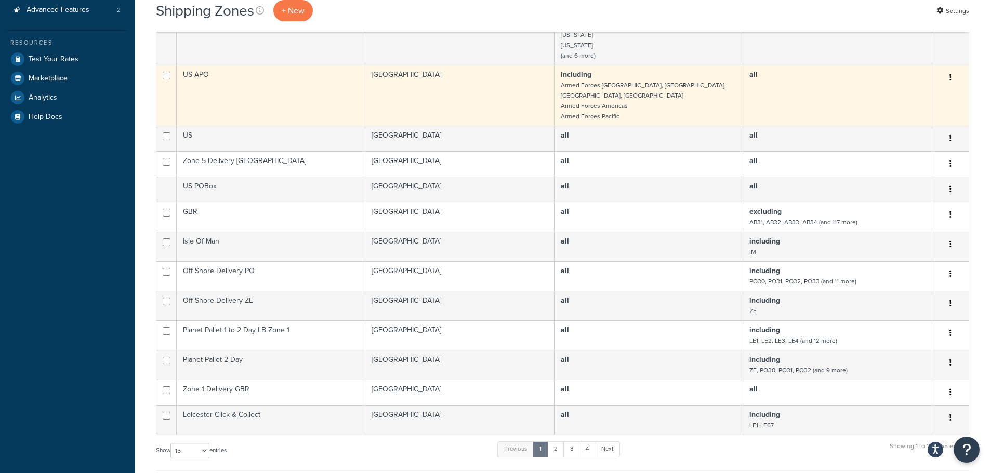
scroll to position [312, 0]
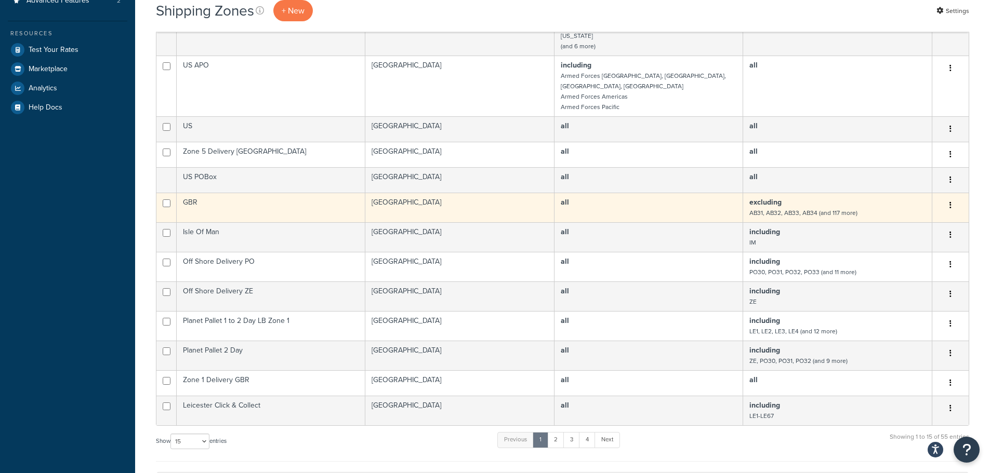
click at [242, 200] on td "GBR" at bounding box center [271, 208] width 189 height 30
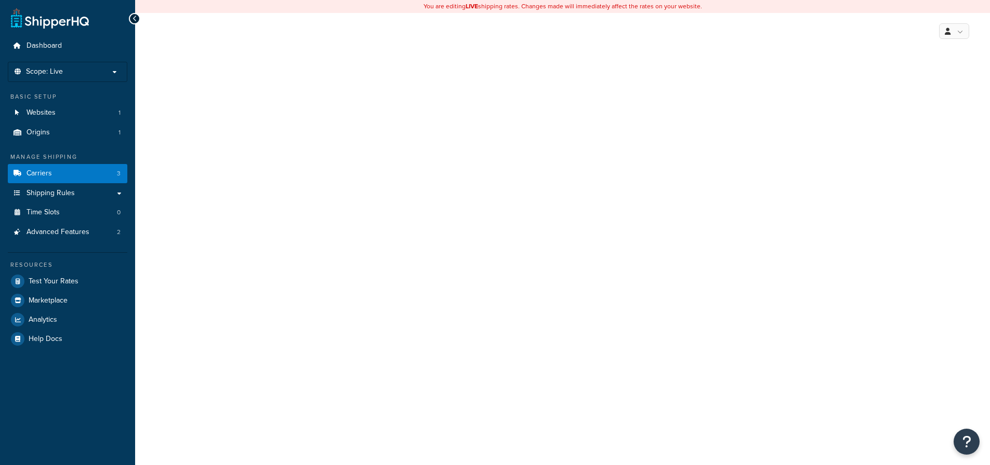
select select "25"
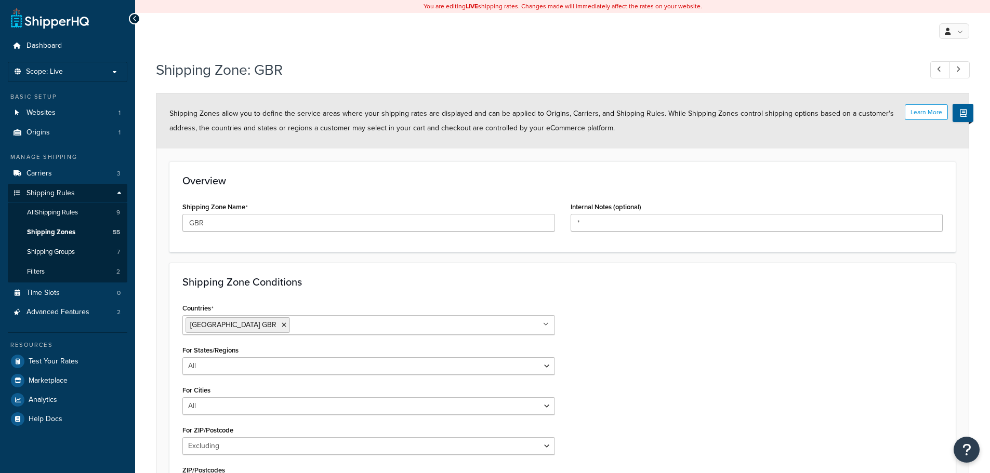
select select "excluding"
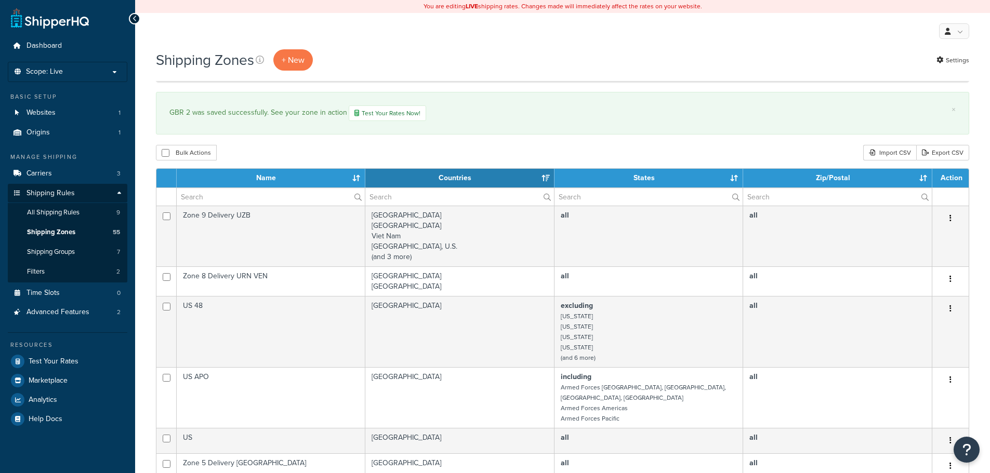
select select "15"
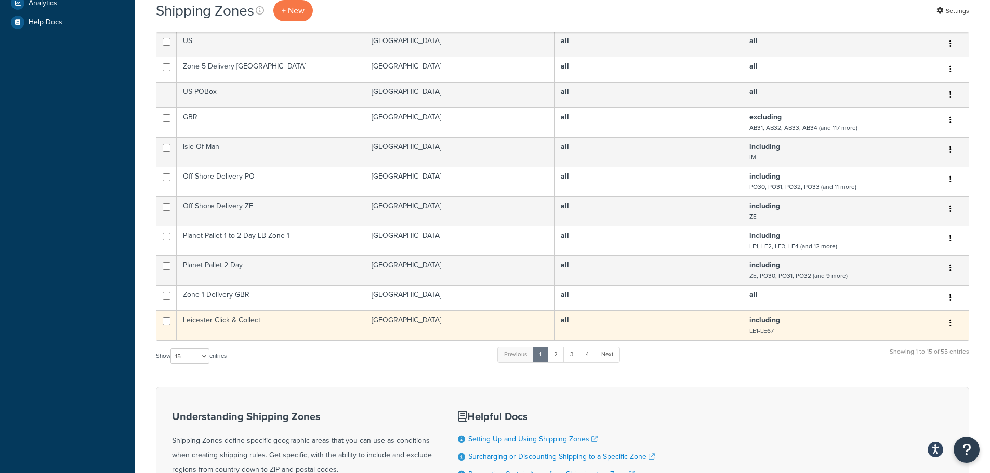
scroll to position [416, 0]
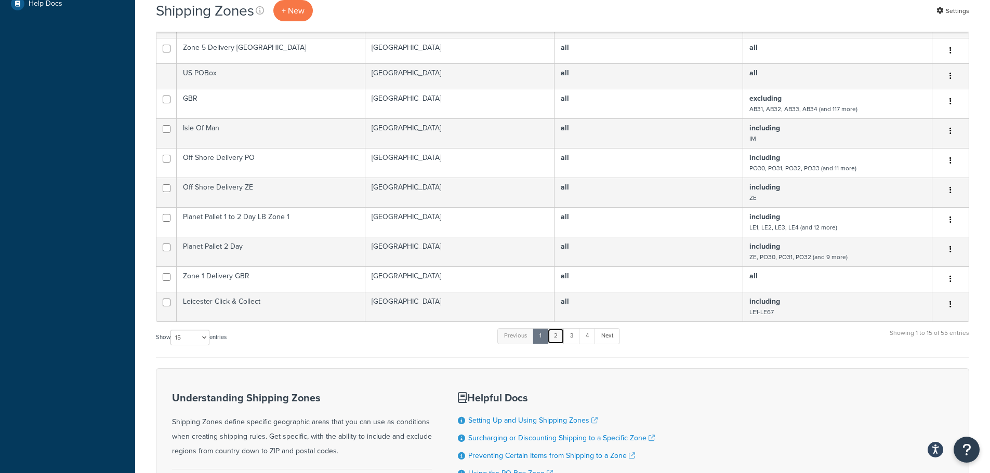
click at [558, 328] on link "2" at bounding box center [555, 336] width 17 height 16
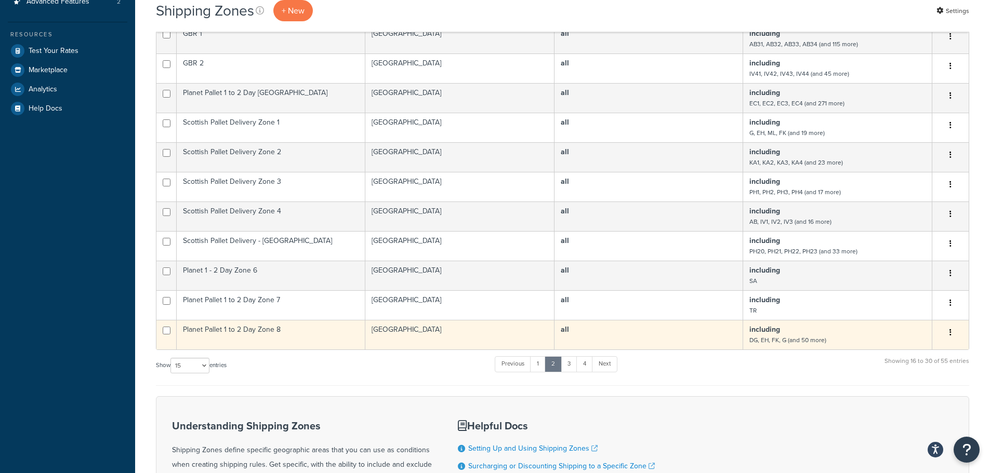
scroll to position [312, 0]
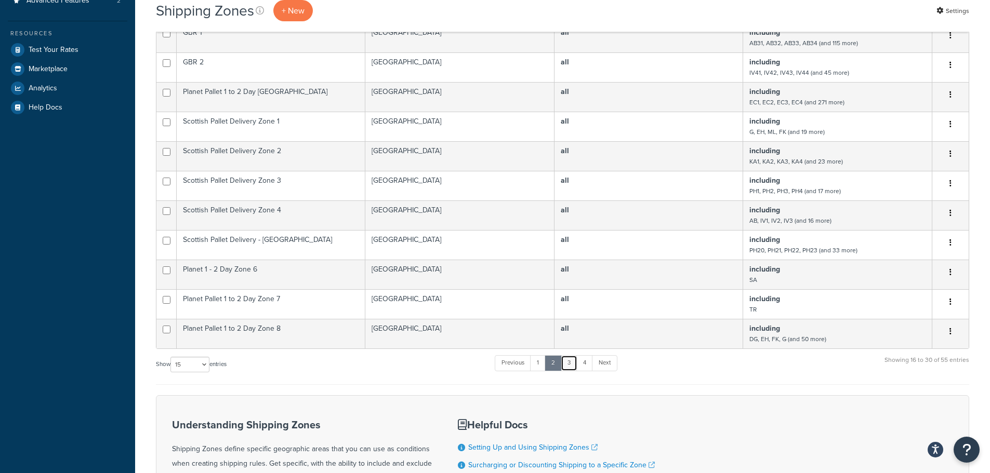
click at [572, 355] on link "3" at bounding box center [569, 363] width 17 height 16
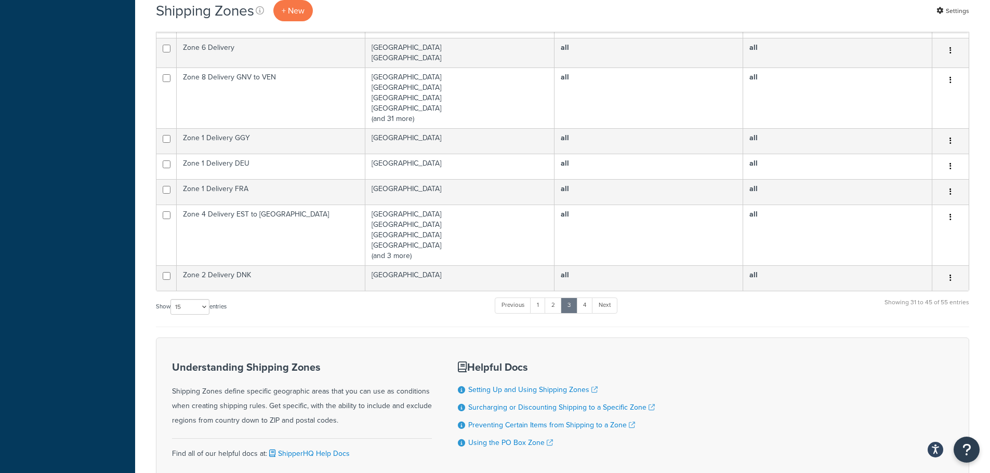
scroll to position [468, 0]
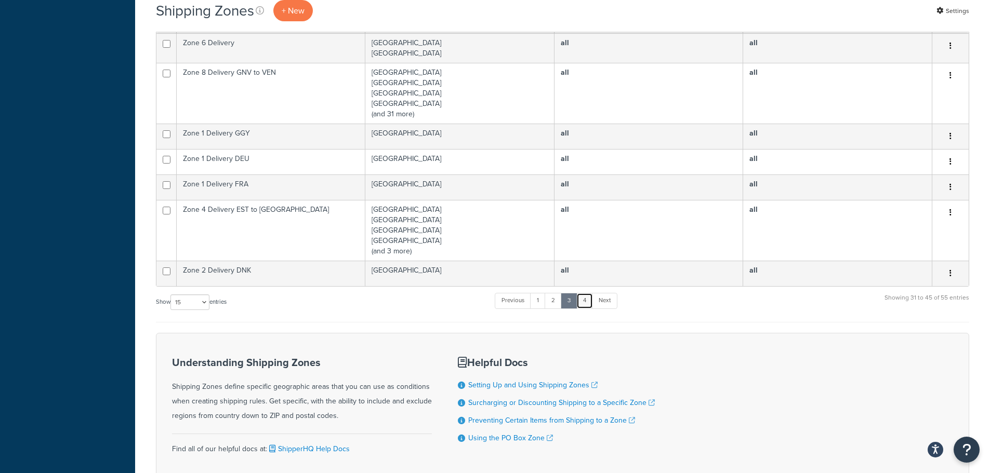
click at [589, 303] on link "4" at bounding box center [584, 301] width 17 height 16
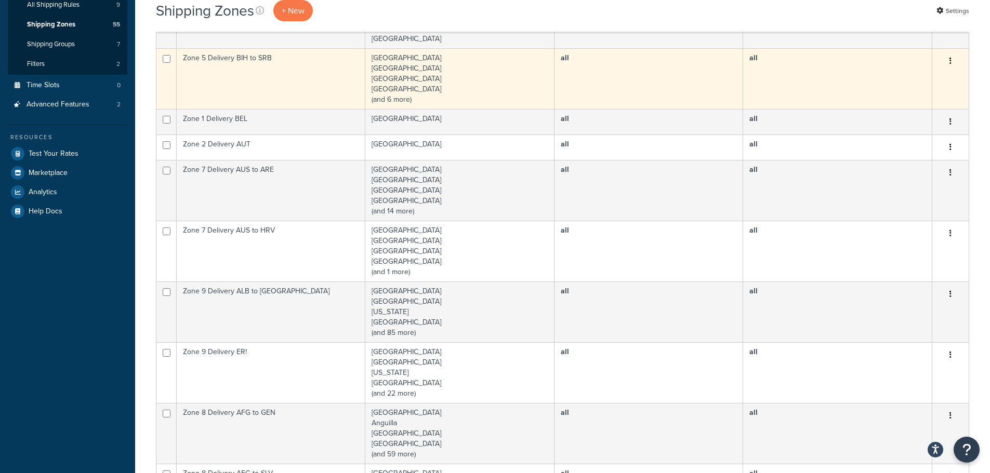
scroll to position [0, 0]
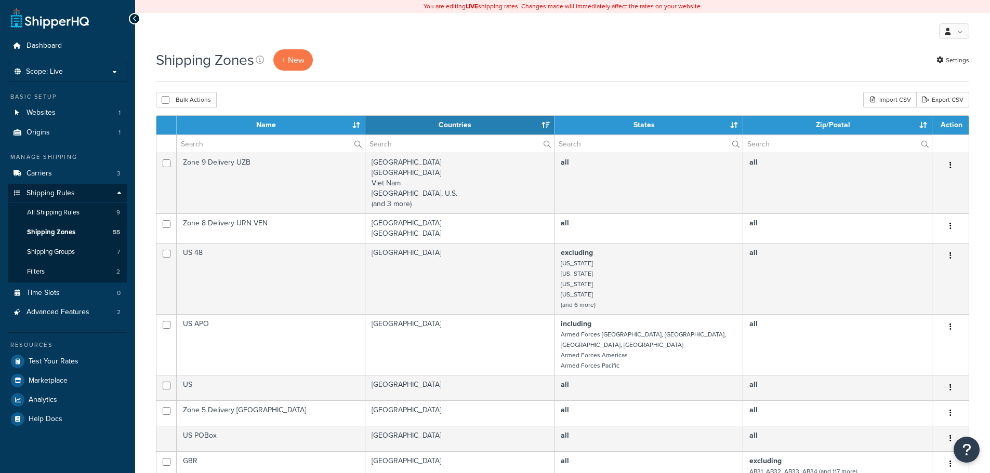
select select "15"
click at [55, 169] on link "Carriers 3" at bounding box center [67, 173] width 119 height 19
